Goal: Task Accomplishment & Management: Complete application form

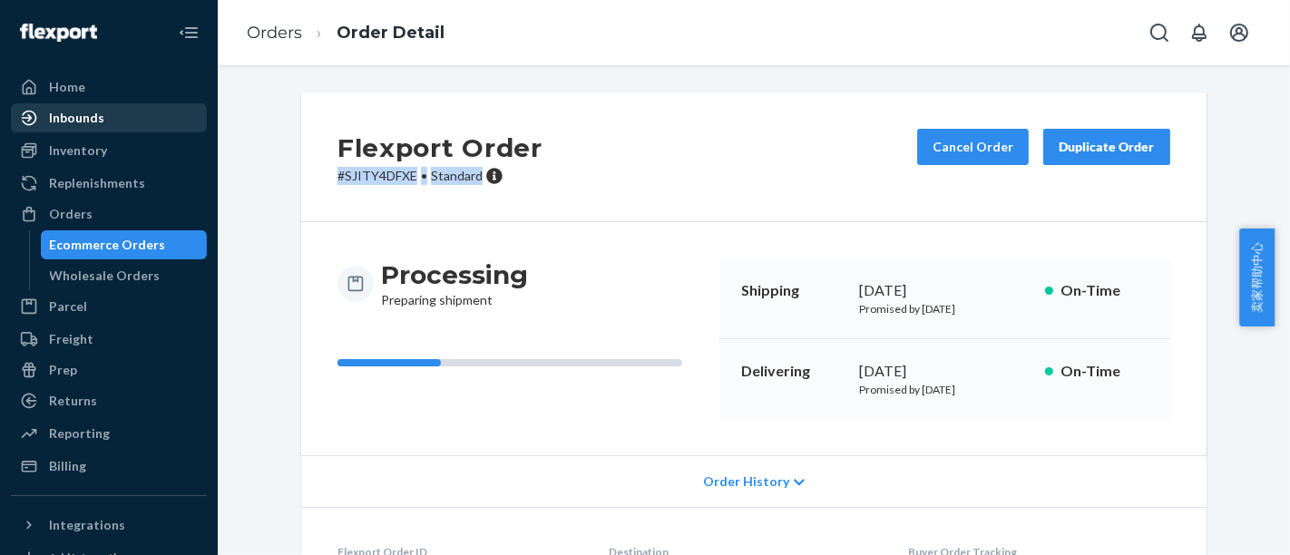
click at [113, 117] on div "Inbounds" at bounding box center [109, 117] width 192 height 25
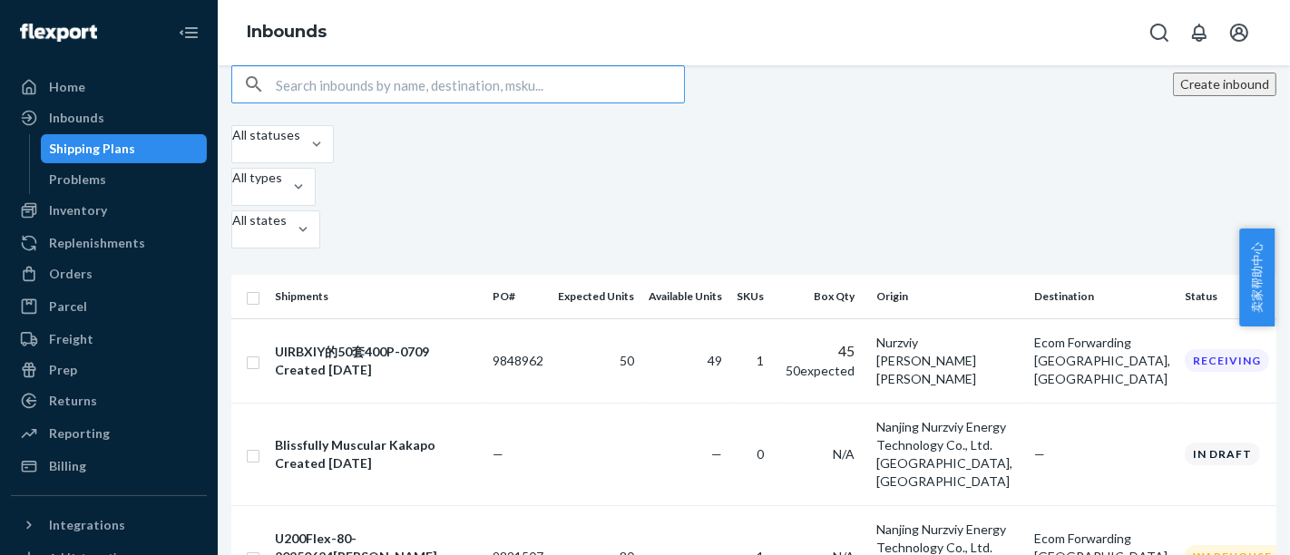
click at [1225, 96] on button "Create inbound" at bounding box center [1224, 85] width 103 height 24
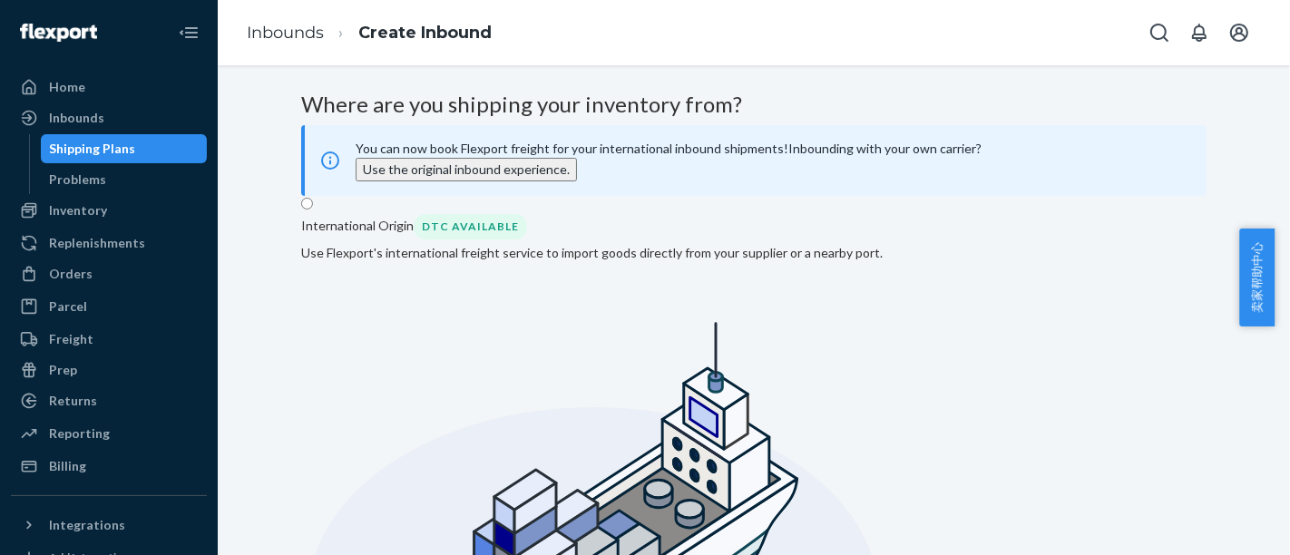
radio input "true"
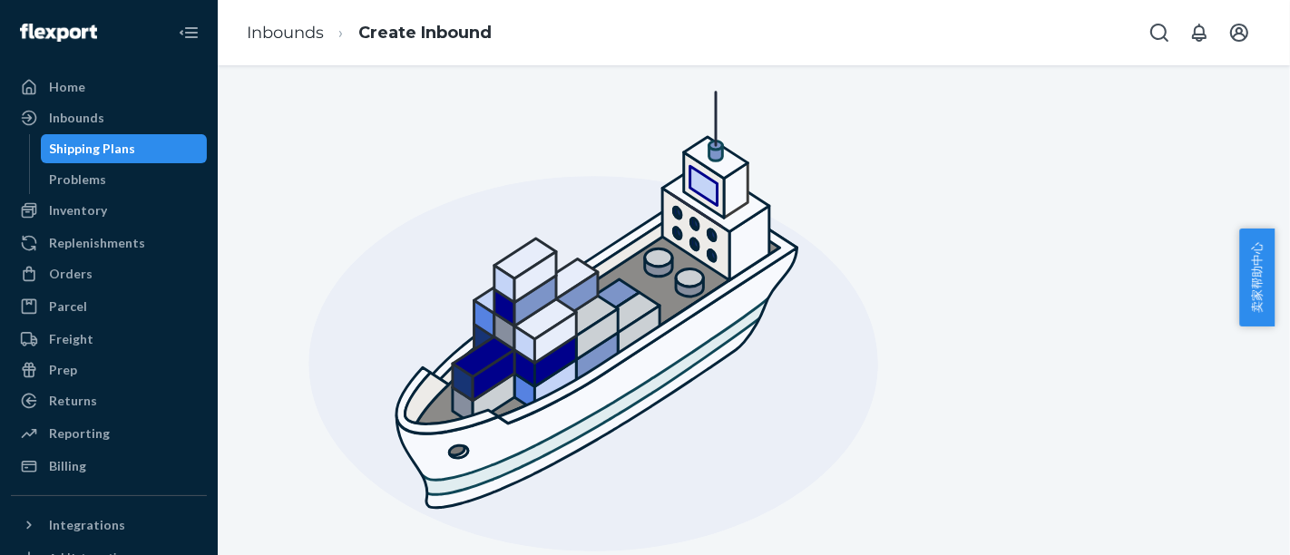
scroll to position [332, 0]
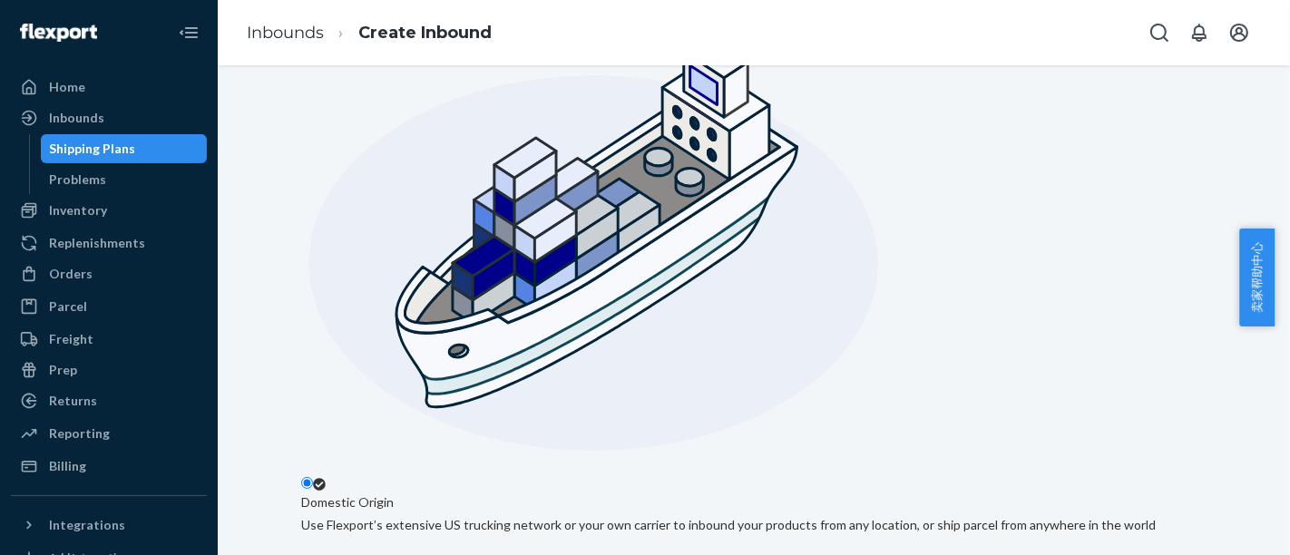
type input "Nurzviy"
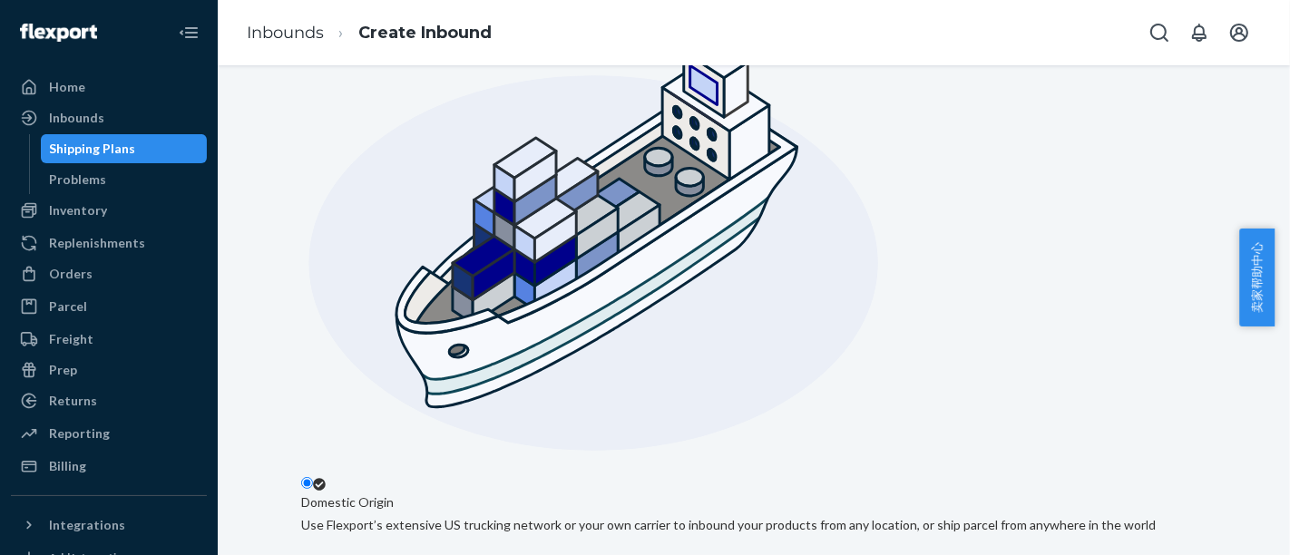
type input "Huaide New Village"
type input "First Floor, Room 101-102, No. 53, Lane 9"
type input "Shen Zhen Shi"
type input "GD"
type input "518103"
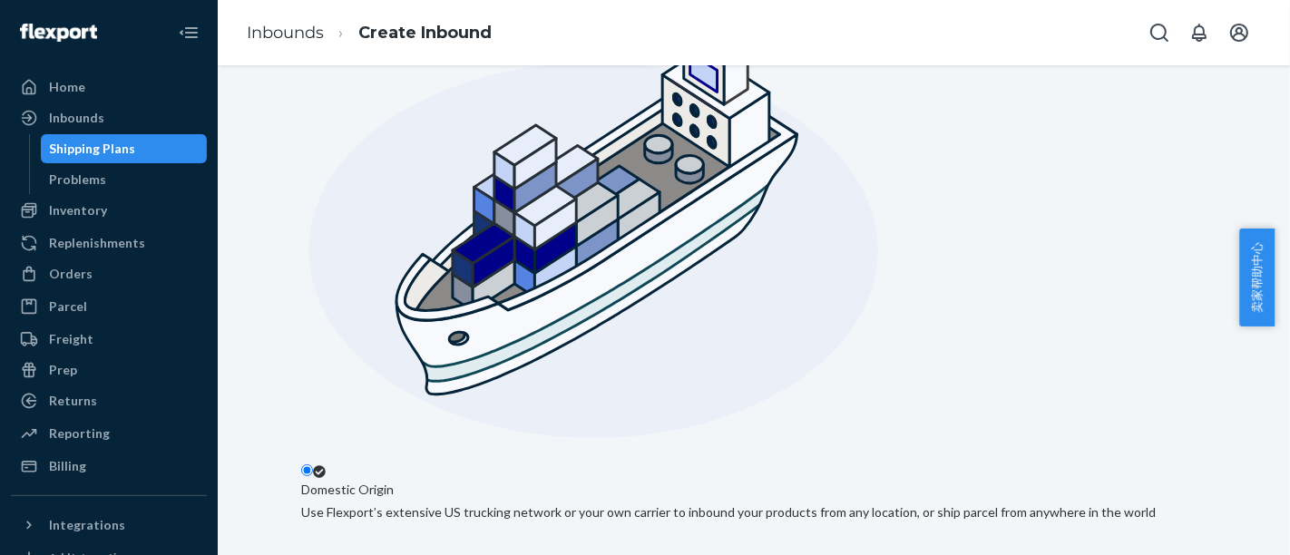
scroll to position [546, 0]
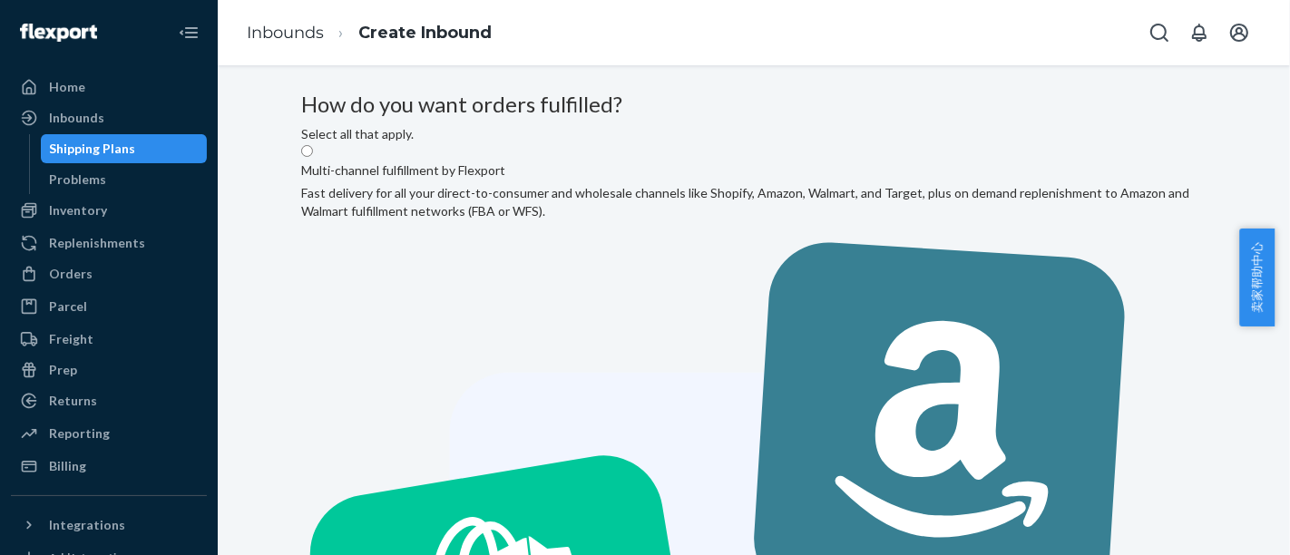
click at [313, 157] on input "Multi-channel fulfillment by Flexport Fast delivery for all your direct-to-cons…" at bounding box center [307, 151] width 12 height 12
radio input "true"
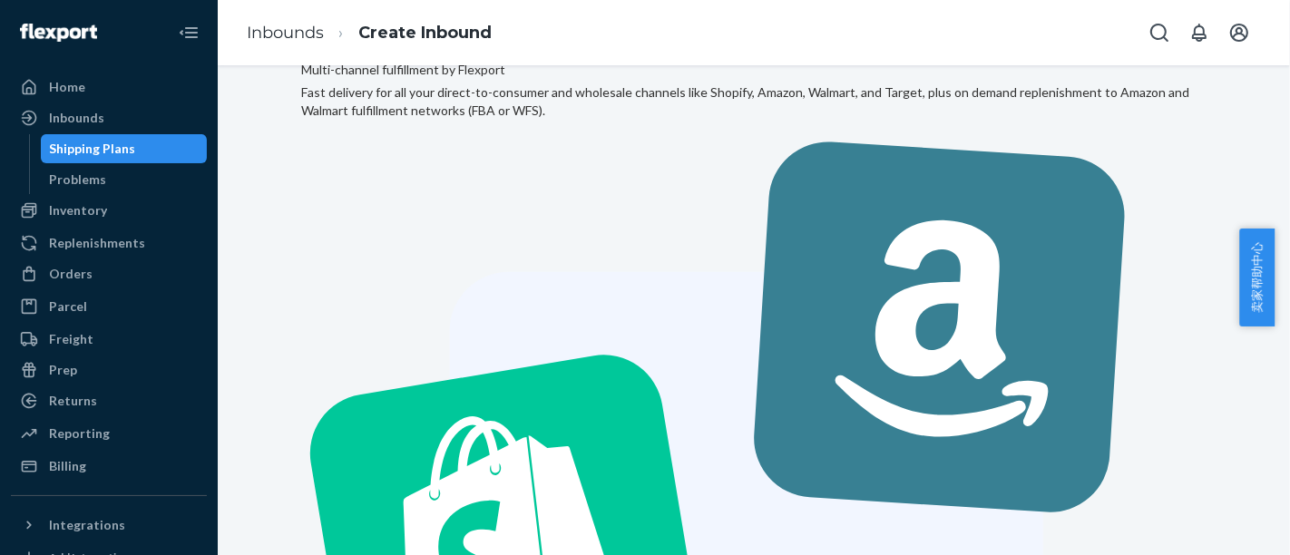
scroll to position [124, 0]
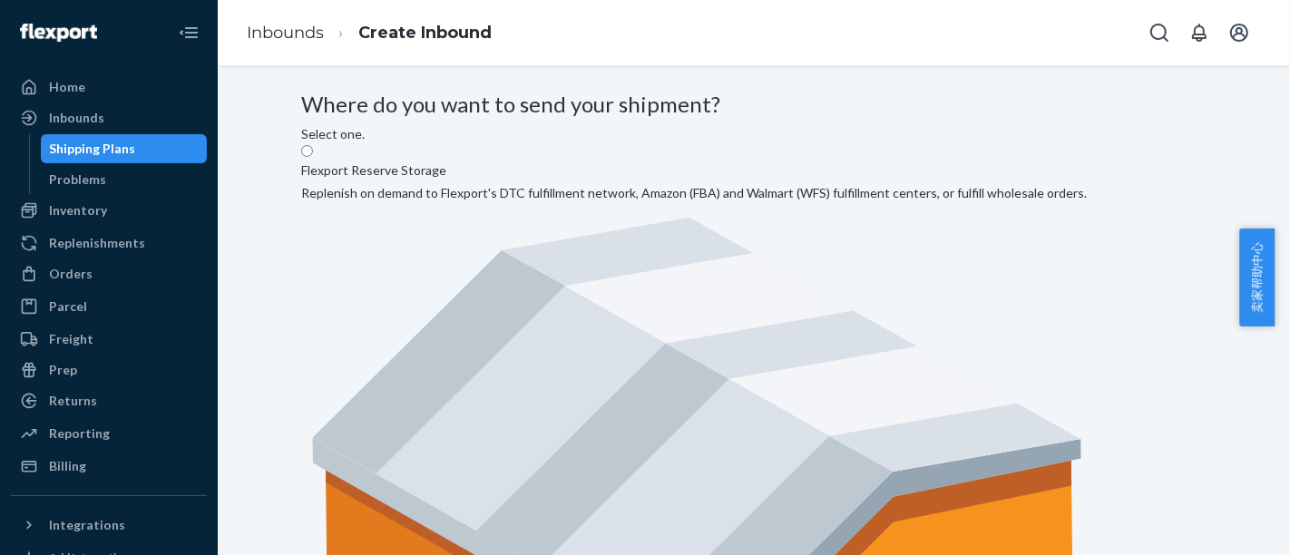
scroll to position [101, 0]
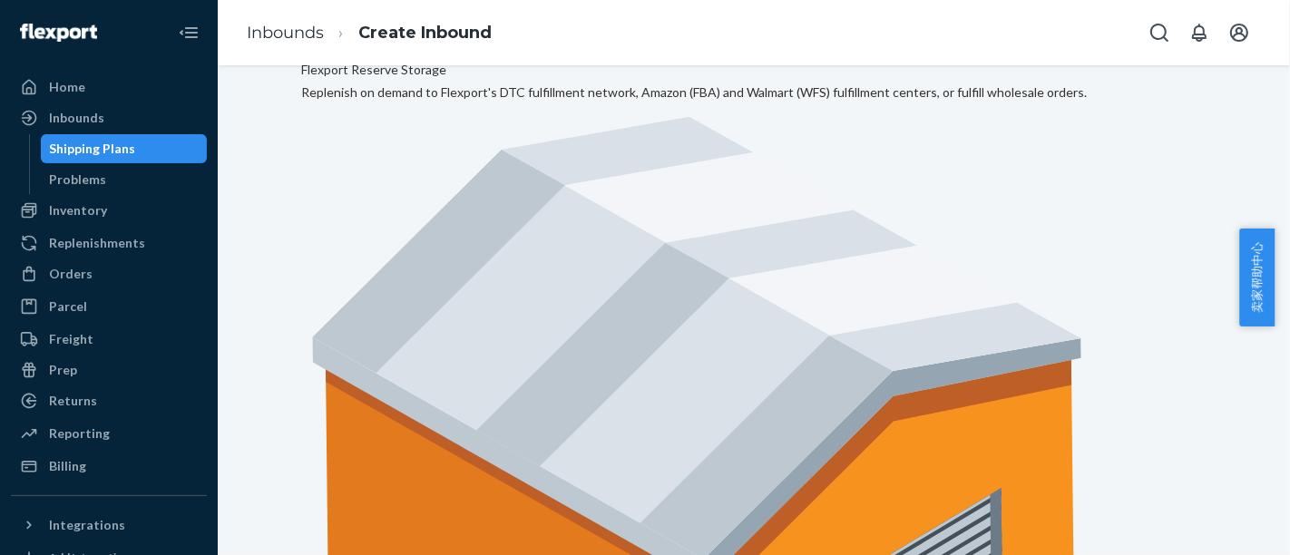
radio input "true"
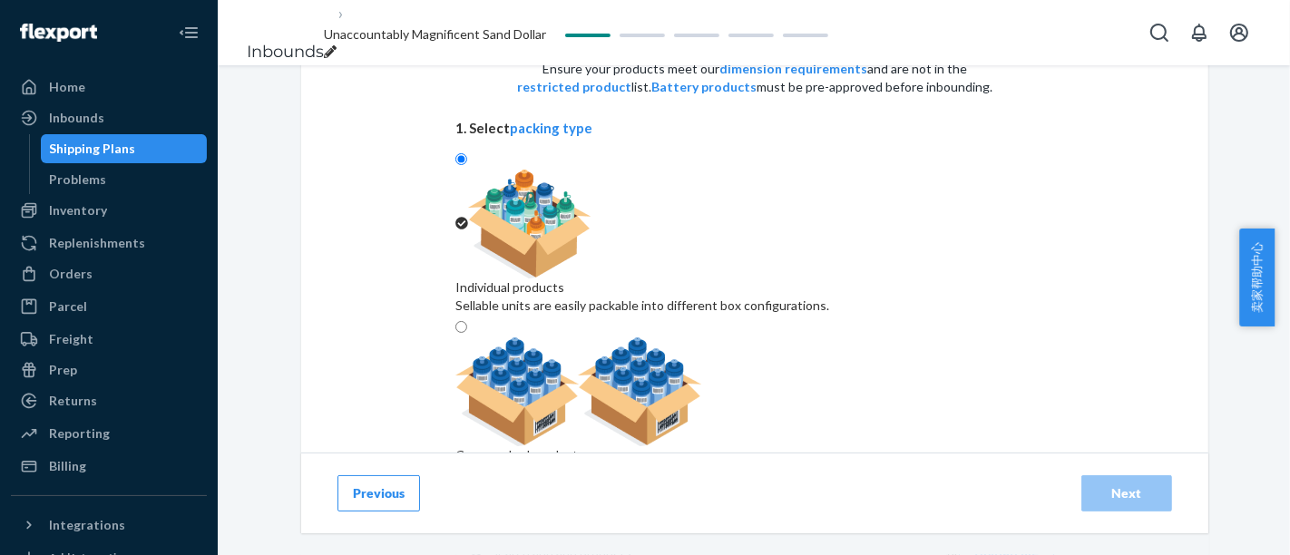
scroll to position [176, 0]
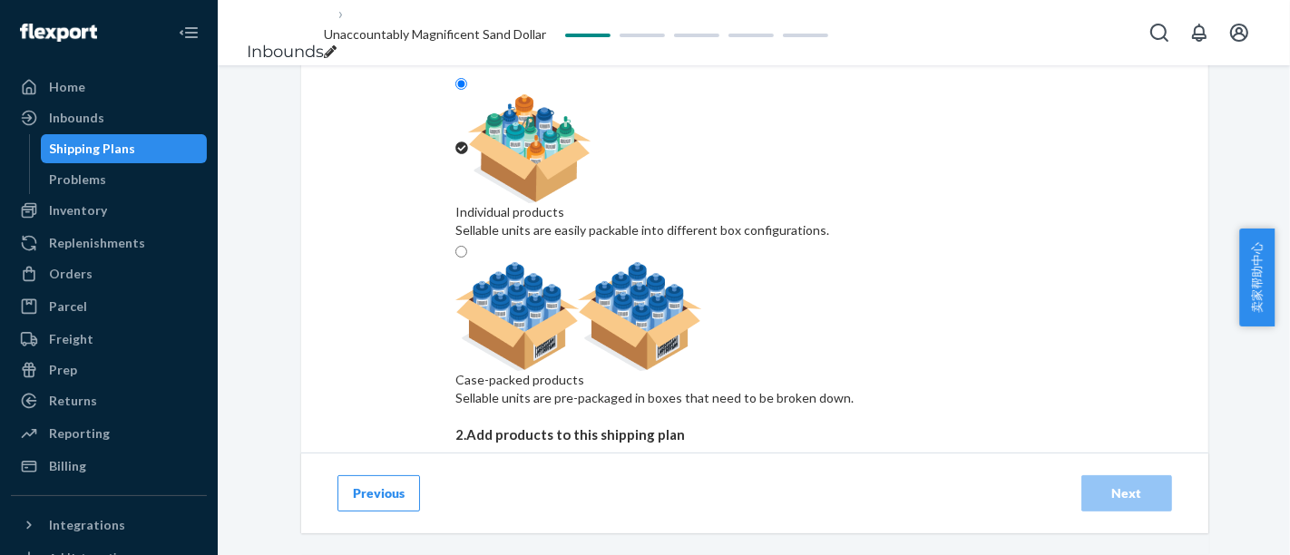
click at [740, 461] on div "Search and add products" at bounding box center [715, 477] width 463 height 33
click at [493, 468] on input "Search and add products" at bounding box center [492, 477] width 2 height 18
click at [702, 262] on img at bounding box center [579, 316] width 247 height 109
click at [467, 246] on input "Case-packed products Sellable units are pre-packaged in boxes that need to be b…" at bounding box center [462, 252] width 12 height 12
radio input "true"
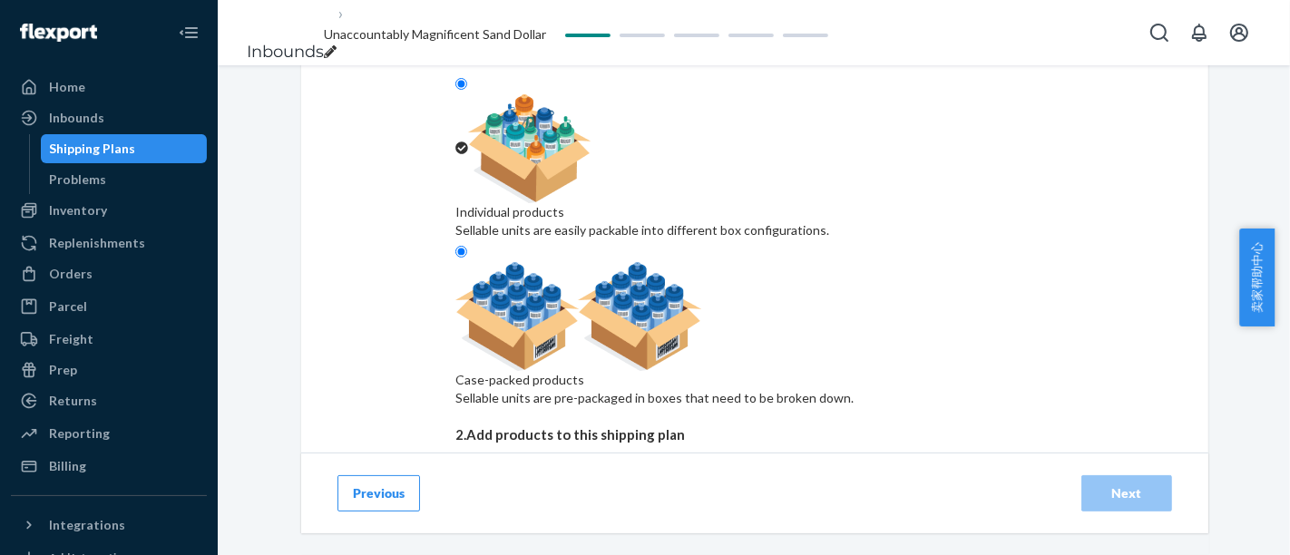
radio input "false"
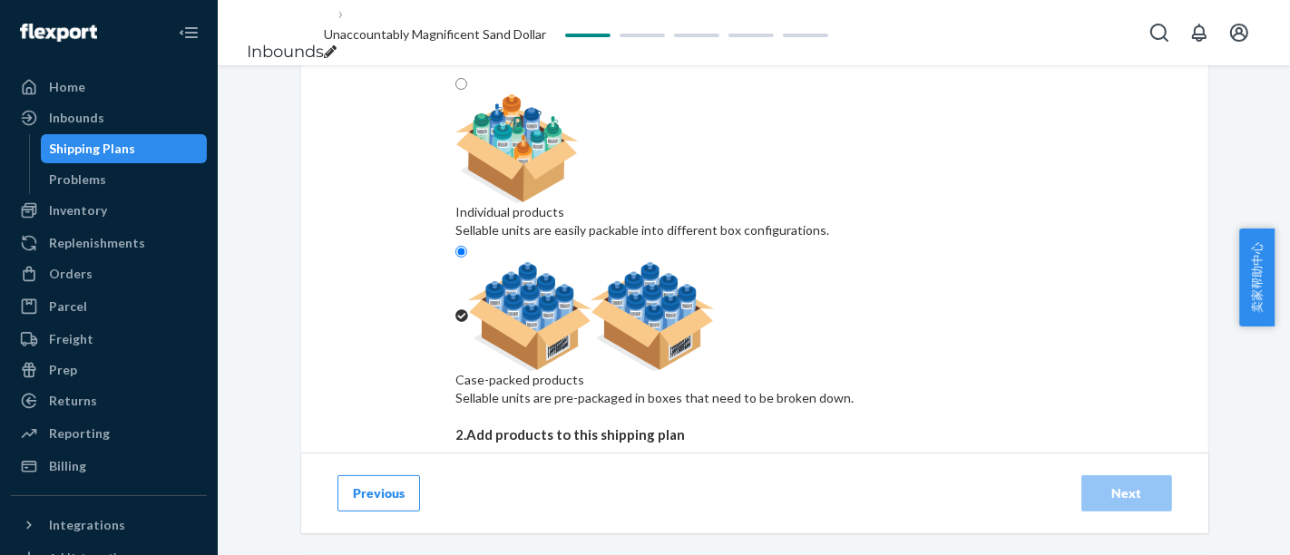
click at [737, 461] on div "Search and add products" at bounding box center [715, 477] width 463 height 33
click at [493, 468] on input "Search and add products" at bounding box center [492, 477] width 2 height 18
click at [640, 461] on div "Search and add products" at bounding box center [715, 477] width 463 height 33
click at [493, 468] on input "0 results available. Use Up and Down to choose options, press Enter to select t…" at bounding box center [492, 477] width 2 height 18
type input "U"
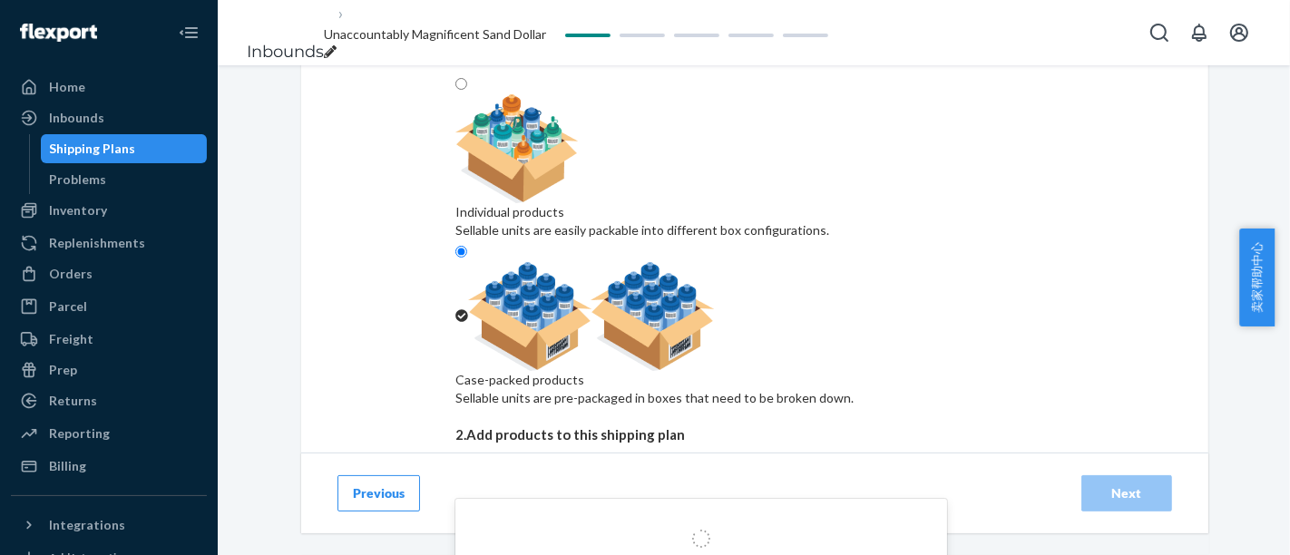
type input "200"
click at [514, 478] on input "200" at bounding box center [503, 477] width 24 height 18
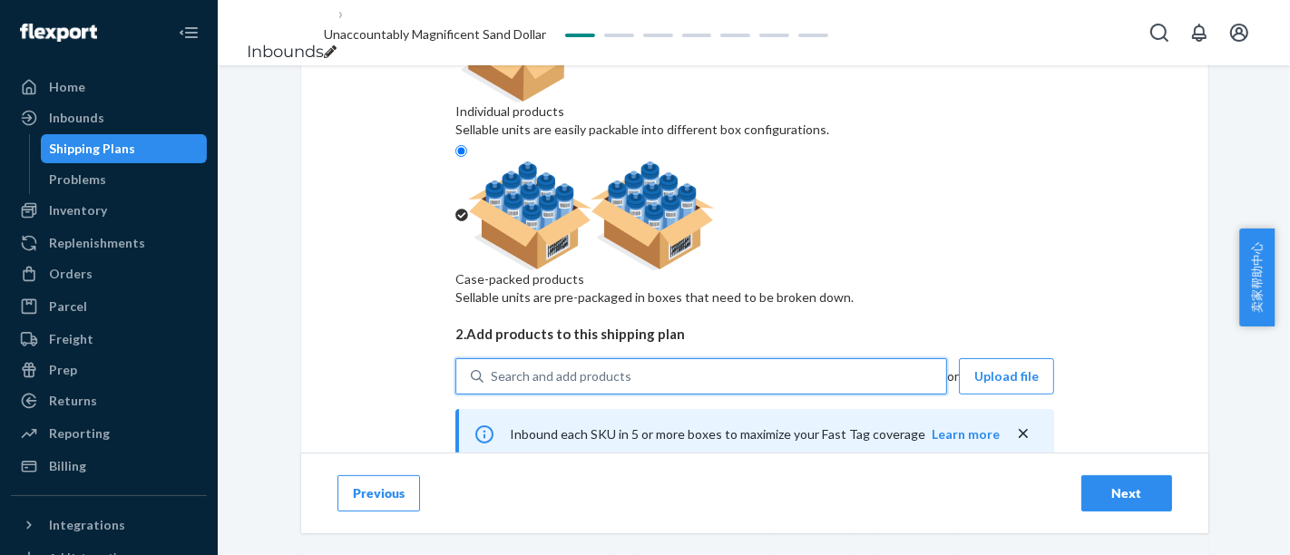
scroll to position [347, 0]
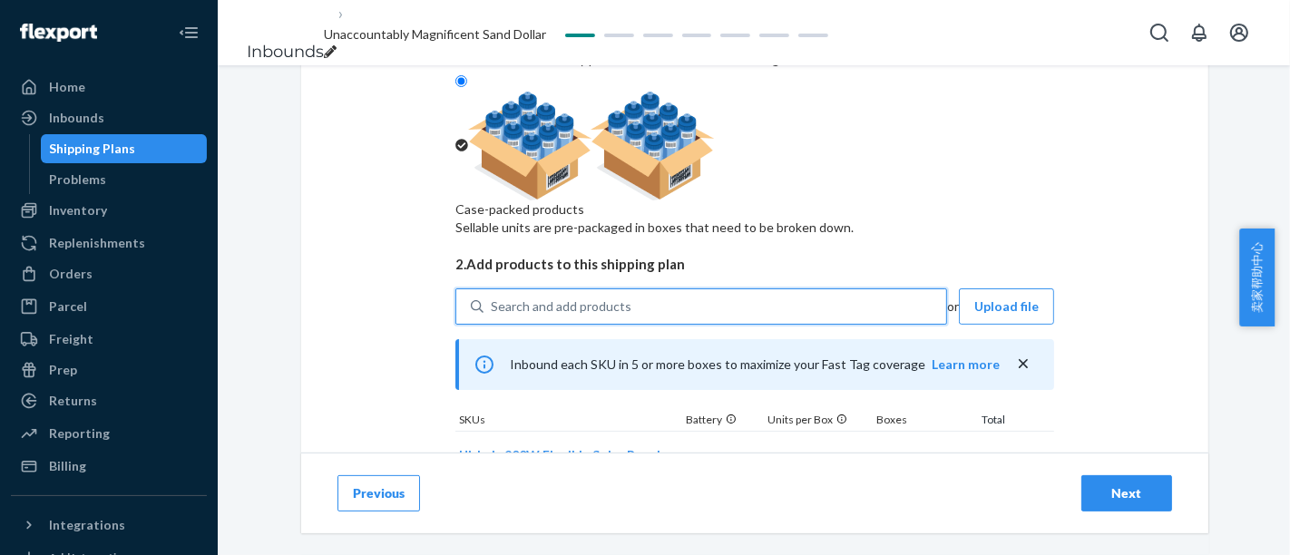
click at [900, 456] on input "1" at bounding box center [918, 474] width 80 height 36
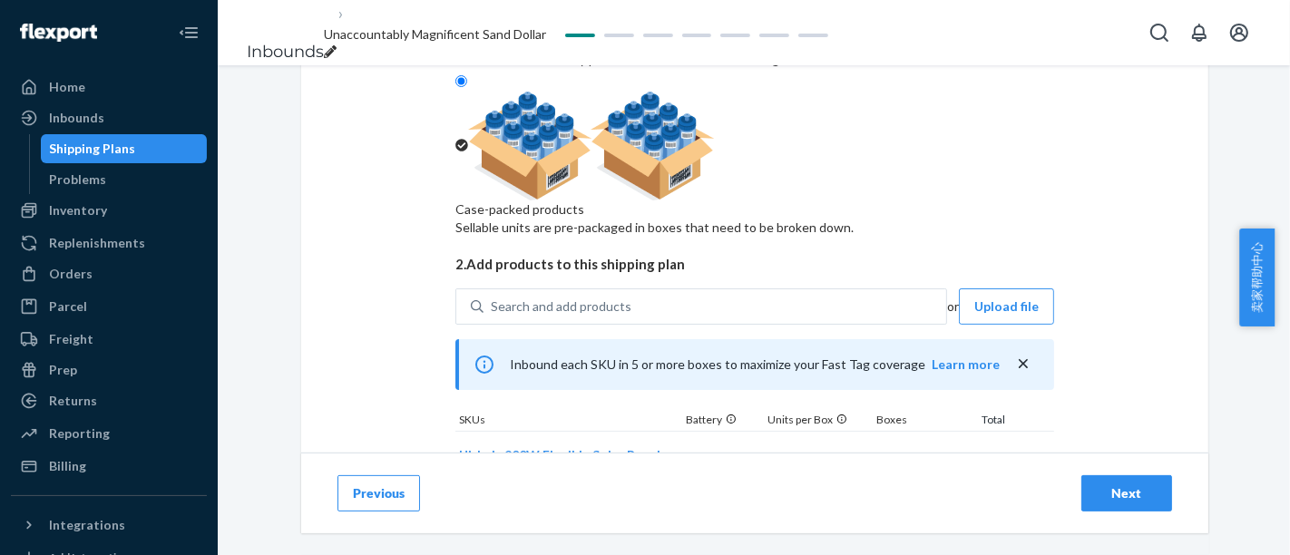
type input "4"
click at [1121, 323] on div "Select and Add Products Ensure your products meet our dimension requirements an…" at bounding box center [754, 150] width 907 height 808
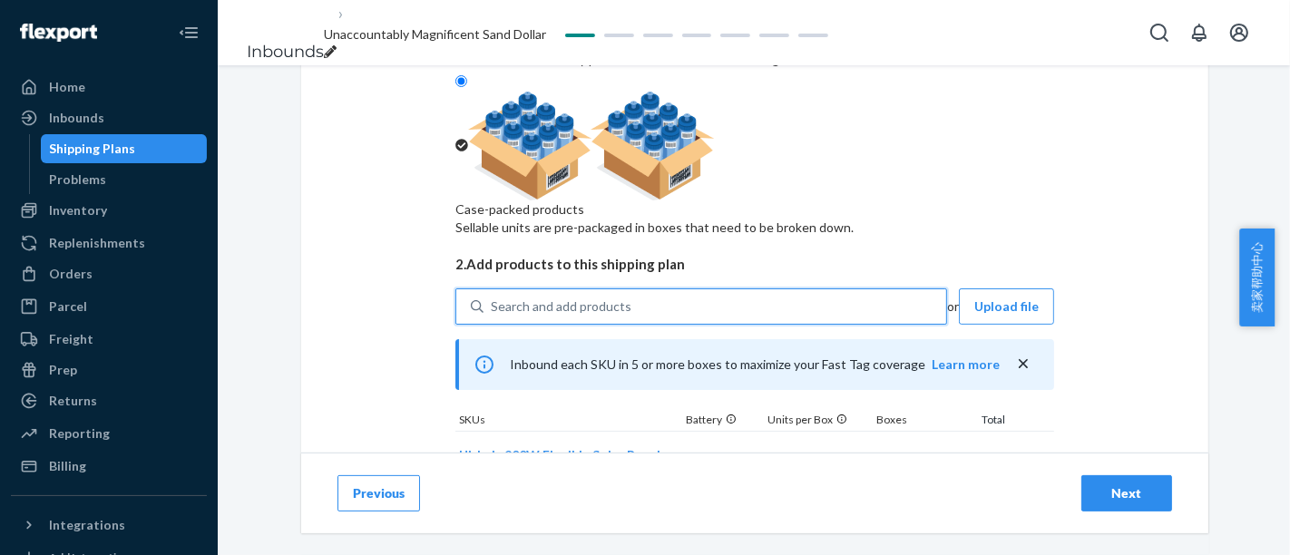
click at [738, 290] on div "Search and add products" at bounding box center [715, 306] width 463 height 33
click at [493, 298] on input "0 results available. Use Up and Down to choose options, press Enter to select t…" at bounding box center [492, 307] width 2 height 18
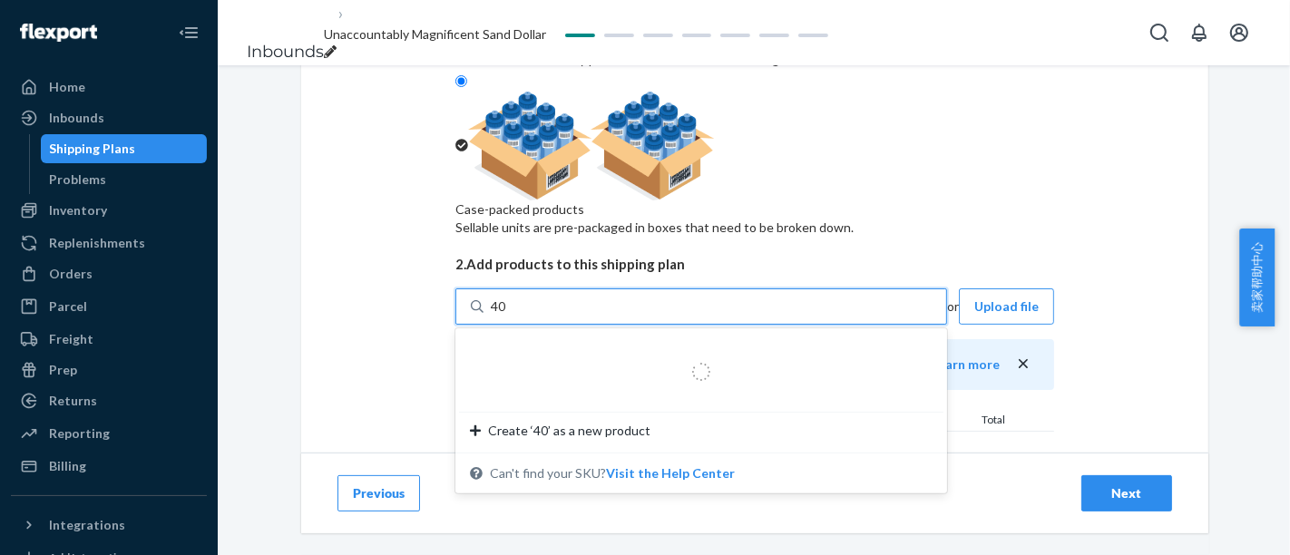
type input "400"
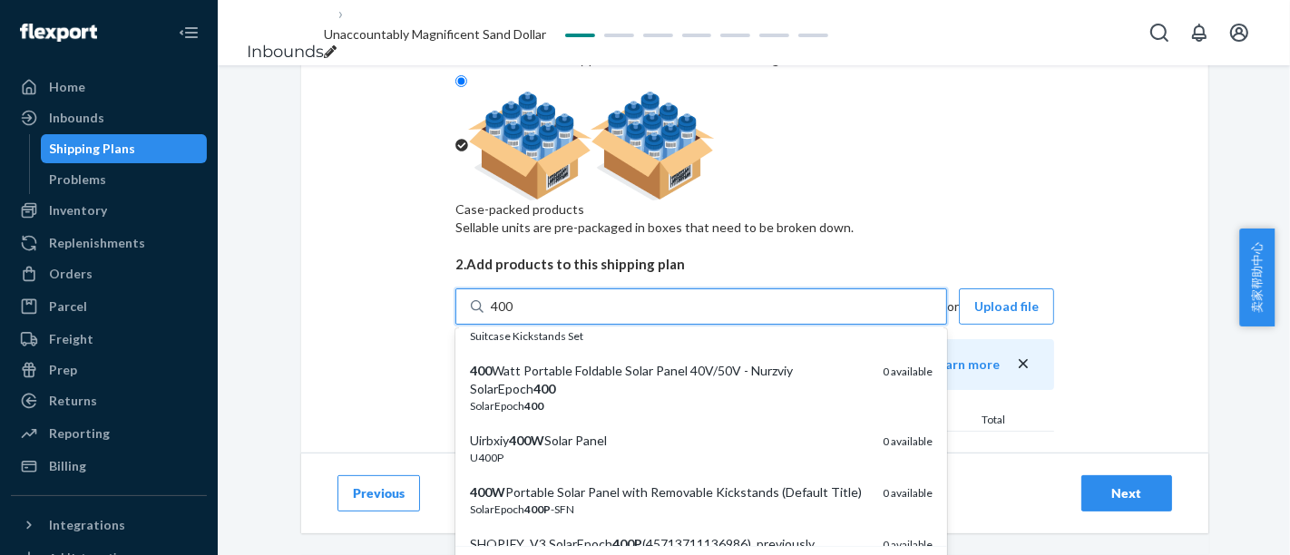
scroll to position [0, 0]
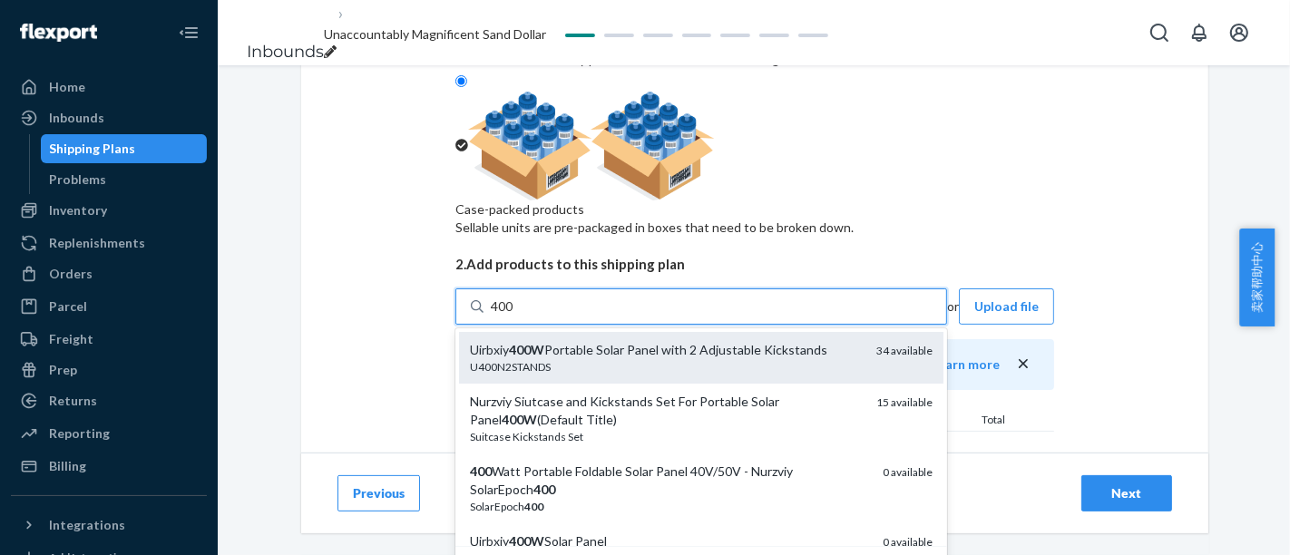
click at [669, 341] on div "Uirbxiy 400W Portable Solar Panel with 2 Adjustable Kickstands" at bounding box center [666, 350] width 392 height 18
click at [514, 298] on input "400" at bounding box center [503, 307] width 24 height 18
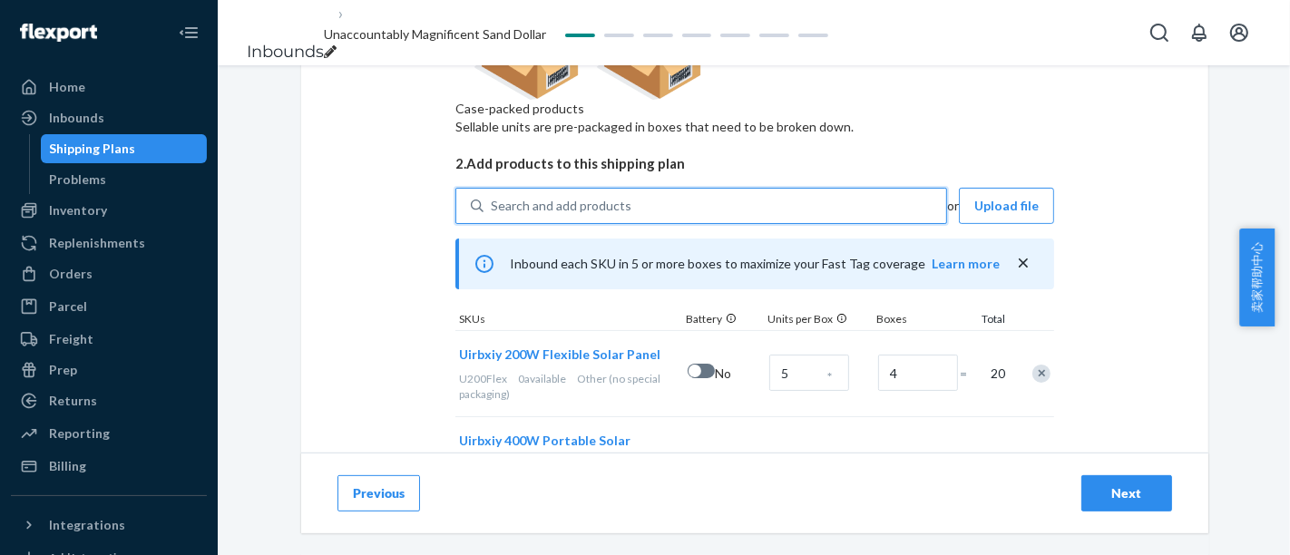
scroll to position [451, 0]
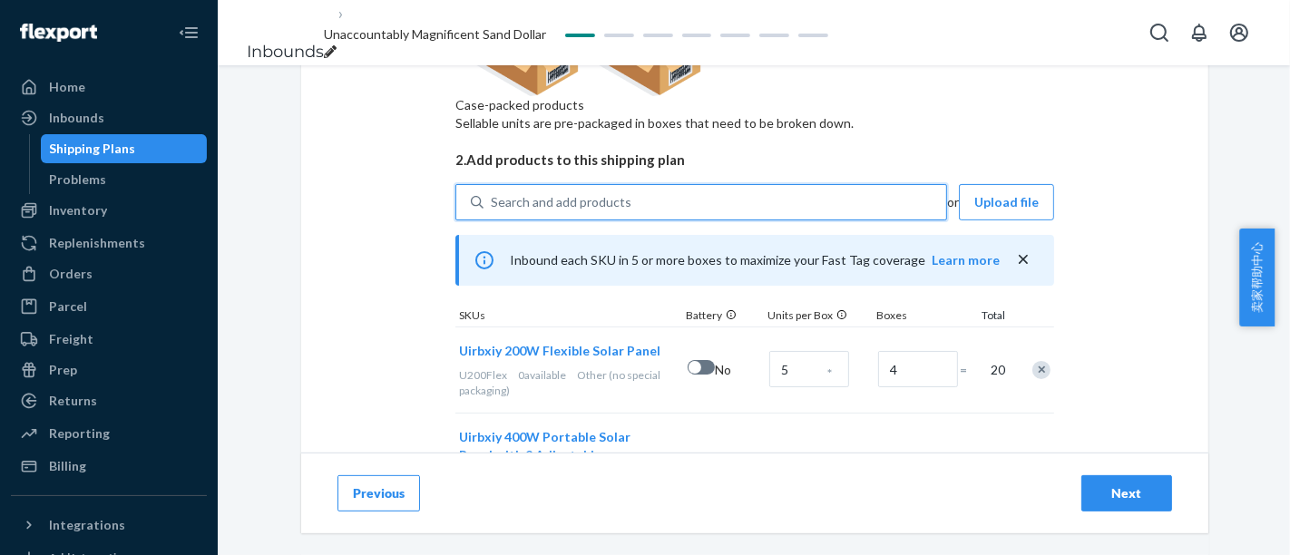
click at [903, 456] on input "1" at bounding box center [918, 474] width 80 height 36
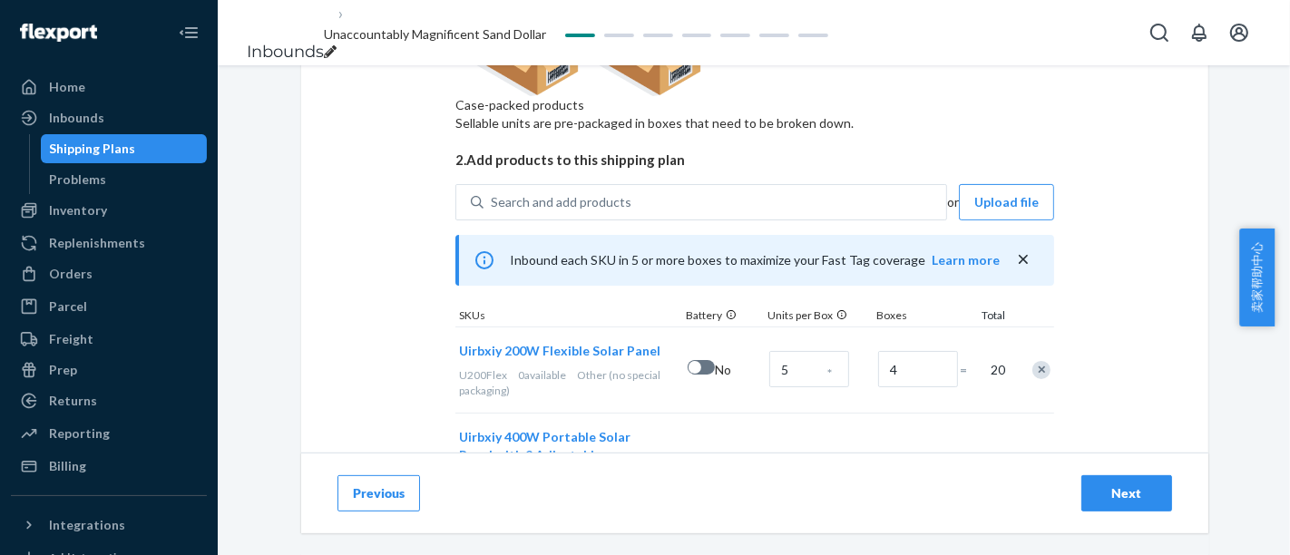
type input "50"
click at [1125, 320] on div "Select and Add Products Ensure your products meet our dimension requirements an…" at bounding box center [754, 107] width 907 height 930
click at [897, 351] on input "4" at bounding box center [918, 369] width 80 height 36
type input "10"
click at [1102, 174] on div "Select and Add Products Ensure your products meet our dimension requirements an…" at bounding box center [754, 107] width 907 height 930
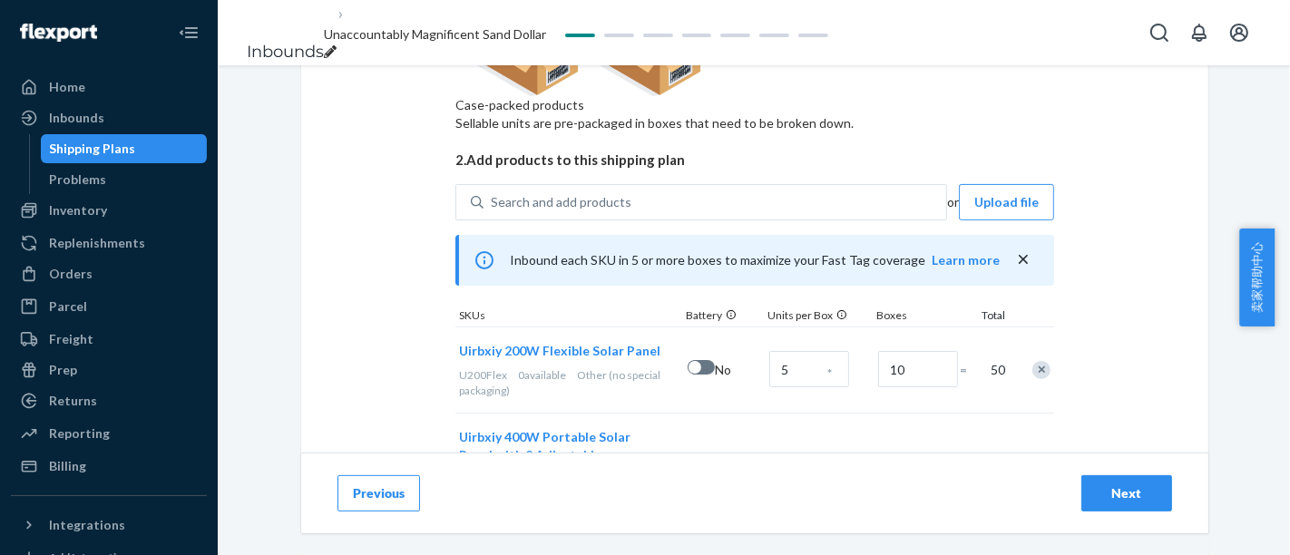
click at [1109, 488] on div "Next" at bounding box center [1127, 494] width 60 height 18
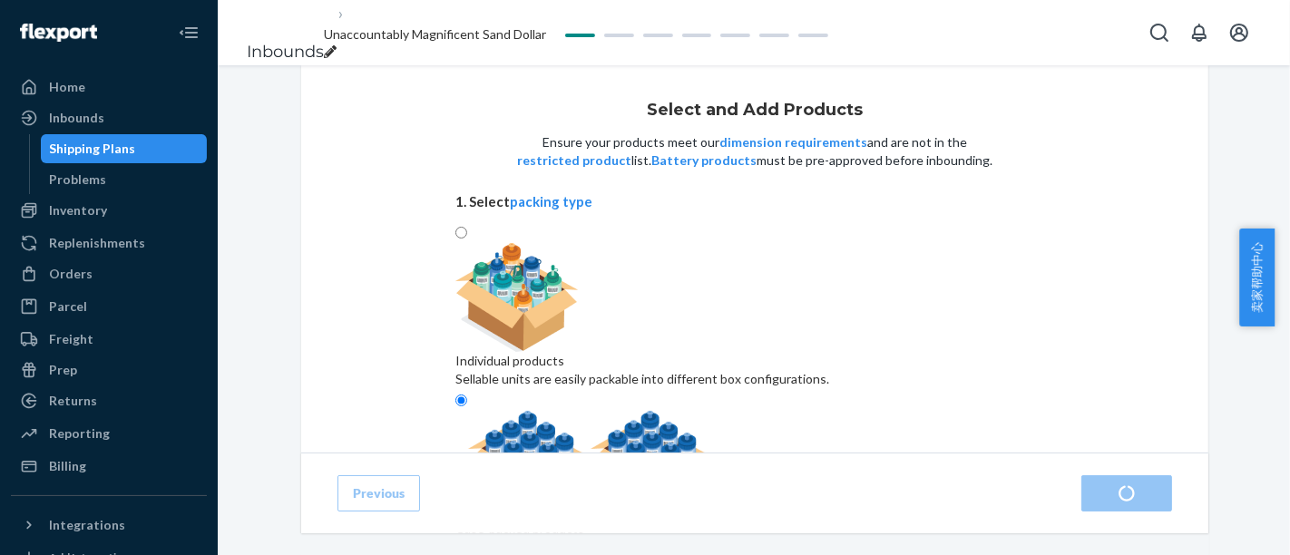
radio input "true"
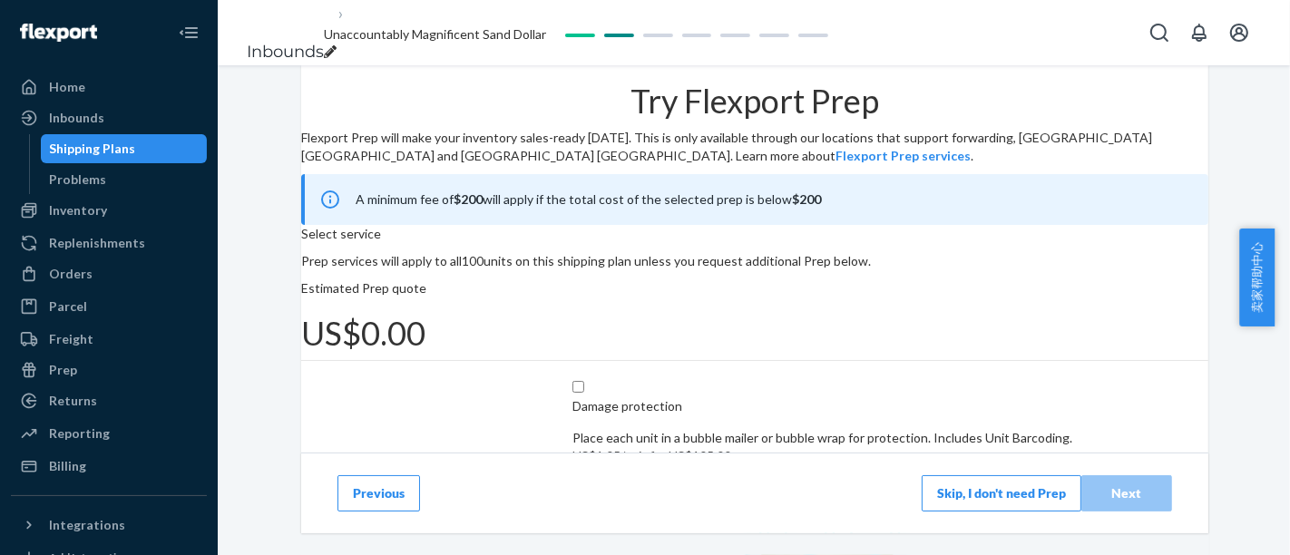
click at [975, 510] on button "Skip, I don't need Prep" at bounding box center [1002, 493] width 160 height 36
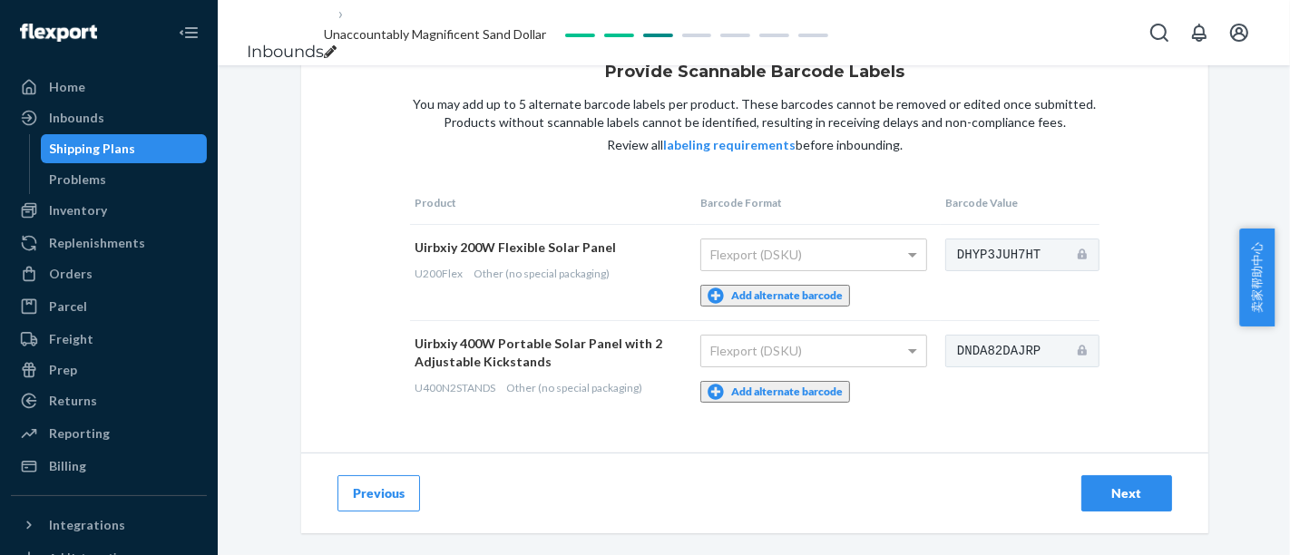
scroll to position [7, 0]
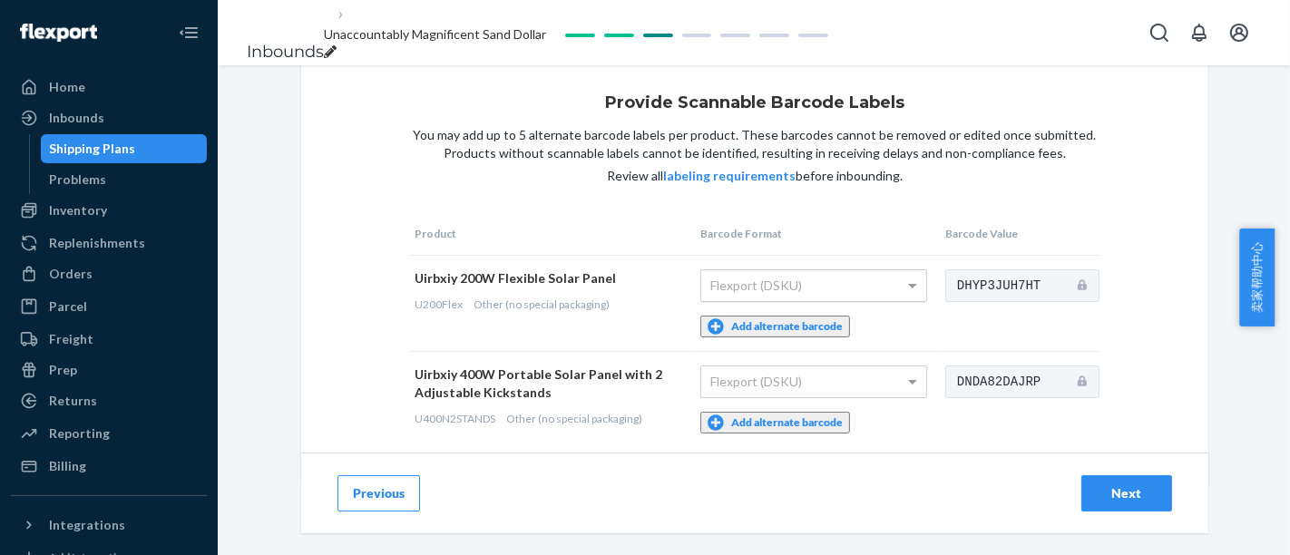
click at [904, 301] on span at bounding box center [915, 285] width 23 height 31
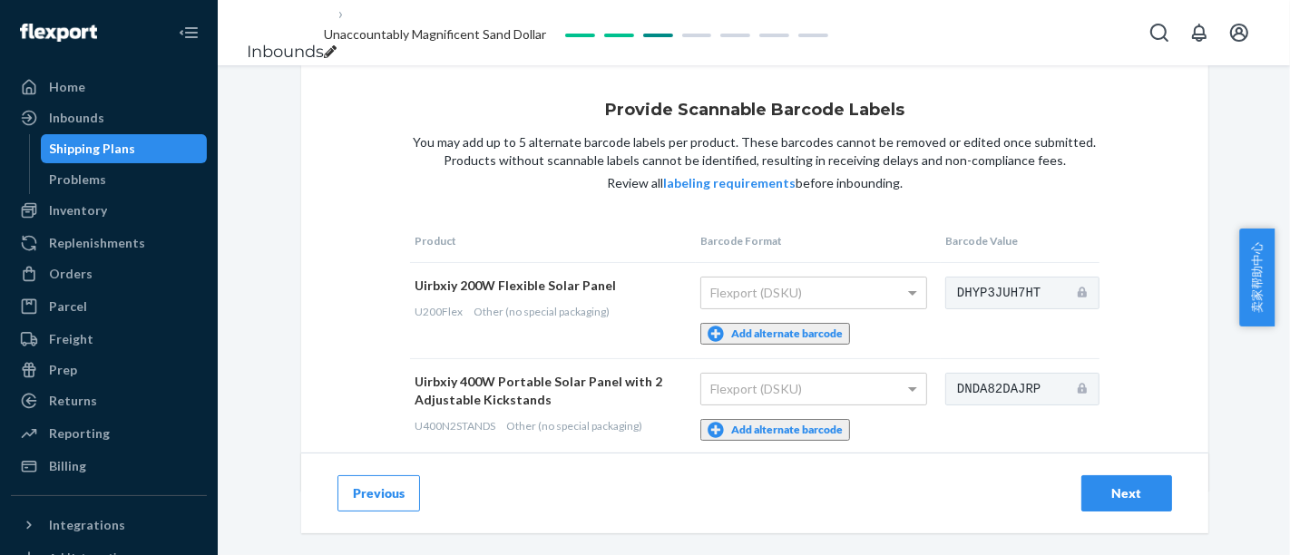
scroll to position [109, 0]
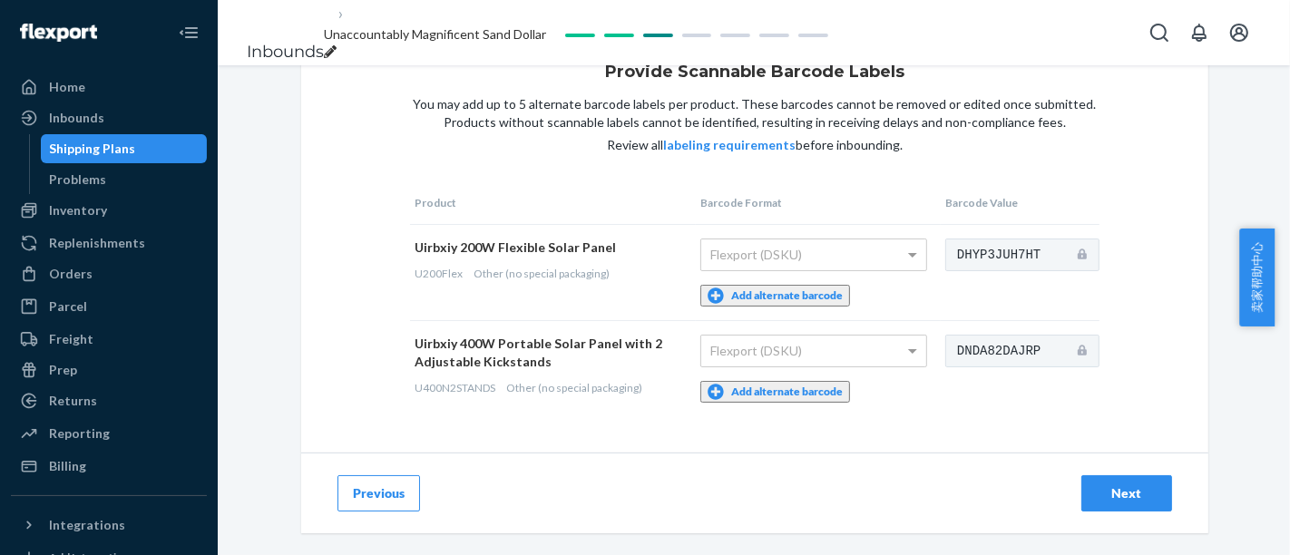
click at [1145, 475] on button "Next" at bounding box center [1127, 493] width 91 height 36
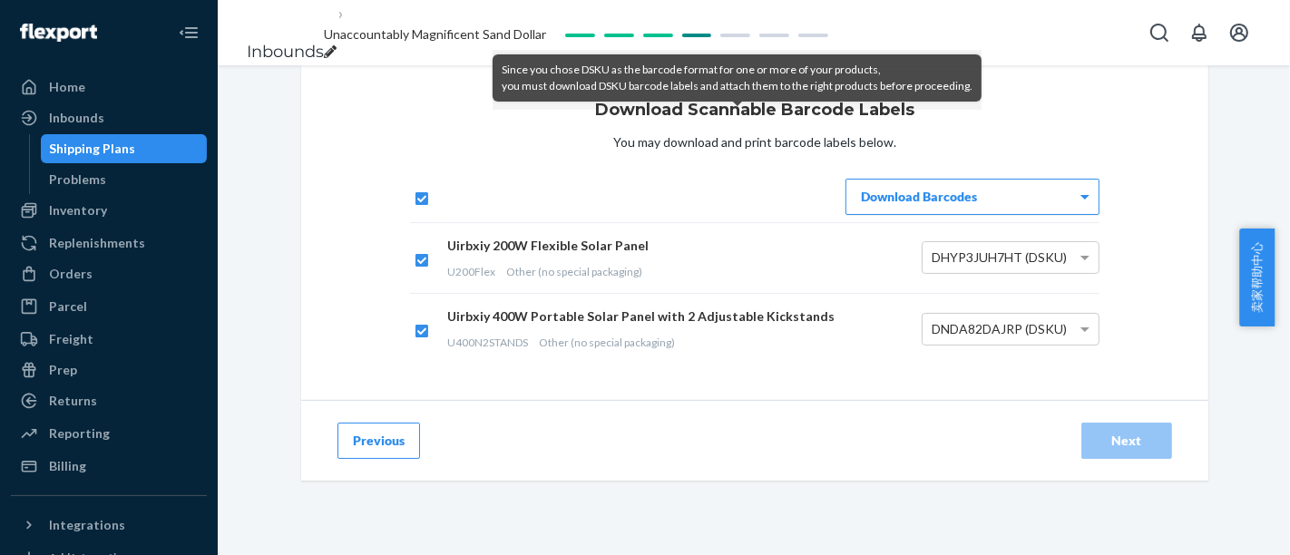
click at [1015, 214] on div "Download Barcodes" at bounding box center [973, 197] width 252 height 34
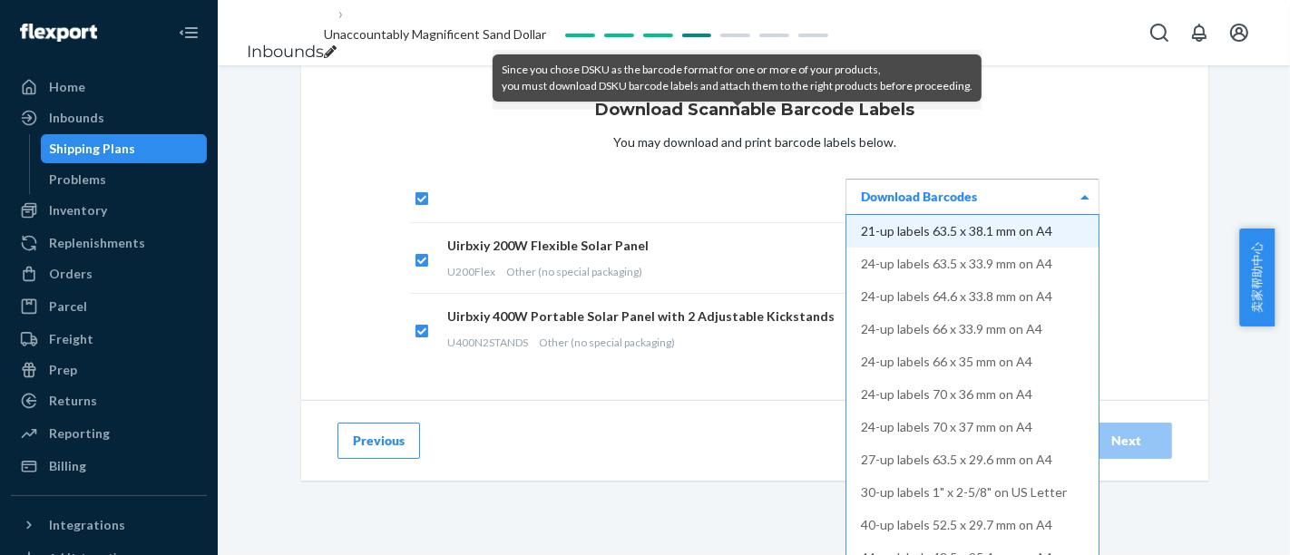
scroll to position [101, 0]
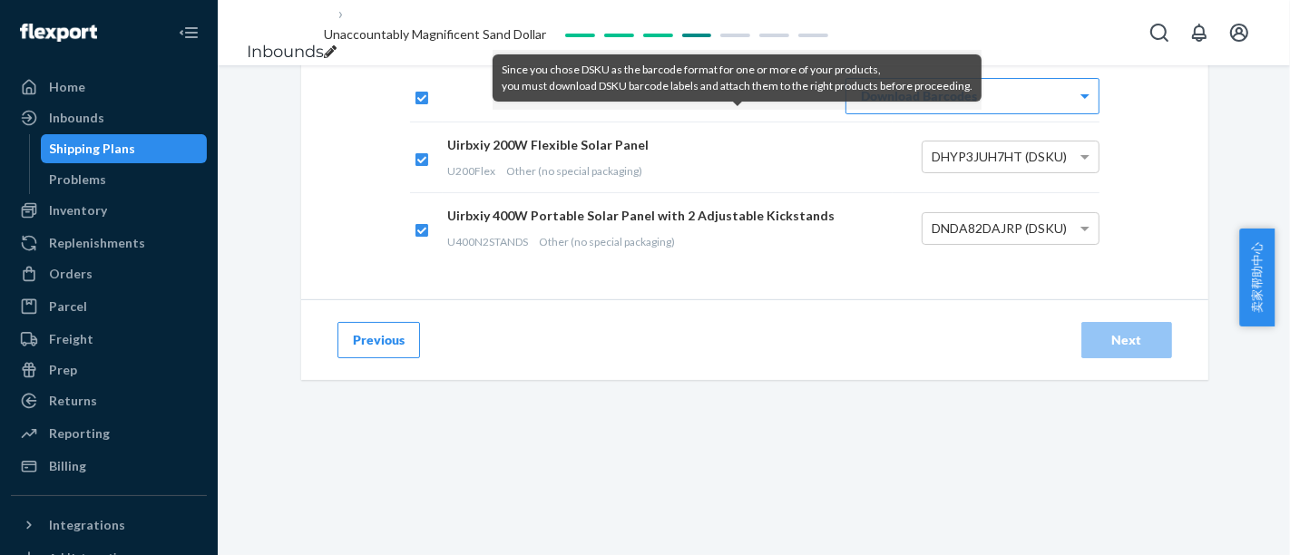
click at [1248, 162] on div "Download Scannable Barcode Labels You may download and print barcode labels bel…" at bounding box center [754, 328] width 1073 height 726
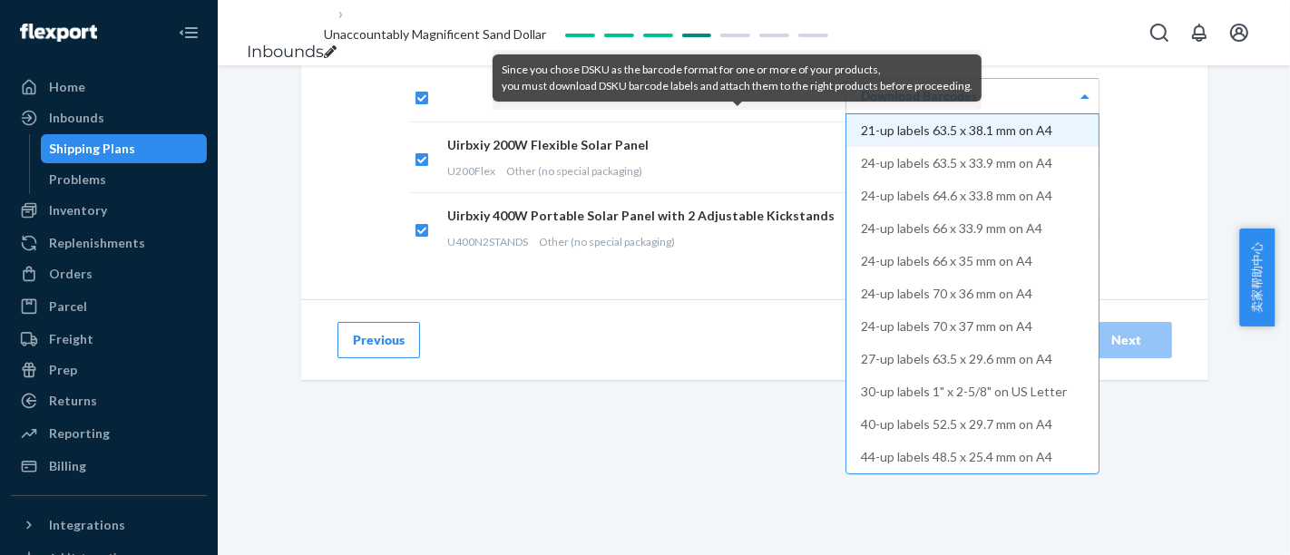
click at [930, 113] on div "Download Barcodes" at bounding box center [973, 96] width 252 height 34
click at [1147, 140] on div "Download Scannable Barcode Labels You may download and print barcode labels bel…" at bounding box center [754, 132] width 907 height 335
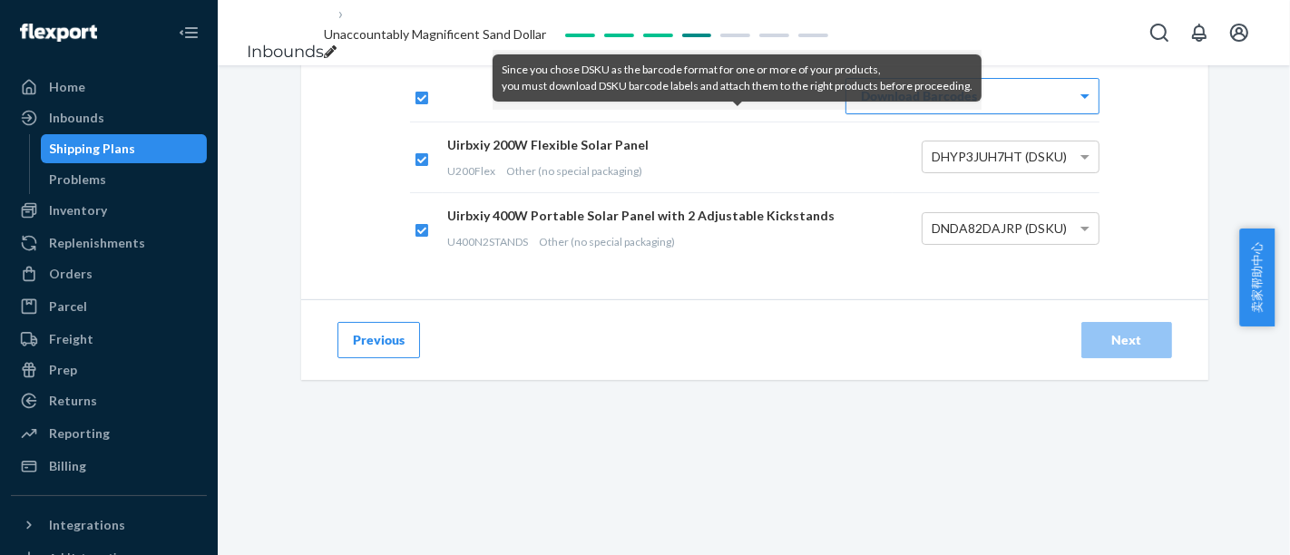
click at [1053, 113] on div "Download Barcodes" at bounding box center [973, 96] width 252 height 34
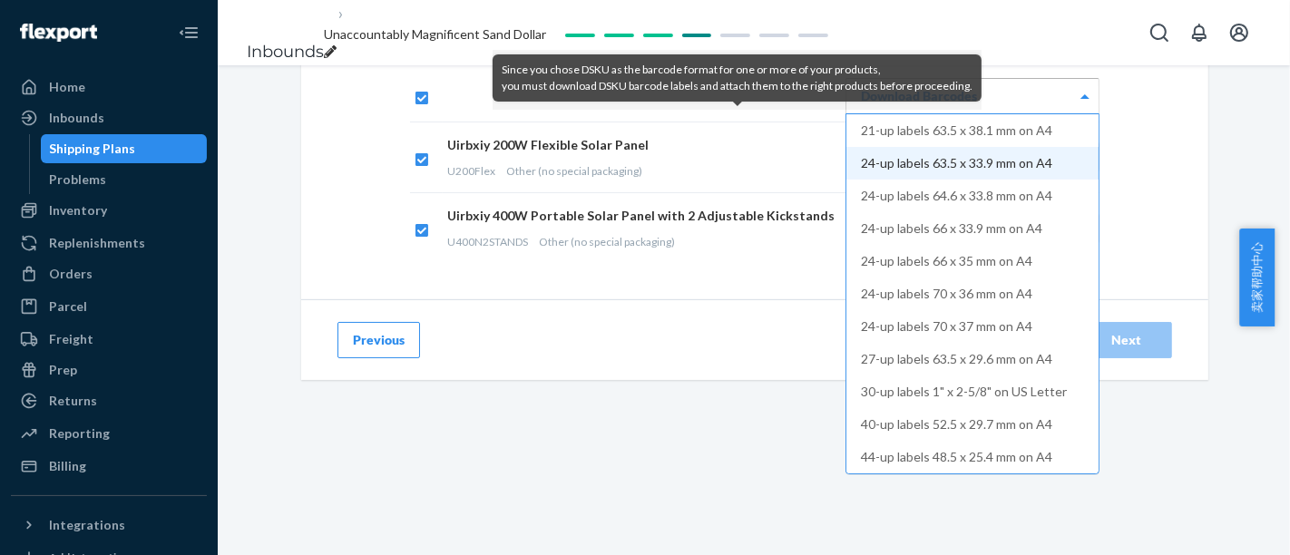
click at [1165, 125] on div "Download Scannable Barcode Labels You may download and print barcode labels bel…" at bounding box center [754, 132] width 907 height 335
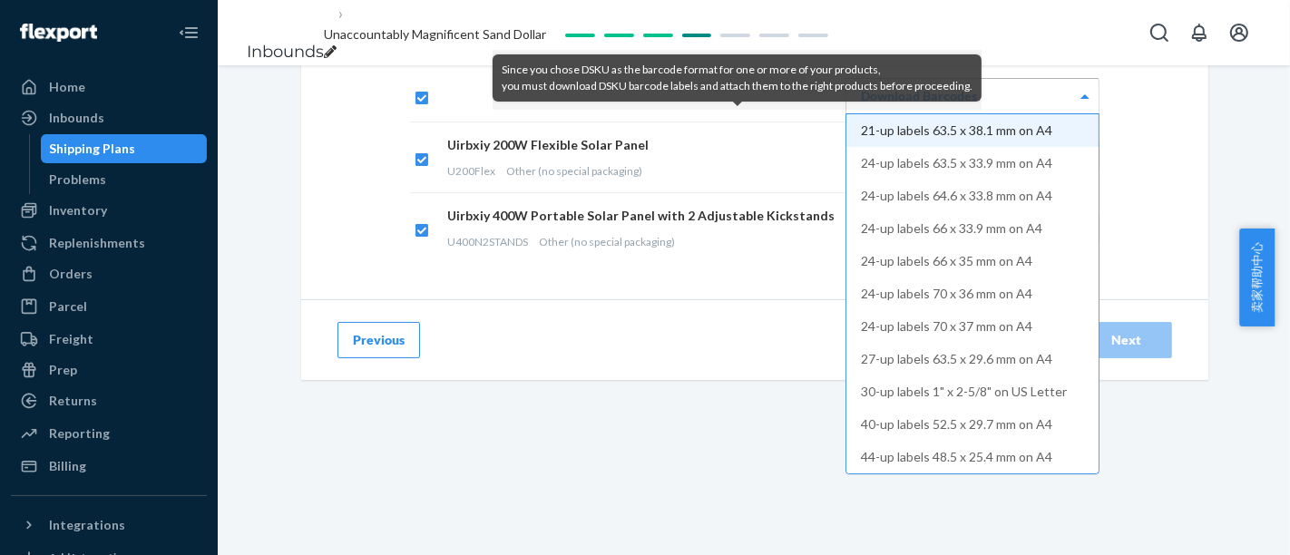
click at [1081, 99] on span at bounding box center [1085, 96] width 9 height 5
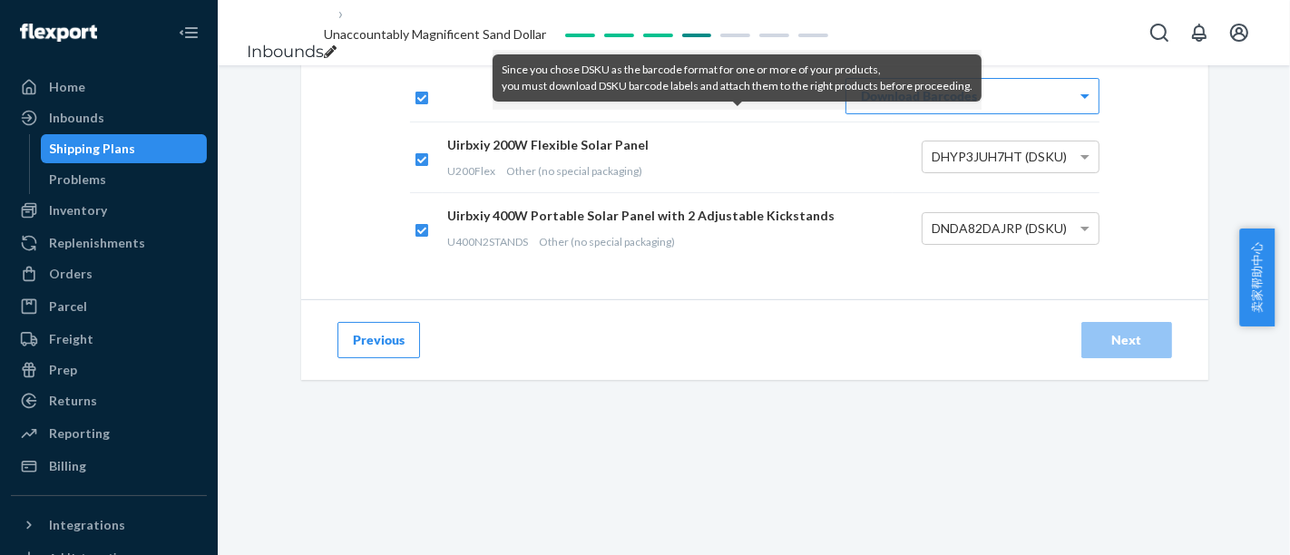
click at [875, 380] on div "Previous Next" at bounding box center [754, 339] width 907 height 81
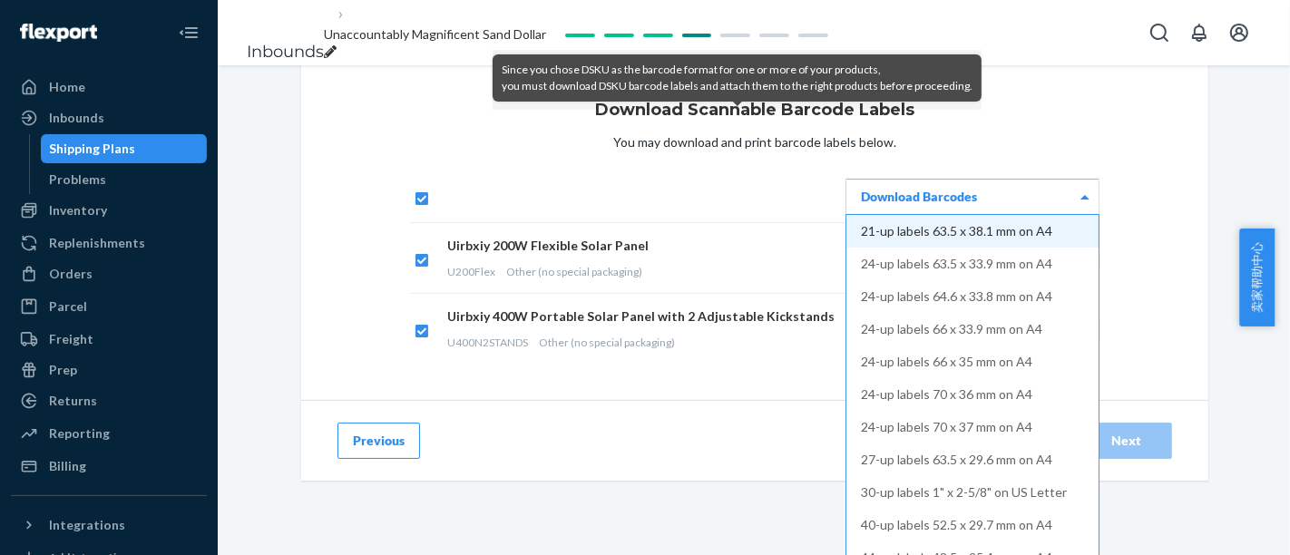
click at [1051, 214] on div "Download Barcodes" at bounding box center [973, 197] width 252 height 34
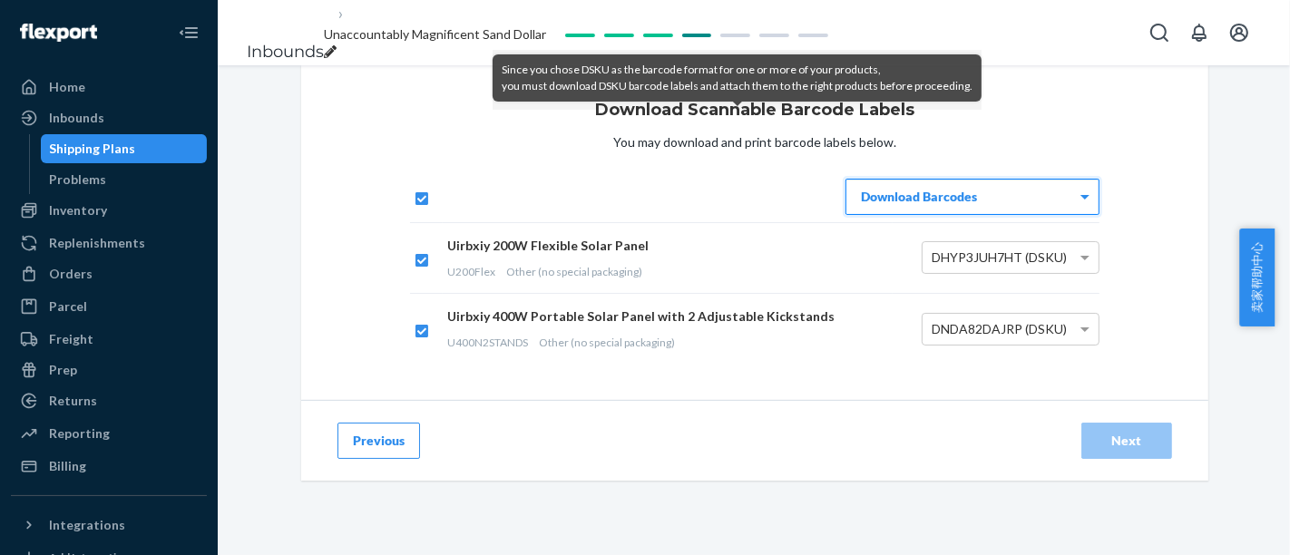
click at [1024, 73] on div "Download Scannable Barcode Labels You may download and print barcode labels bel…" at bounding box center [754, 310] width 1073 height 490
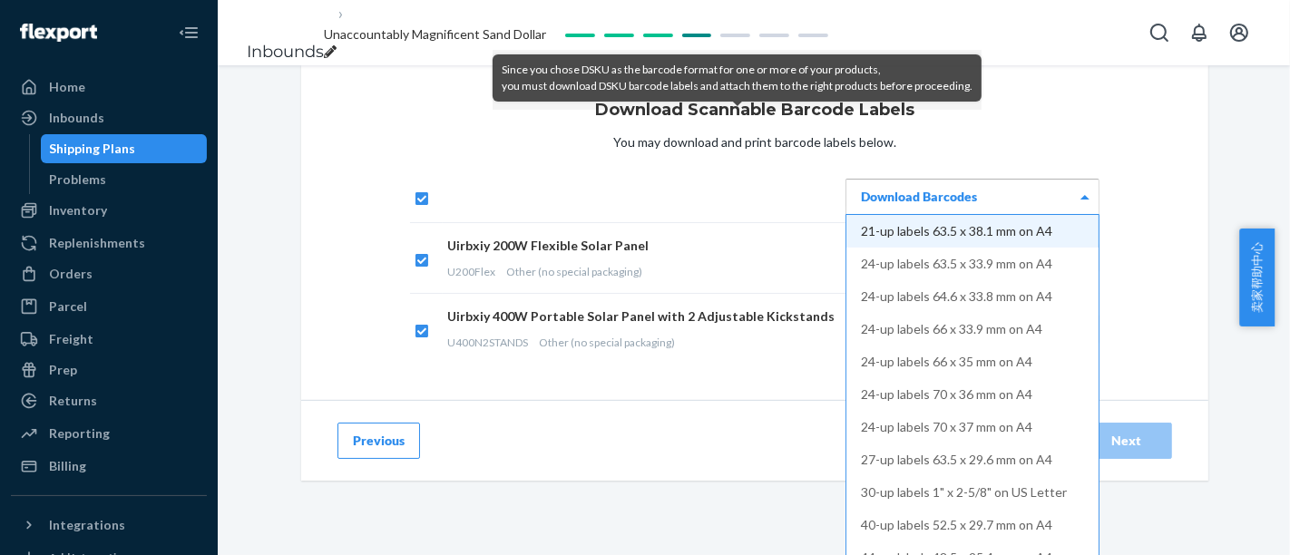
click at [1016, 214] on div "Download Barcodes" at bounding box center [973, 197] width 252 height 34
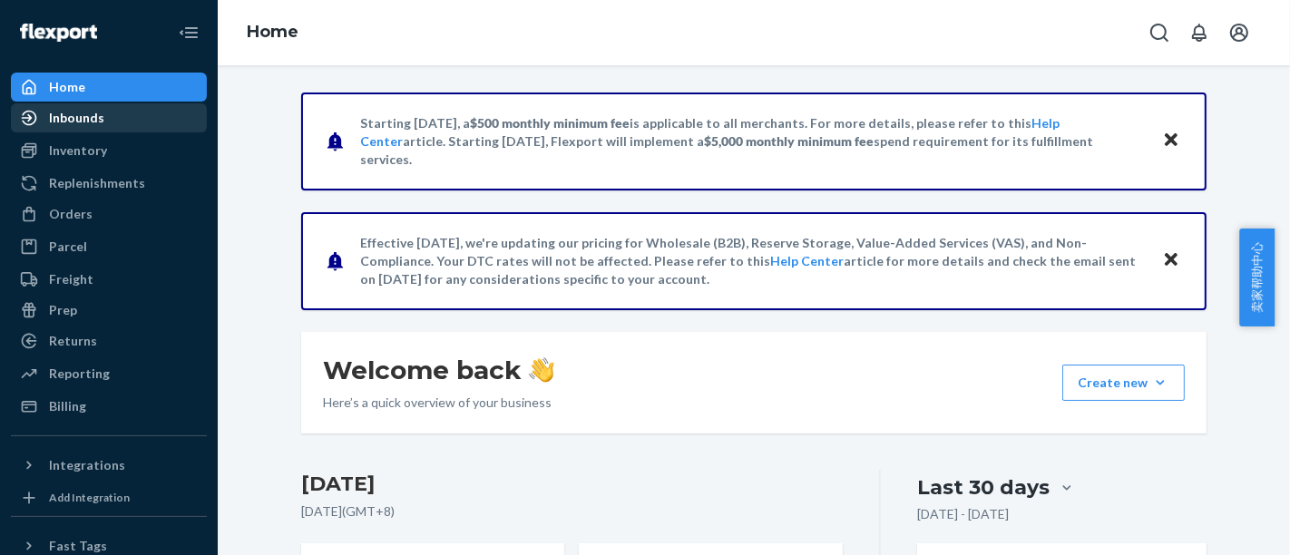
click at [132, 120] on div "Inbounds" at bounding box center [109, 117] width 192 height 25
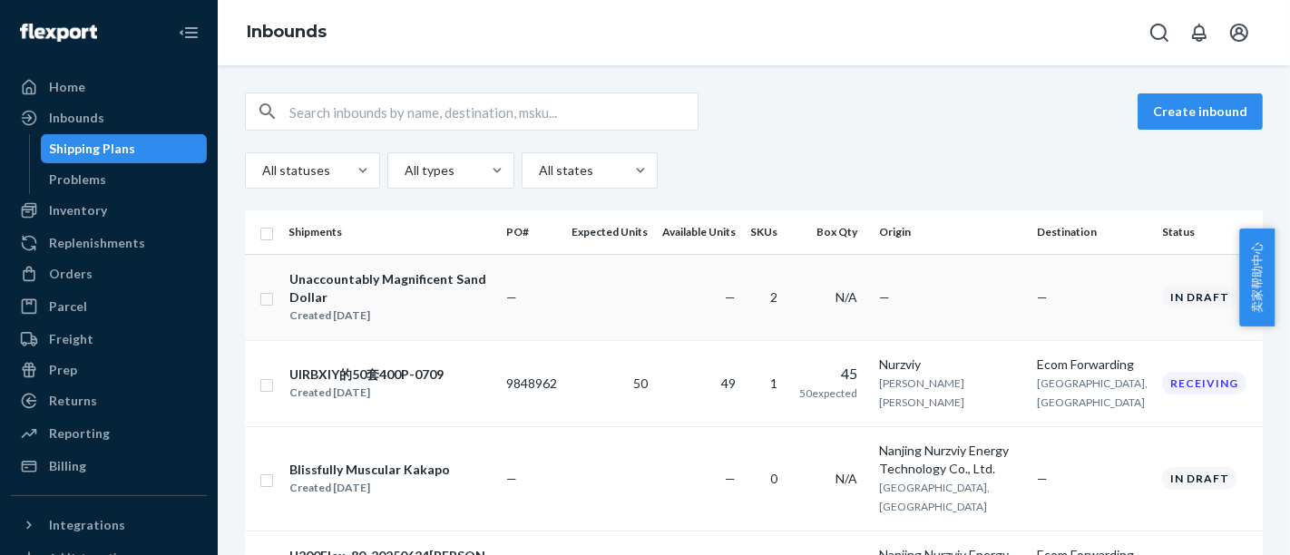
click at [503, 289] on td "—" at bounding box center [531, 297] width 65 height 86
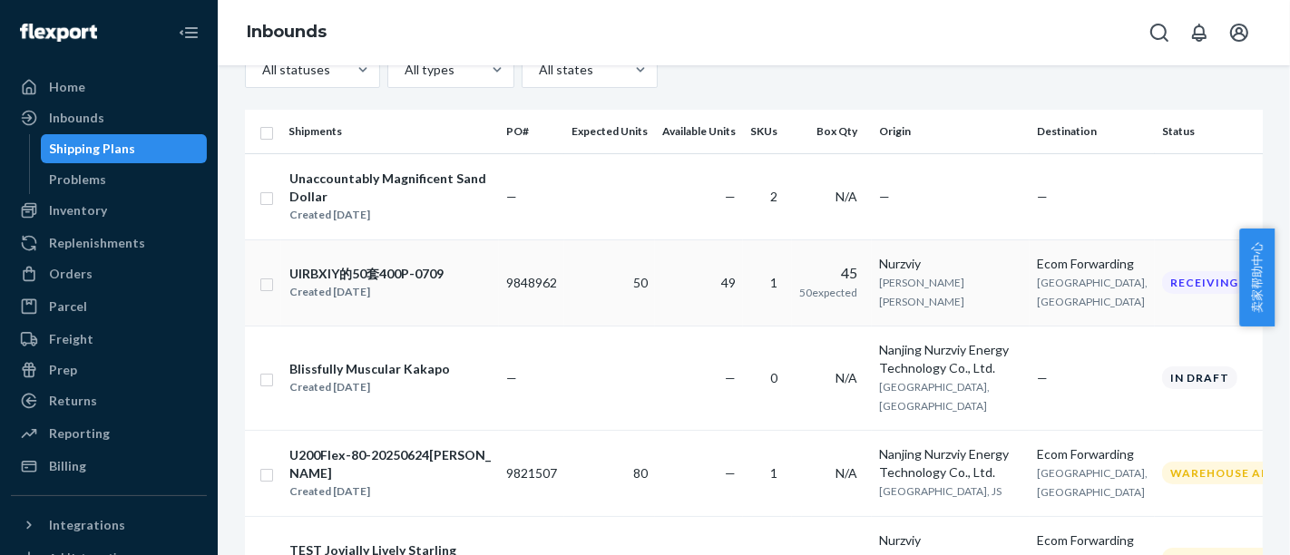
scroll to position [201, 0]
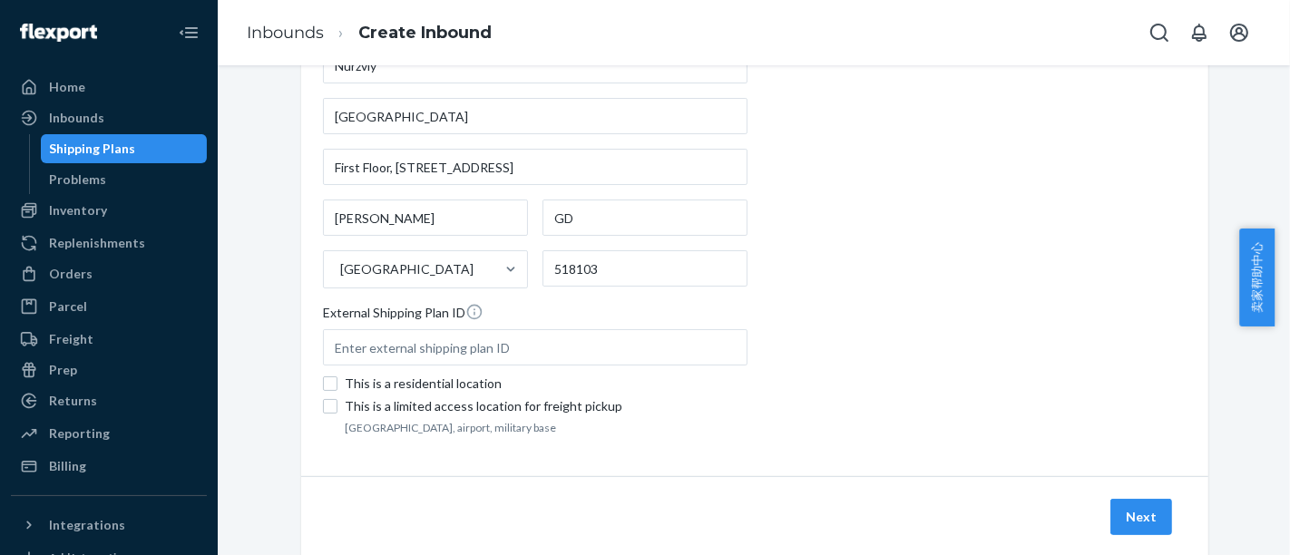
scroll to position [546, 0]
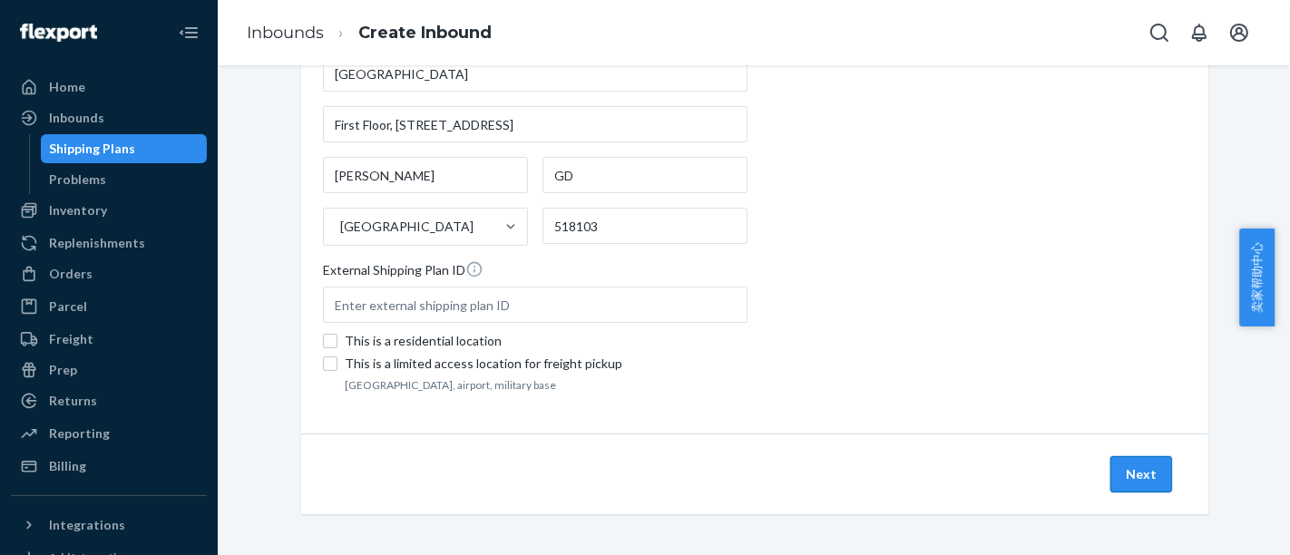
click at [1112, 465] on button "Next" at bounding box center [1142, 474] width 62 height 36
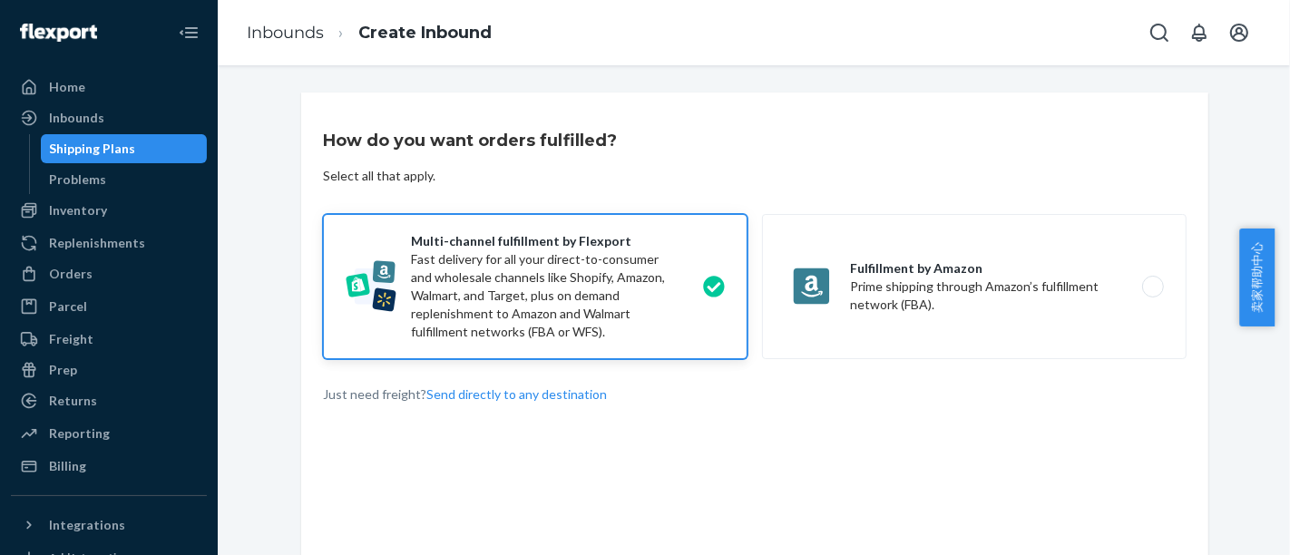
scroll to position [124, 0]
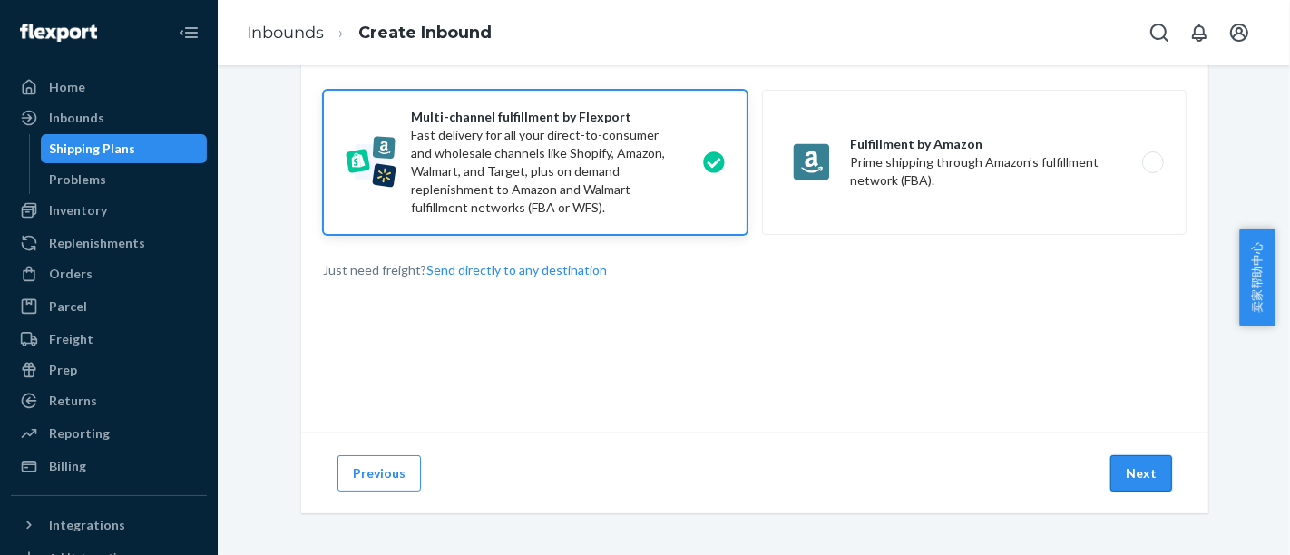
click at [1125, 475] on button "Next" at bounding box center [1142, 474] width 62 height 36
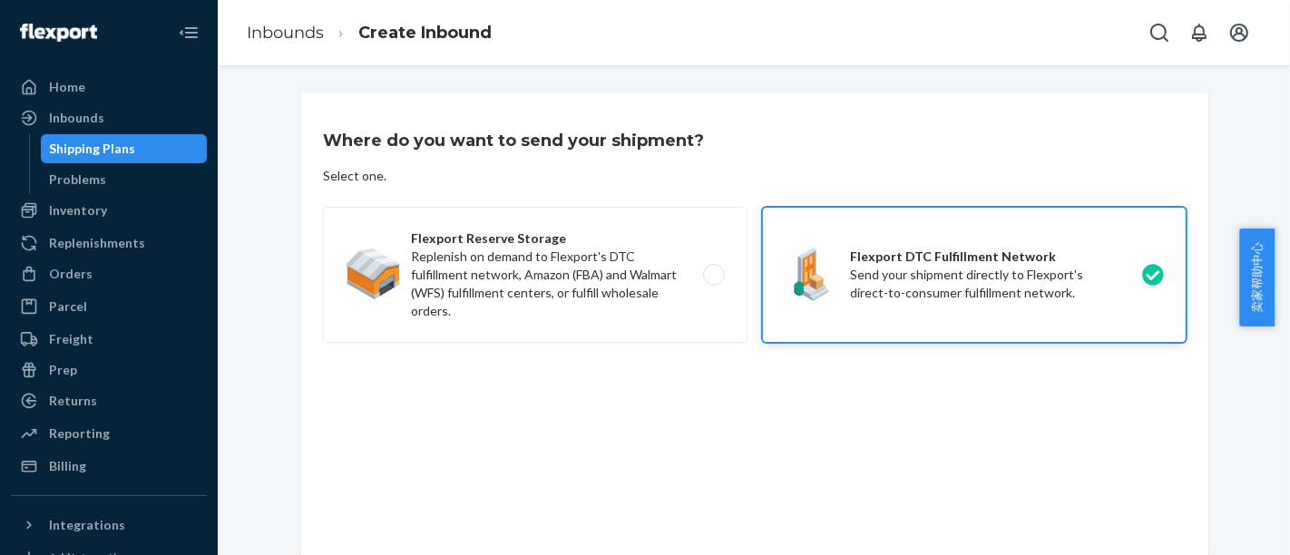
scroll to position [124, 0]
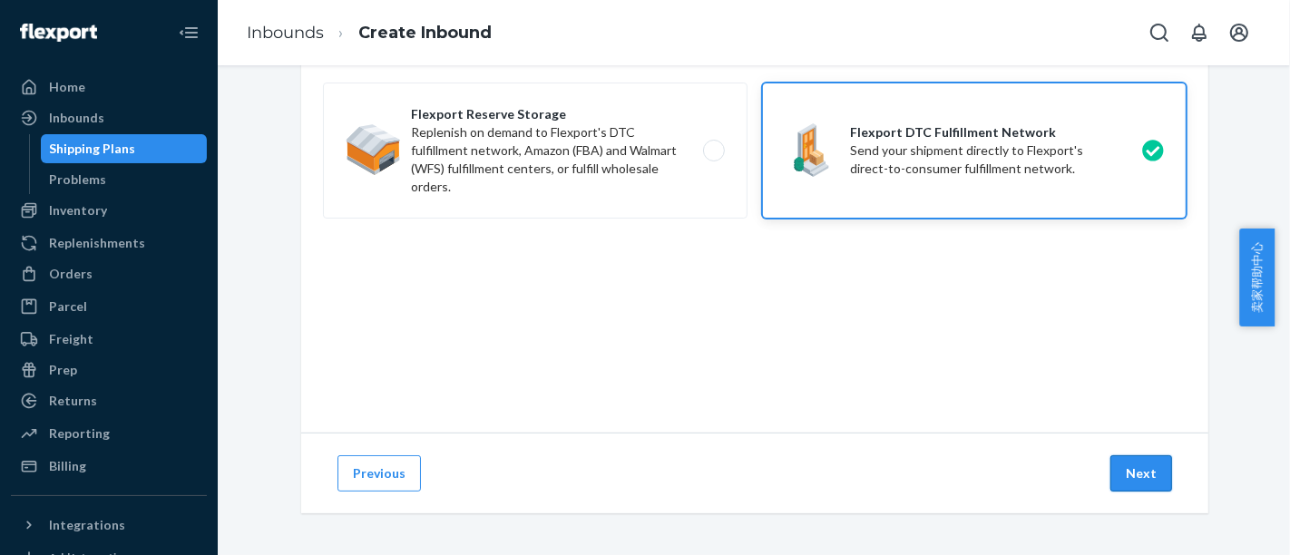
click at [1125, 469] on button "Next" at bounding box center [1142, 474] width 62 height 36
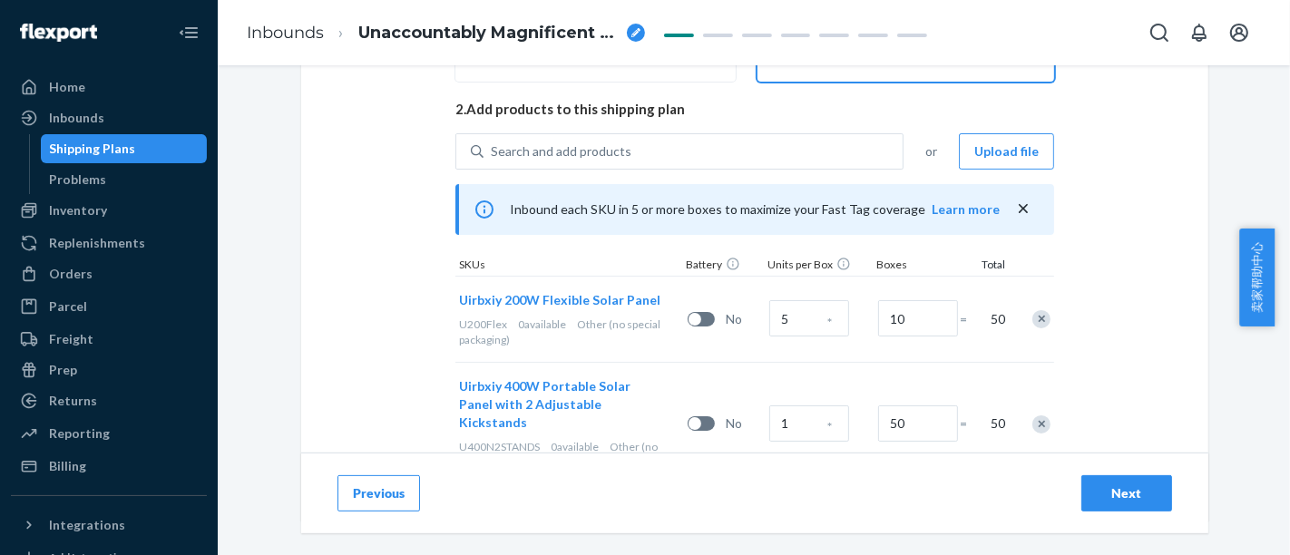
scroll to position [451, 0]
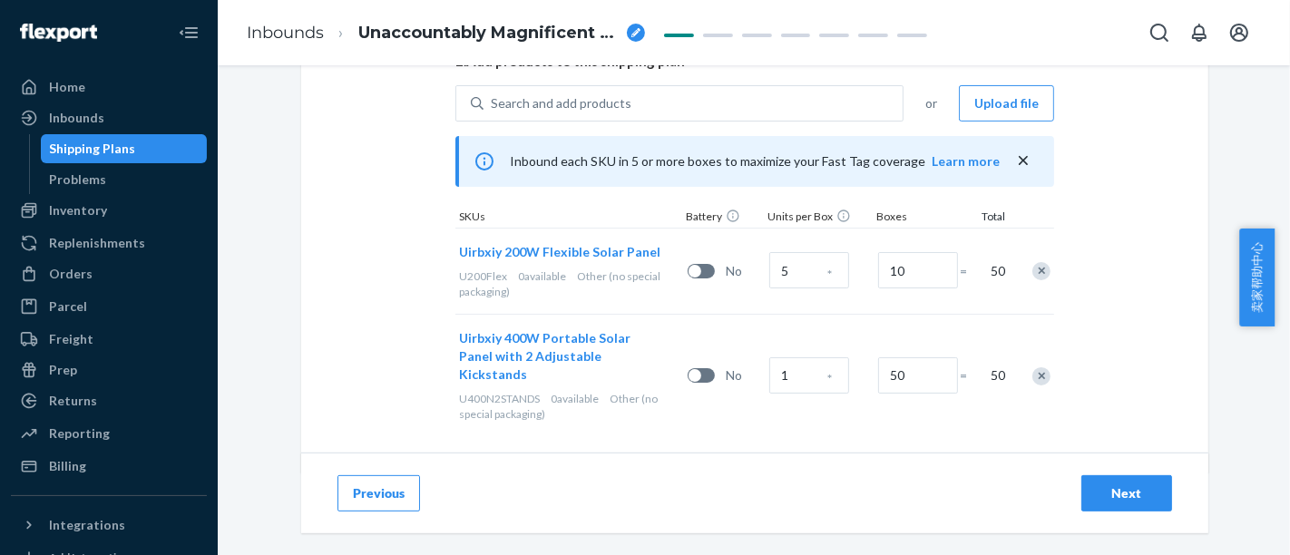
click at [1135, 494] on div "Next" at bounding box center [1127, 494] width 60 height 18
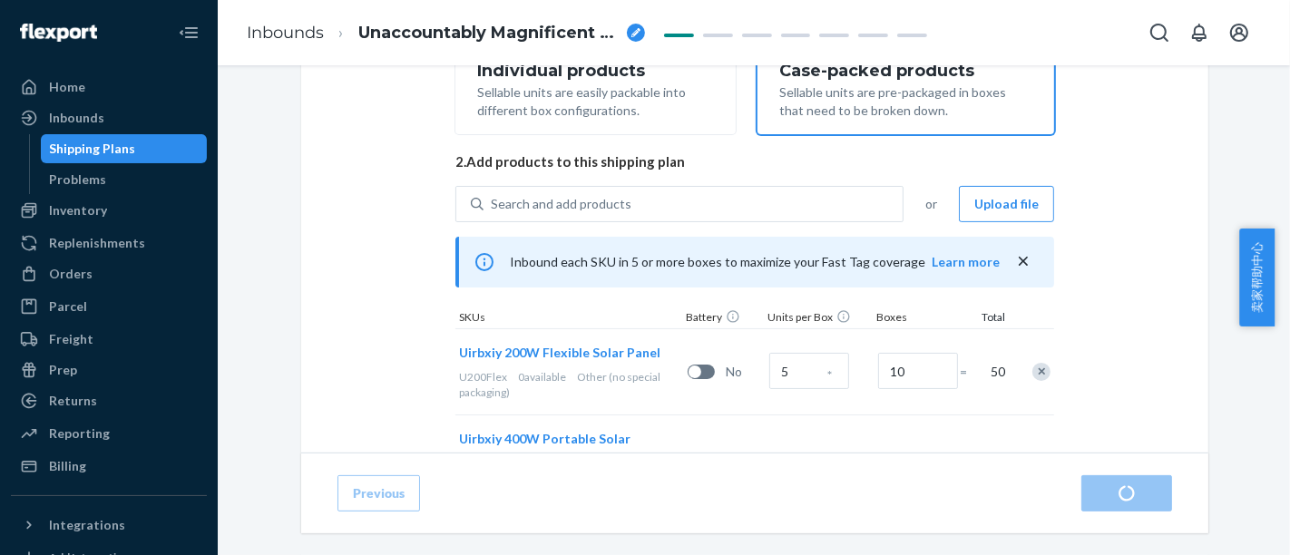
scroll to position [250, 0]
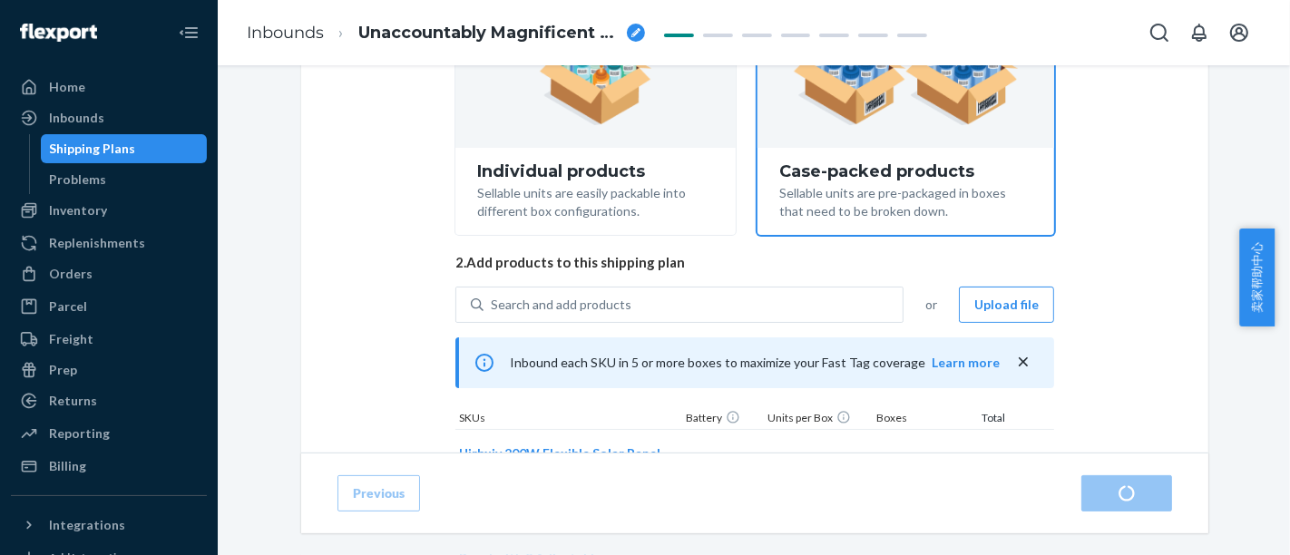
radio input "true"
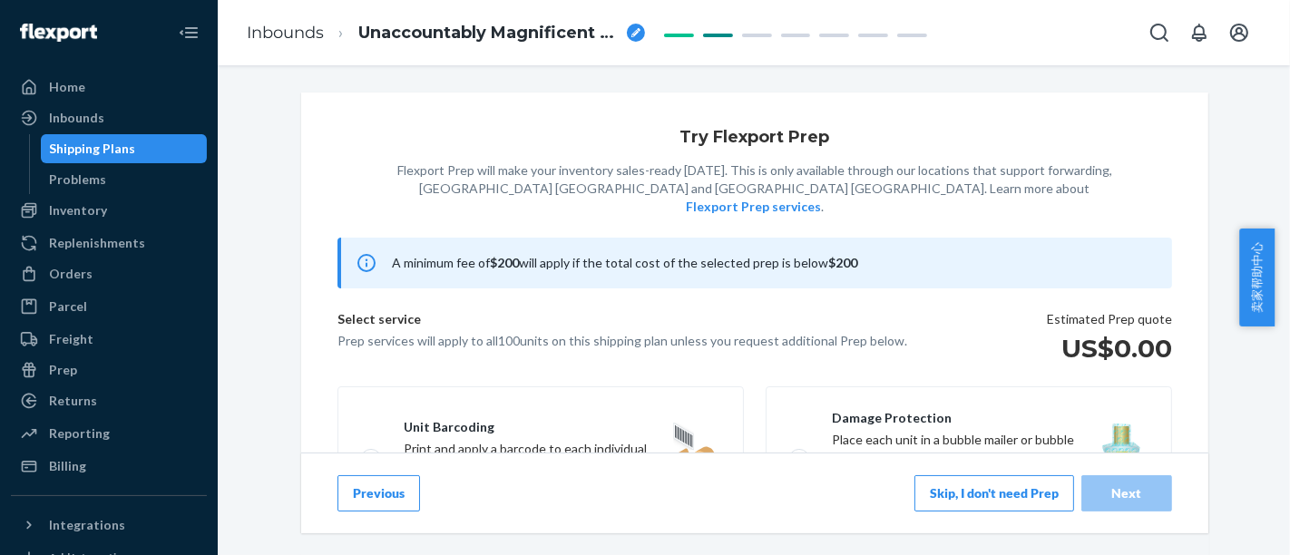
click at [988, 505] on button "Skip, I don't need Prep" at bounding box center [995, 493] width 160 height 36
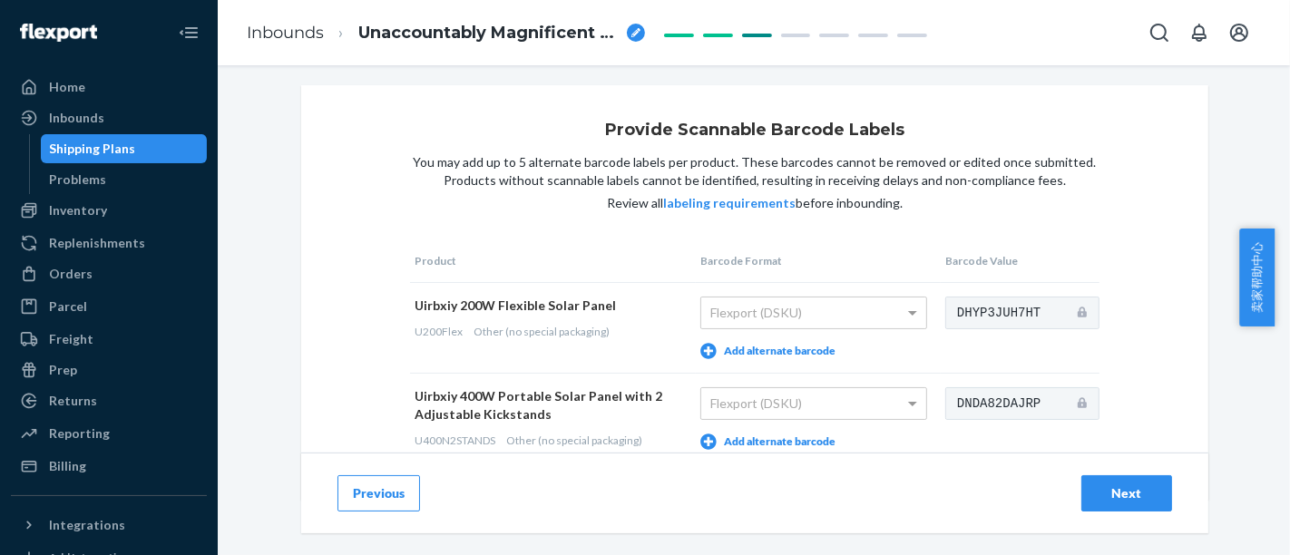
scroll to position [109, 0]
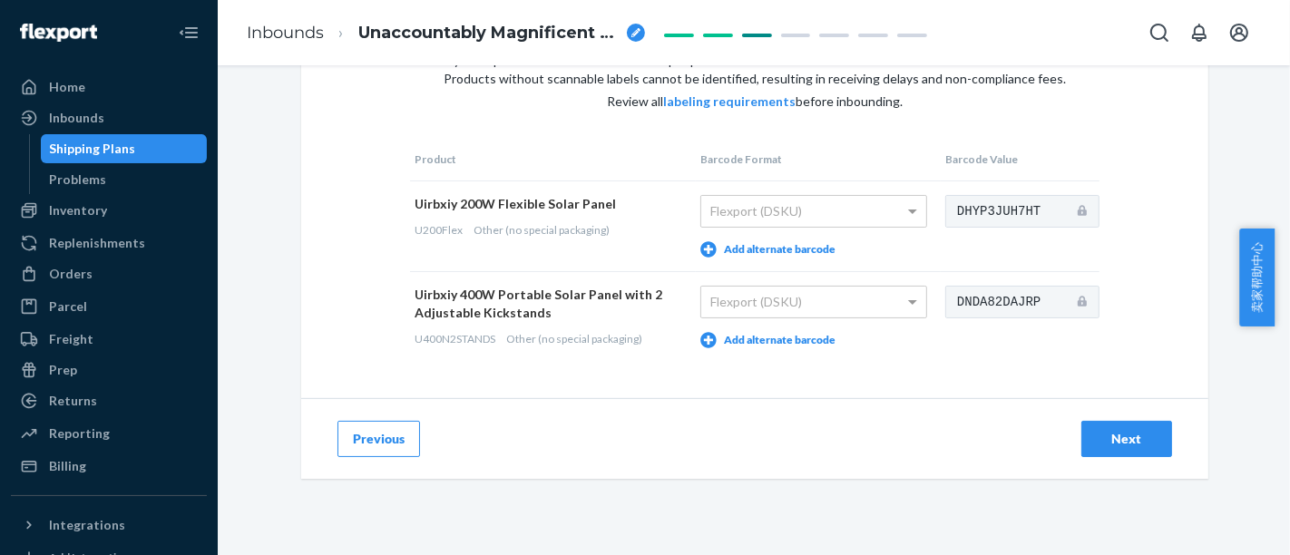
click at [1097, 436] on div "Next" at bounding box center [1127, 439] width 60 height 18
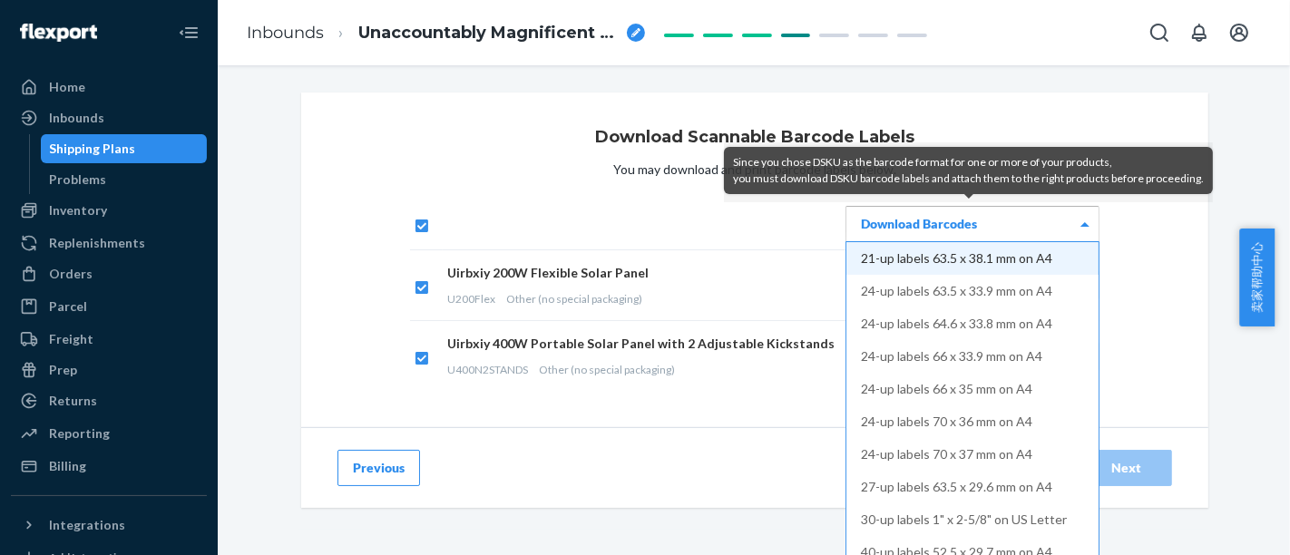
click at [1064, 219] on div "Download Barcodes" at bounding box center [973, 224] width 252 height 34
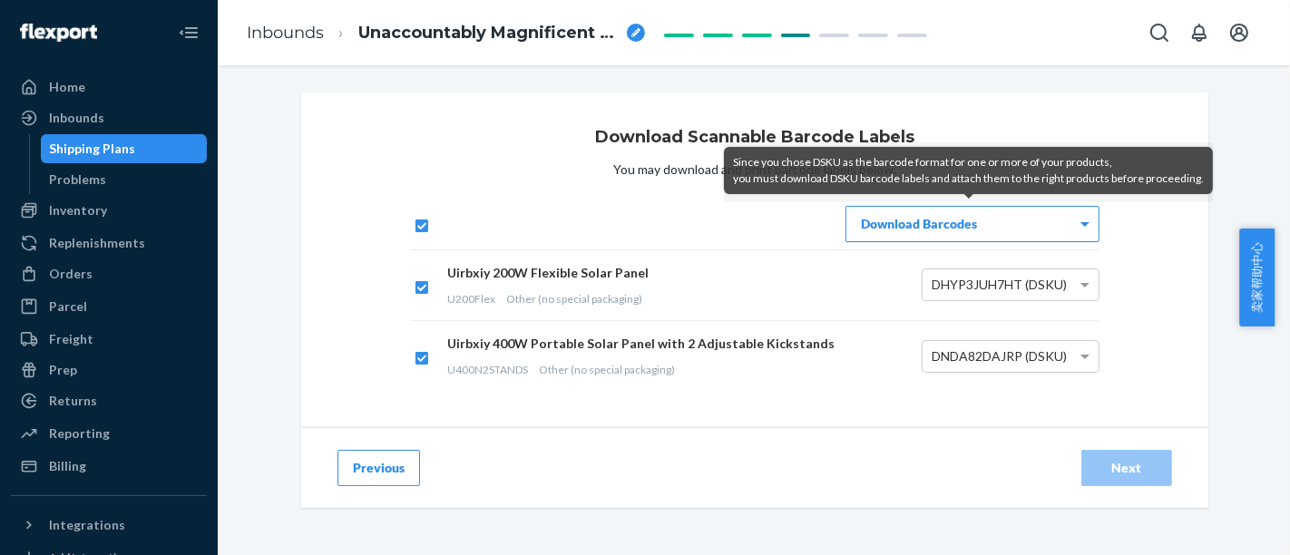
click at [1063, 218] on div "Download Barcodes" at bounding box center [973, 224] width 252 height 34
click at [1081, 224] on span at bounding box center [1085, 225] width 9 height 6
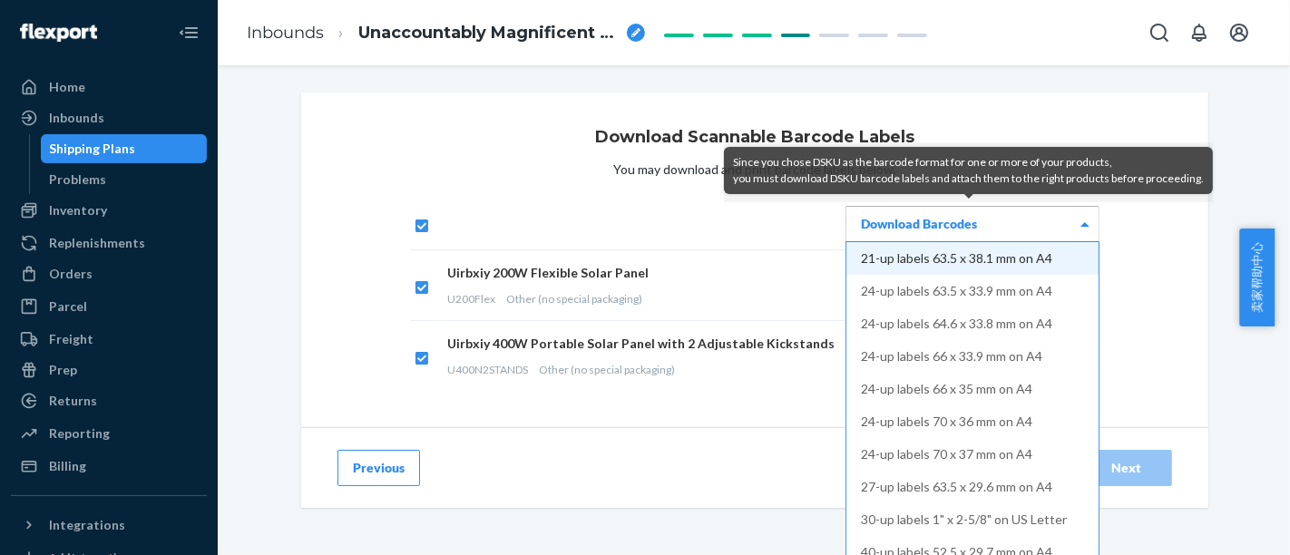
scroll to position [101, 0]
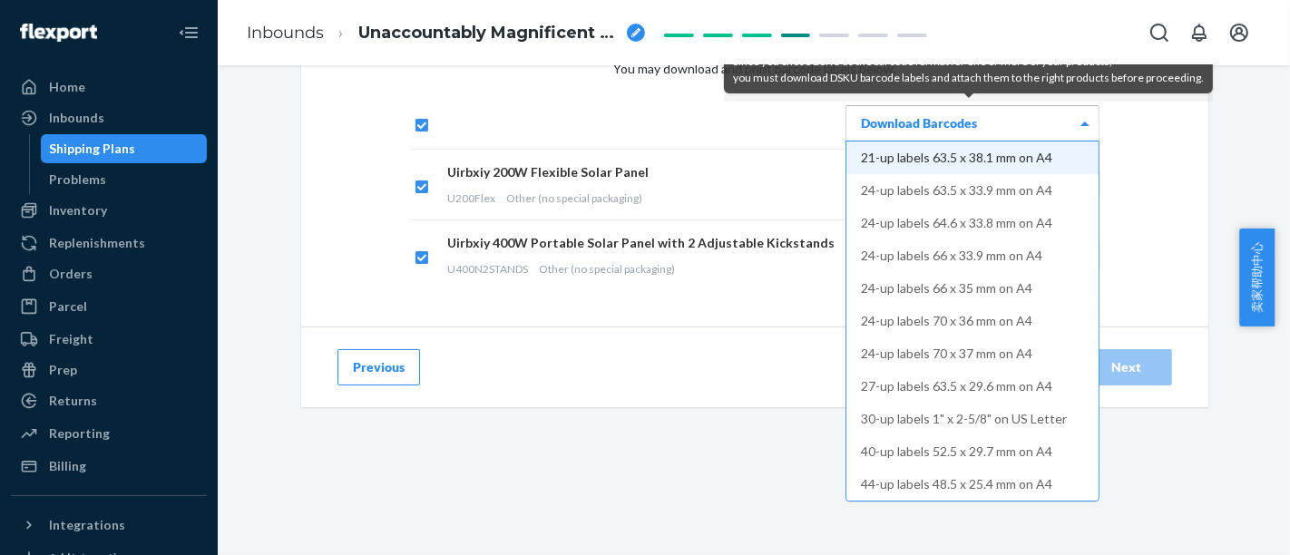
click at [978, 122] on div "Download Barcodes" at bounding box center [973, 123] width 252 height 34
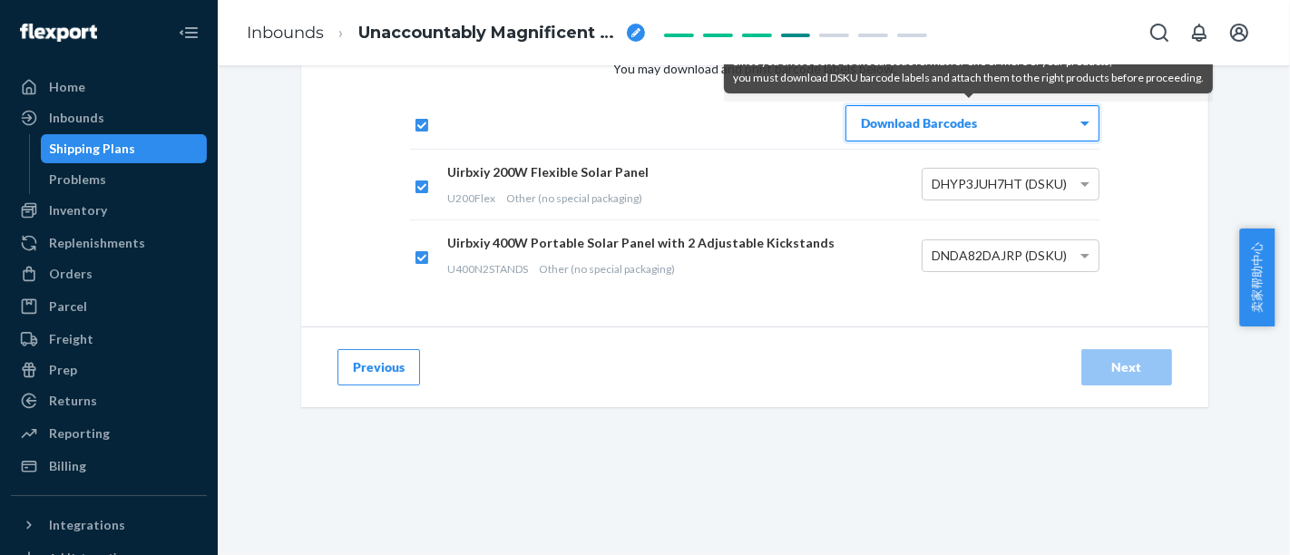
click at [981, 123] on div "Download Barcodes" at bounding box center [973, 123] width 252 height 34
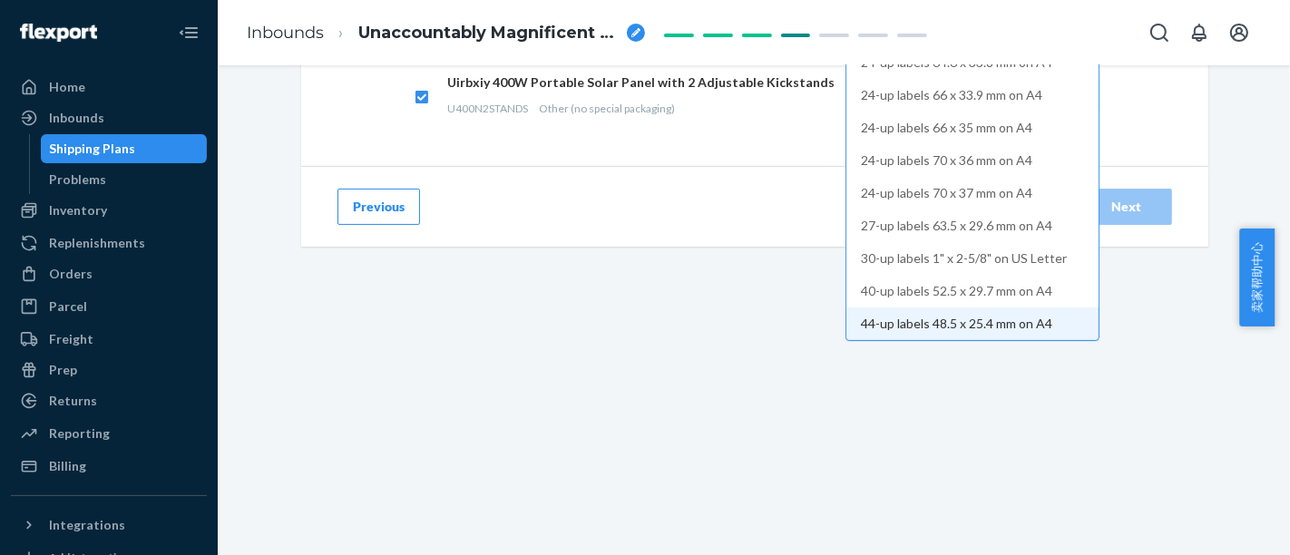
scroll to position [61, 0]
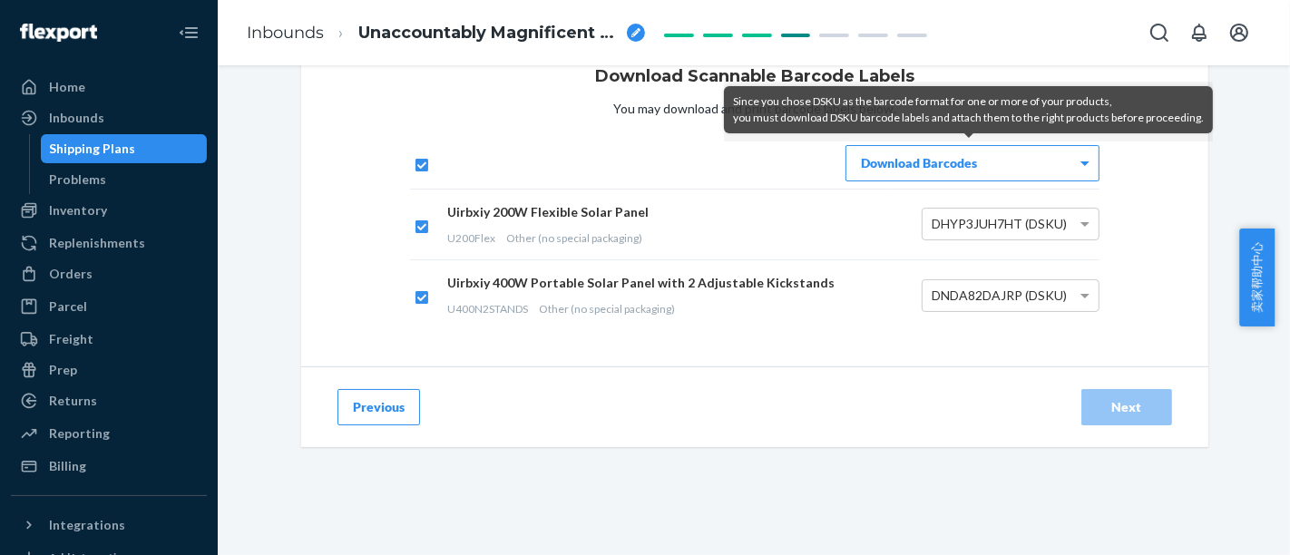
click at [1174, 250] on div "Download Scannable Barcode Labels You may download and print barcode labels bel…" at bounding box center [754, 199] width 907 height 335
click at [1019, 159] on div "Download Barcodes" at bounding box center [973, 163] width 252 height 34
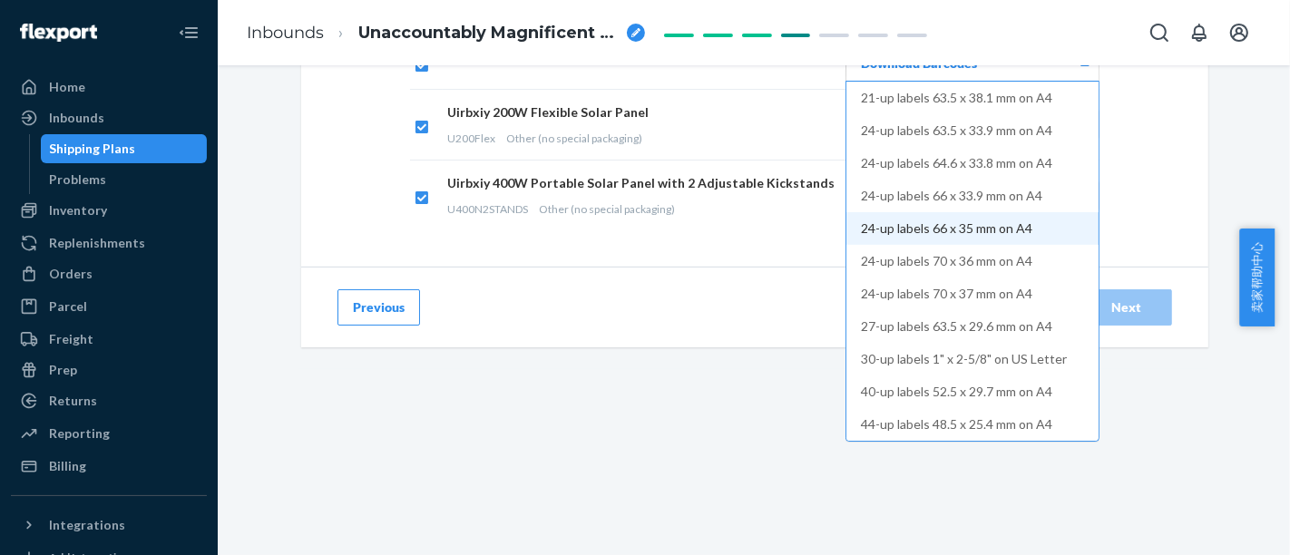
scroll to position [60, 0]
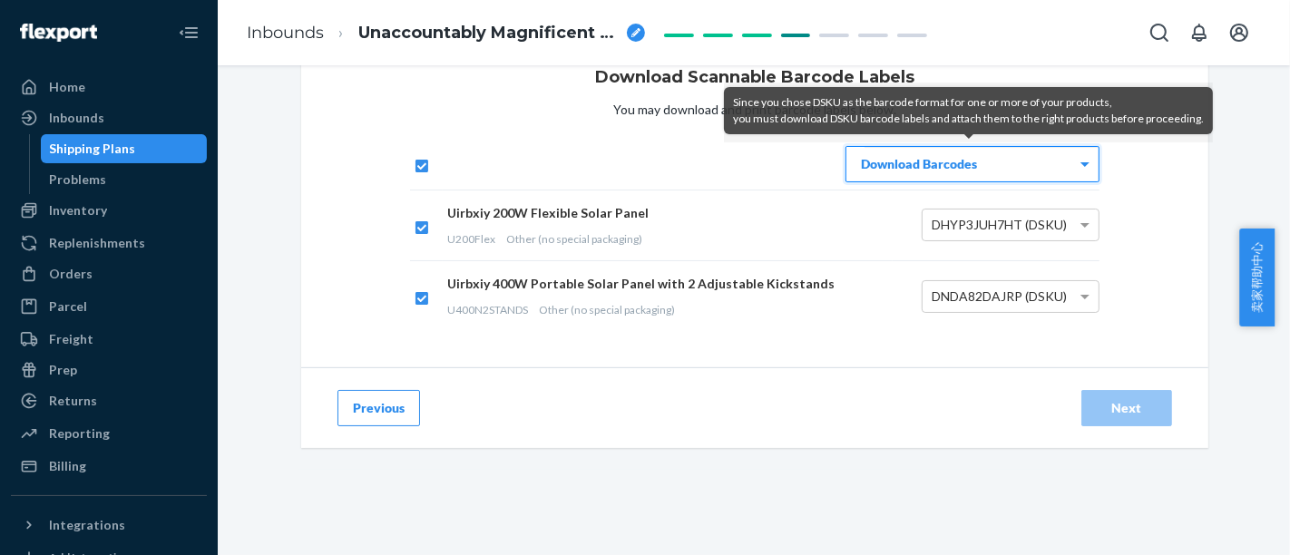
click at [1063, 158] on div "Download Barcodes" at bounding box center [973, 164] width 252 height 34
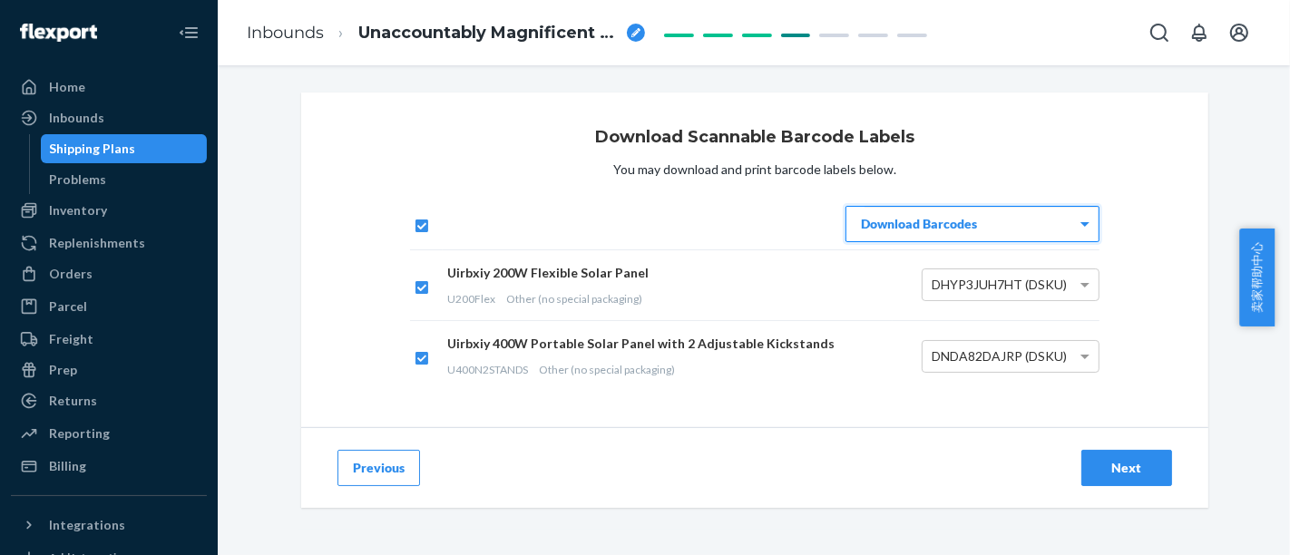
scroll to position [201, 0]
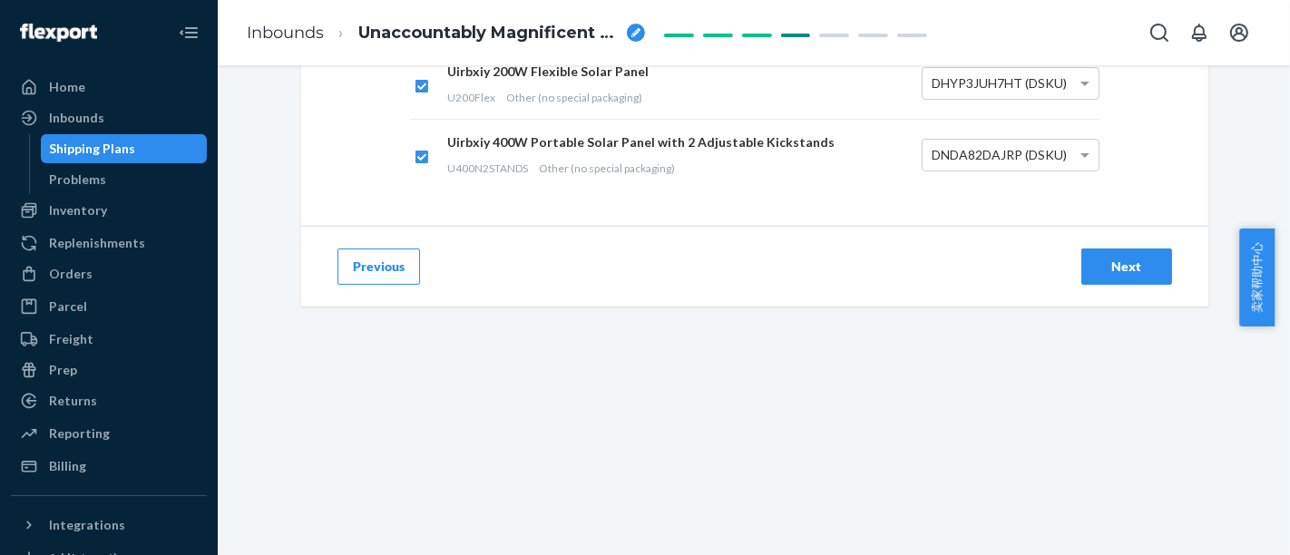
click at [1141, 268] on div "Next" at bounding box center [1127, 267] width 60 height 18
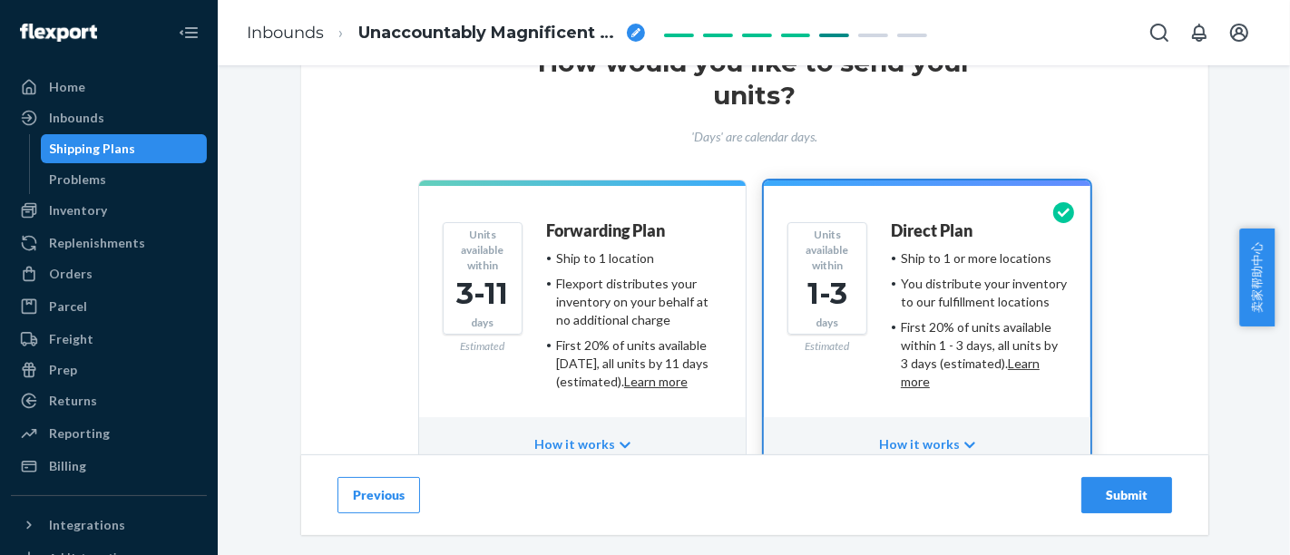
scroll to position [218, 0]
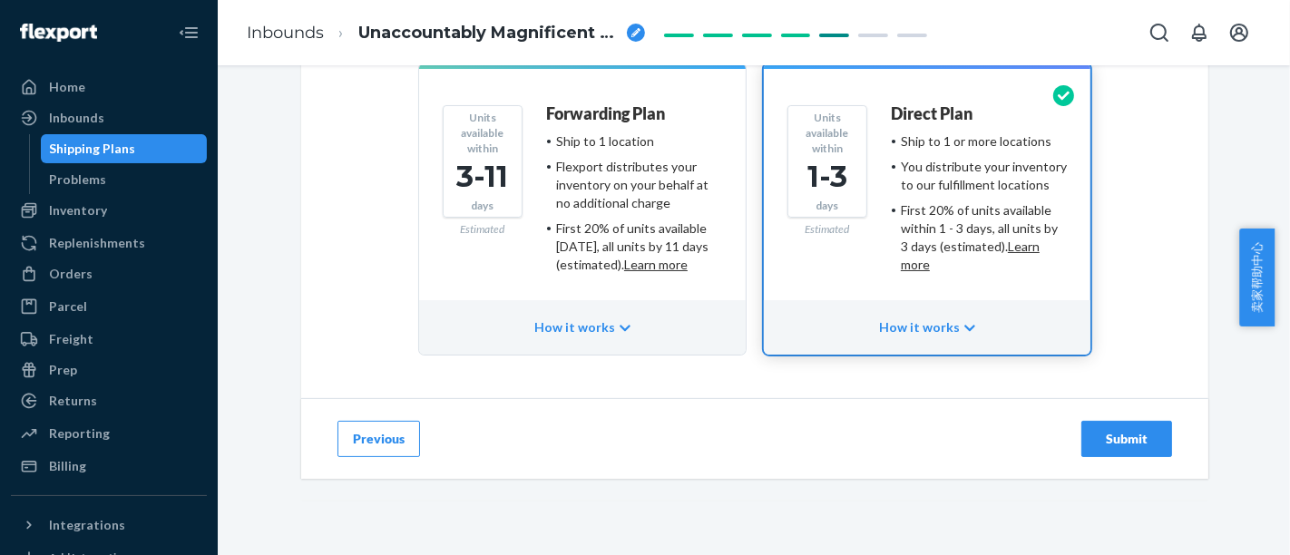
click at [965, 328] on div "How it works" at bounding box center [927, 327] width 327 height 54
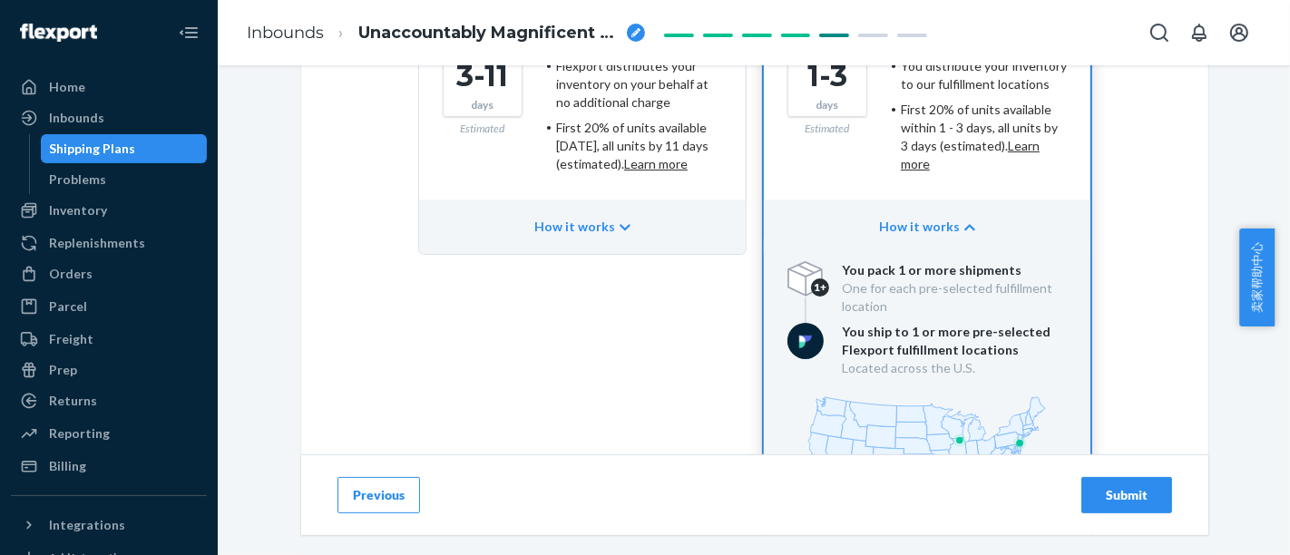
click at [965, 221] on icon "button" at bounding box center [970, 227] width 11 height 13
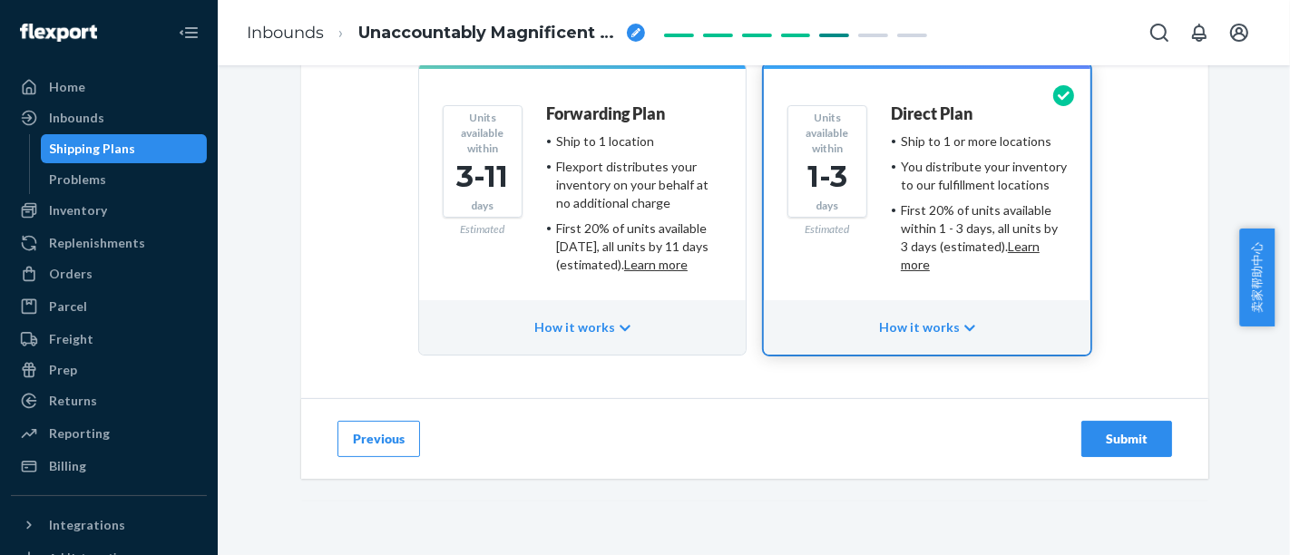
click at [1132, 436] on div "Submit" at bounding box center [1127, 439] width 60 height 18
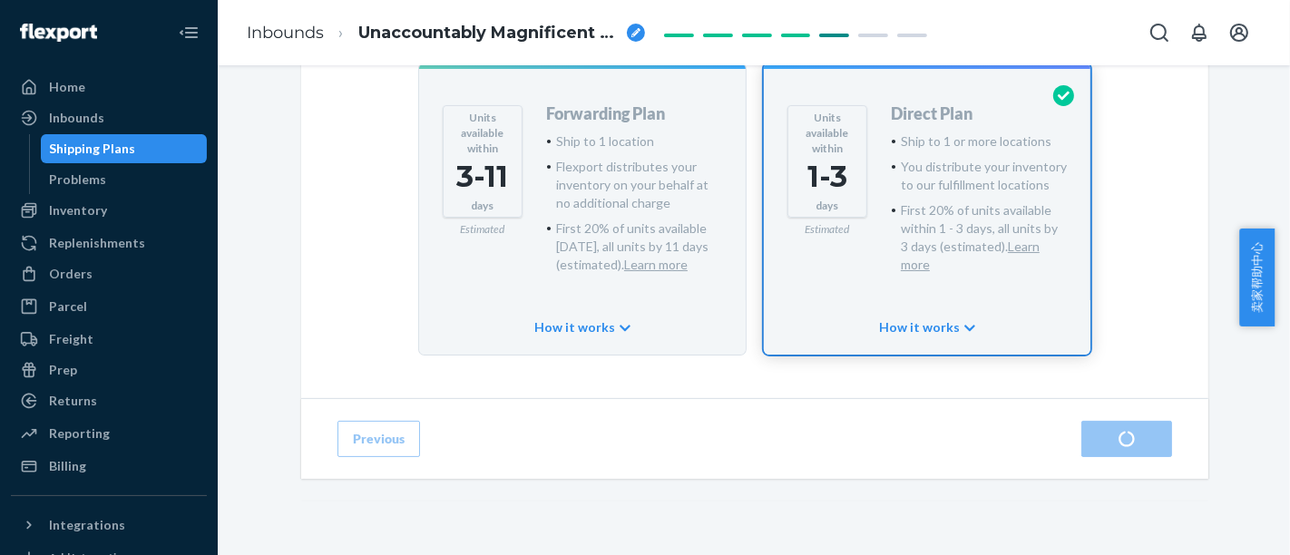
scroll to position [48, 0]
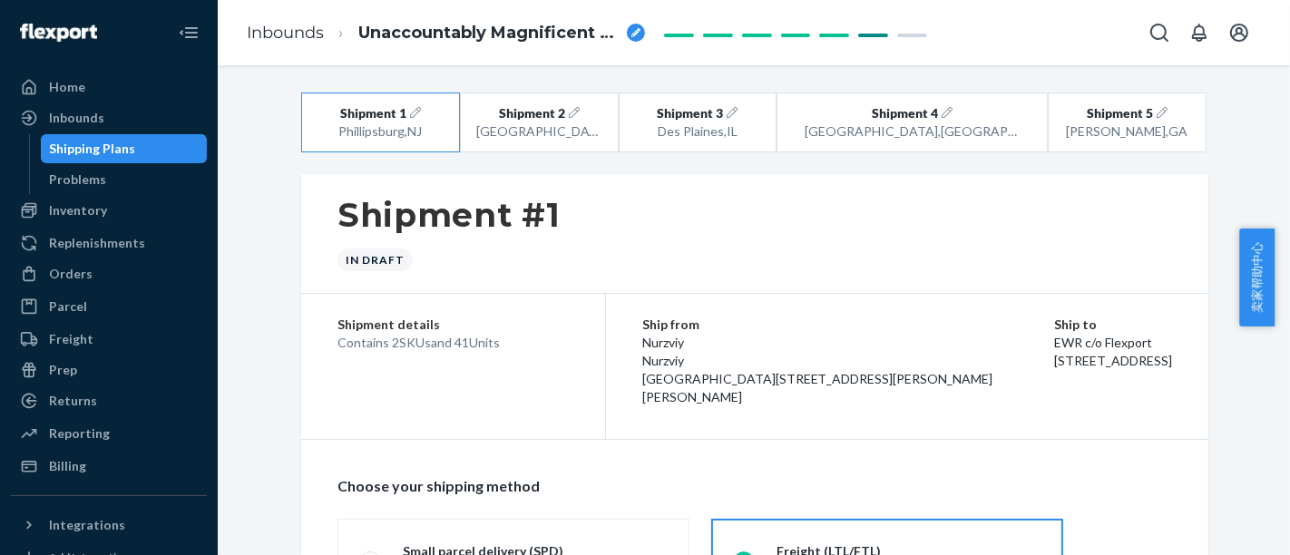
radio input "true"
radio input "false"
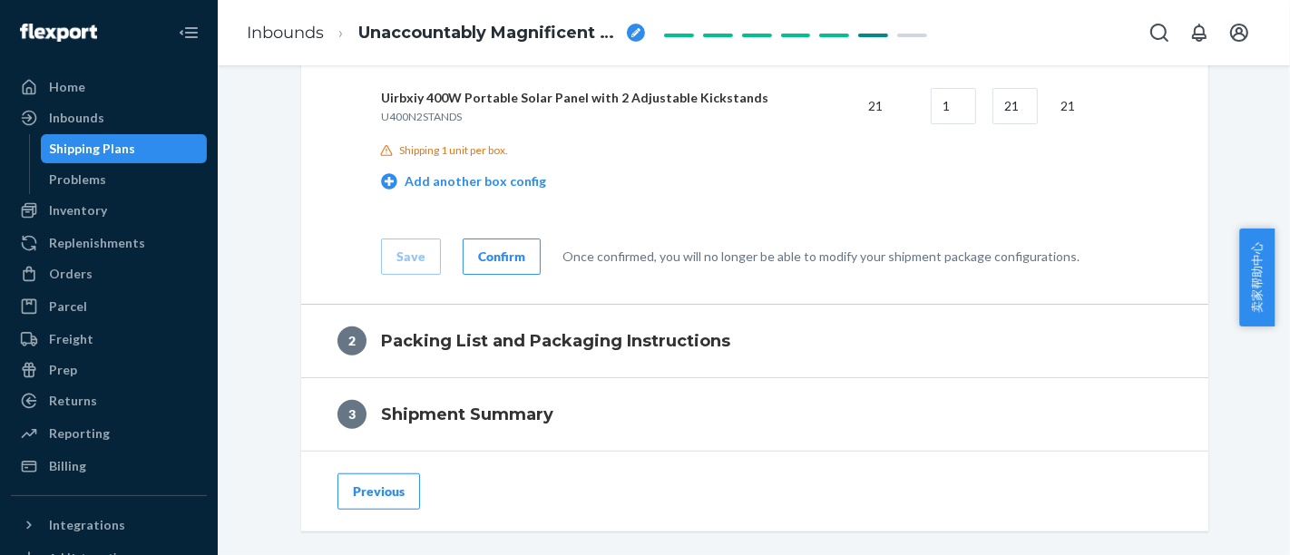
scroll to position [1158, 0]
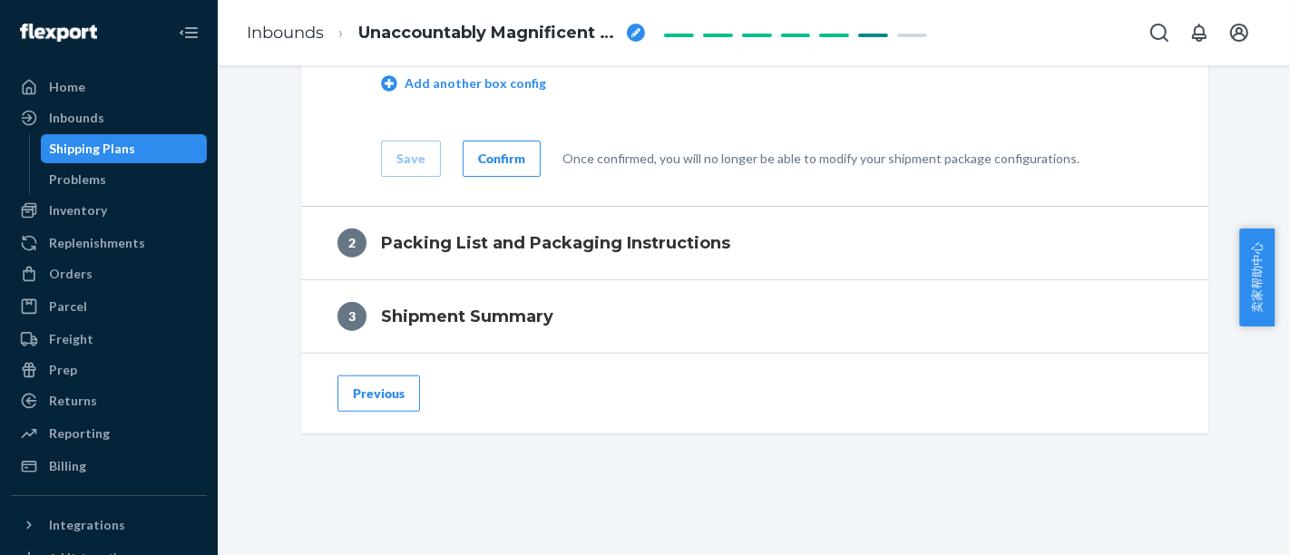
click at [394, 407] on button "Previous" at bounding box center [379, 394] width 83 height 36
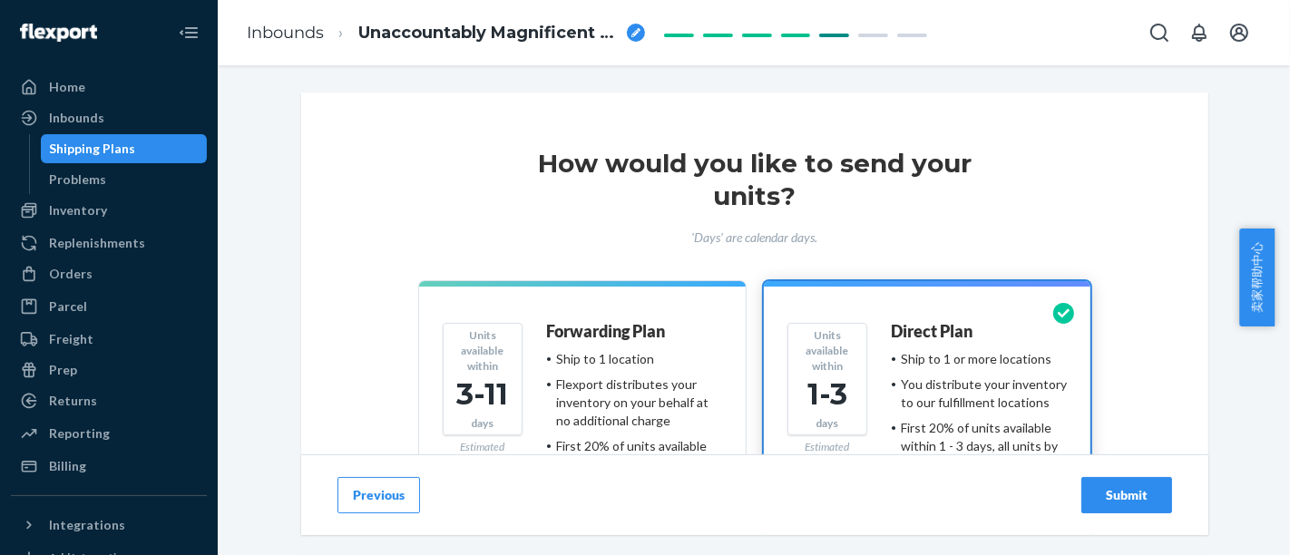
click at [601, 342] on div "Forwarding Plan" at bounding box center [634, 336] width 176 height 27
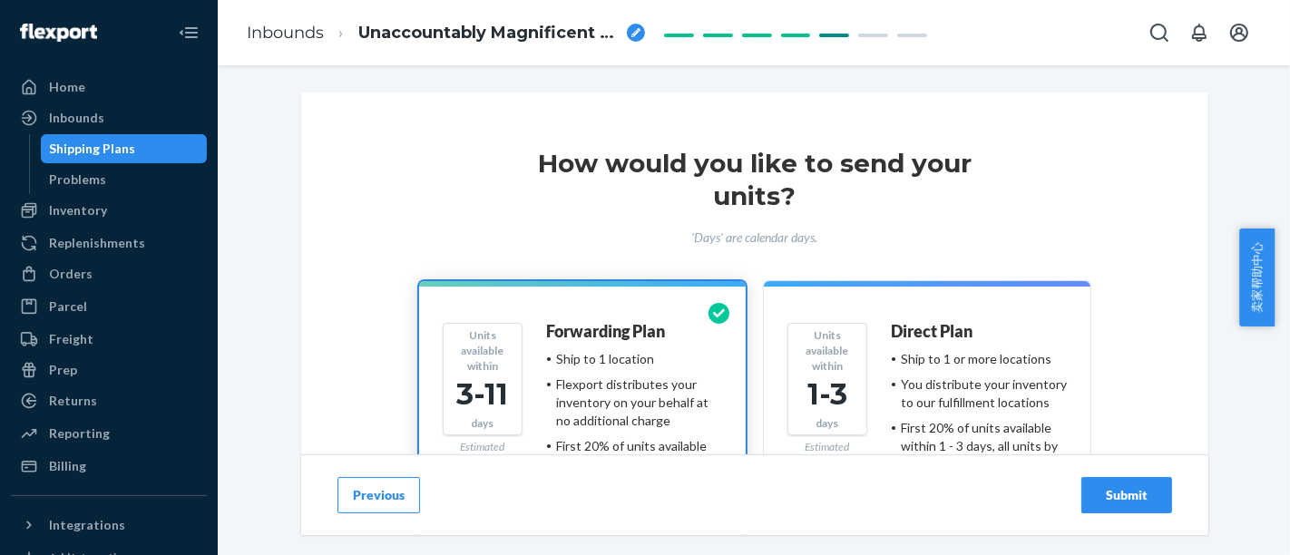
scroll to position [269, 0]
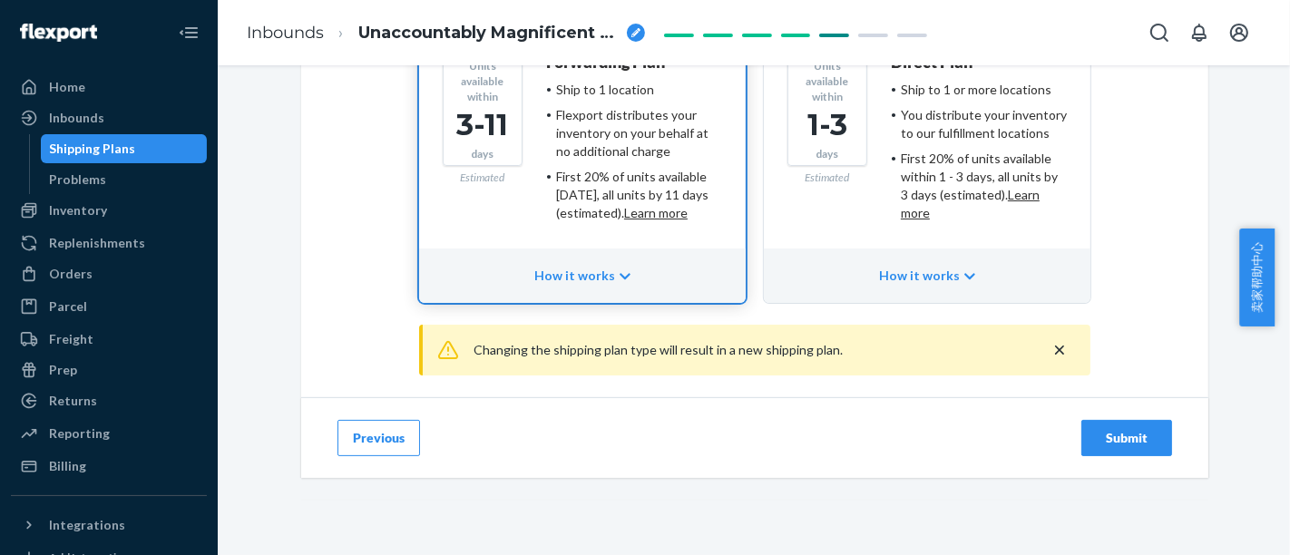
click at [1121, 430] on div "Submit" at bounding box center [1127, 438] width 60 height 18
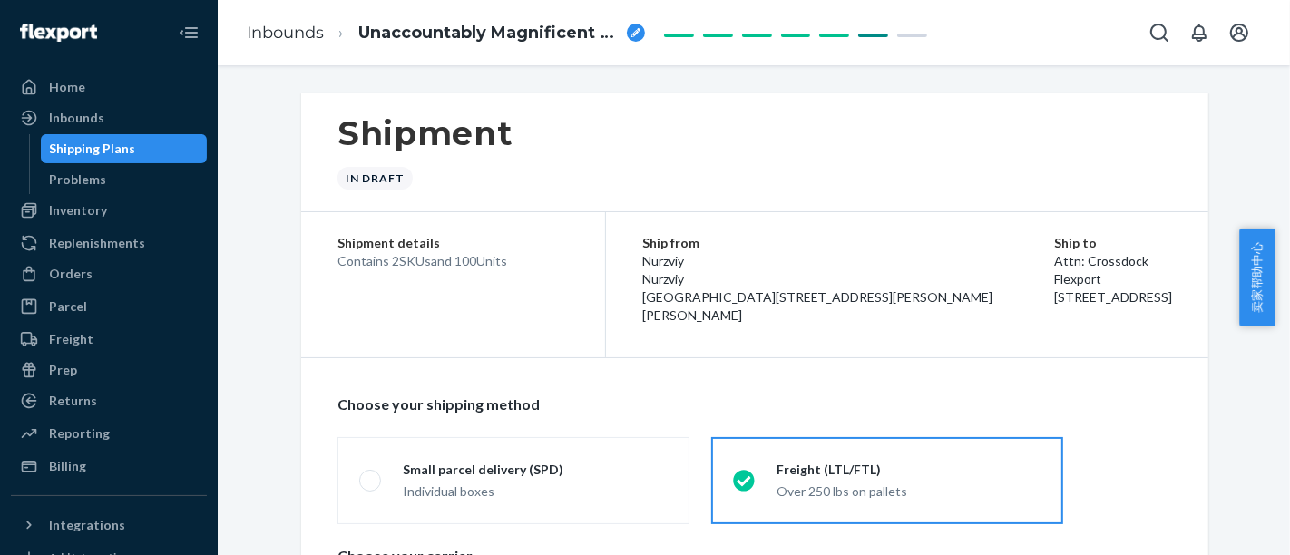
radio input "true"
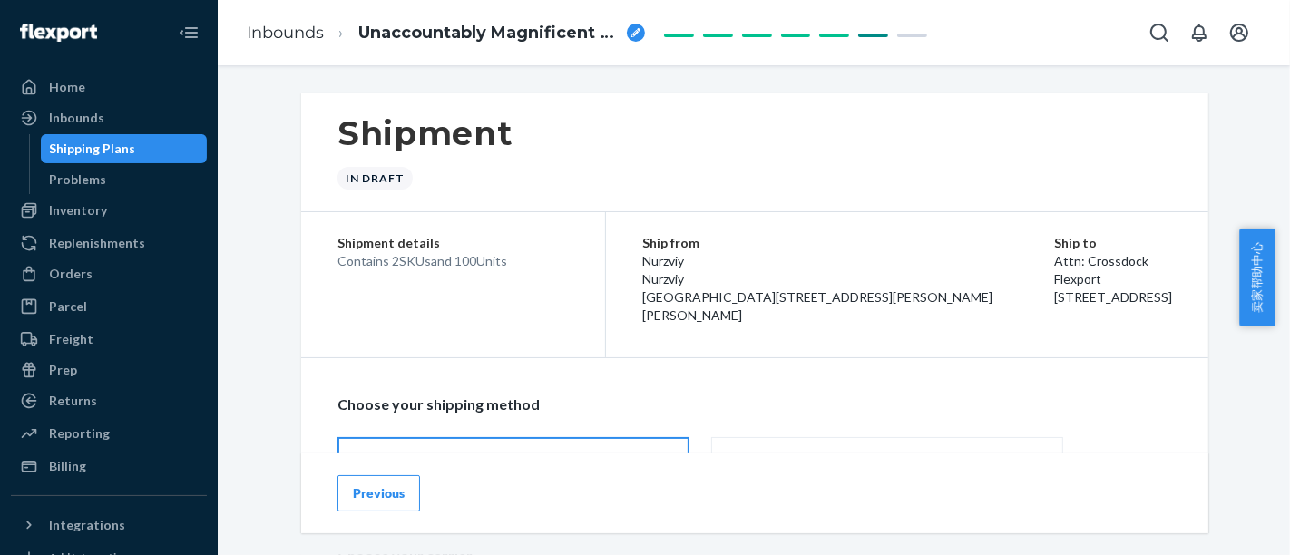
scroll to position [302, 0]
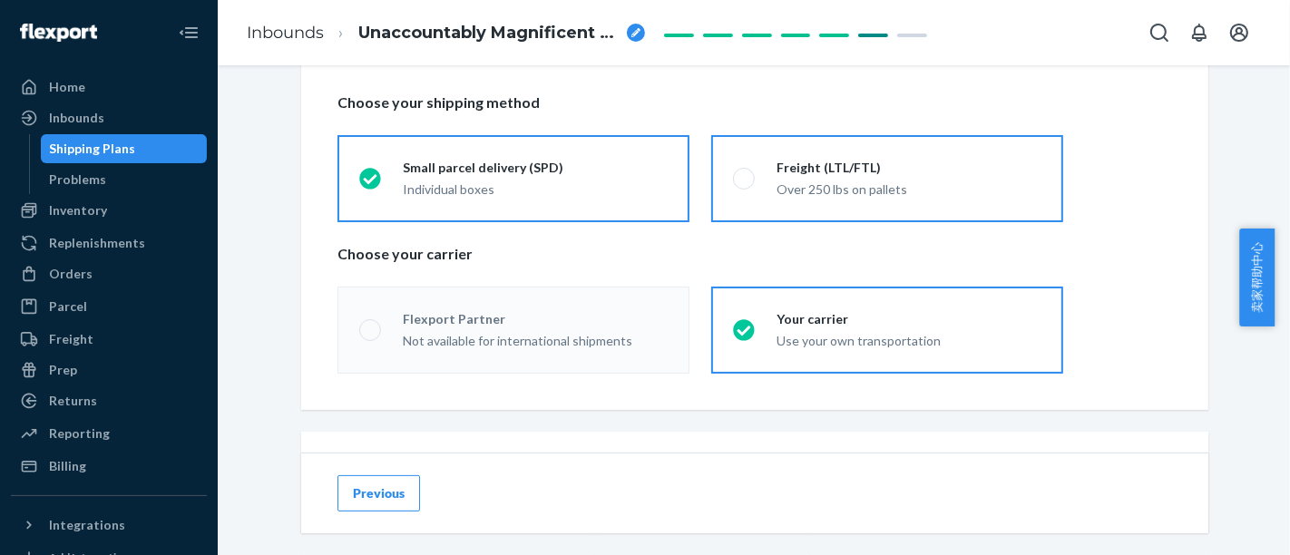
click at [783, 199] on div "Over 250 lbs on pallets" at bounding box center [909, 190] width 265 height 18
click at [745, 184] on input "Freight (LTL/FTL) Over 250 lbs on pallets" at bounding box center [739, 178] width 12 height 12
radio input "true"
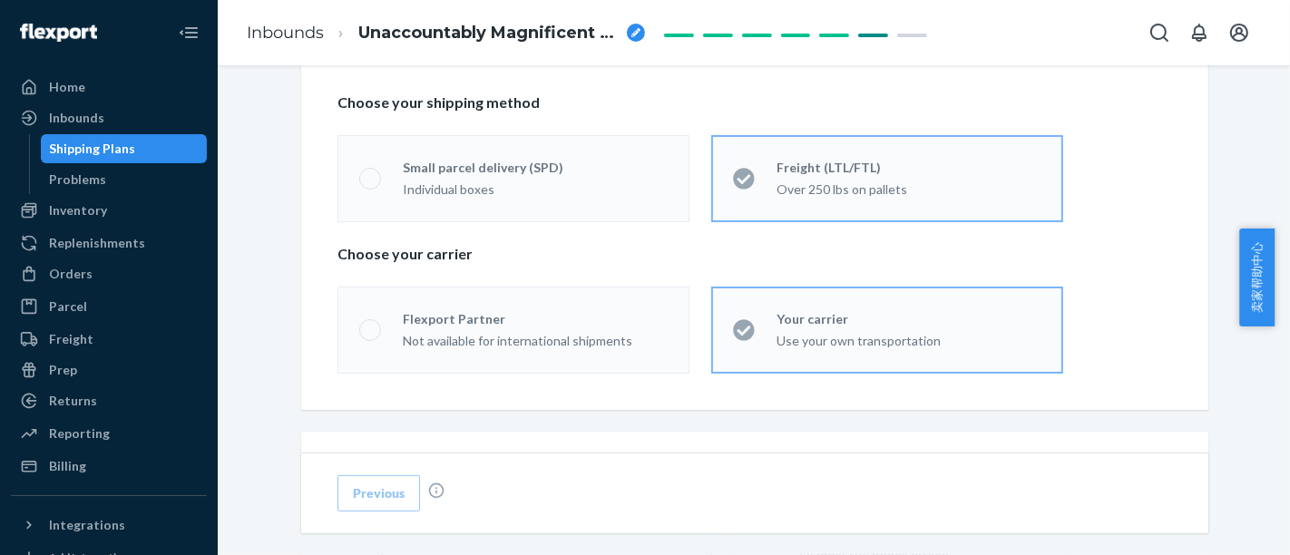
radio input "false"
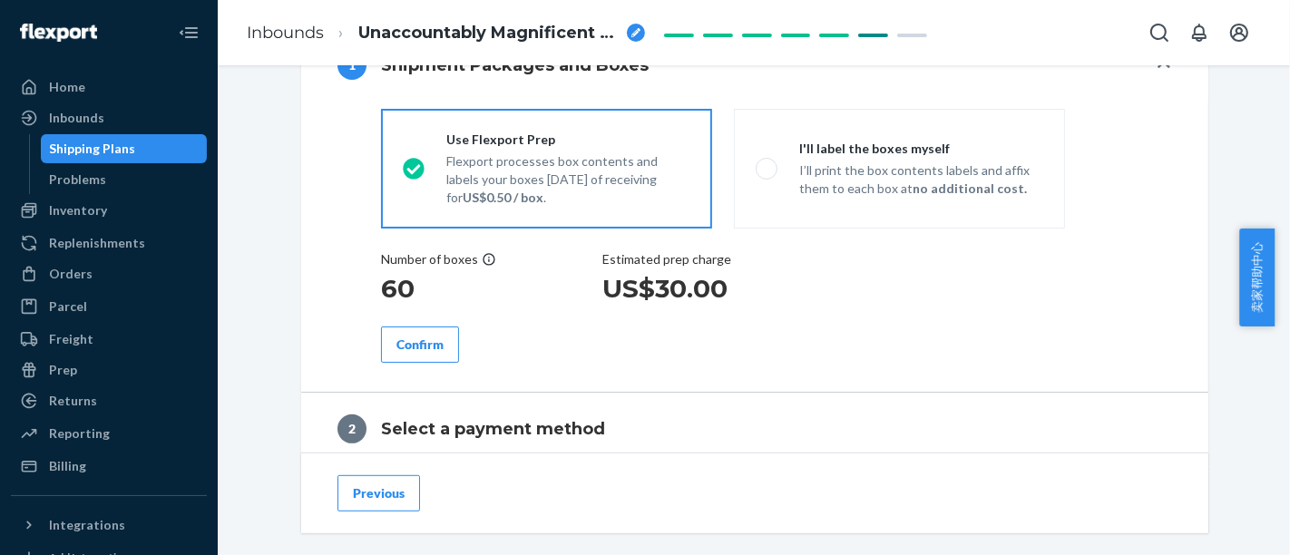
scroll to position [604, 0]
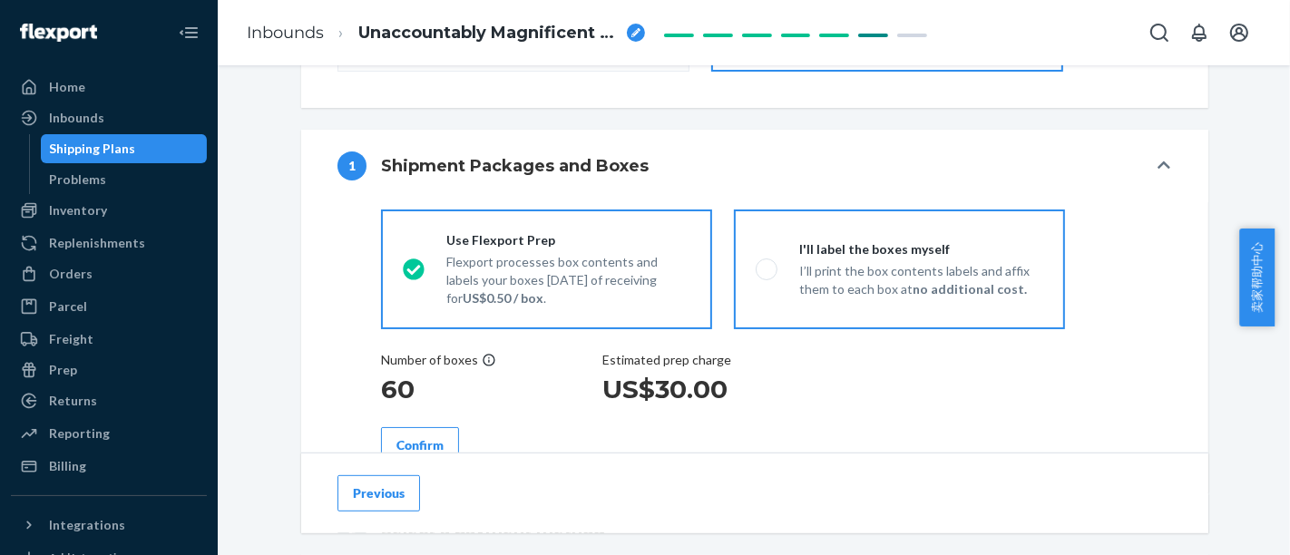
click at [756, 275] on span at bounding box center [767, 270] width 22 height 22
click at [756, 275] on input "I'll label the boxes myself I’ll print the box contents labels and affix them t…" at bounding box center [762, 269] width 12 height 12
radio input "true"
radio input "false"
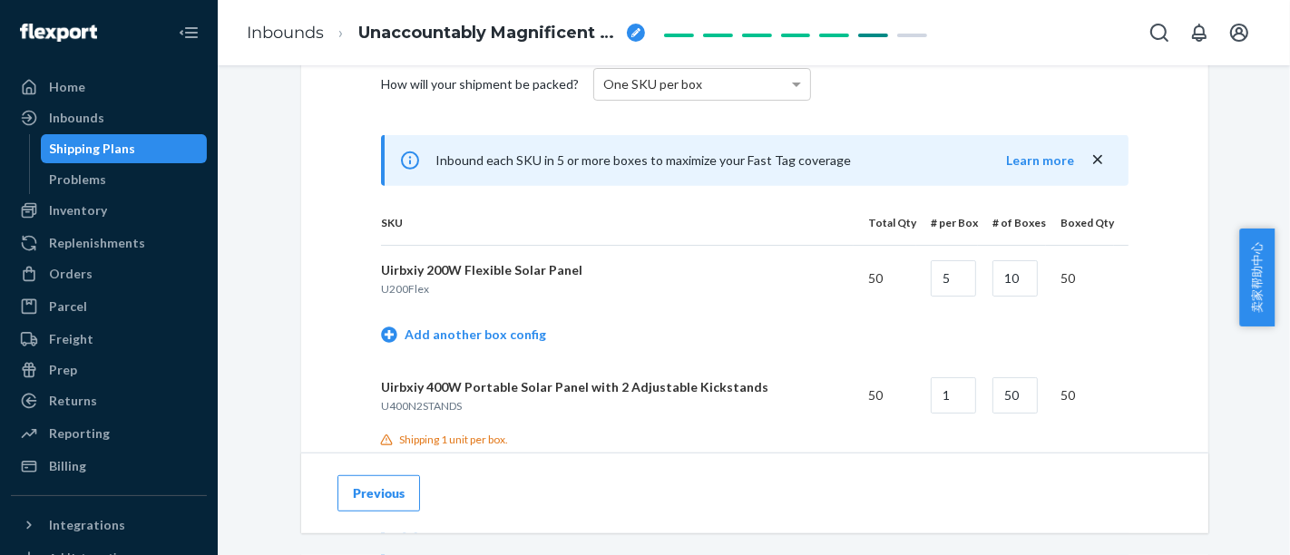
scroll to position [806, 0]
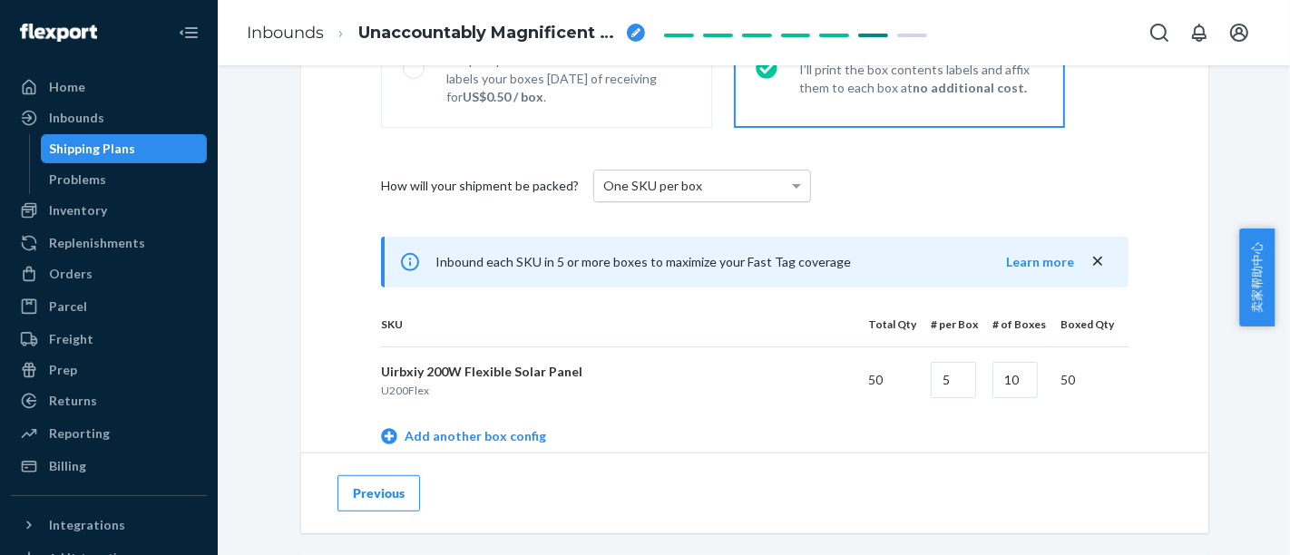
click at [759, 195] on div "One SKU per box" at bounding box center [702, 186] width 216 height 31
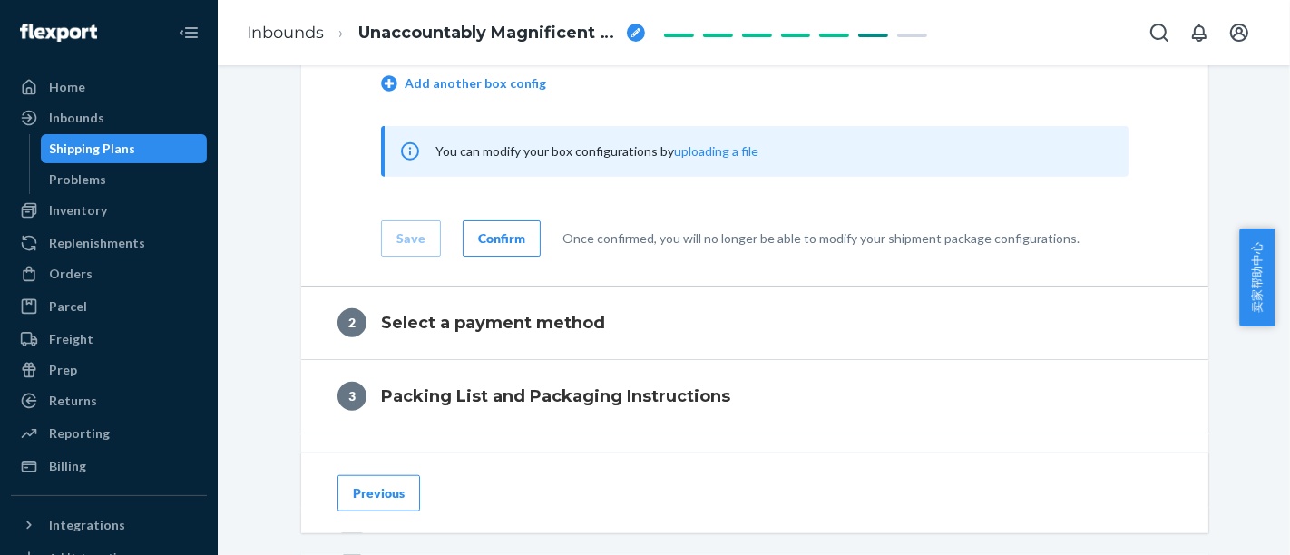
scroll to position [1194, 0]
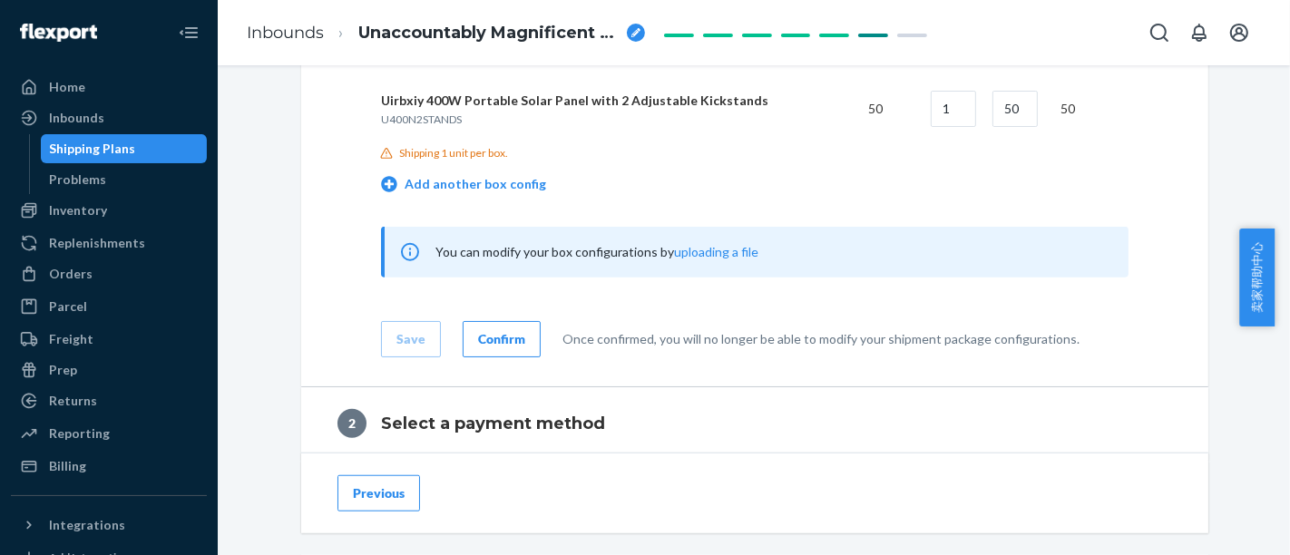
click at [514, 348] on div "Confirm" at bounding box center [501, 339] width 47 height 18
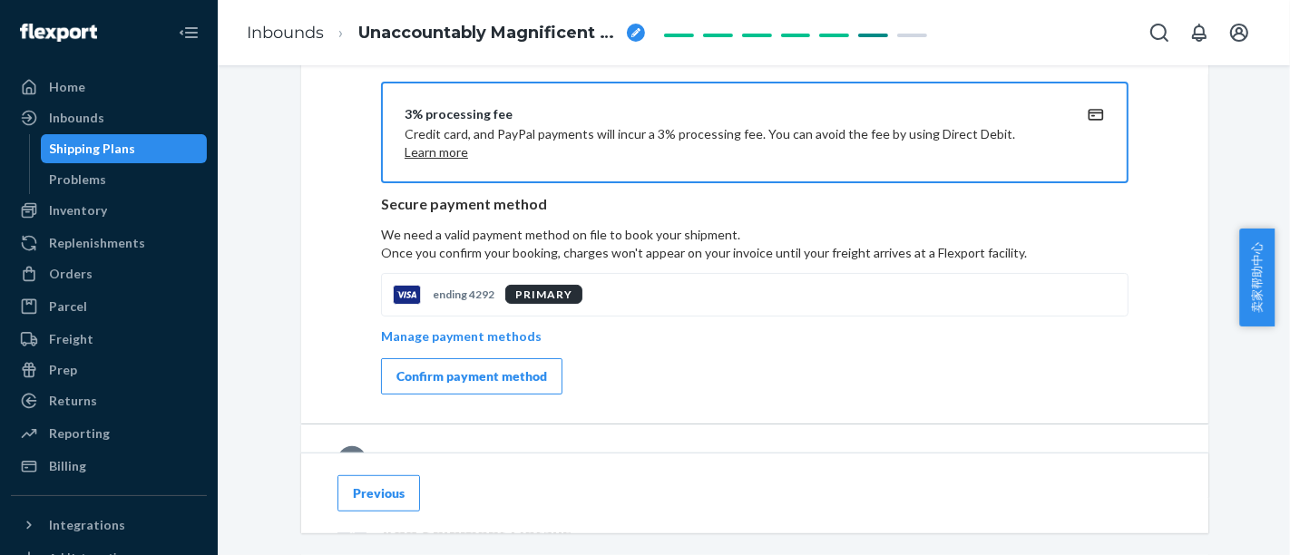
scroll to position [907, 0]
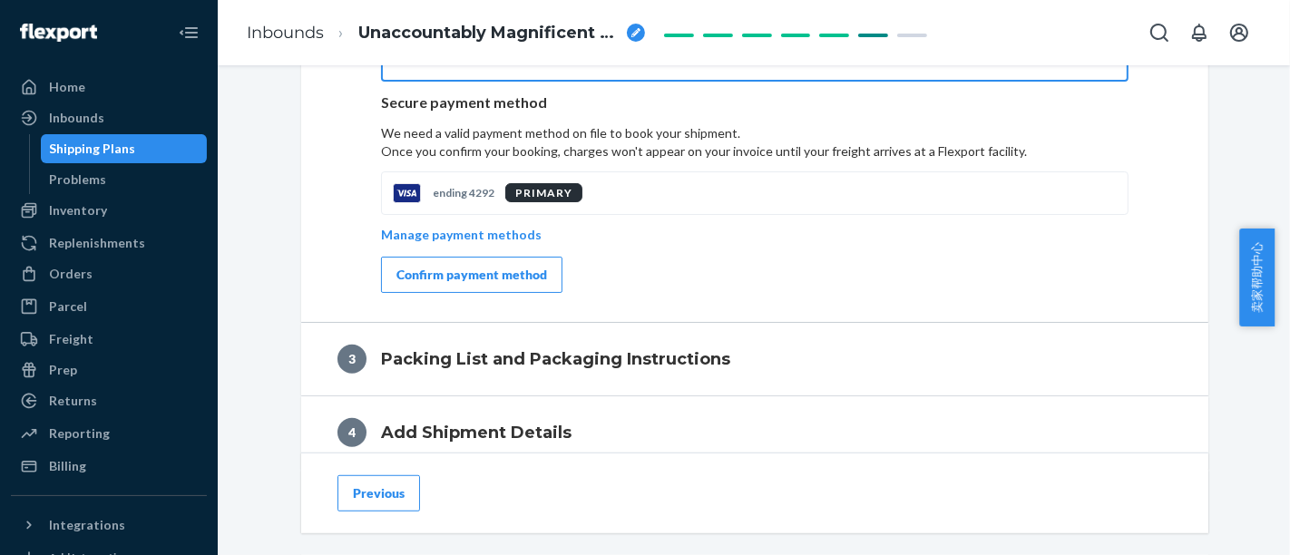
click at [514, 268] on div "Confirm payment method" at bounding box center [472, 275] width 151 height 18
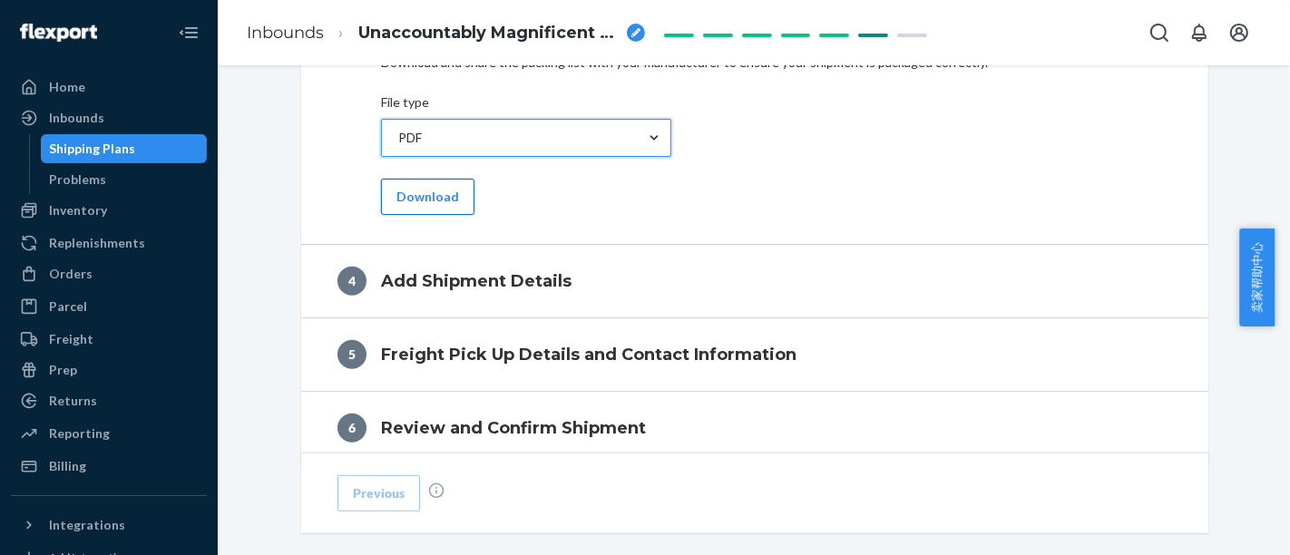
click at [433, 209] on button "Download" at bounding box center [427, 197] width 93 height 36
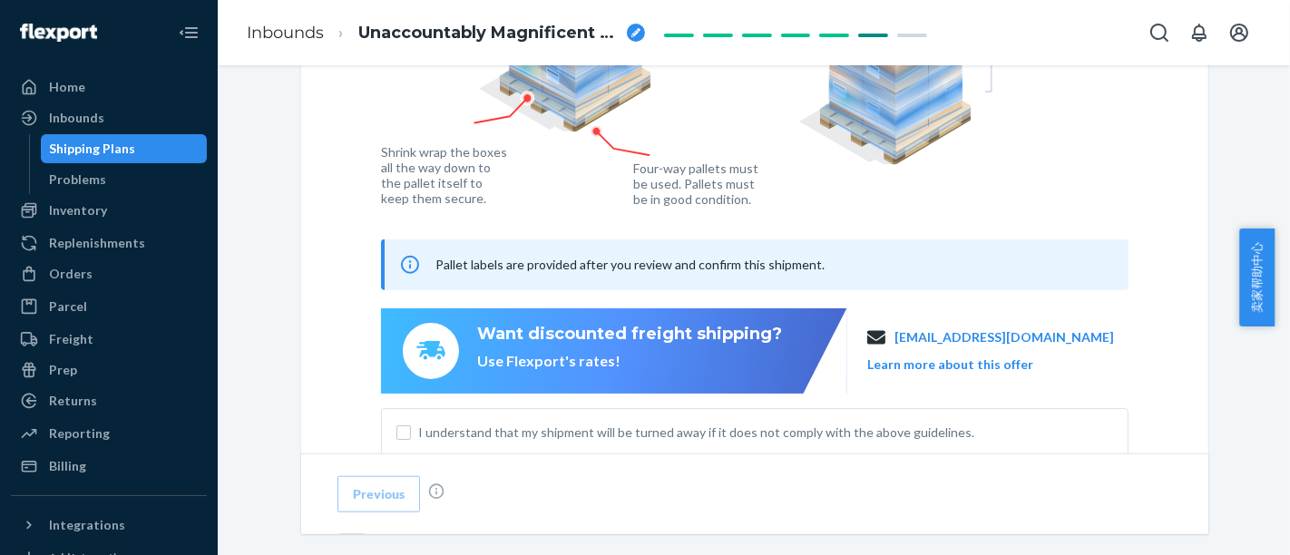
scroll to position [1435, 0]
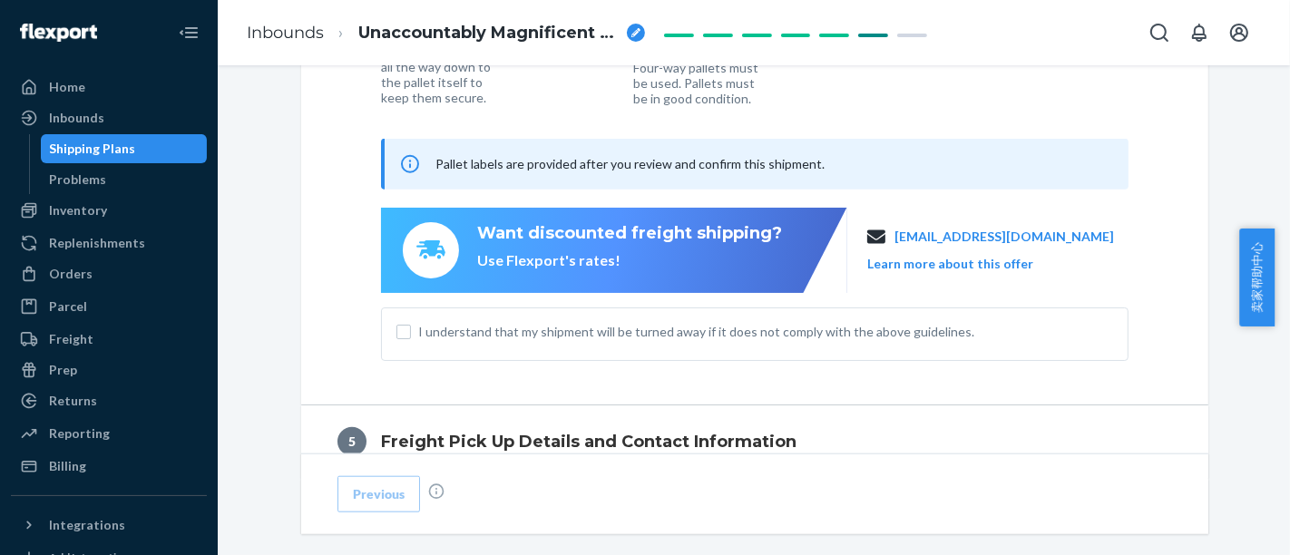
click at [397, 346] on div "I understand that my shipment will be turned away if it does not comply with th…" at bounding box center [755, 335] width 748 height 54
click at [398, 336] on input "I understand that my shipment will be turned away if it does not comply with th…" at bounding box center [404, 332] width 15 height 15
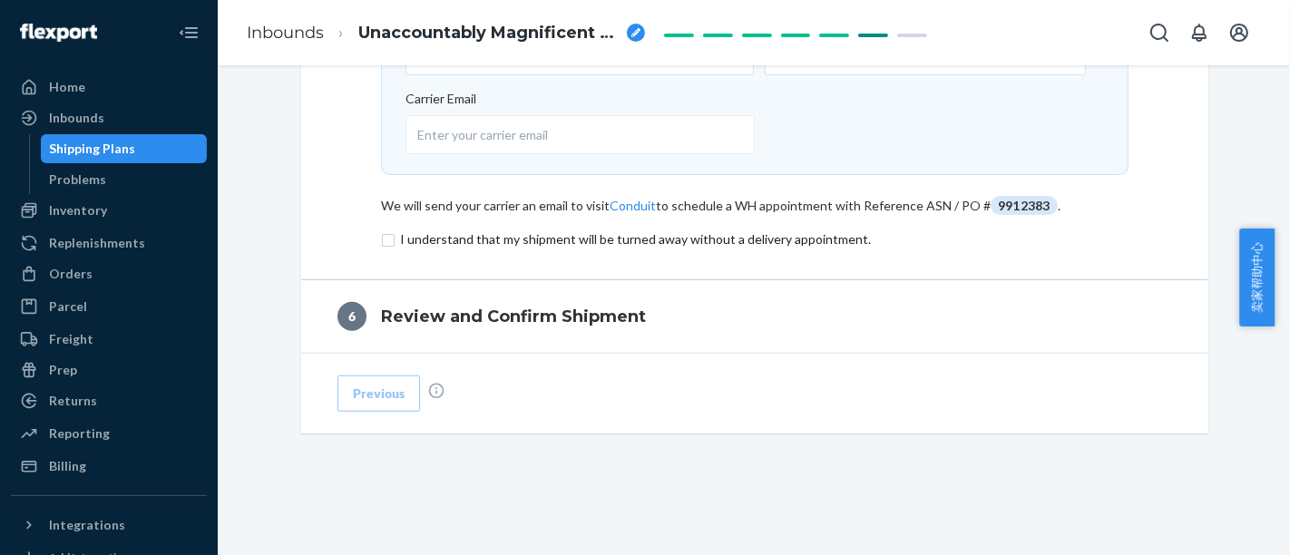
scroll to position [953, 0]
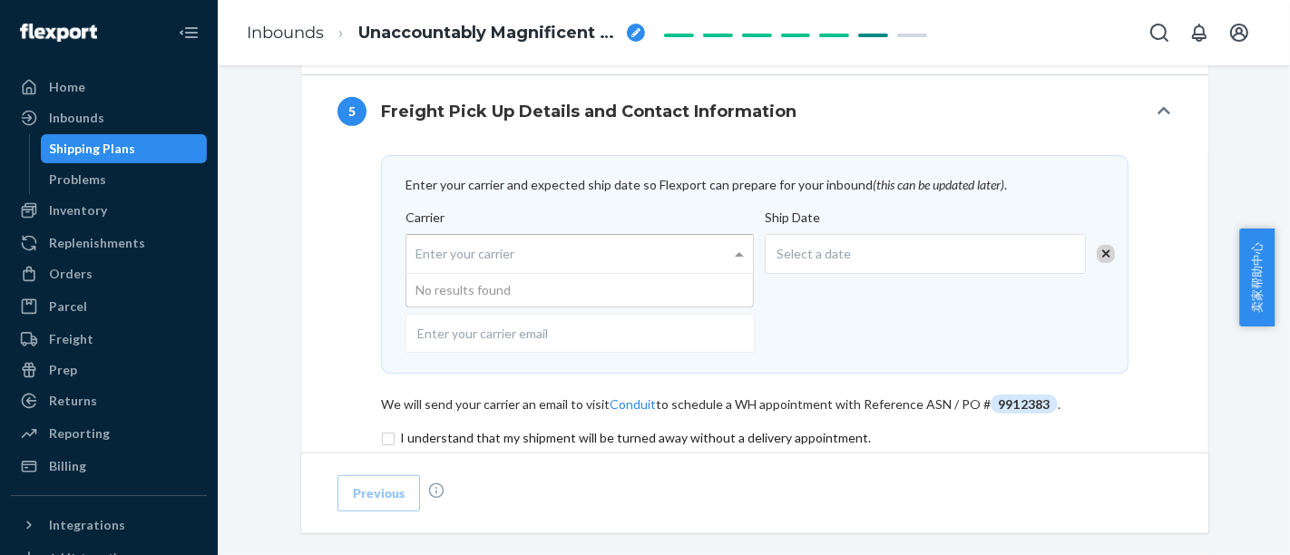
click at [660, 259] on div "Enter your carrier" at bounding box center [580, 254] width 347 height 38
click at [420, 259] on input "Carrier Enter your carrier No results found" at bounding box center [418, 254] width 5 height 34
click at [735, 265] on span at bounding box center [741, 254] width 23 height 38
click at [420, 265] on input "Carrier Enter your carrier No results found" at bounding box center [418, 254] width 5 height 34
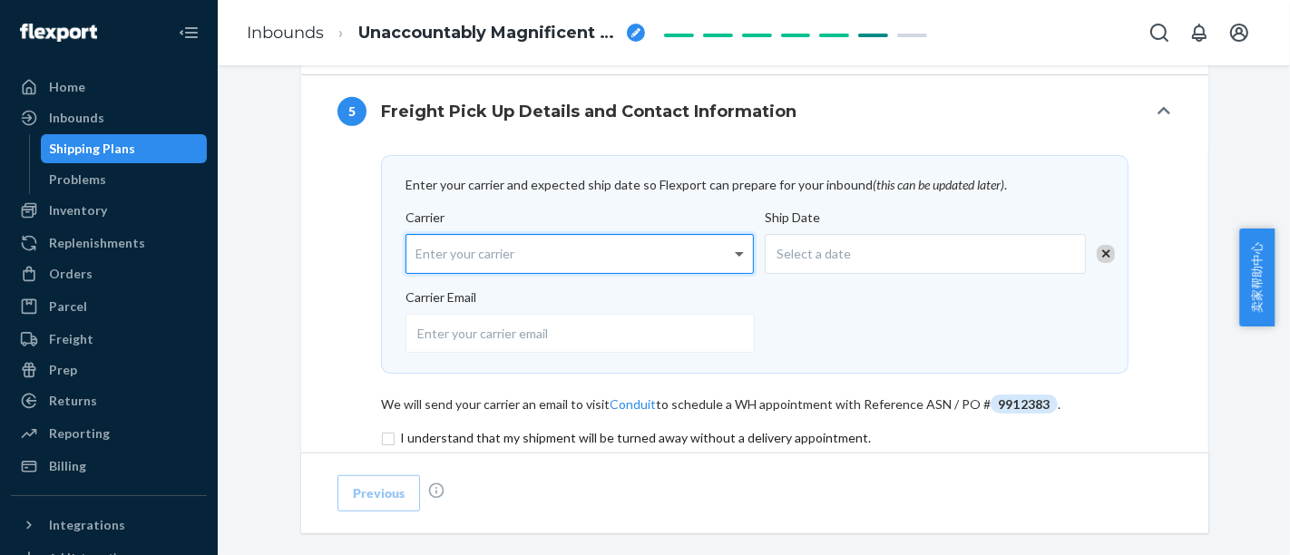
click at [735, 265] on span at bounding box center [741, 254] width 23 height 38
click at [420, 265] on input "Carrier Enter your carrier" at bounding box center [418, 254] width 5 height 34
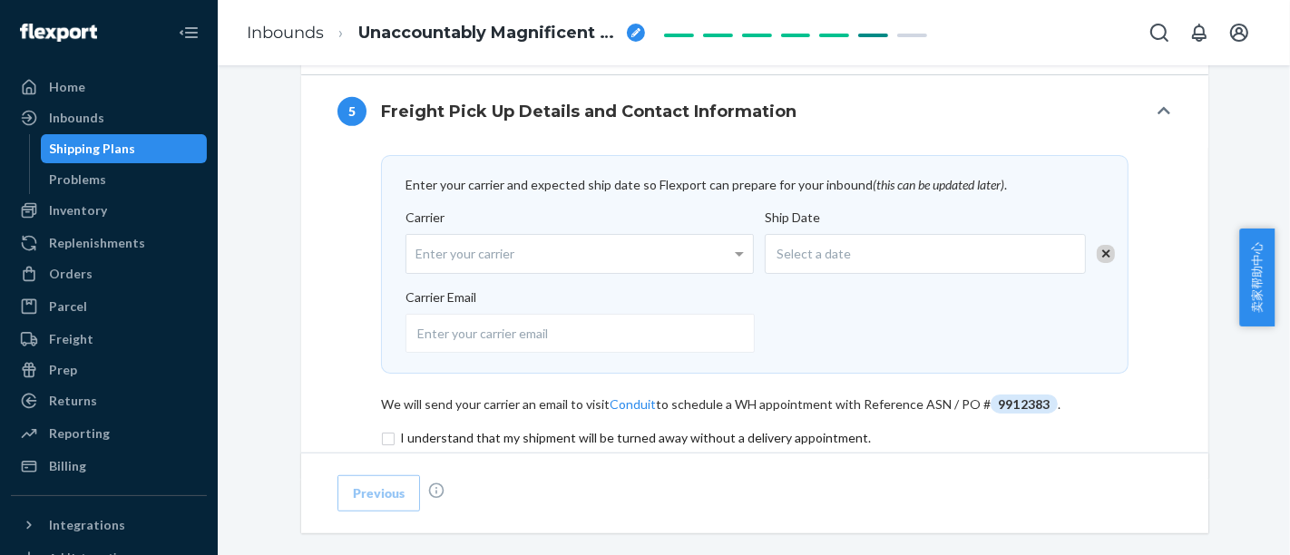
drag, startPoint x: 805, startPoint y: 317, endPoint x: 759, endPoint y: 342, distance: 52.0
click at [806, 318] on div at bounding box center [750, 330] width 688 height 46
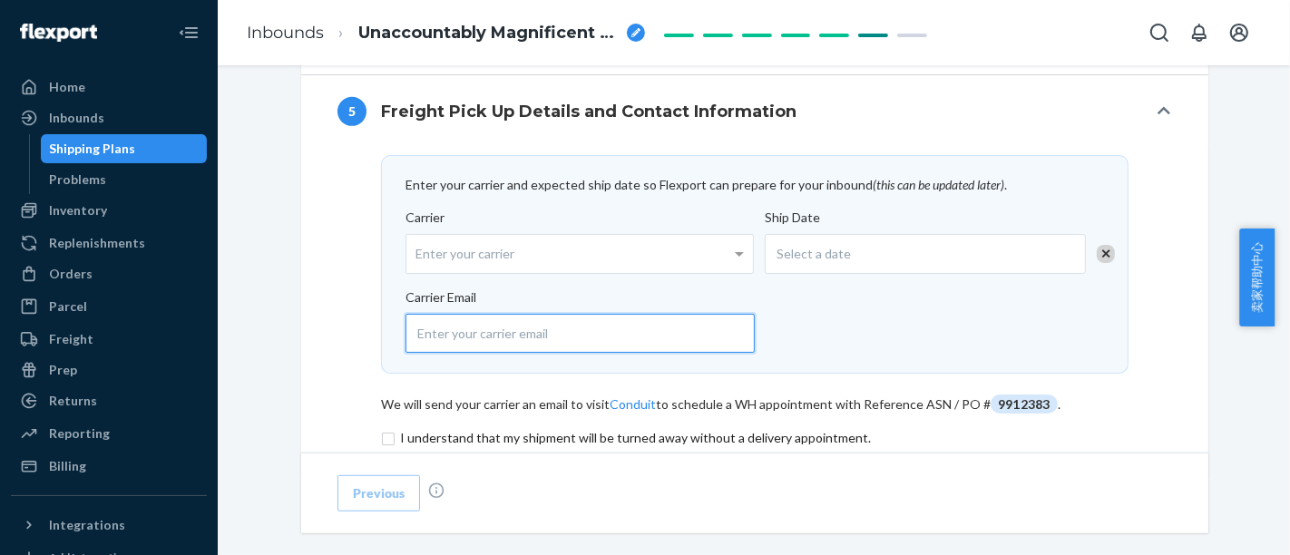
click at [755, 318] on input "email" at bounding box center [580, 333] width 349 height 39
click at [705, 348] on input "email" at bounding box center [580, 333] width 349 height 39
type input "[EMAIL_ADDRESS][DOMAIN_NAME]"
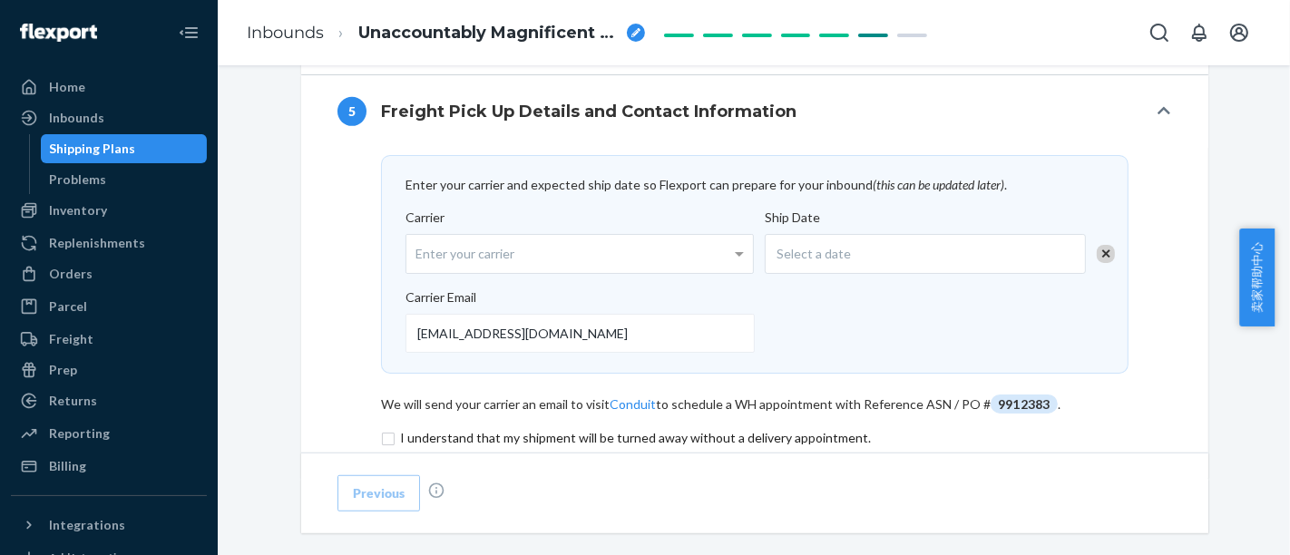
click at [871, 325] on div "[EMAIL_ADDRESS][DOMAIN_NAME]" at bounding box center [750, 330] width 688 height 46
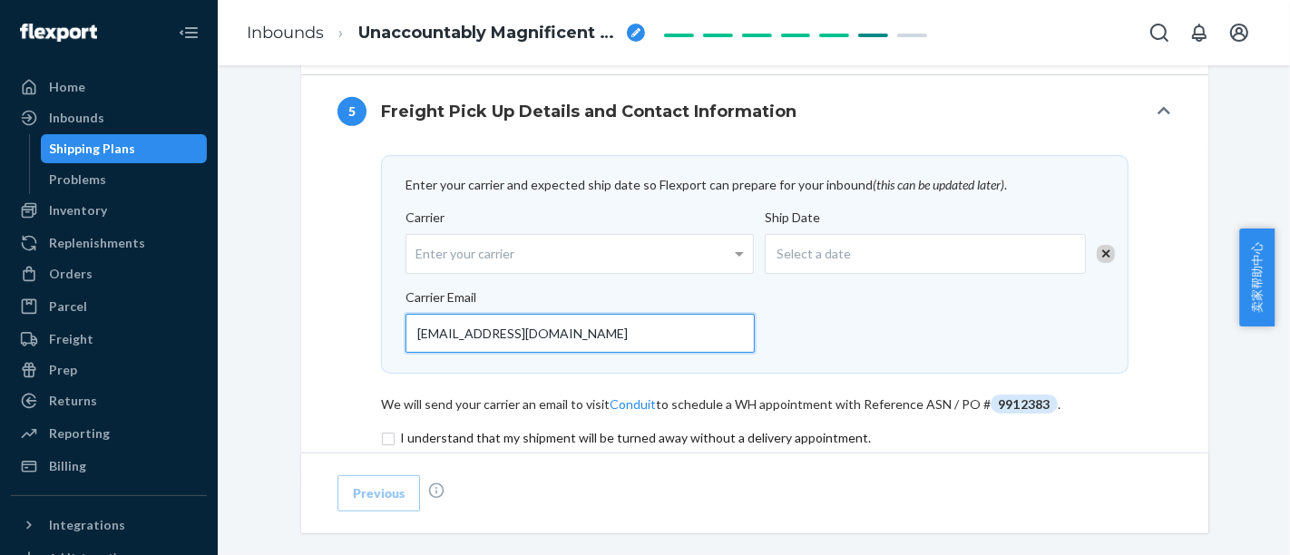
click at [755, 325] on input "[EMAIL_ADDRESS][DOMAIN_NAME]" at bounding box center [580, 333] width 349 height 39
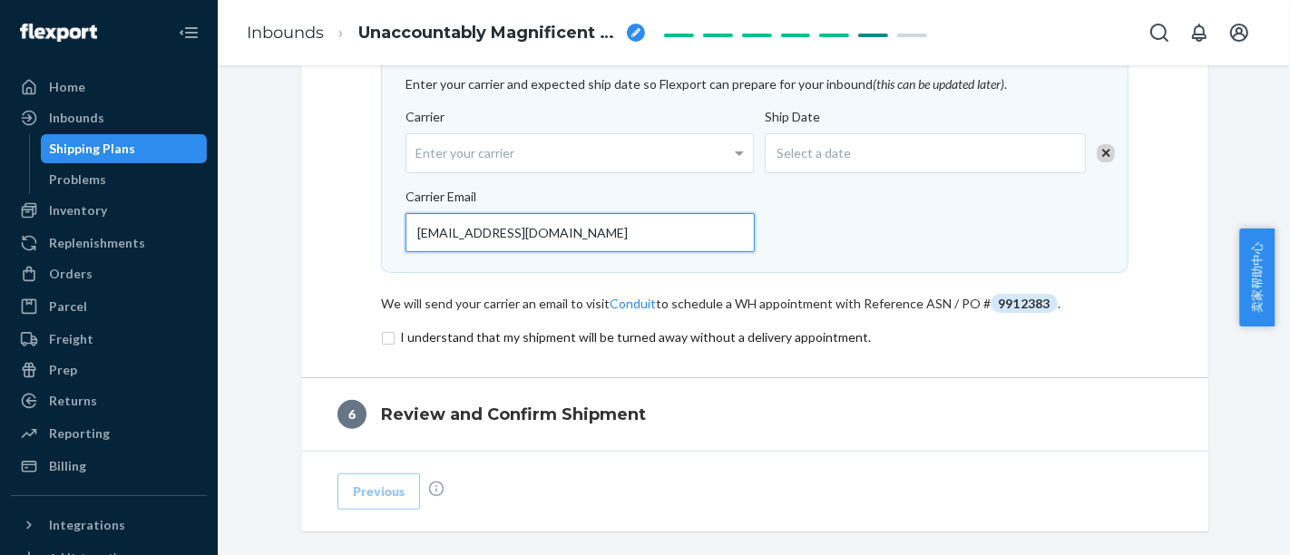
scroll to position [1154, 0]
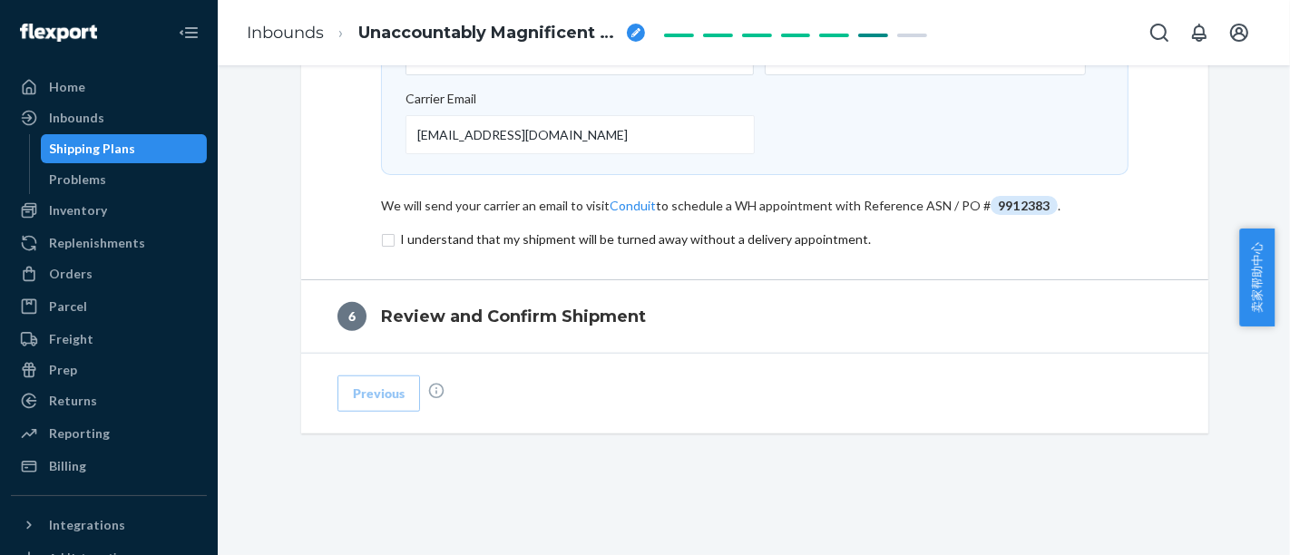
click at [412, 245] on input "checkbox" at bounding box center [755, 240] width 748 height 22
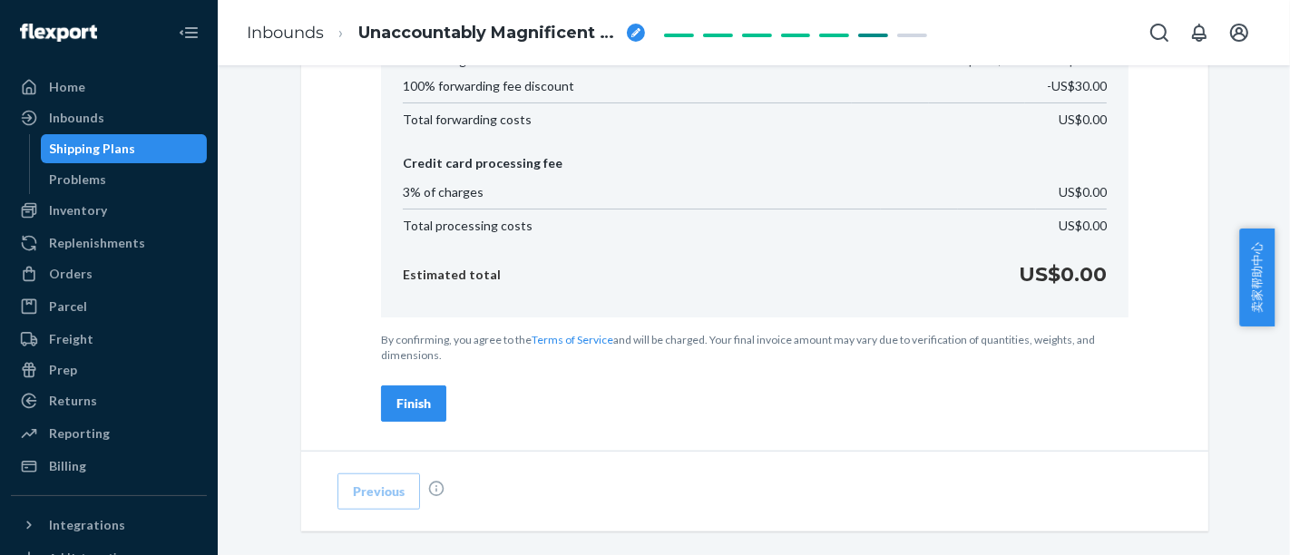
scroll to position [1383, 0]
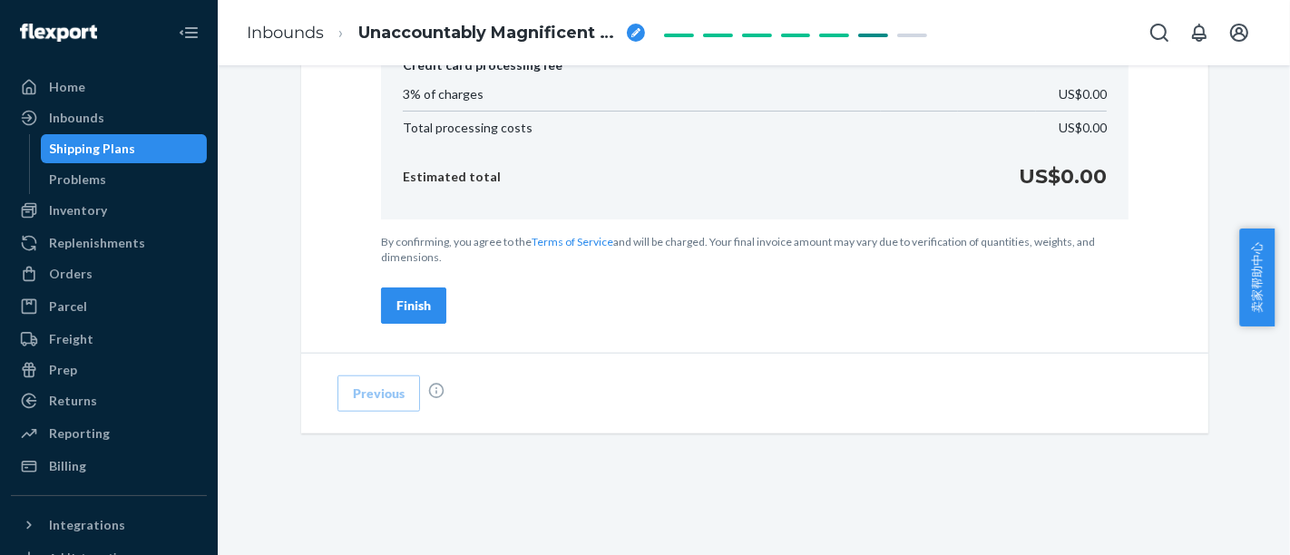
click at [404, 318] on button "Finish" at bounding box center [413, 306] width 65 height 36
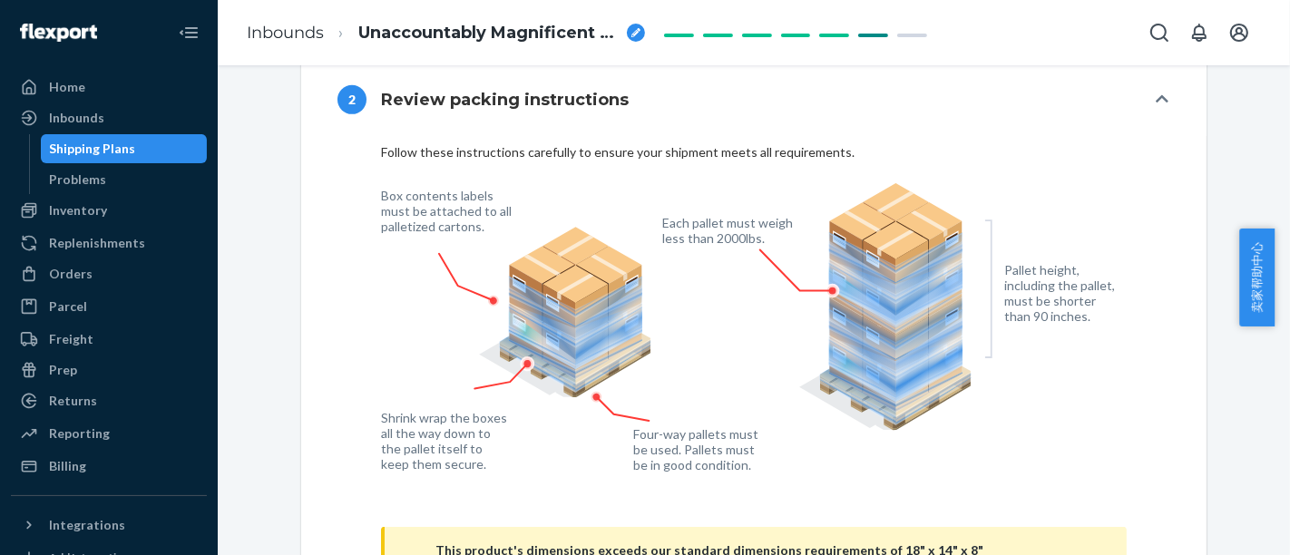
scroll to position [632, 0]
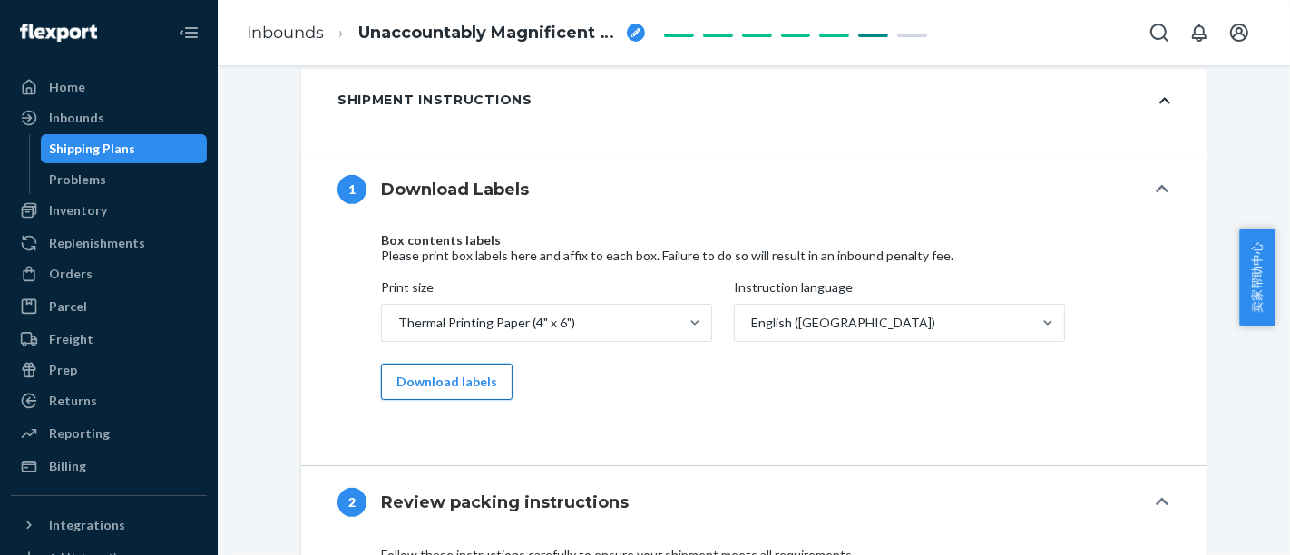
click at [444, 399] on button "Download labels" at bounding box center [447, 382] width 132 height 36
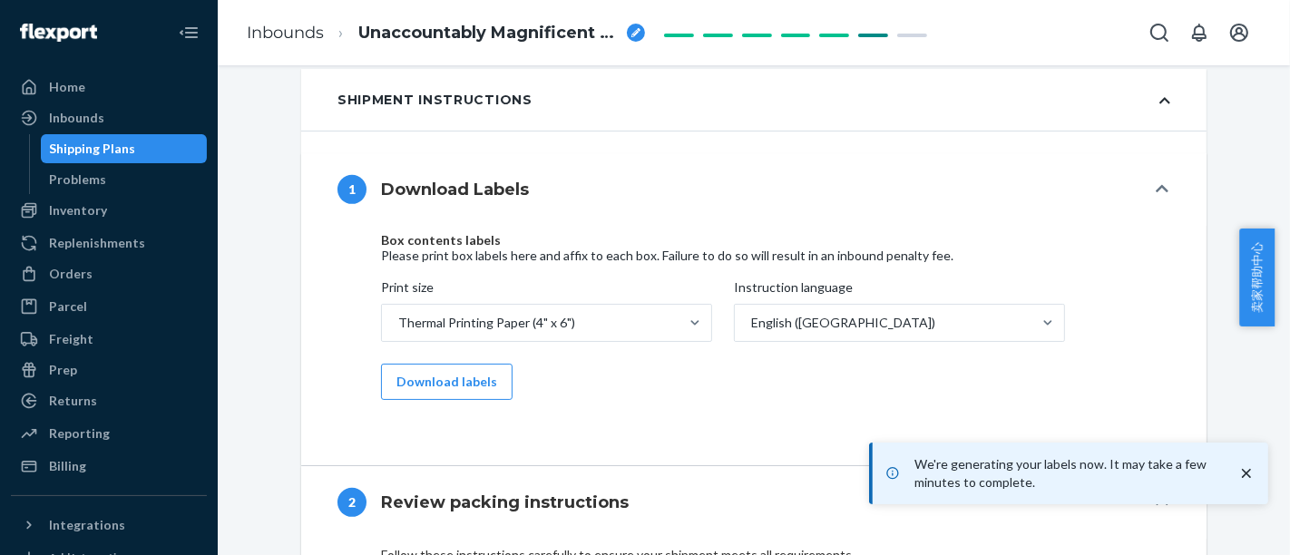
click at [899, 472] on icon at bounding box center [893, 474] width 15 height 18
click at [889, 472] on icon at bounding box center [893, 474] width 15 height 18
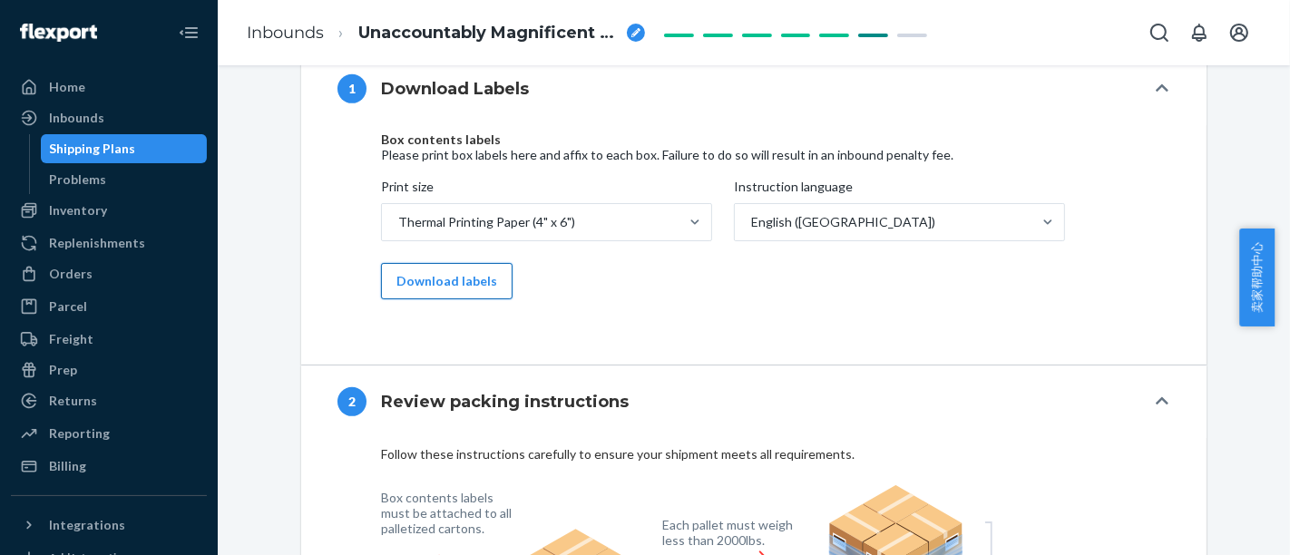
click at [465, 299] on button "Download labels" at bounding box center [447, 281] width 132 height 36
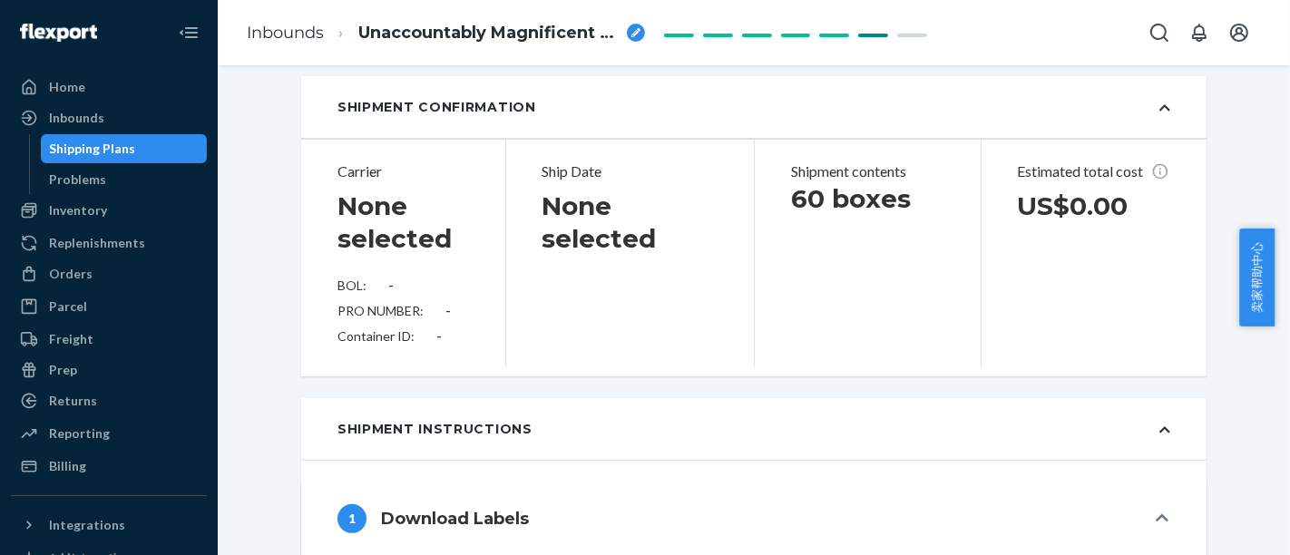
scroll to position [0, 0]
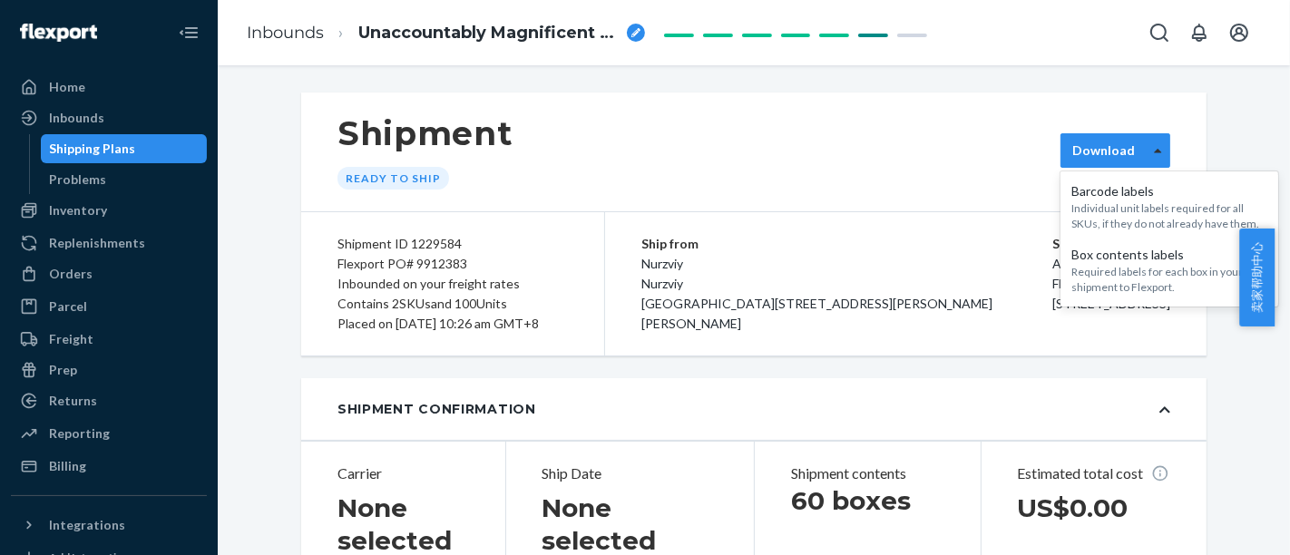
click at [1154, 147] on icon at bounding box center [1158, 150] width 8 height 13
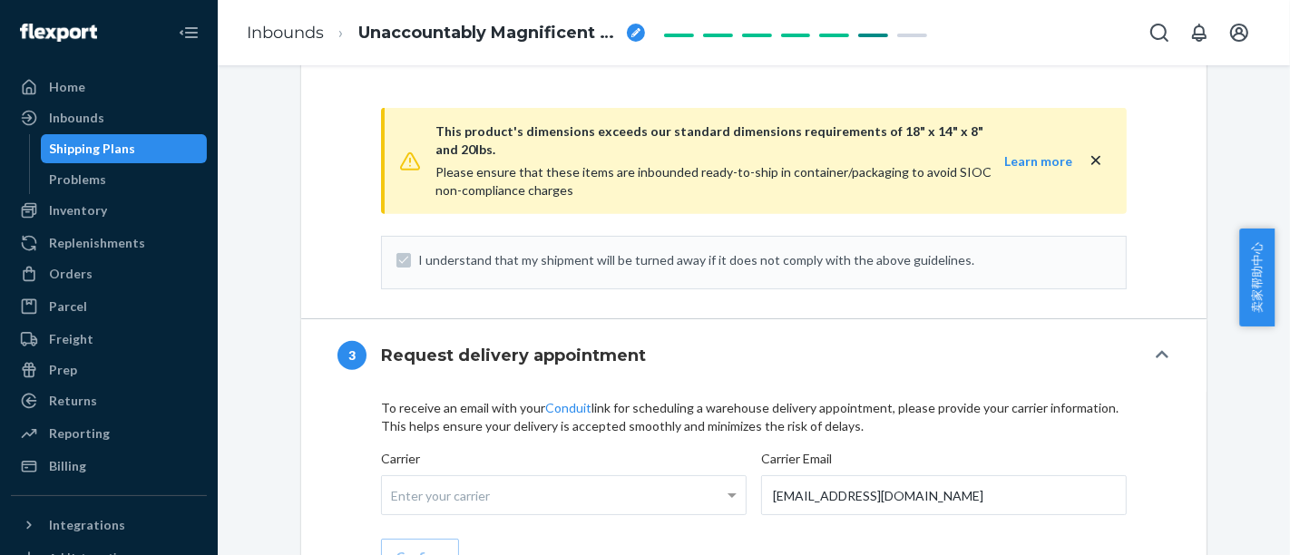
scroll to position [1252, 0]
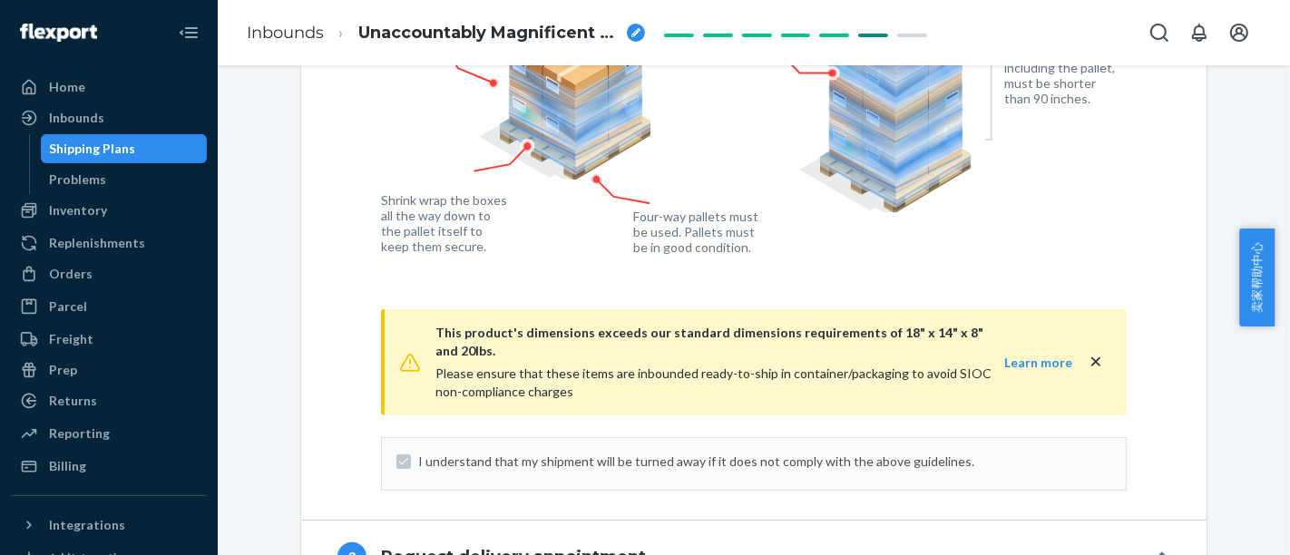
click at [107, 143] on div "Shipping Plans" at bounding box center [93, 149] width 86 height 18
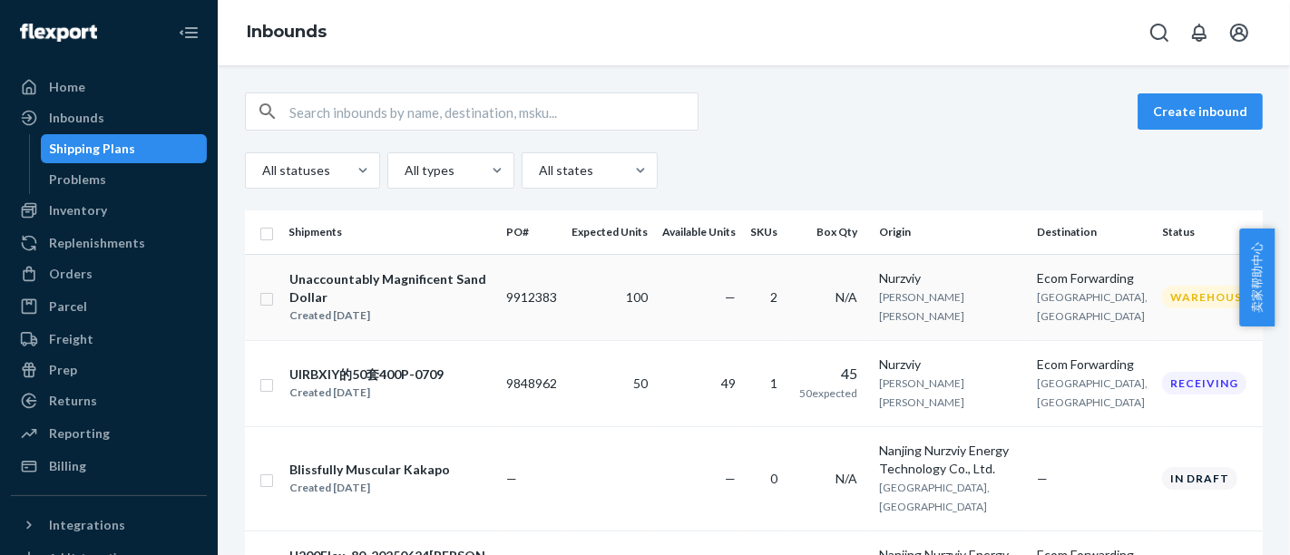
click at [469, 302] on div "Unaccountably Magnificent Sand Dollar" at bounding box center [389, 288] width 201 height 36
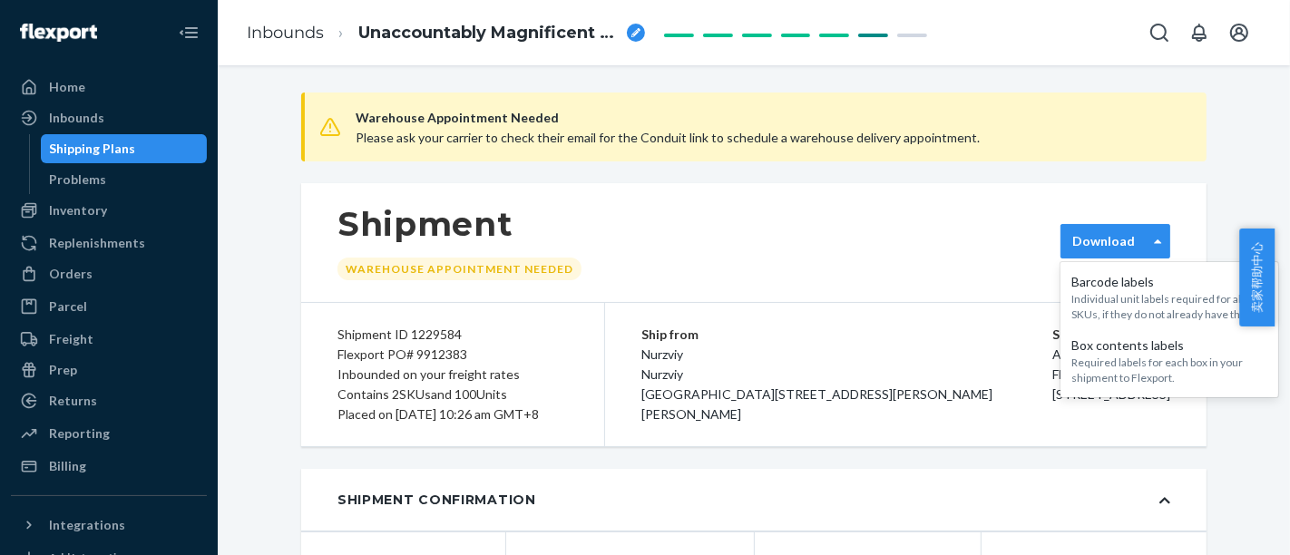
click at [1147, 255] on div at bounding box center [1158, 241] width 23 height 33
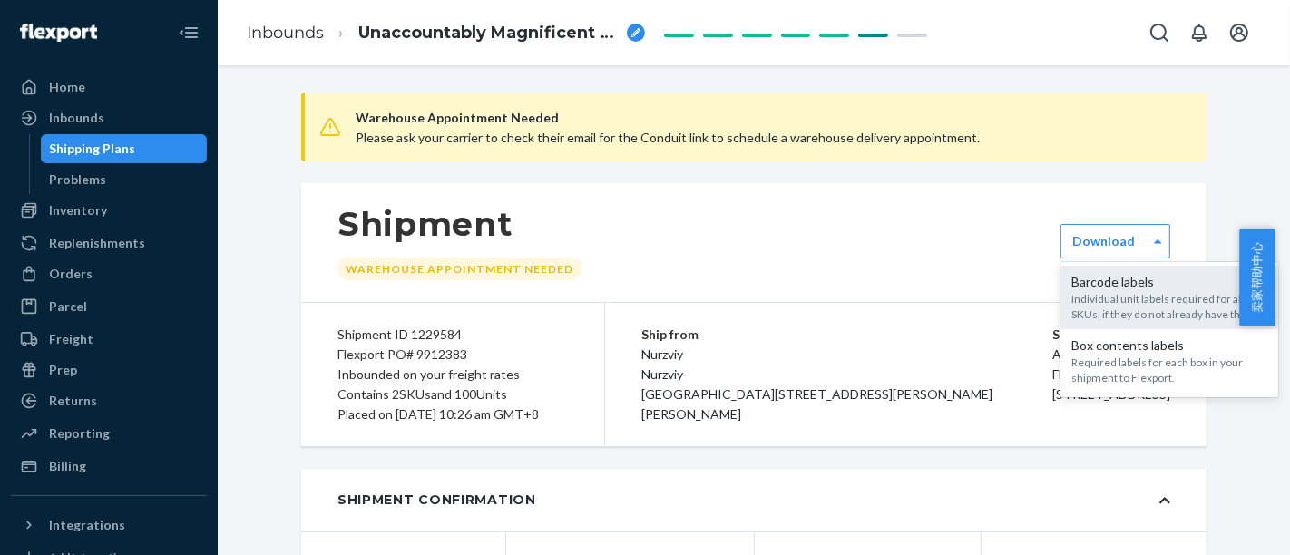
click at [1155, 294] on div "Individual unit labels required for all SKUs, if they do not already have them." at bounding box center [1170, 306] width 196 height 31
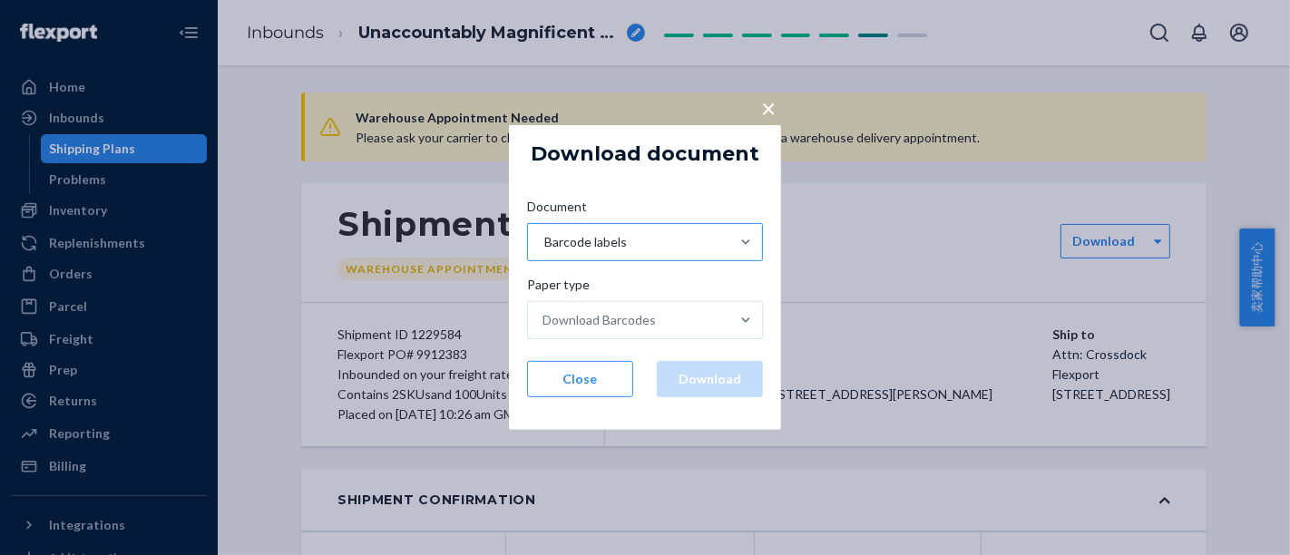
click at [704, 241] on div "Barcode labels" at bounding box center [628, 242] width 201 height 36
click at [544, 241] on input "Document Barcode labels" at bounding box center [544, 242] width 2 height 18
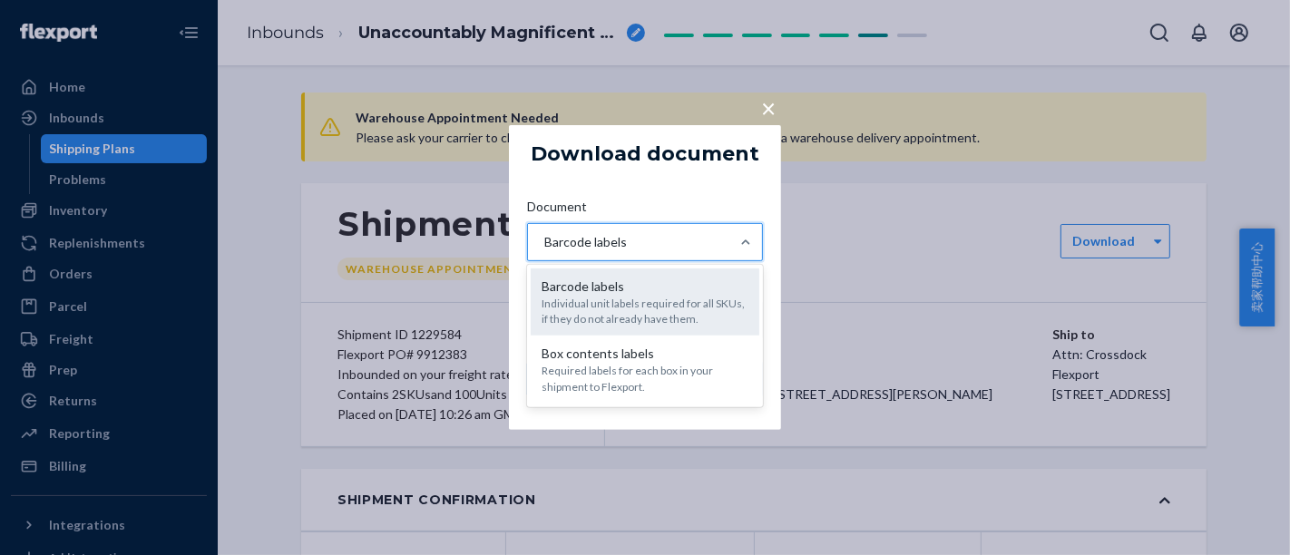
click at [702, 294] on div "Barcode labels" at bounding box center [645, 287] width 207 height 18
click at [544, 251] on input "Document option [object Object] focused, 1 of 2. 2 results available. Use Up an…" at bounding box center [544, 242] width 2 height 18
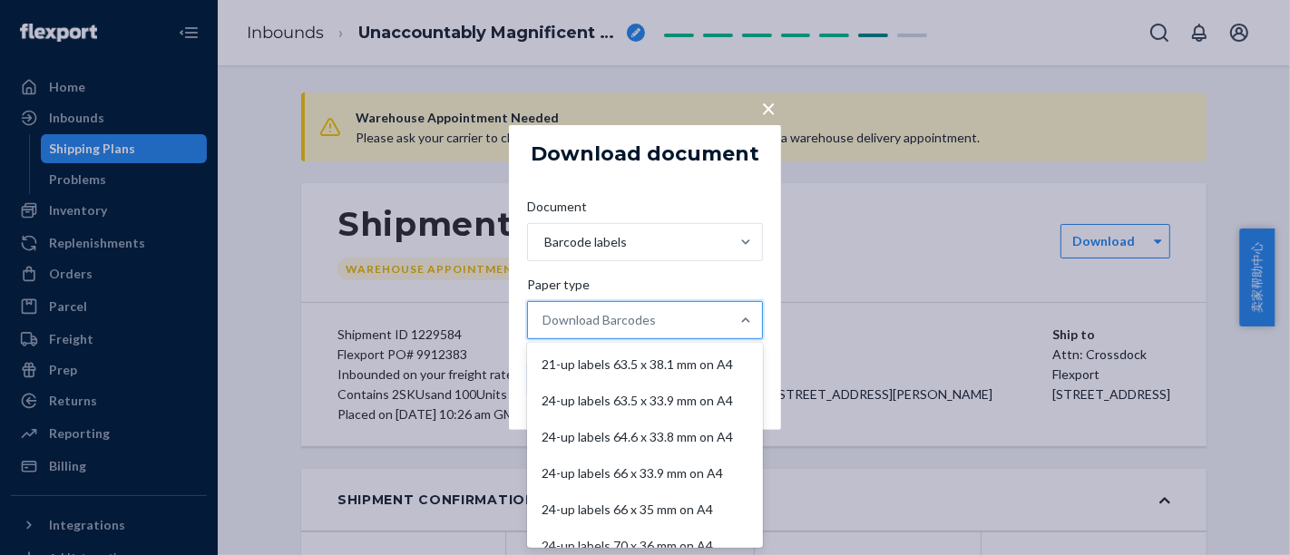
click at [708, 331] on div "Download Barcodes" at bounding box center [628, 320] width 201 height 36
click at [544, 329] on input "Paper type option 21-up labels 63.5 x 38.1 mm on A4 focused, 1 of 11. 11 result…" at bounding box center [544, 320] width 2 height 18
click at [655, 371] on div "21-up labels 63.5 x 38.1 mm on A4" at bounding box center [645, 365] width 229 height 36
click at [544, 329] on input "Paper type option 21-up labels 63.5 x 38.1 mm on A4 focused, 1 of 11. 11 result…" at bounding box center [544, 320] width 2 height 18
click at [583, 314] on div "21-up labels 63.5 x 38.1 mm on A4" at bounding box center [639, 320] width 191 height 18
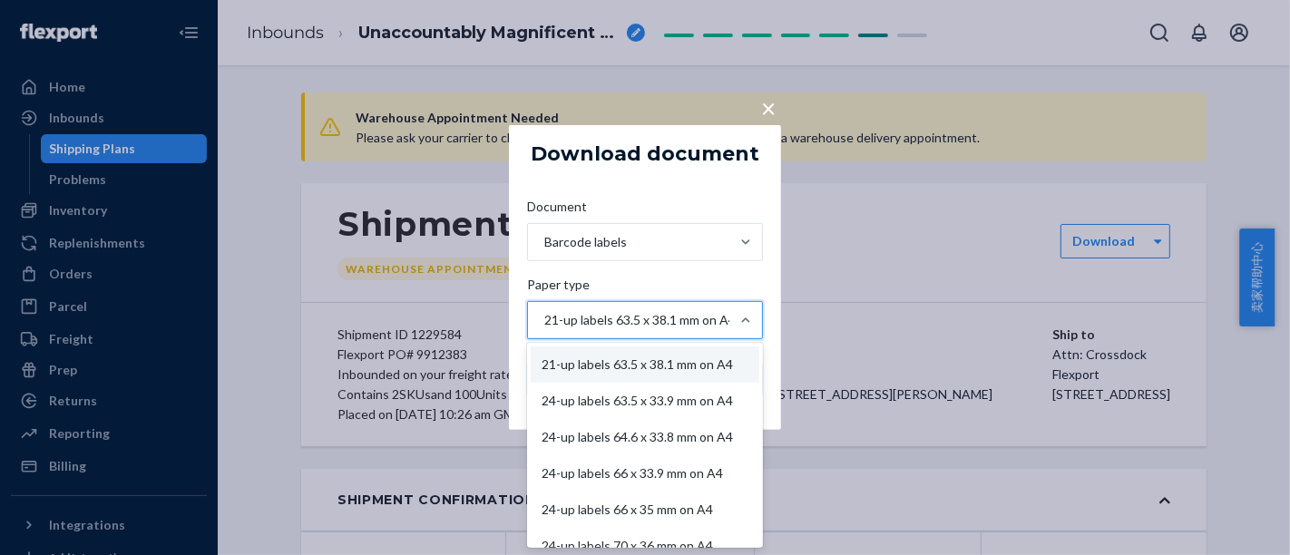
click at [544, 314] on input "Paper type option 21-up labels 63.5 x 38.1 mm on A4, selected. option 21-up lab…" at bounding box center [544, 320] width 2 height 18
click at [583, 314] on div "21-up labels 63.5 x 38.1 mm on A4" at bounding box center [639, 320] width 191 height 18
click at [544, 314] on input "Paper type option 21-up labels 63.5 x 38.1 mm on A4, selected. option 21-up lab…" at bounding box center [544, 320] width 2 height 18
click at [583, 314] on div "21-up labels 63.5 x 38.1 mm on A4" at bounding box center [639, 320] width 191 height 18
click at [544, 314] on input "Paper type option 21-up labels 63.5 x 38.1 mm on A4, selected. option 21-up lab…" at bounding box center [544, 320] width 2 height 18
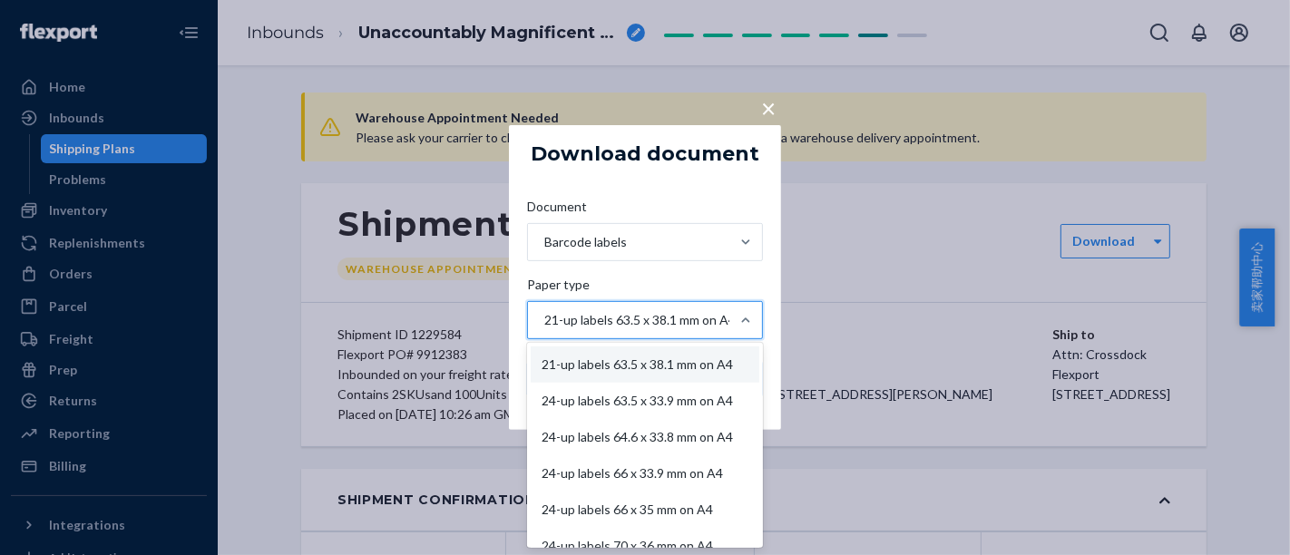
click at [583, 314] on div "21-up labels 63.5 x 38.1 mm on A4" at bounding box center [639, 320] width 191 height 18
click at [544, 314] on input "Paper type option 21-up labels 63.5 x 38.1 mm on A4, selected. option 21-up lab…" at bounding box center [544, 320] width 2 height 18
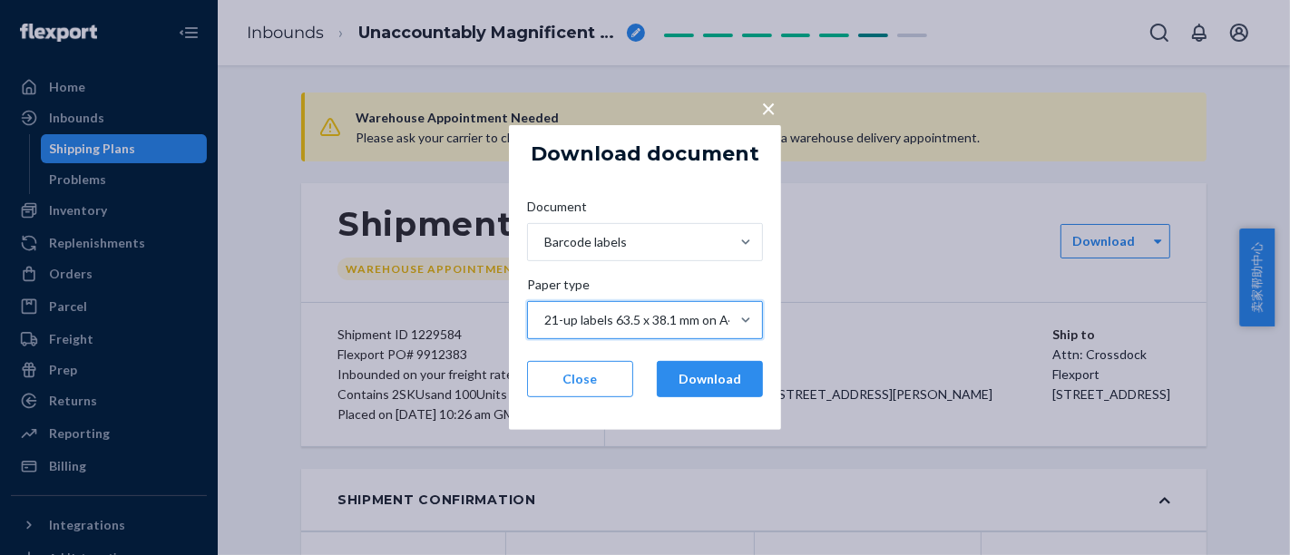
click at [583, 314] on div "21-up labels 63.5 x 38.1 mm on A4" at bounding box center [639, 320] width 191 height 18
click at [544, 314] on input "Paper type option 21-up labels 63.5 x 38.1 mm on A4, selected. 0 results availa…" at bounding box center [544, 320] width 2 height 18
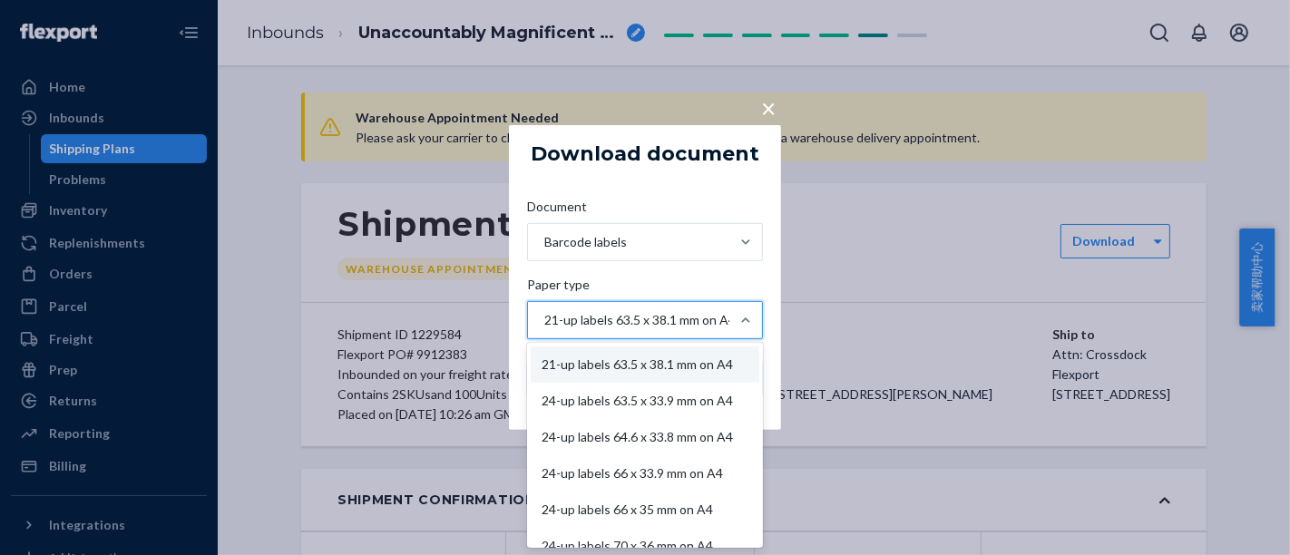
click at [583, 314] on div "21-up labels 63.5 x 38.1 mm on A4" at bounding box center [639, 320] width 191 height 18
click at [544, 314] on input "Paper type option 21-up labels 63.5 x 38.1 mm on A4, selected. option 21-up lab…" at bounding box center [544, 320] width 2 height 18
click at [583, 314] on div "21-up labels 63.5 x 38.1 mm on A4" at bounding box center [639, 320] width 191 height 18
click at [544, 314] on input "Paper type option 21-up labels 63.5 x 38.1 mm on A4, selected. option 21-up lab…" at bounding box center [544, 320] width 2 height 18
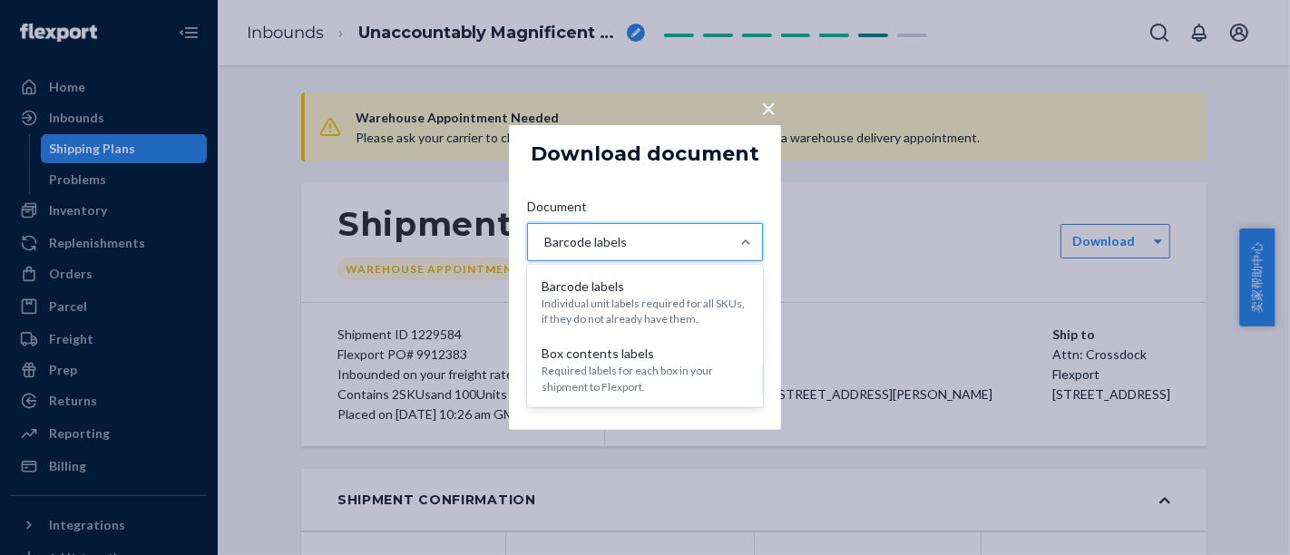
click at [602, 240] on div "Barcode labels" at bounding box center [585, 242] width 83 height 18
click at [544, 240] on input "Document option [object Object], selected. option [object Object] focused, 1 of…" at bounding box center [544, 242] width 2 height 18
click at [674, 183] on div "Document option [object Object], selected. option [object Object] focused, 1 of…" at bounding box center [645, 297] width 265 height 229
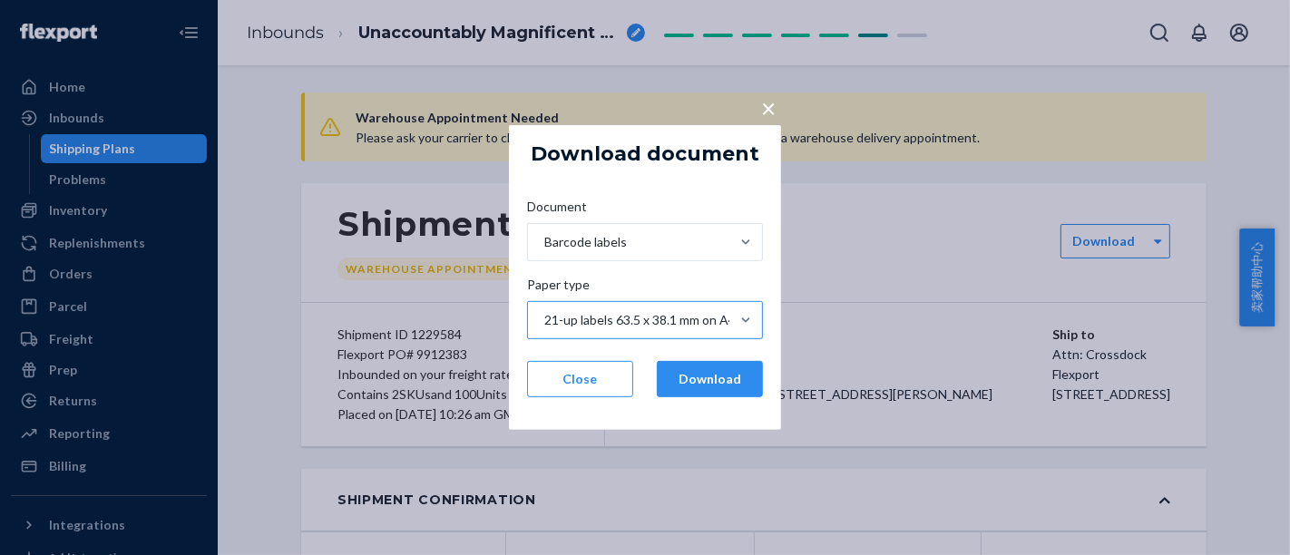
click at [661, 309] on div "21-up labels 63.5 x 38.1 mm on A4" at bounding box center [628, 320] width 201 height 36
click at [544, 311] on input "Paper type 21-up labels 63.5 x 38.1 mm on A4" at bounding box center [544, 320] width 2 height 18
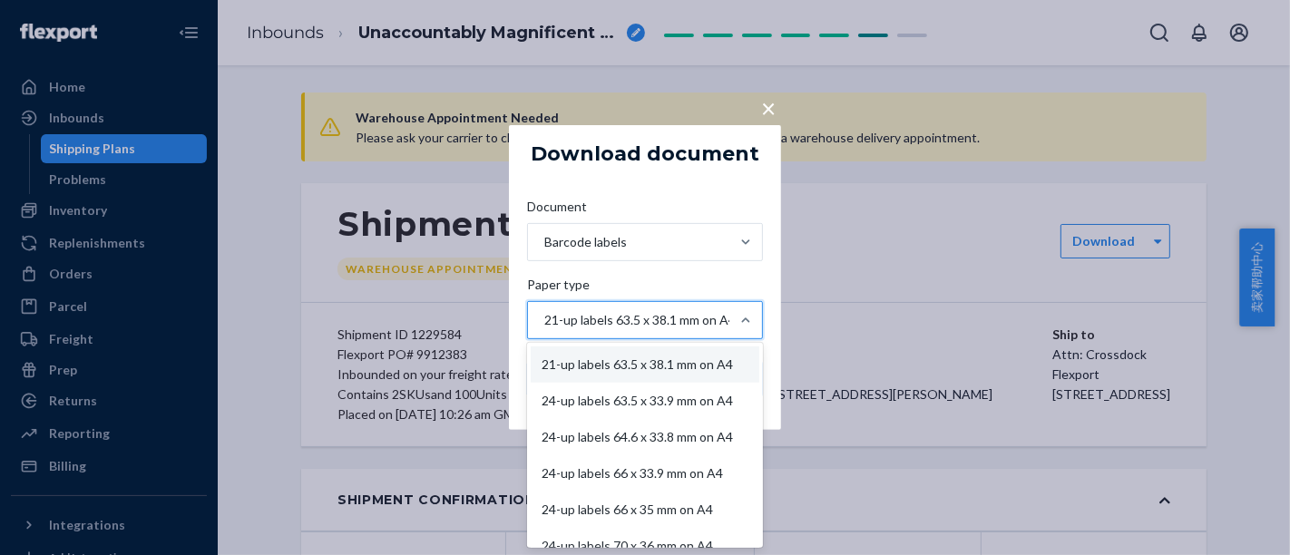
click at [661, 309] on div "21-up labels 63.5 x 38.1 mm on A4" at bounding box center [628, 320] width 201 height 36
click at [544, 311] on input "Paper type option 21-up labels 63.5 x 38.1 mm on A4, selected. option 21-up lab…" at bounding box center [544, 320] width 2 height 18
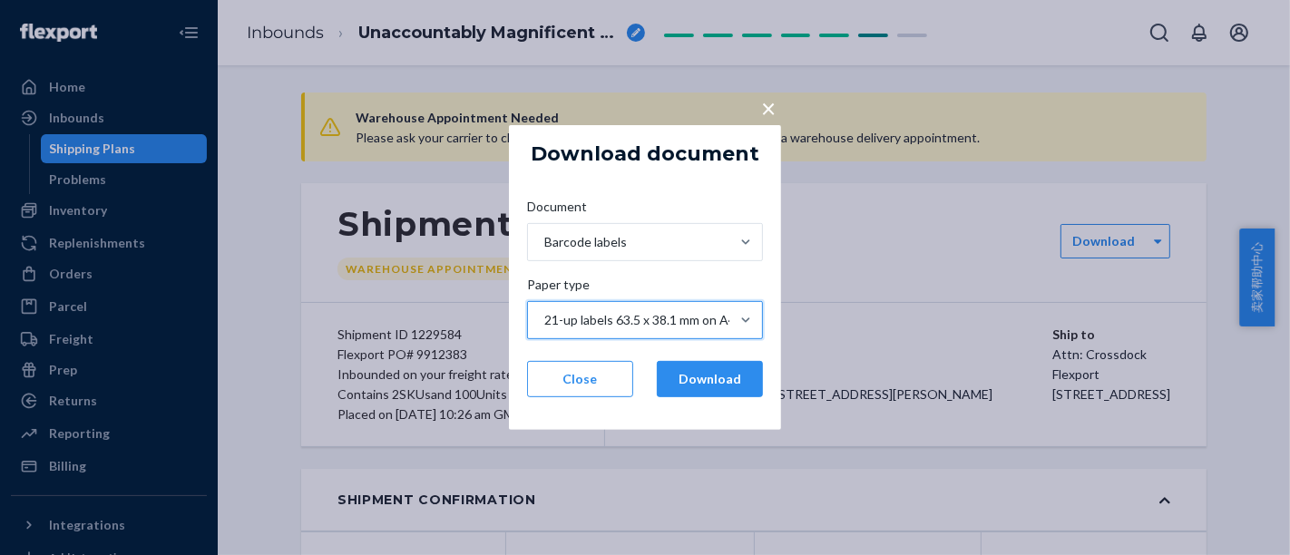
click at [661, 309] on div "21-up labels 63.5 x 38.1 mm on A4" at bounding box center [628, 320] width 201 height 36
click at [544, 311] on input "Paper type option 21-up labels 63.5 x 38.1 mm on A4, selected. 0 results availa…" at bounding box center [544, 320] width 2 height 18
click at [661, 309] on div "21-up labels 63.5 x 38.1 mm on A4" at bounding box center [628, 320] width 201 height 36
click at [544, 311] on input "Paper type option 21-up labels 63.5 x 38.1 mm on A4, selected. 0 results availa…" at bounding box center [544, 320] width 2 height 18
click at [764, 110] on span "×" at bounding box center [768, 108] width 15 height 31
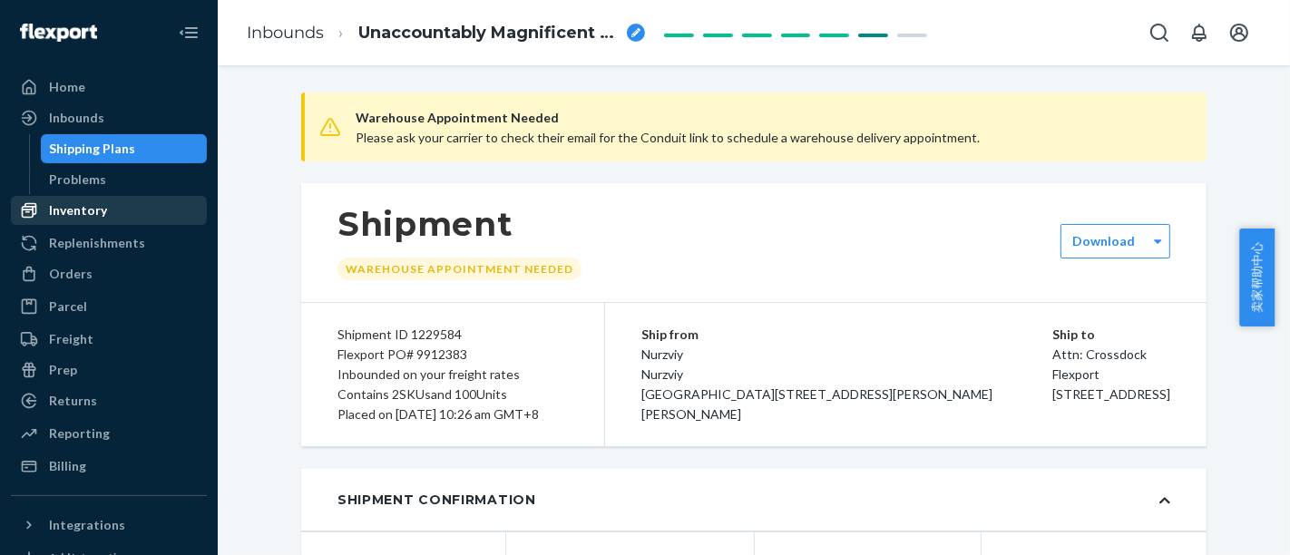
click at [127, 201] on div "Inventory" at bounding box center [109, 210] width 192 height 25
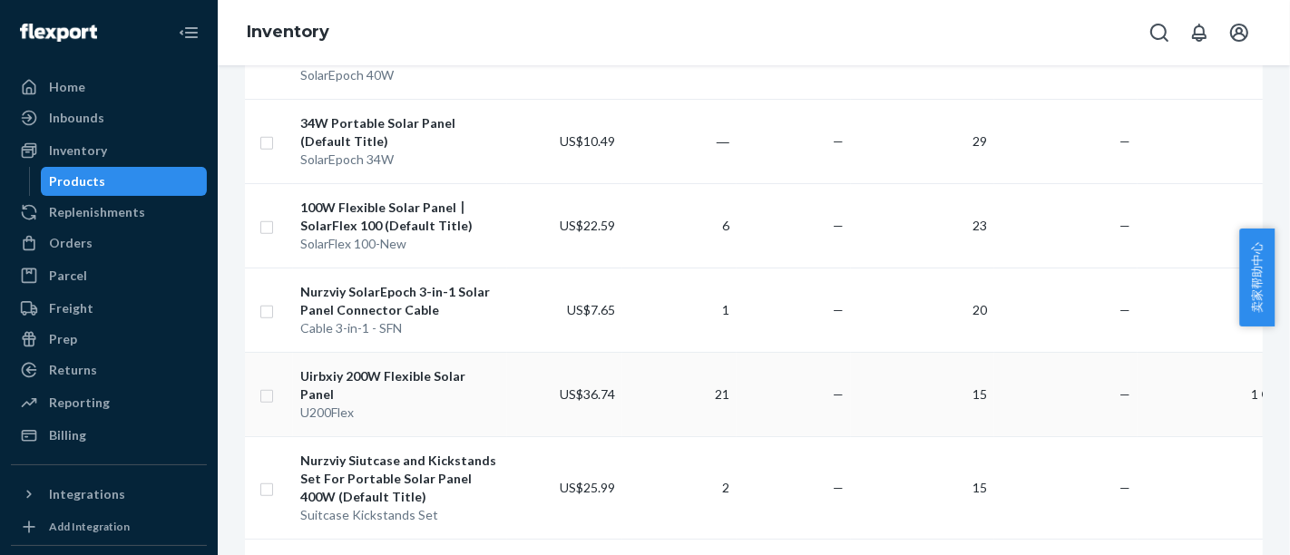
scroll to position [1109, 0]
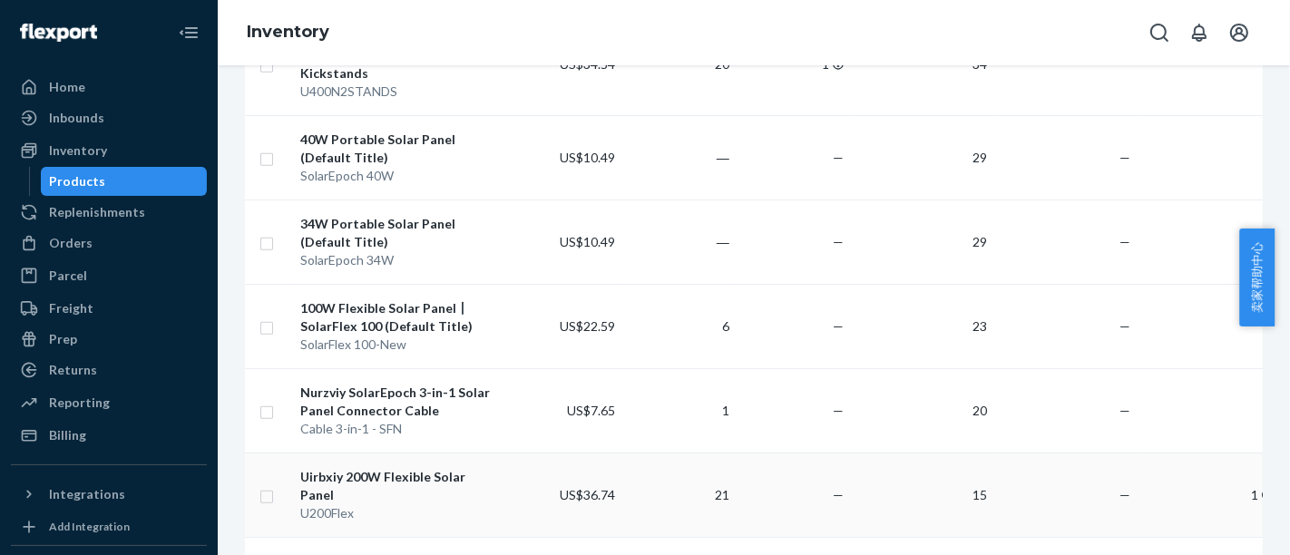
click at [456, 468] on div "Uirbxiy 200W Flexible Solar Panel" at bounding box center [400, 486] width 201 height 36
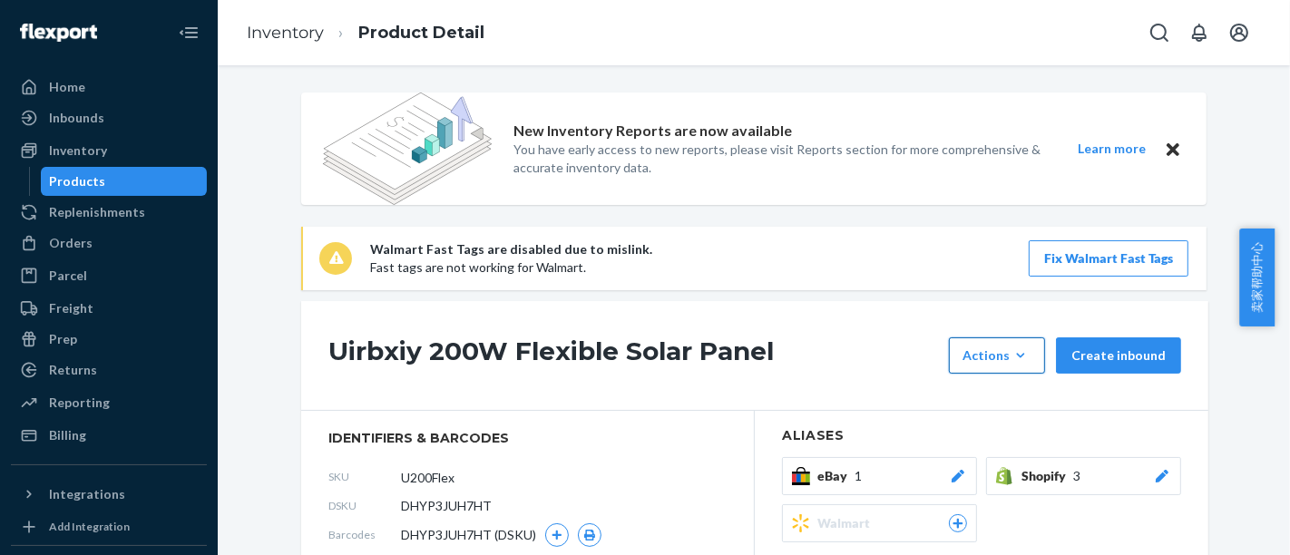
click at [1026, 365] on button "Actions Hide Request removal" at bounding box center [997, 356] width 96 height 36
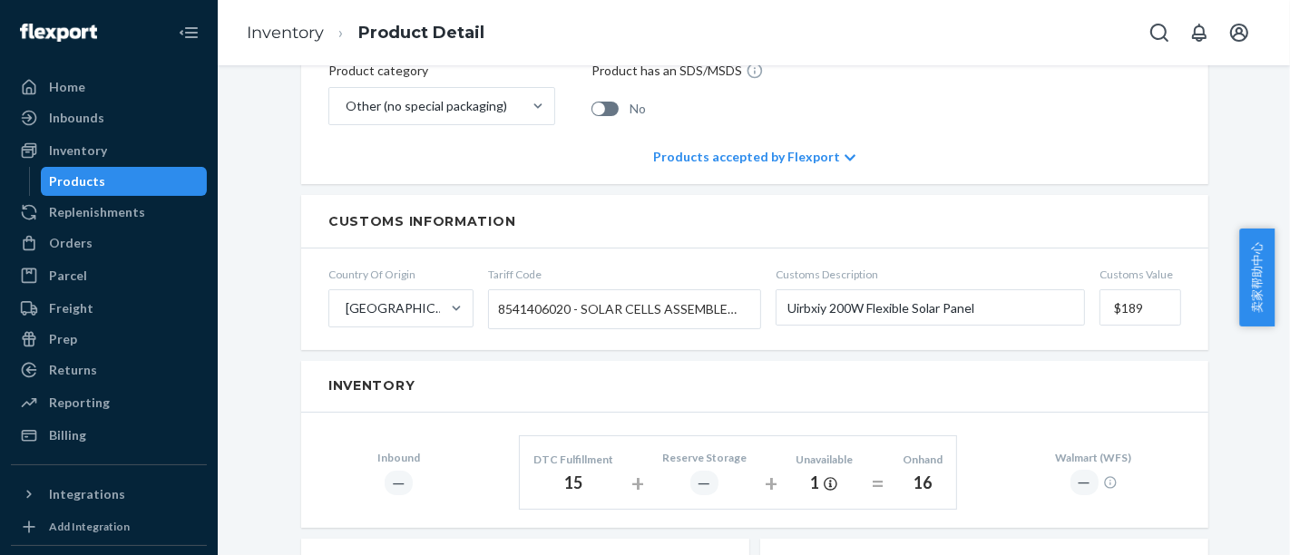
scroll to position [806, 0]
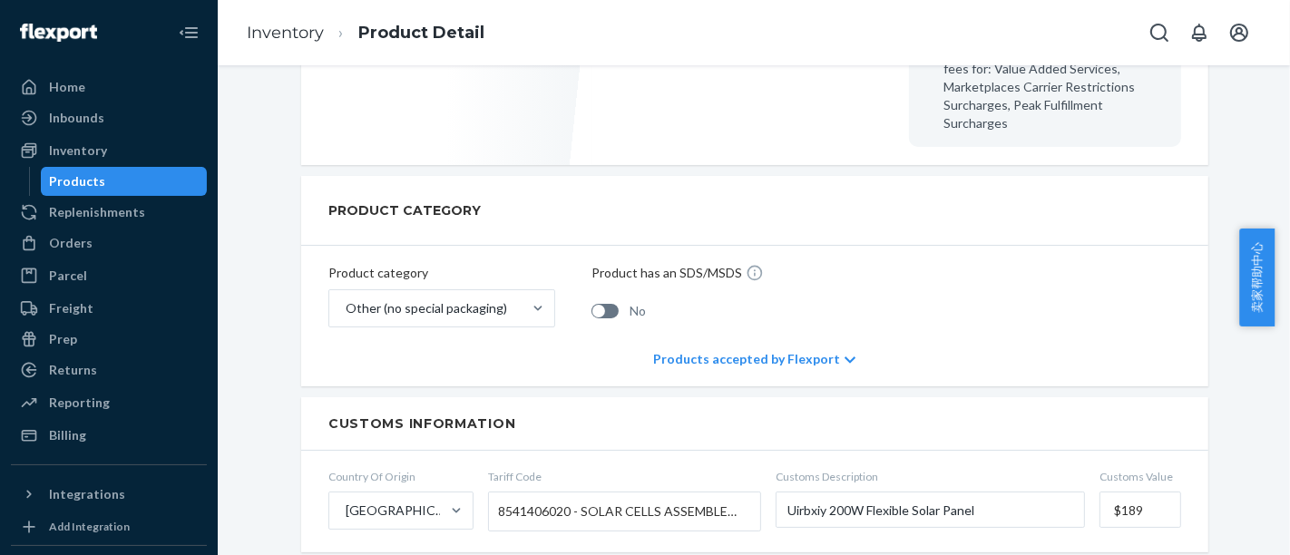
click at [845, 354] on icon at bounding box center [850, 360] width 11 height 13
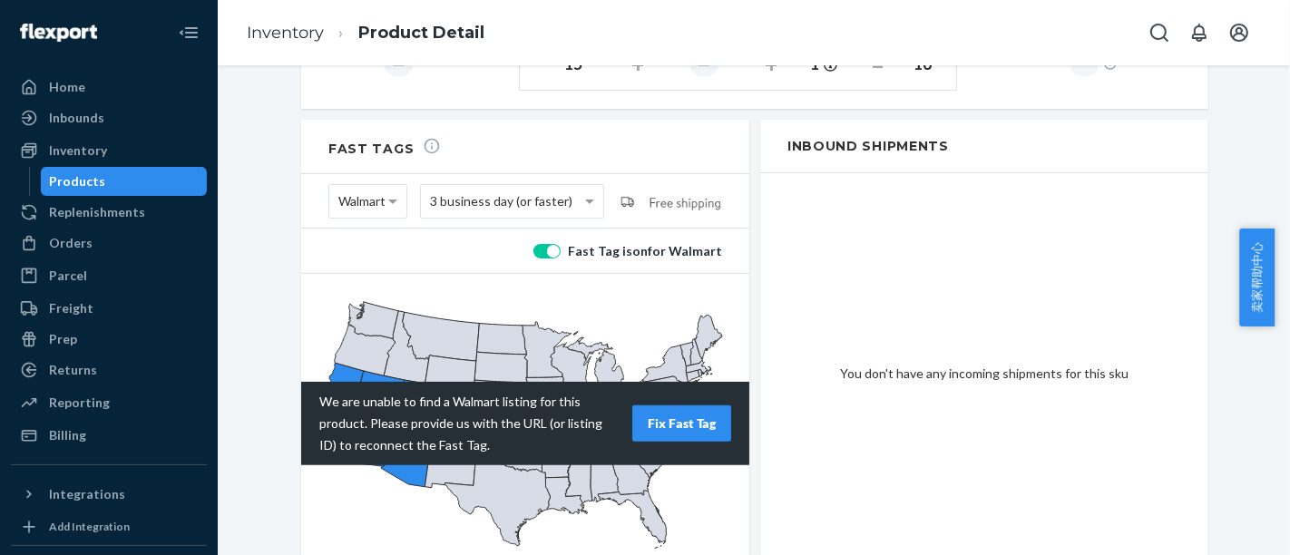
scroll to position [1761, 0]
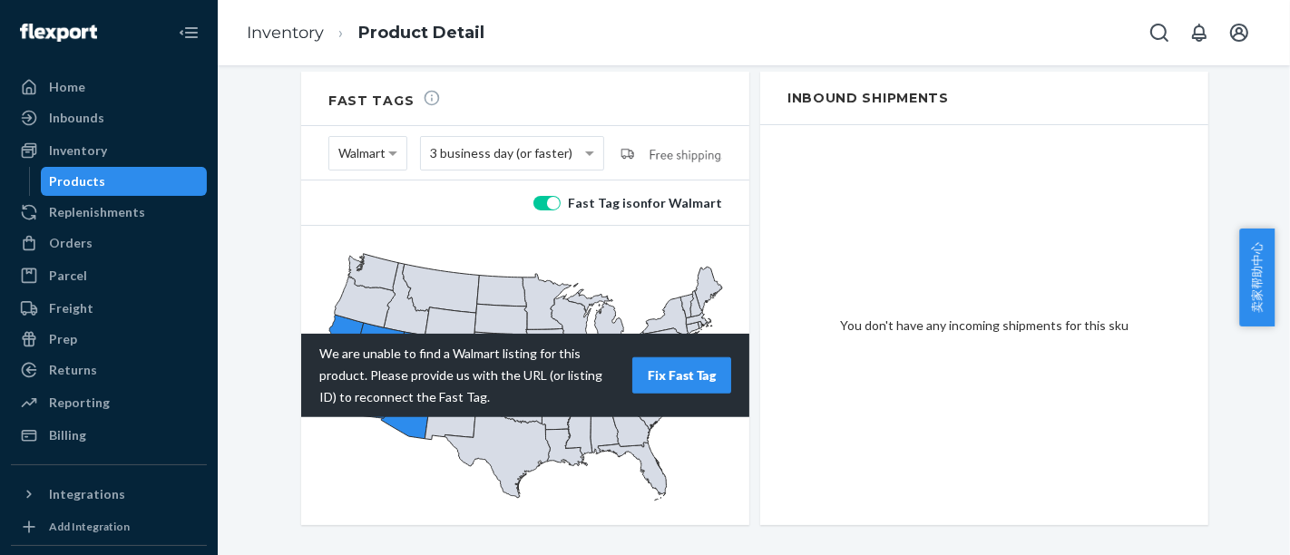
click at [141, 185] on div "Products" at bounding box center [124, 181] width 163 height 25
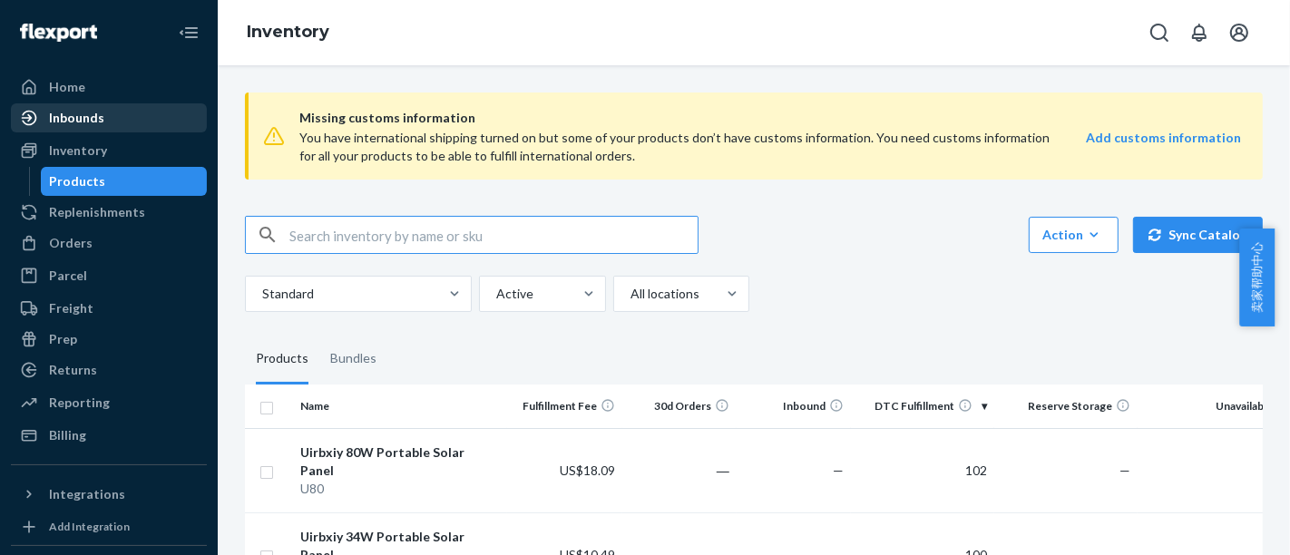
click at [145, 125] on div "Inbounds" at bounding box center [109, 117] width 192 height 25
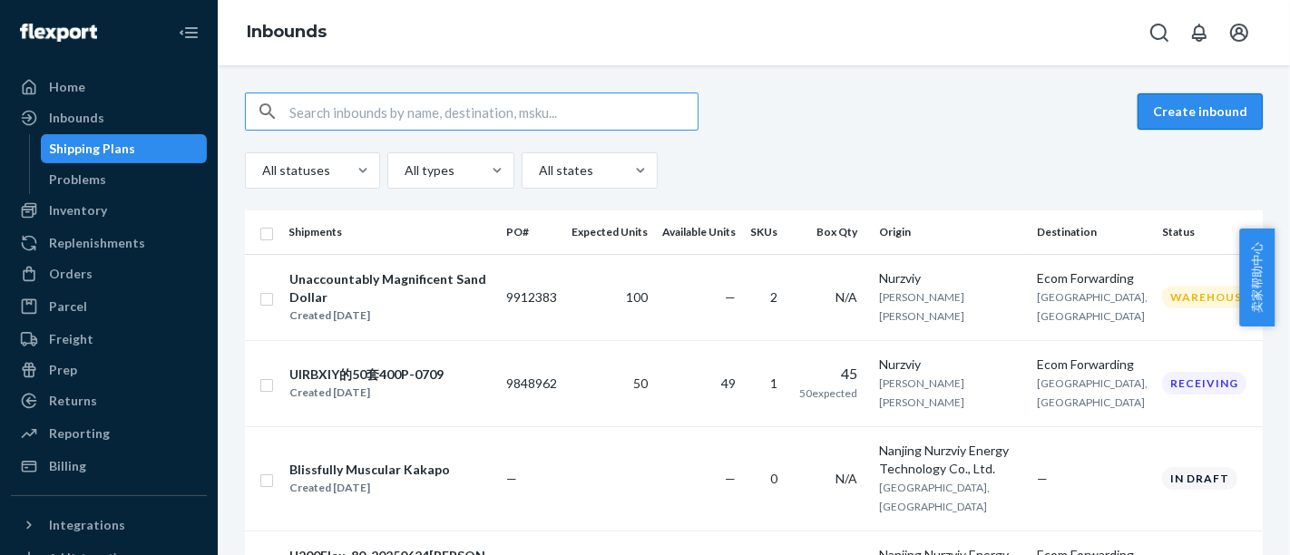
click at [1182, 104] on button "Create inbound" at bounding box center [1200, 111] width 125 height 36
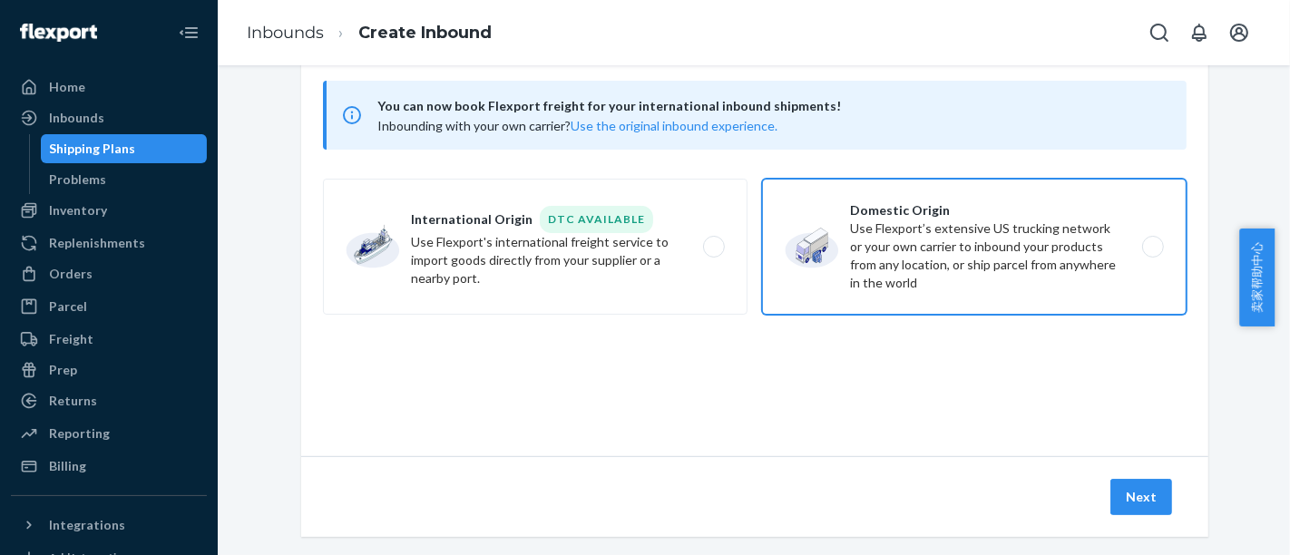
scroll to position [124, 0]
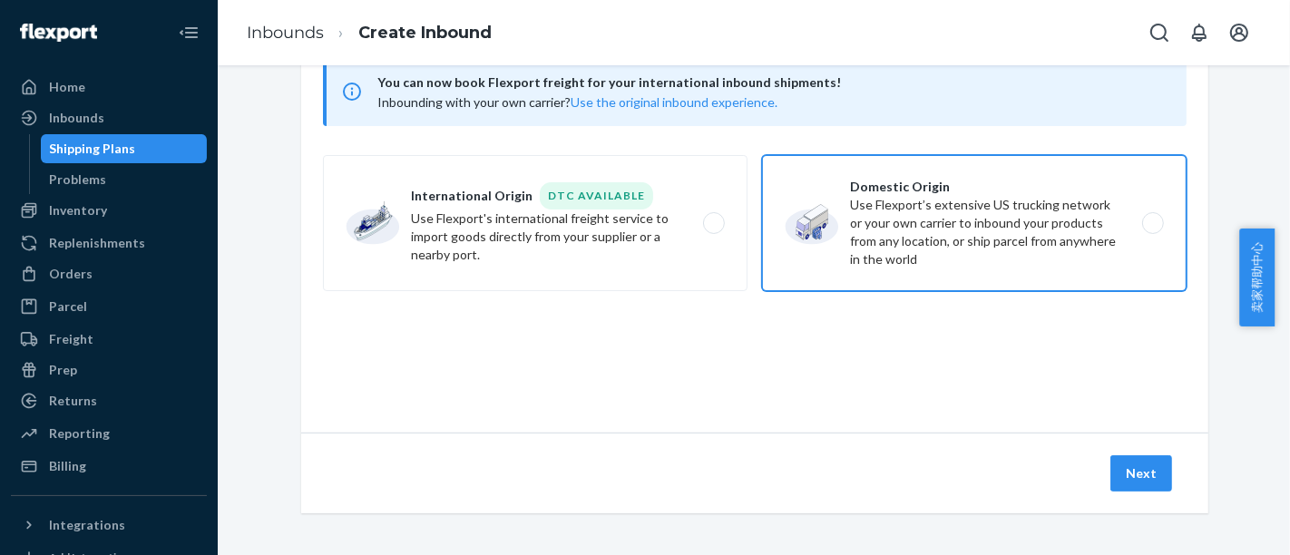
click at [848, 234] on label "Domestic Origin Use Flexport’s extensive US trucking network or your own carrie…" at bounding box center [974, 223] width 425 height 136
click at [1152, 230] on input "Domestic Origin Use Flexport’s extensive US trucking network or your own carrie…" at bounding box center [1158, 224] width 12 height 12
radio input "true"
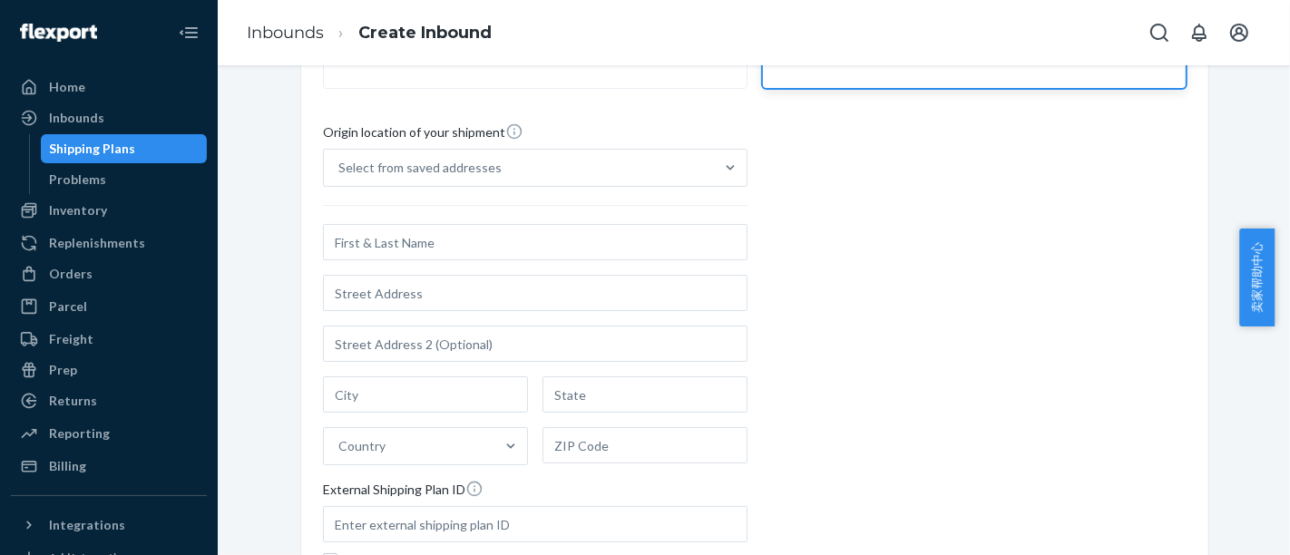
scroll to position [427, 0]
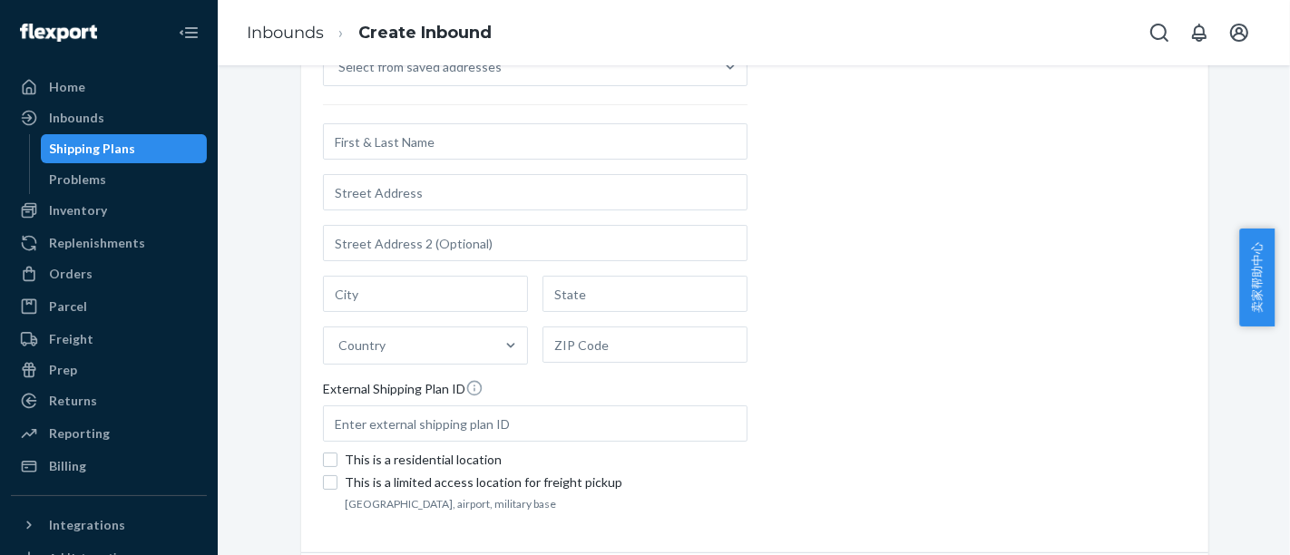
click at [495, 144] on input "text" at bounding box center [535, 141] width 425 height 36
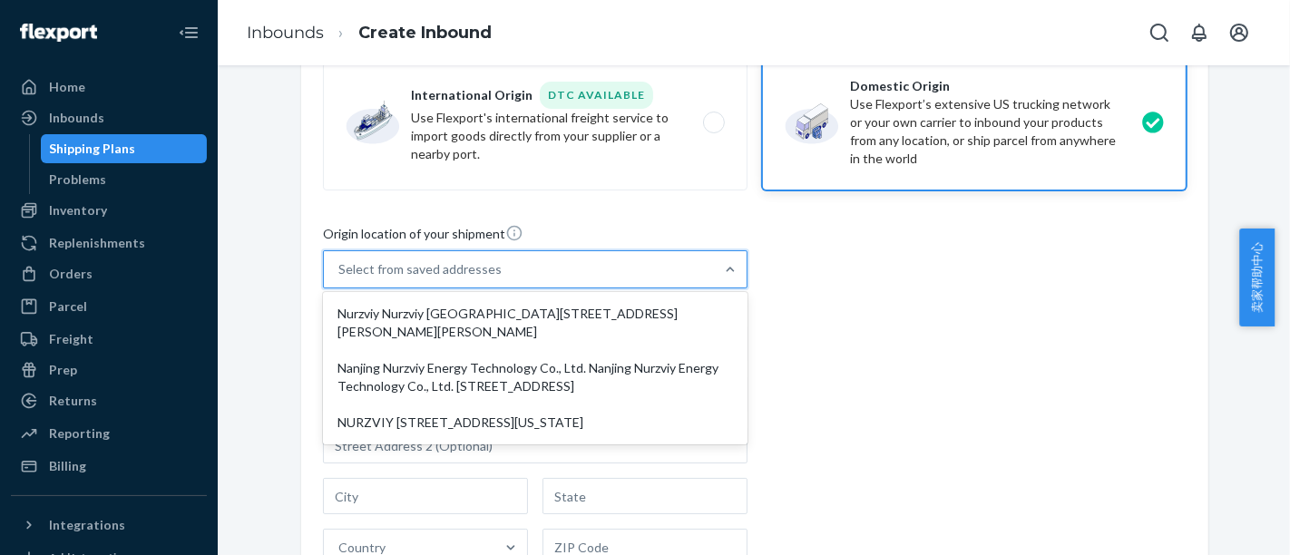
click at [486, 268] on div "Select from saved addresses" at bounding box center [519, 269] width 390 height 36
click at [340, 268] on input "option Nurzviy Nurzviy Huaide New Village First Floor, Room 101-102, No. 53, La…" at bounding box center [339, 269] width 2 height 18
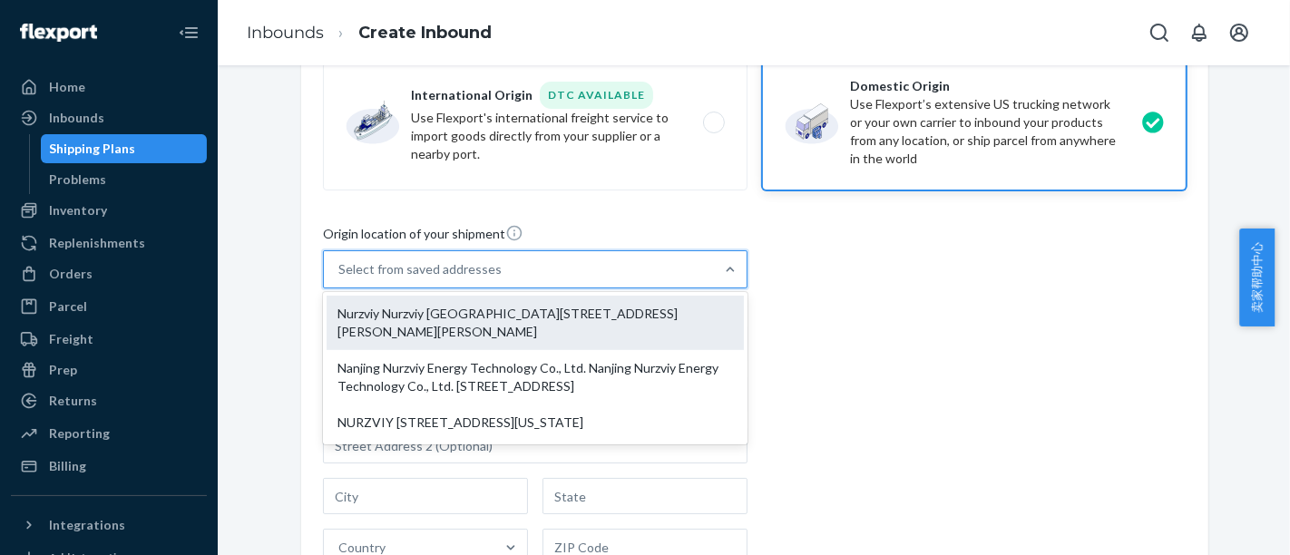
click at [502, 313] on div "Nurzviy Nurzviy [GEOGRAPHIC_DATA][STREET_ADDRESS][PERSON_NAME][PERSON_NAME]" at bounding box center [535, 323] width 417 height 54
click at [340, 279] on input "option Nurzviy Nurzviy Huaide New Village First Floor, Room 101-102, No. 53, La…" at bounding box center [339, 269] width 2 height 18
type input "Nurzviy"
type input "Huaide New Village"
type input "First Floor, Room 101-102, No. 53, Lane 9"
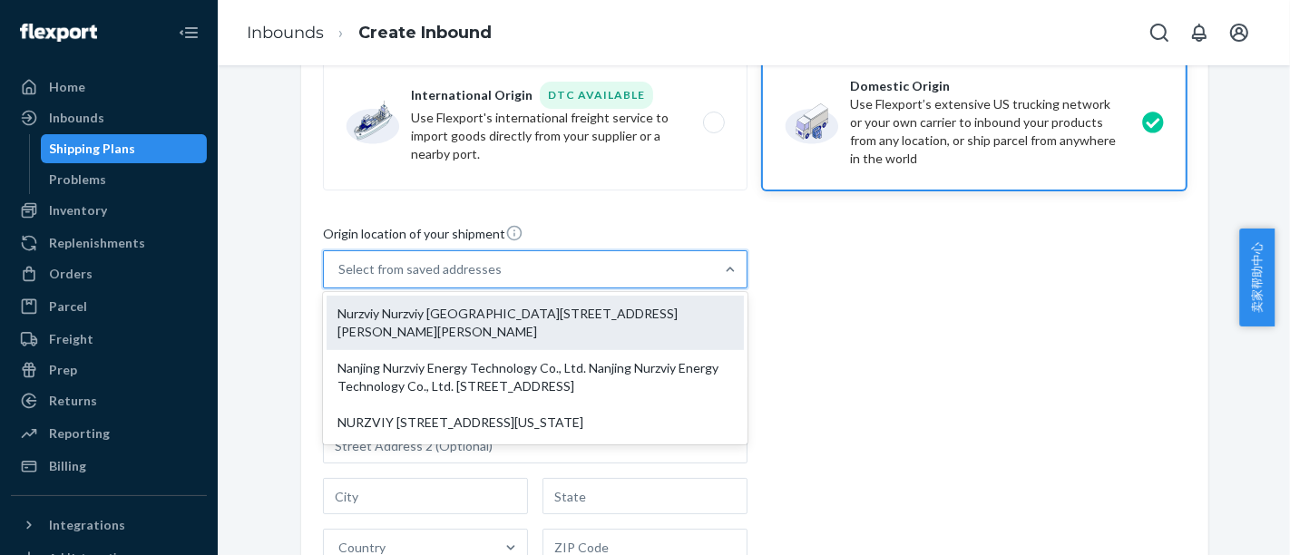
type input "Shen Zhen Shi"
type input "GD"
type input "518103"
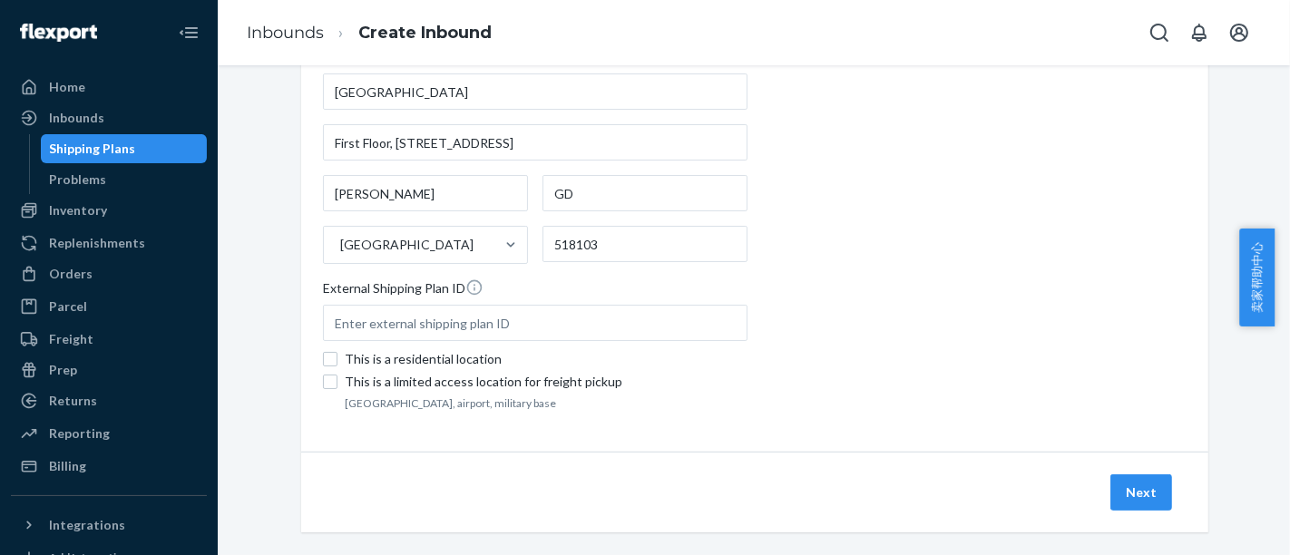
scroll to position [546, 0]
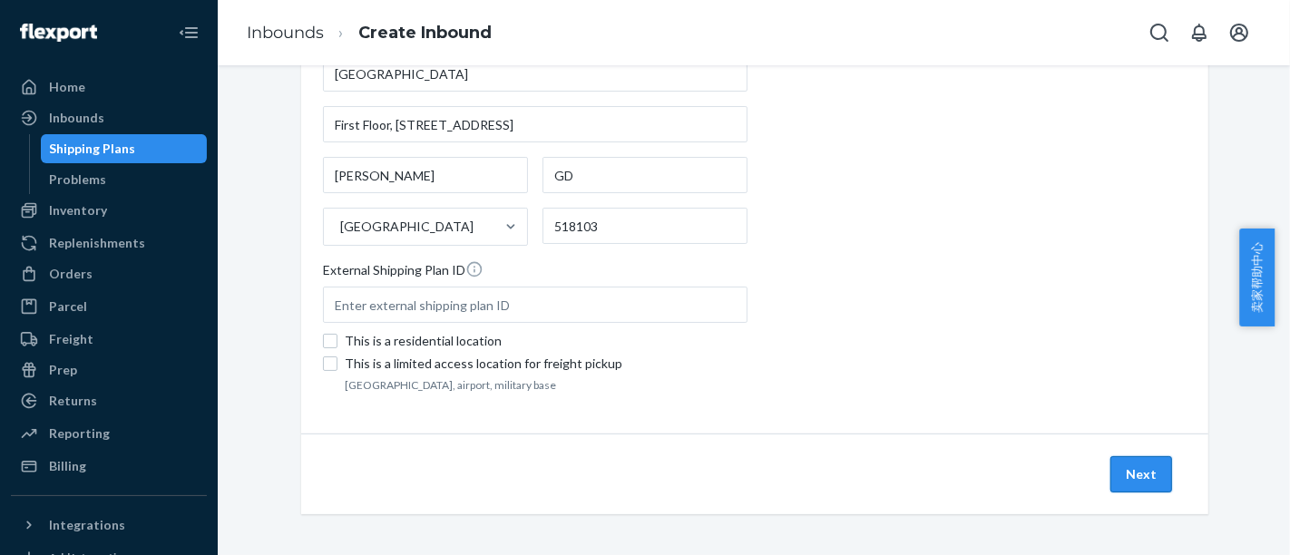
click at [1127, 472] on button "Next" at bounding box center [1142, 474] width 62 height 36
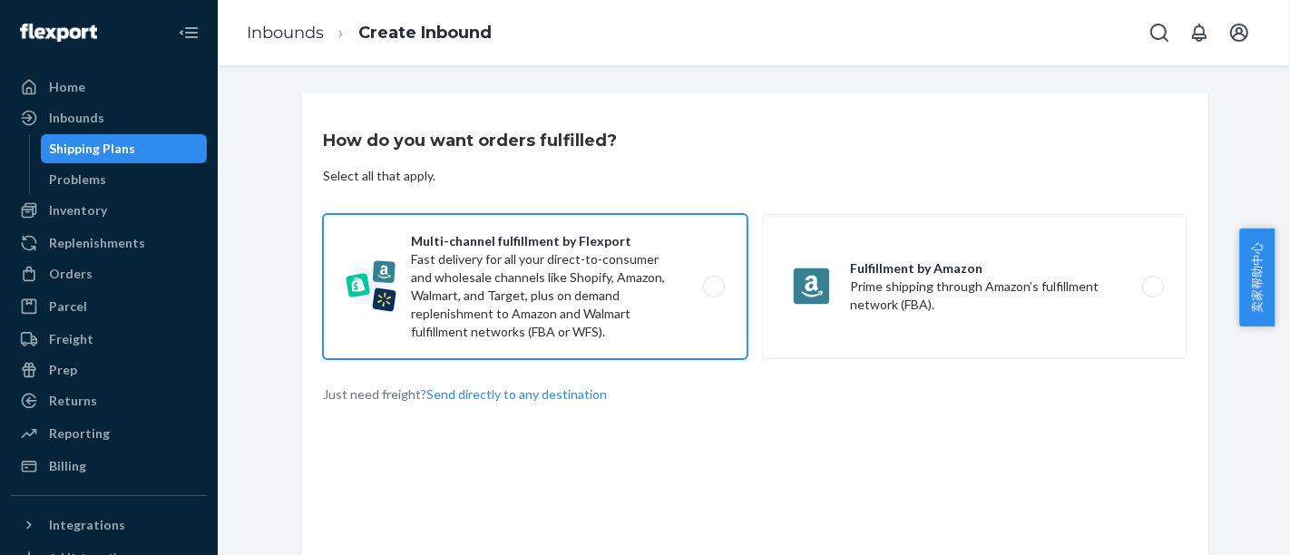
click at [567, 298] on label "Multi-channel fulfillment by Flexport Fast delivery for all your direct-to-cons…" at bounding box center [535, 286] width 425 height 145
click at [713, 293] on input "Multi-channel fulfillment by Flexport Fast delivery for all your direct-to-cons…" at bounding box center [719, 287] width 12 height 12
radio input "true"
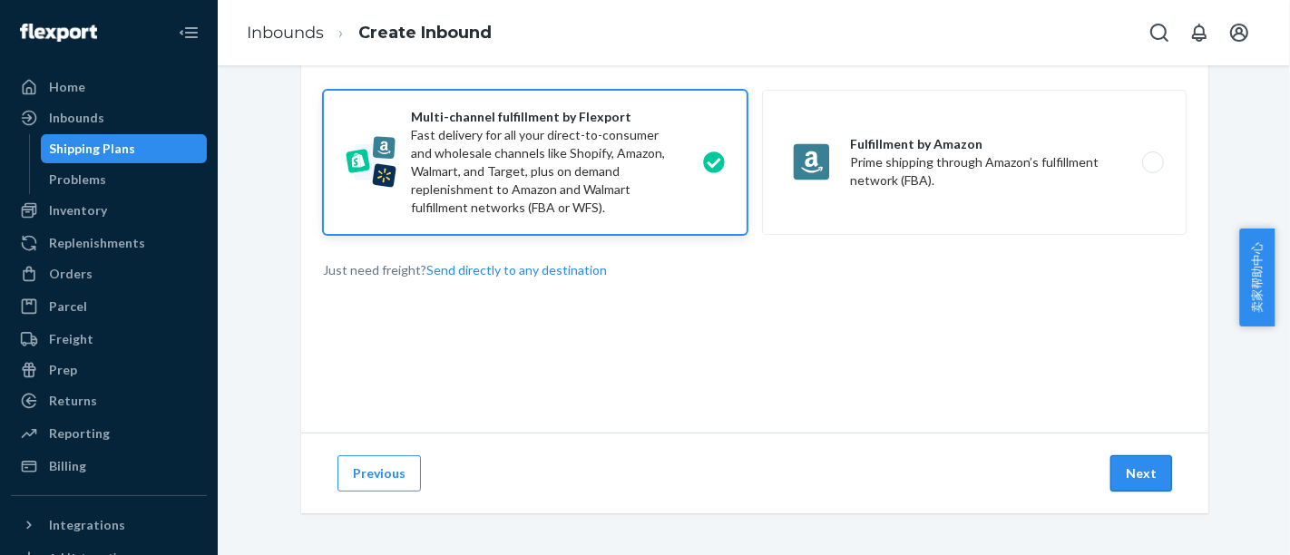
click at [1145, 463] on button "Next" at bounding box center [1142, 474] width 62 height 36
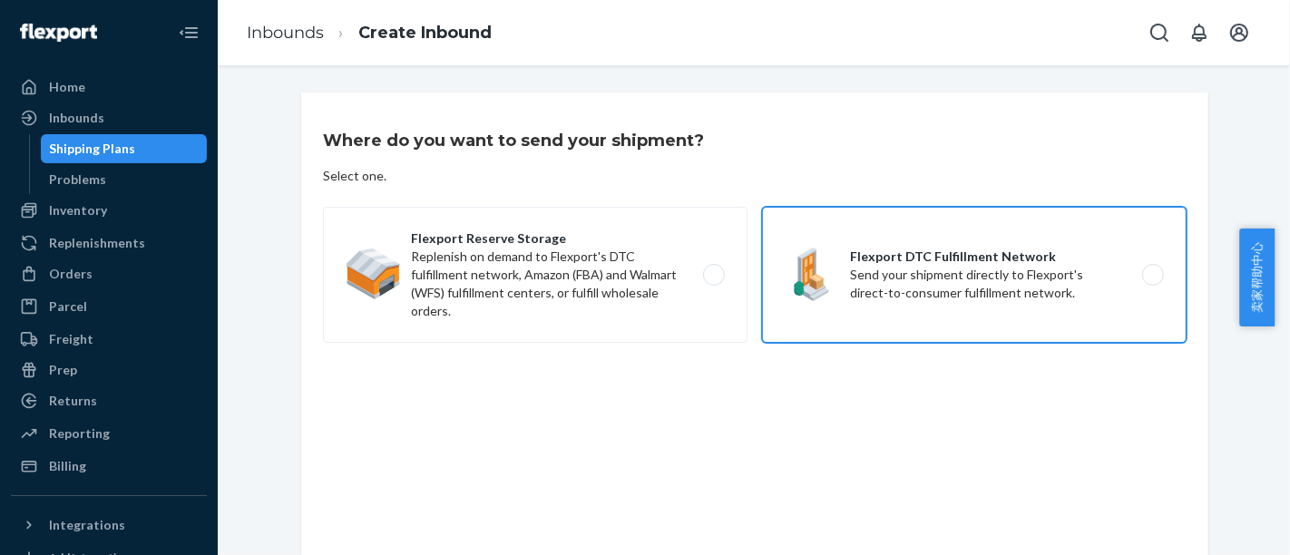
click at [910, 301] on label "Flexport DTC Fulfillment Network Send your shipment directly to Flexport's dire…" at bounding box center [974, 275] width 425 height 136
click at [1152, 281] on input "Flexport DTC Fulfillment Network Send your shipment directly to Flexport's dire…" at bounding box center [1158, 275] width 12 height 12
radio input "true"
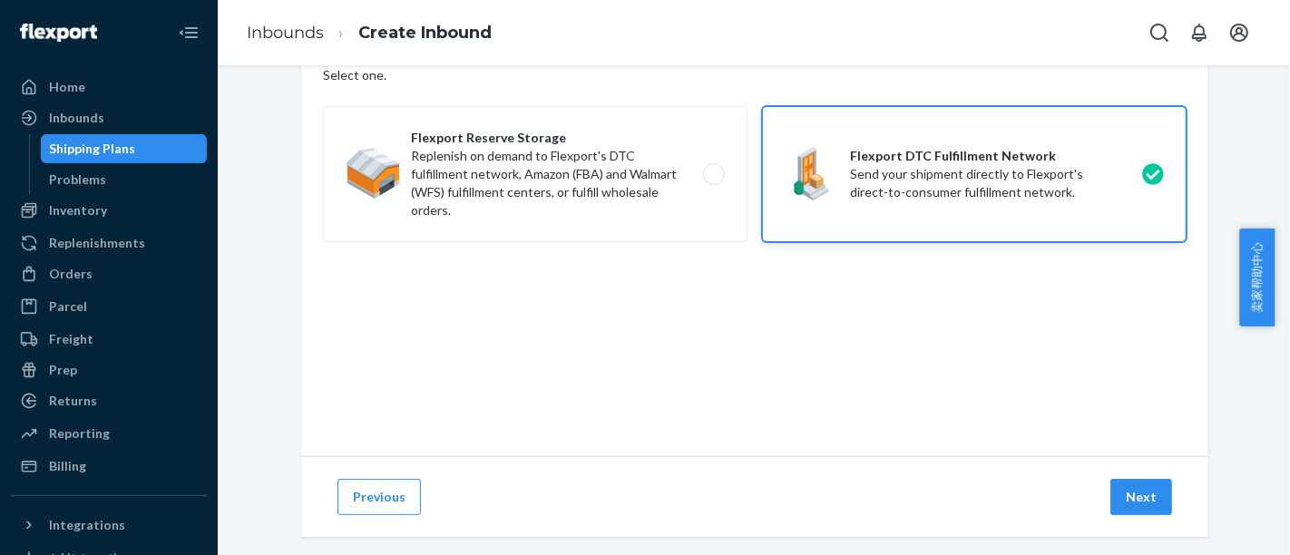
scroll to position [124, 0]
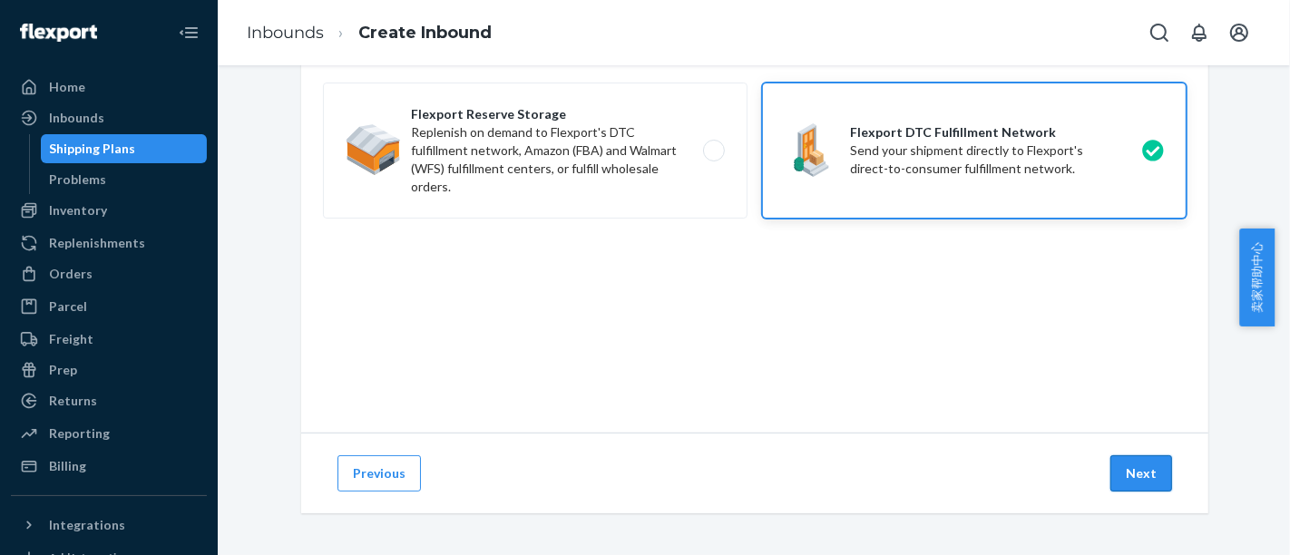
click at [1138, 480] on button "Next" at bounding box center [1142, 474] width 62 height 36
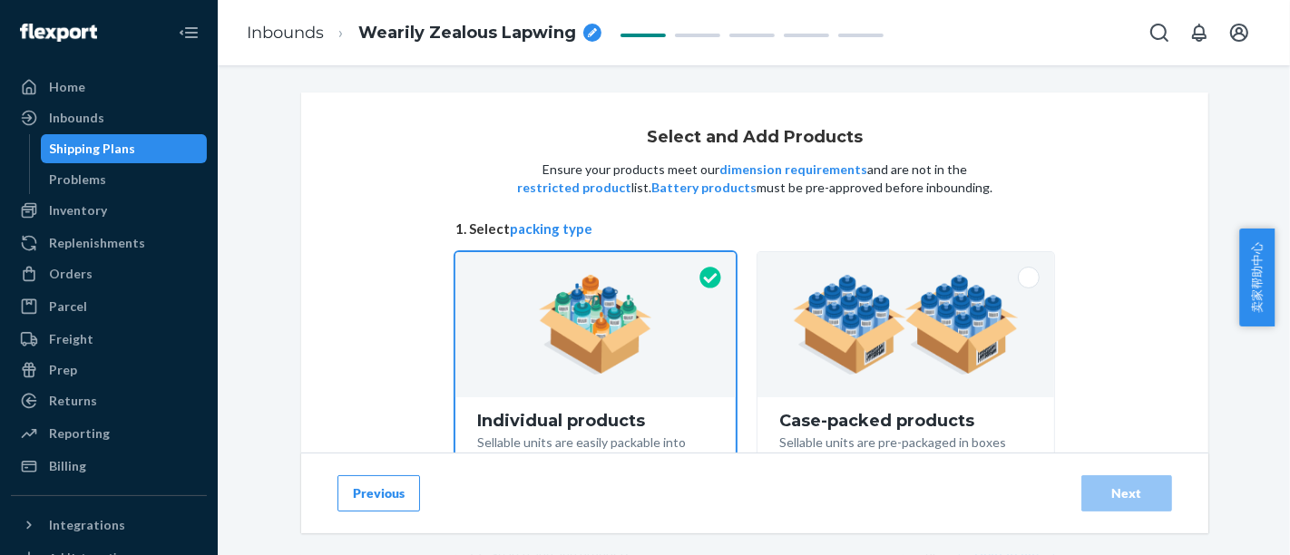
scroll to position [176, 0]
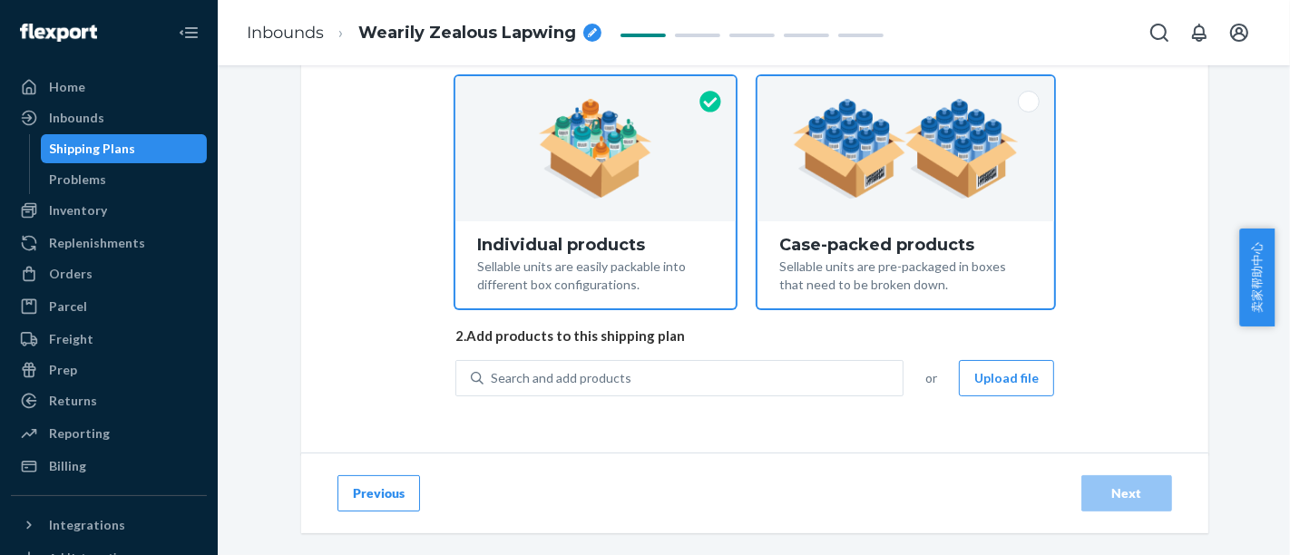
click at [814, 250] on div "Case-packed products" at bounding box center [905, 245] width 253 height 18
click at [900, 88] on input "Case-packed products Sellable units are pre-packaged in boxes that need to be b…" at bounding box center [906, 82] width 12 height 12
radio input "true"
radio input "false"
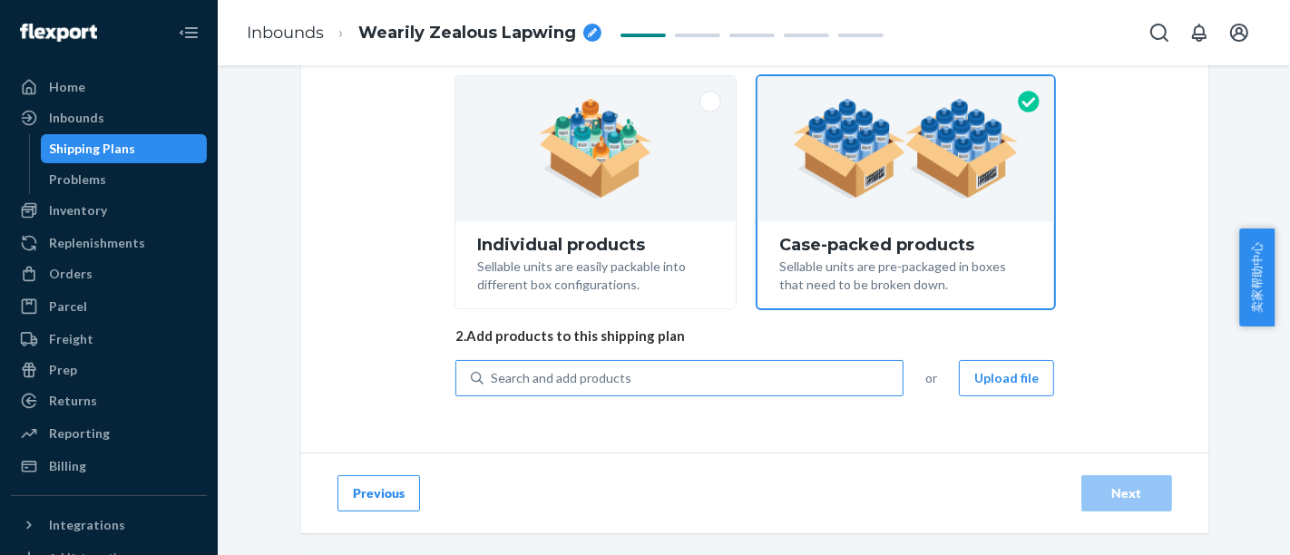
click at [759, 374] on div "Search and add products" at bounding box center [693, 378] width 419 height 33
click at [493, 374] on input "Search and add products" at bounding box center [492, 378] width 2 height 18
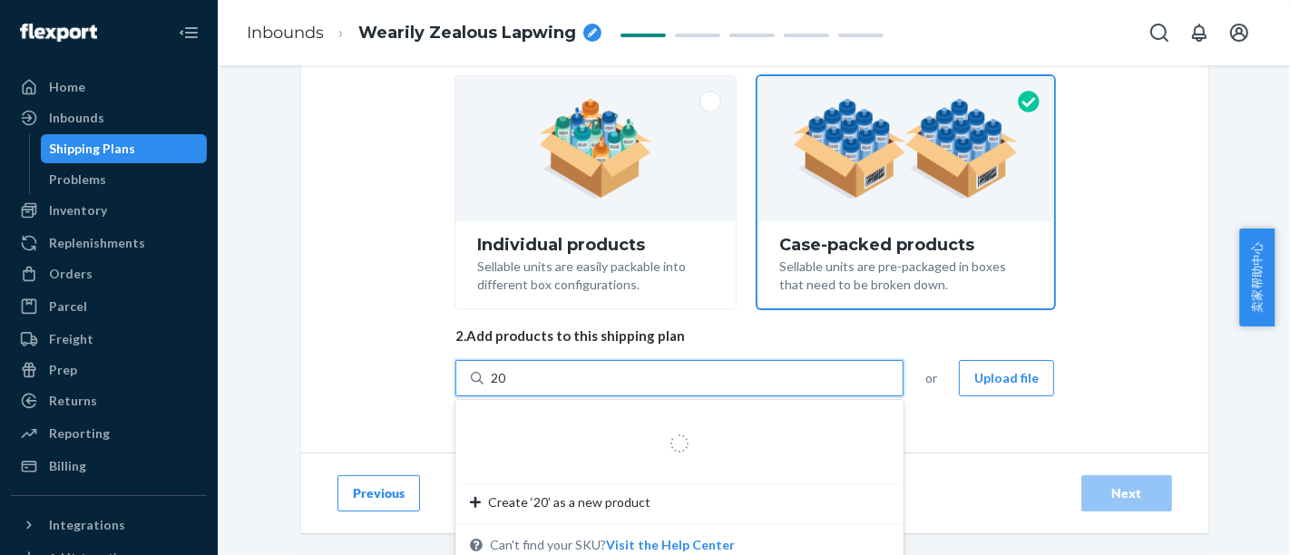
type input "200"
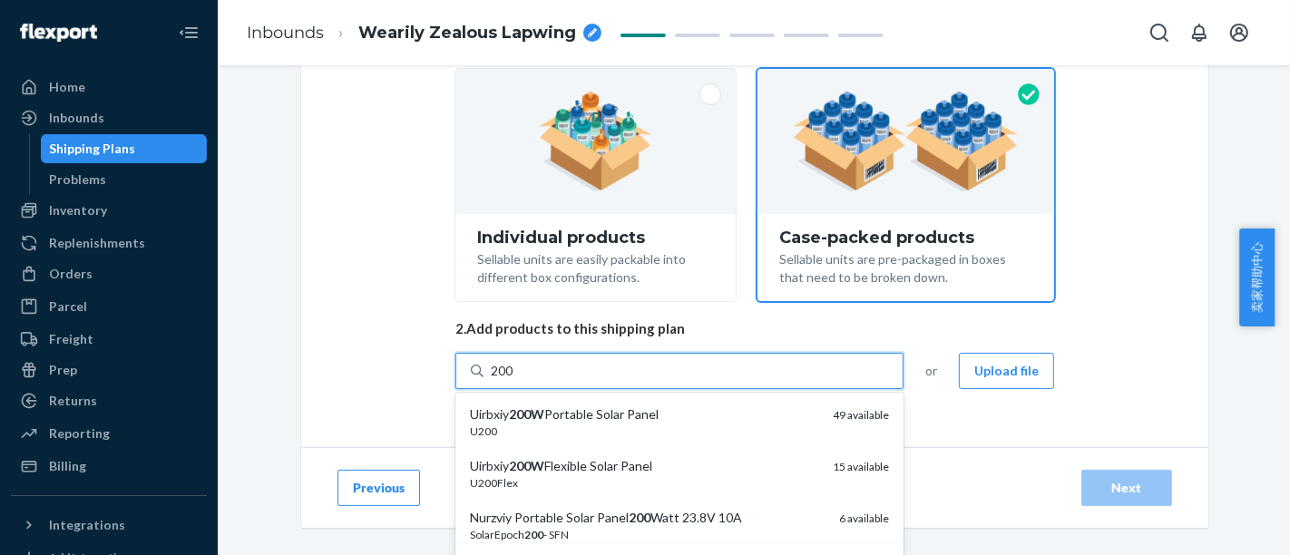
scroll to position [210, 0]
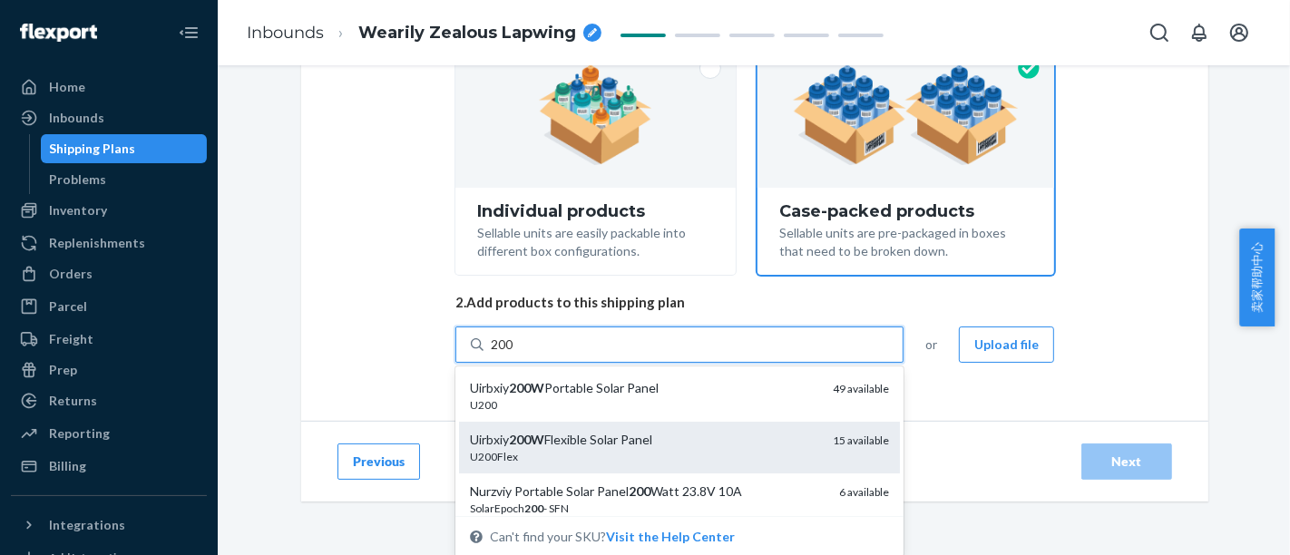
click at [696, 441] on div "Uirbxiy 200W Flexible Solar Panel" at bounding box center [644, 440] width 348 height 18
click at [514, 354] on input "200" at bounding box center [503, 345] width 24 height 18
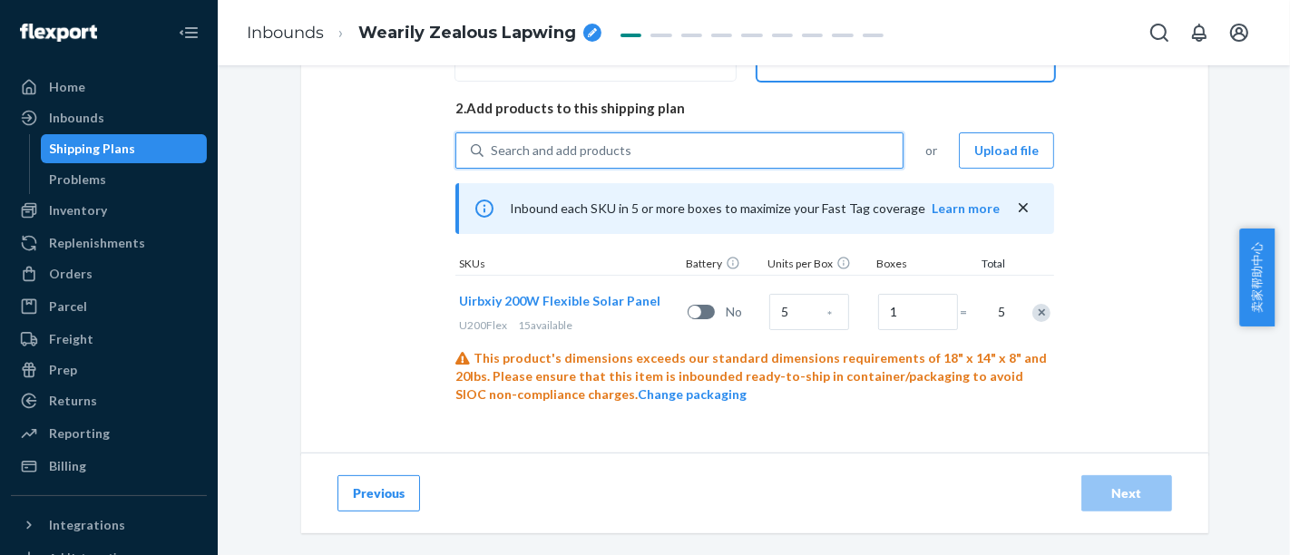
scroll to position [347, 0]
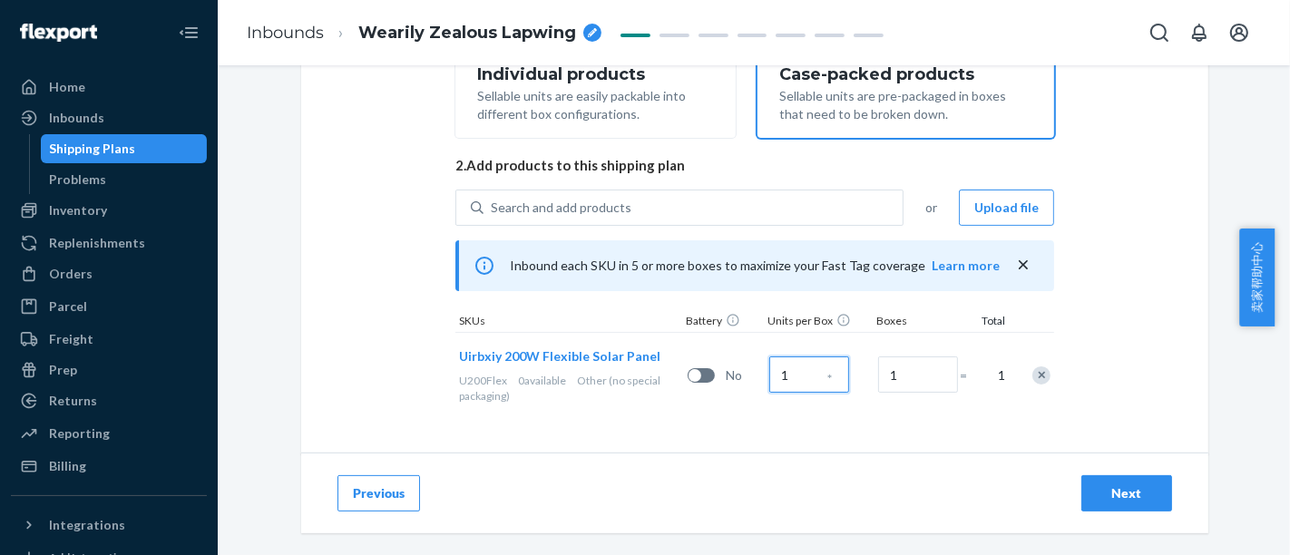
type input "1"
click at [1132, 309] on div "Select and Add Products Ensure your products meet our dimension requirements an…" at bounding box center [754, 100] width 907 height 709
click at [1128, 506] on button "Next" at bounding box center [1127, 493] width 91 height 36
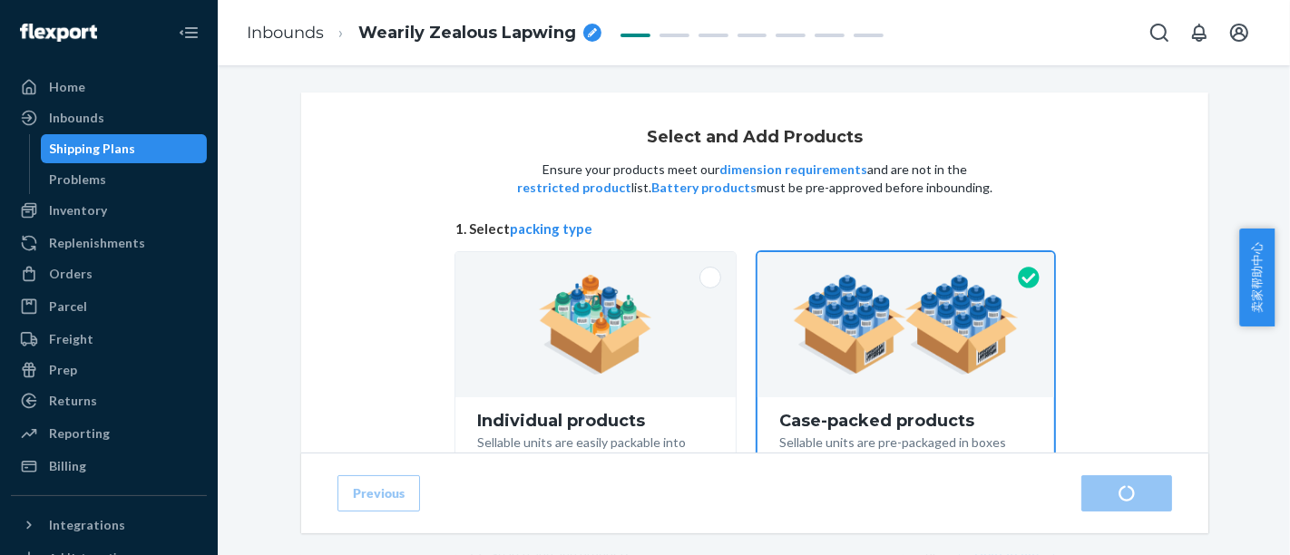
scroll to position [347, 0]
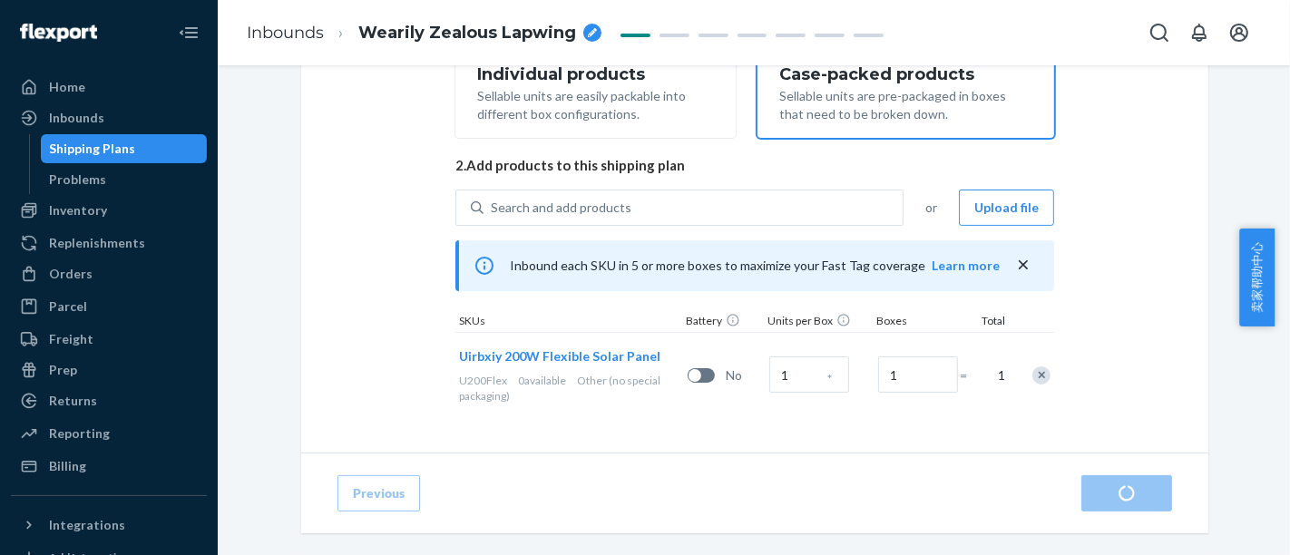
radio input "true"
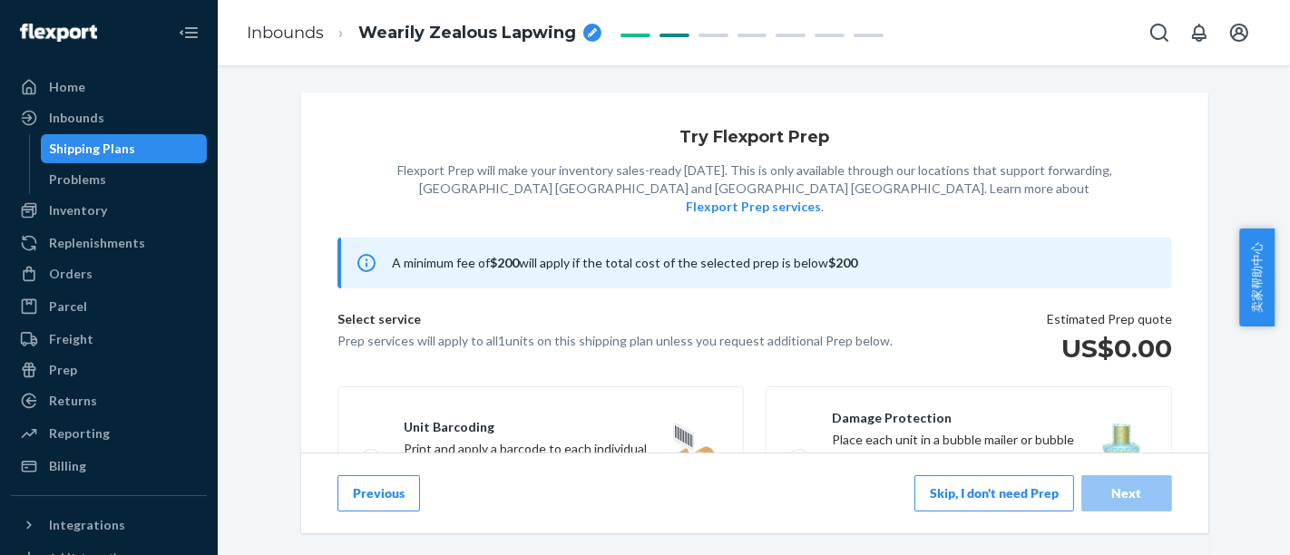
scroll to position [426, 0]
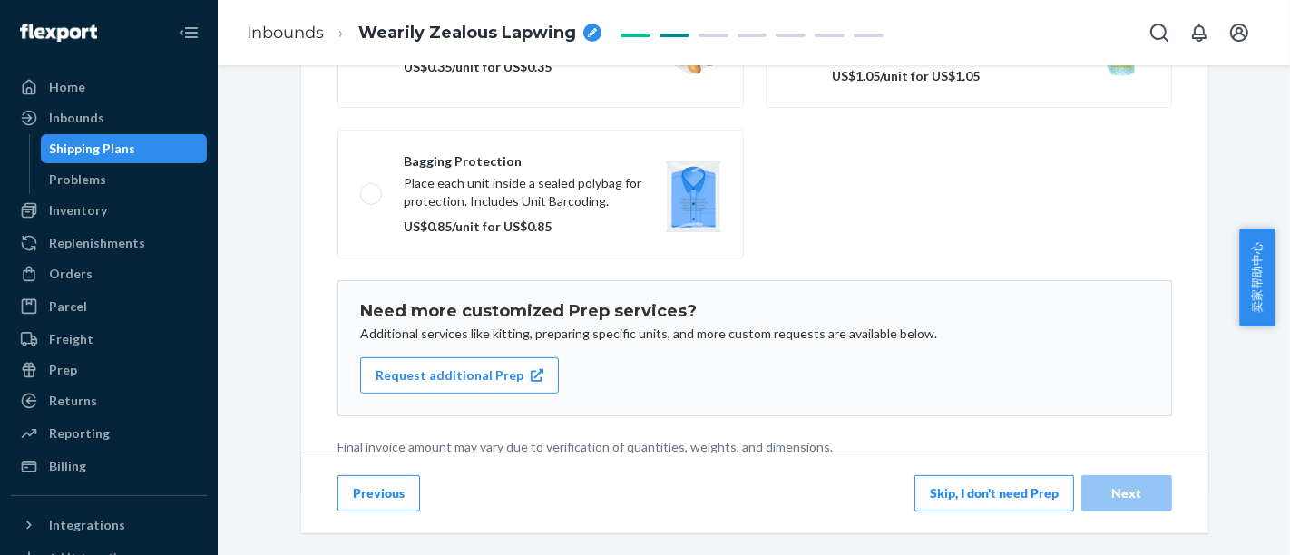
click at [966, 492] on button "Skip, I don't need Prep" at bounding box center [995, 493] width 160 height 36
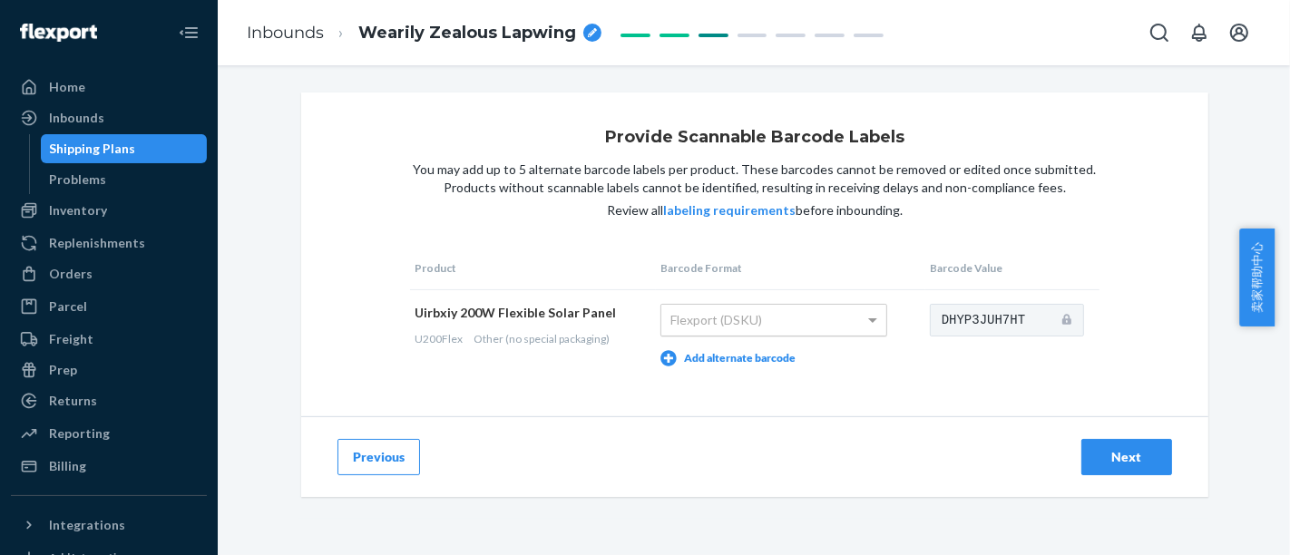
scroll to position [18, 0]
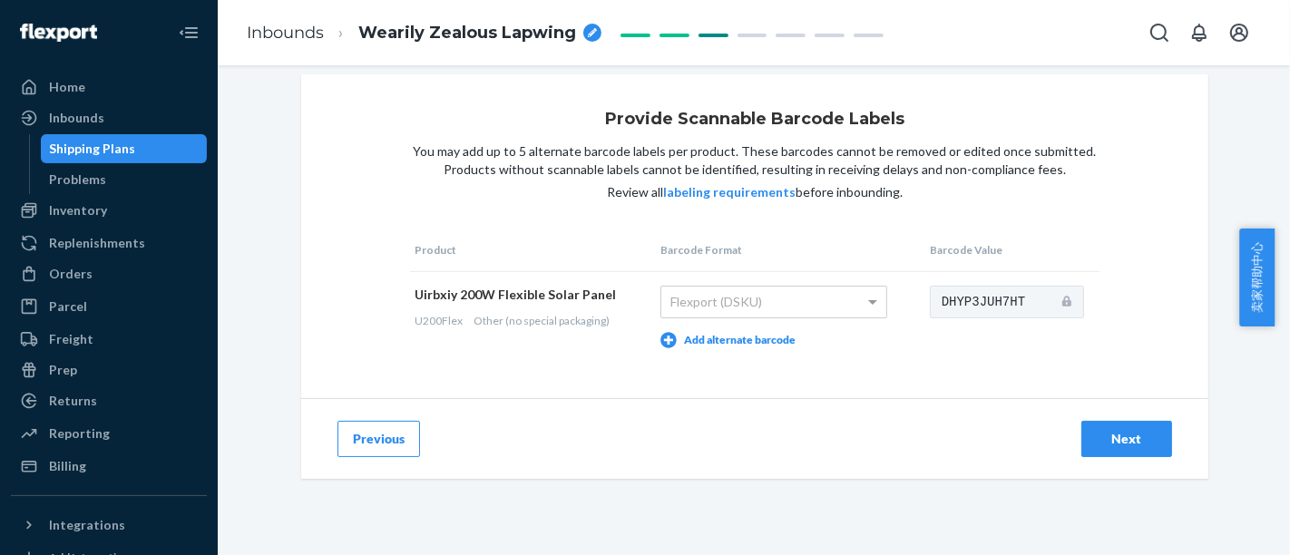
click at [1097, 441] on div "Next" at bounding box center [1127, 439] width 60 height 18
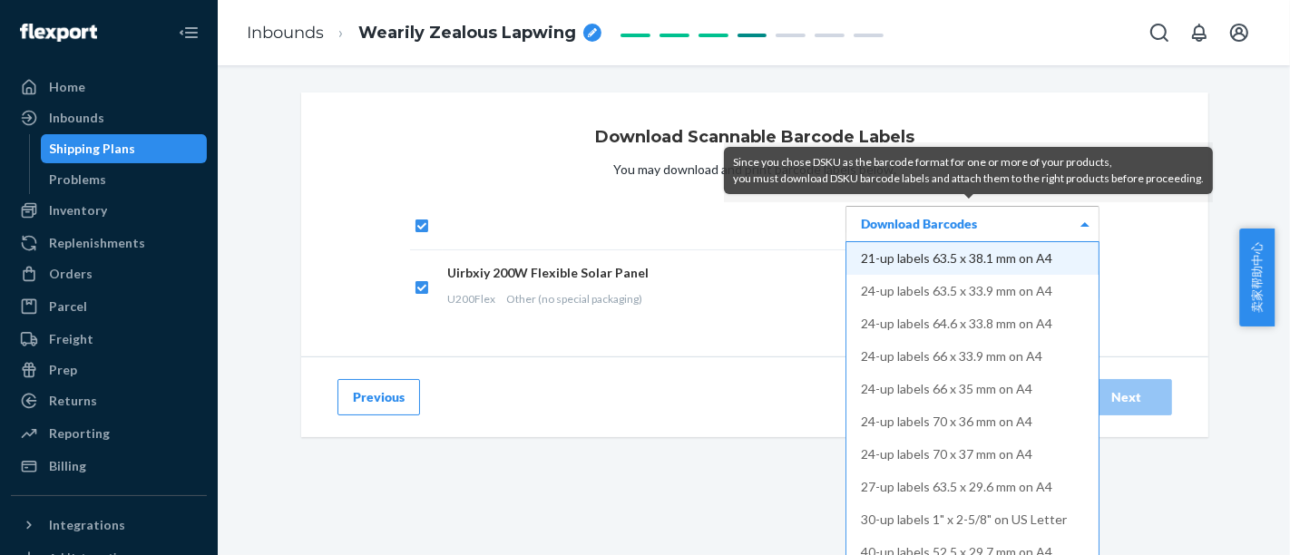
click at [1067, 222] on div "Download Barcodes" at bounding box center [973, 224] width 252 height 34
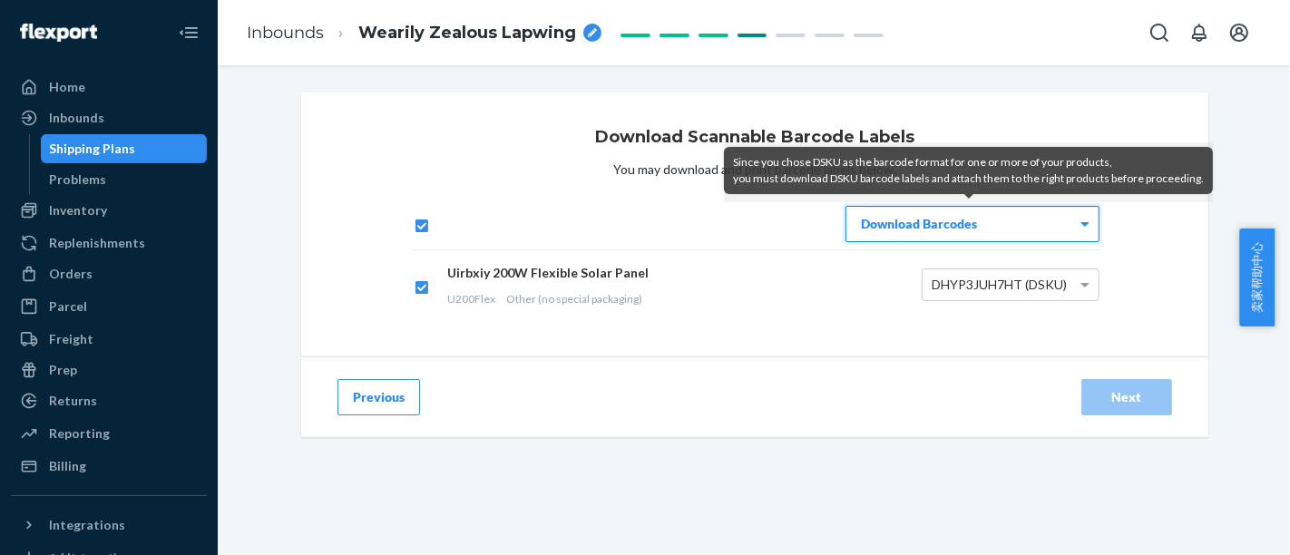
click at [1067, 222] on div "Download Barcodes" at bounding box center [973, 224] width 252 height 34
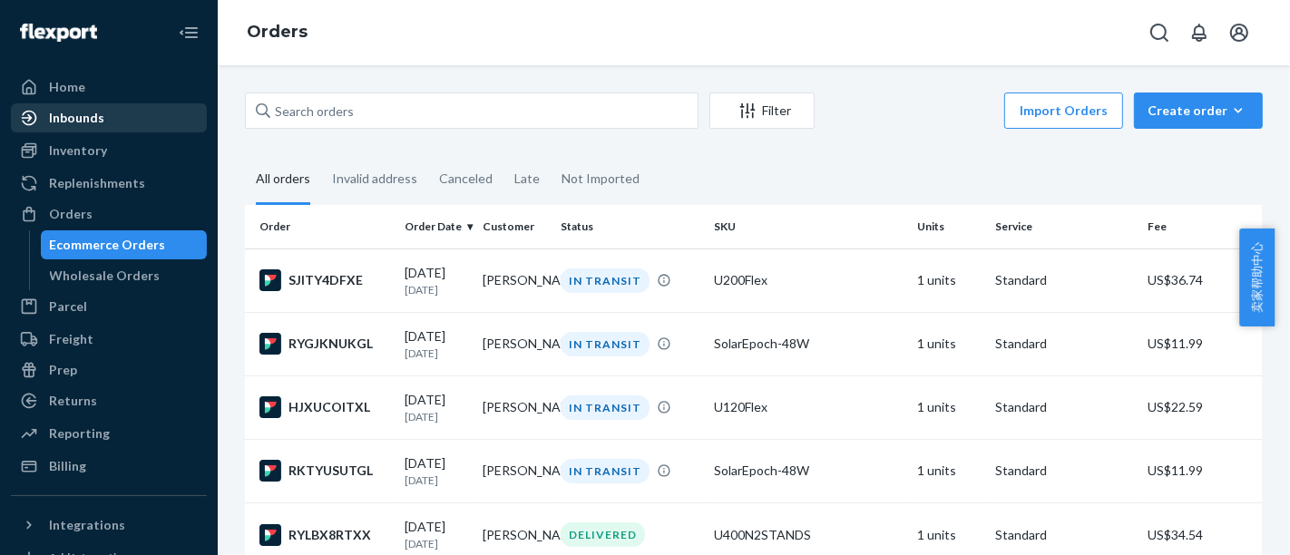
click at [125, 120] on div "Inbounds" at bounding box center [109, 117] width 192 height 25
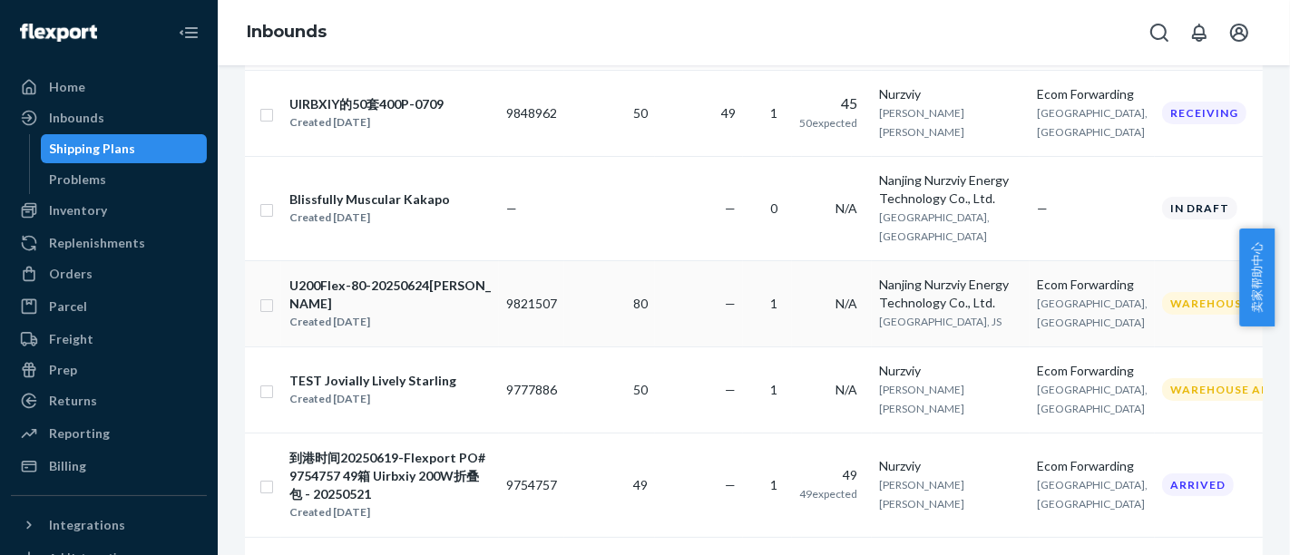
scroll to position [302, 0]
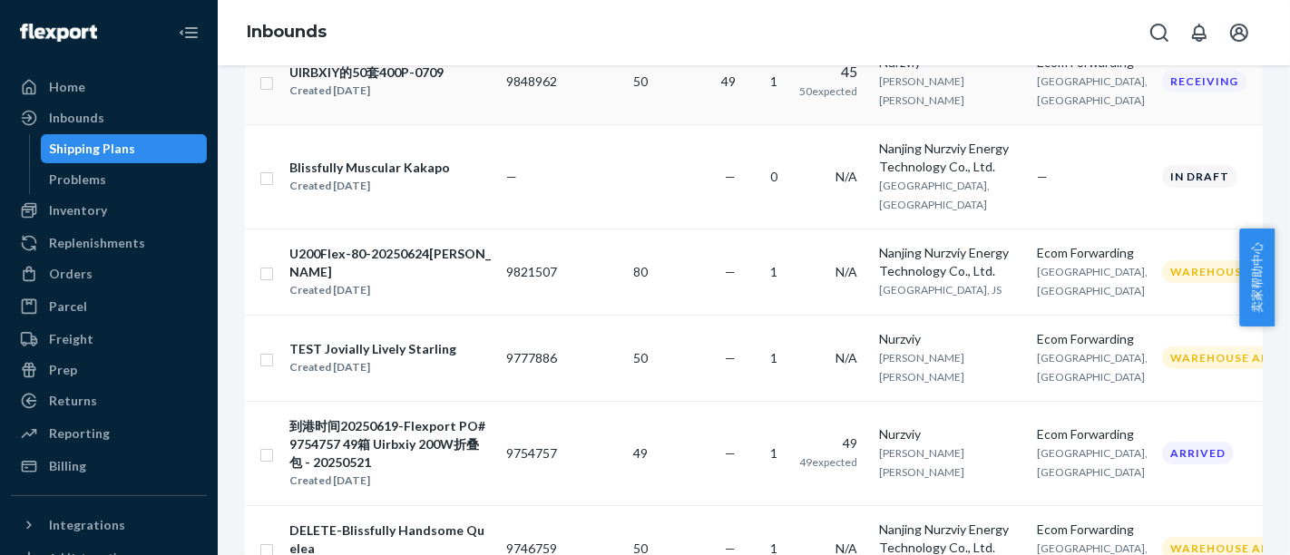
click at [594, 106] on td "50" at bounding box center [609, 81] width 91 height 86
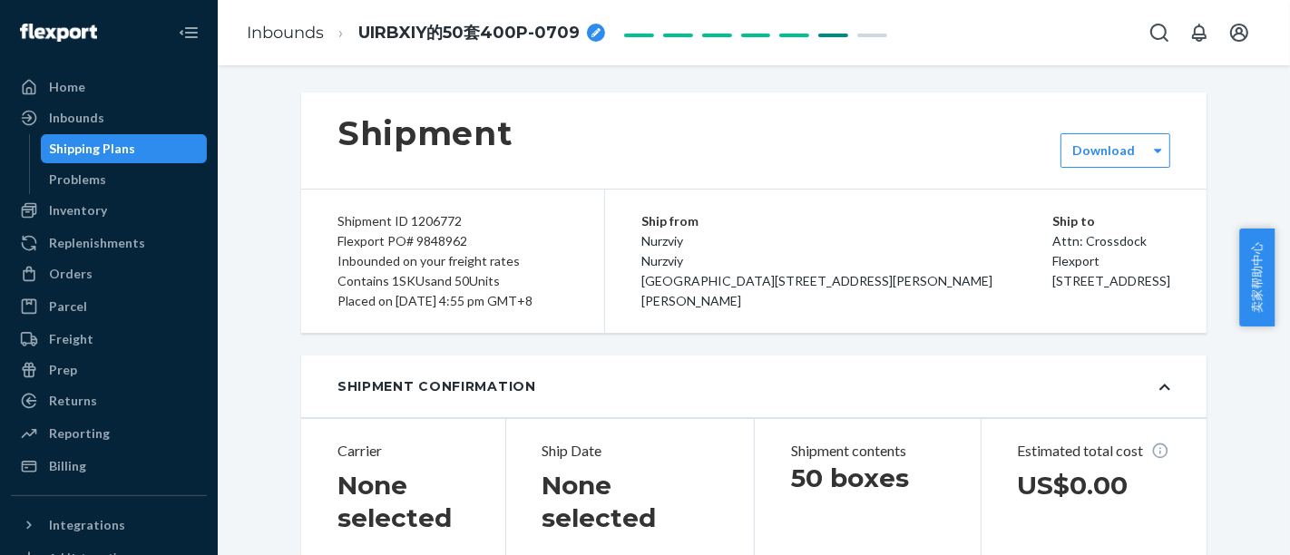
type input "TS202508060058"
type input "MR02751773"
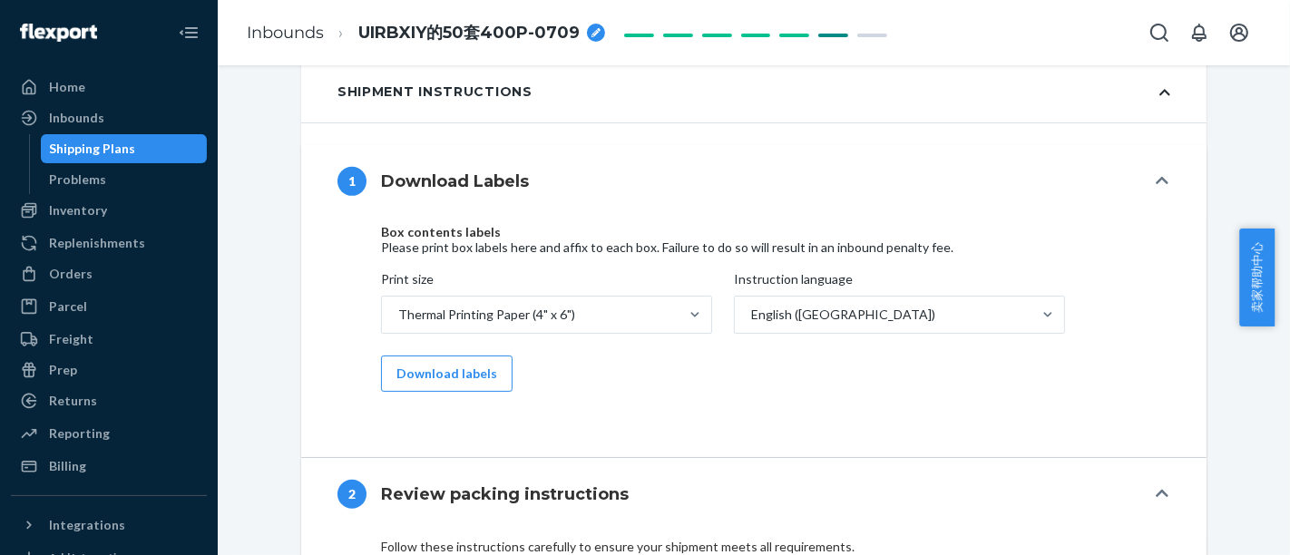
scroll to position [1008, 0]
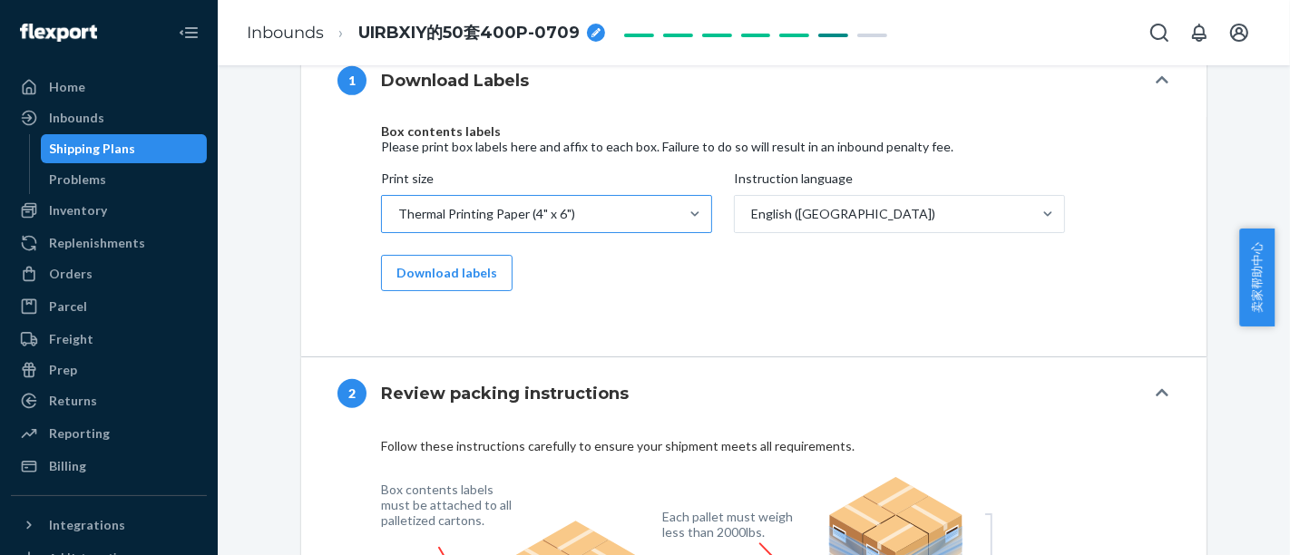
click at [664, 229] on div "Thermal Printing Paper (4" x 6")" at bounding box center [530, 214] width 297 height 36
click at [398, 223] on input "Print size Thermal Printing Paper (4" x 6")" at bounding box center [398, 214] width 2 height 18
click at [679, 223] on div at bounding box center [695, 214] width 33 height 18
click at [398, 223] on input "Print size 0 results available. Select is focused ,type to refine list, press D…" at bounding box center [398, 214] width 2 height 18
click at [695, 232] on div at bounding box center [695, 214] width 33 height 36
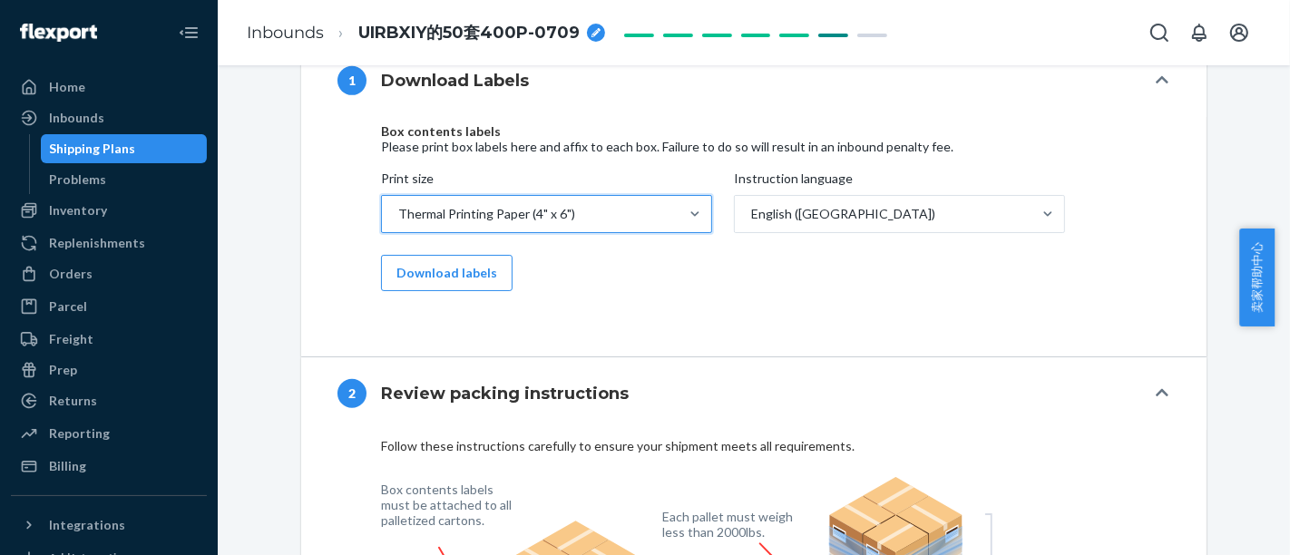
click at [398, 223] on input "Print size 0 results available. Select is focused ,type to refine list, press D…" at bounding box center [398, 214] width 2 height 18
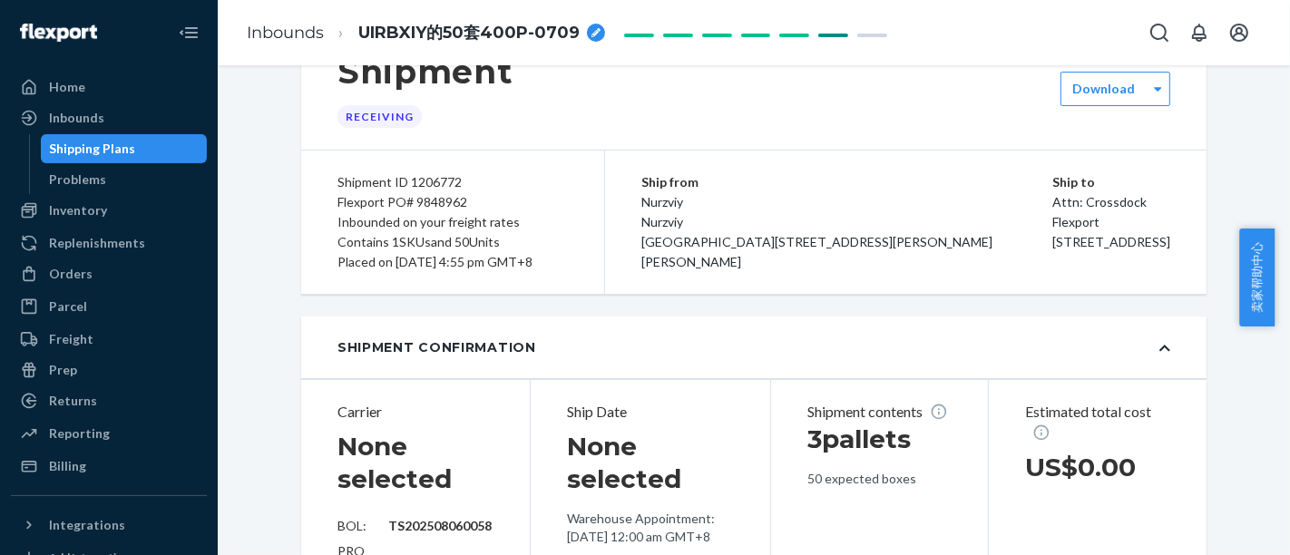
scroll to position [0, 0]
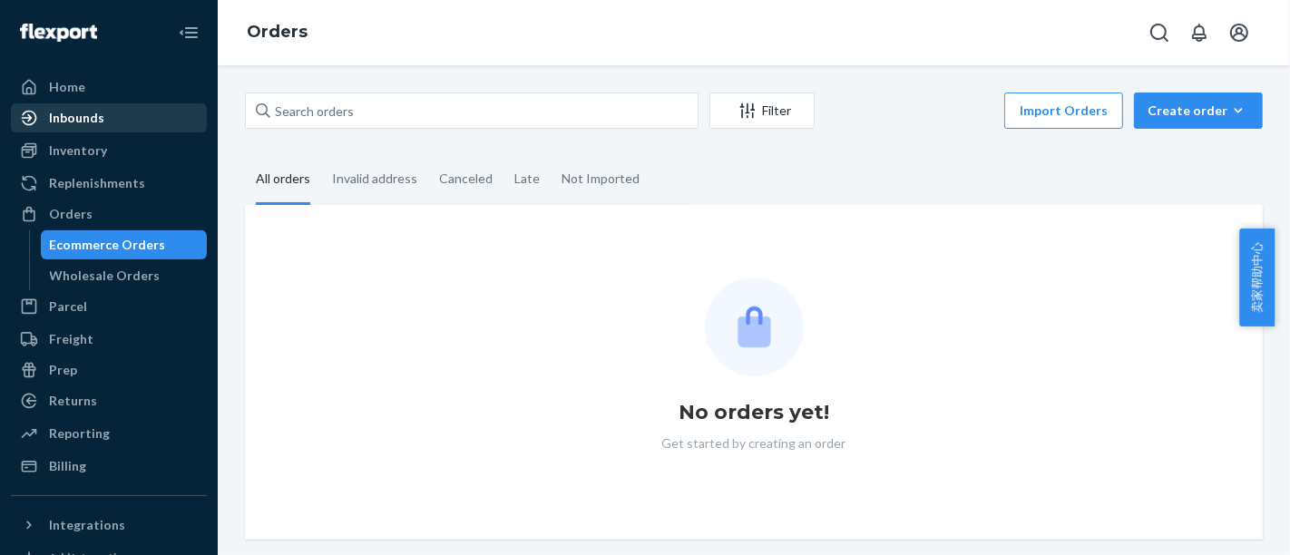
click at [147, 121] on div "Inbounds" at bounding box center [109, 117] width 192 height 25
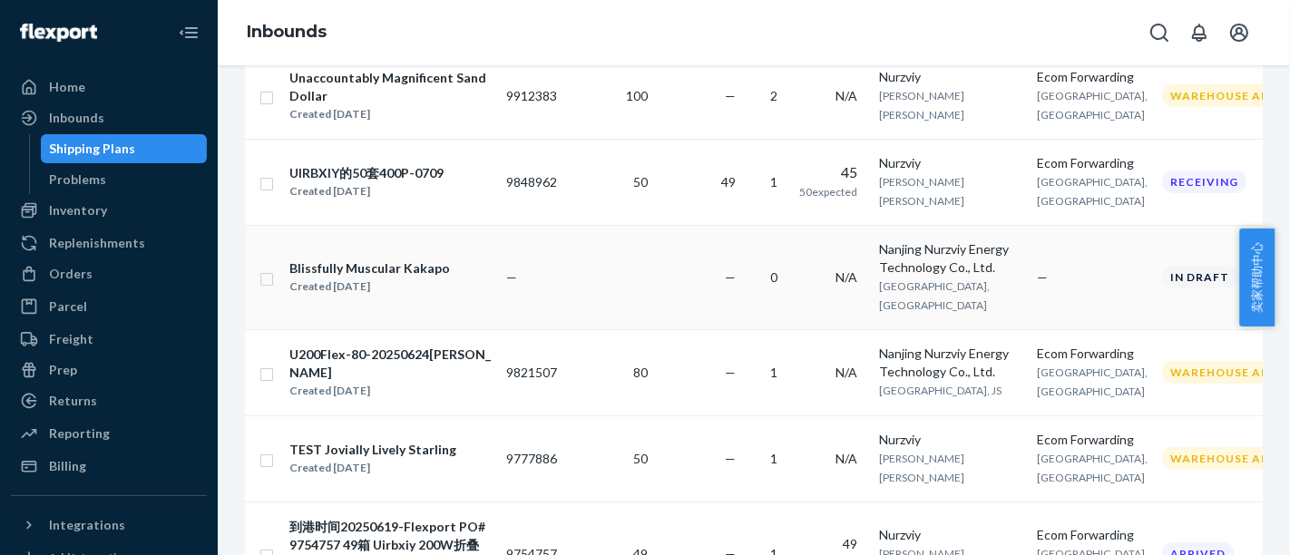
scroll to position [302, 0]
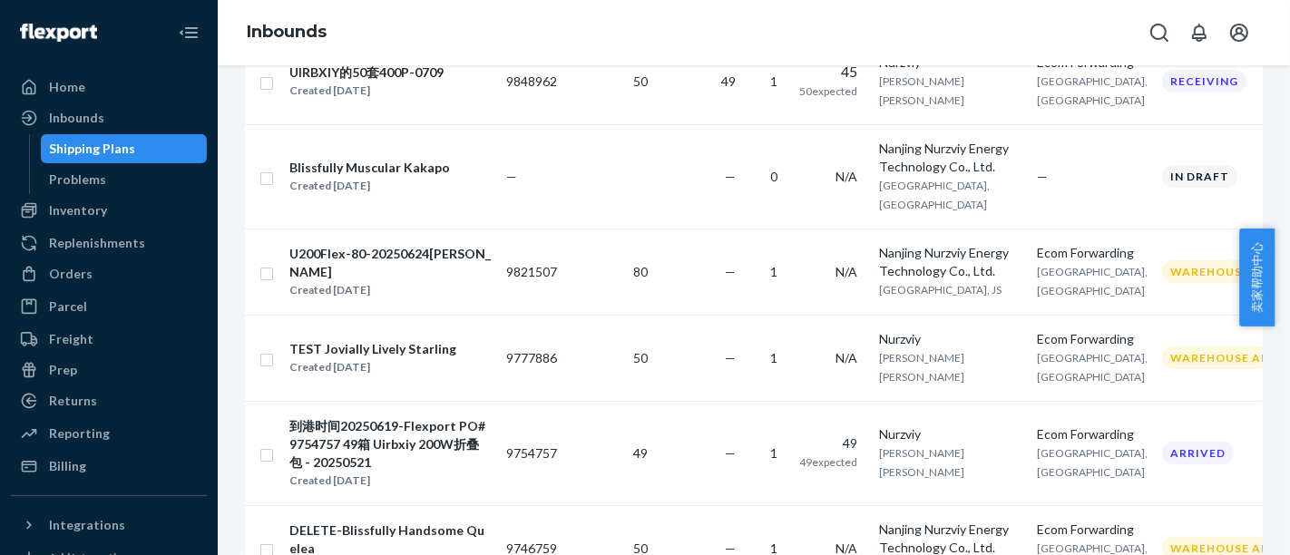
click at [383, 281] on div "U200Flex-80-20250624[PERSON_NAME]" at bounding box center [389, 263] width 201 height 36
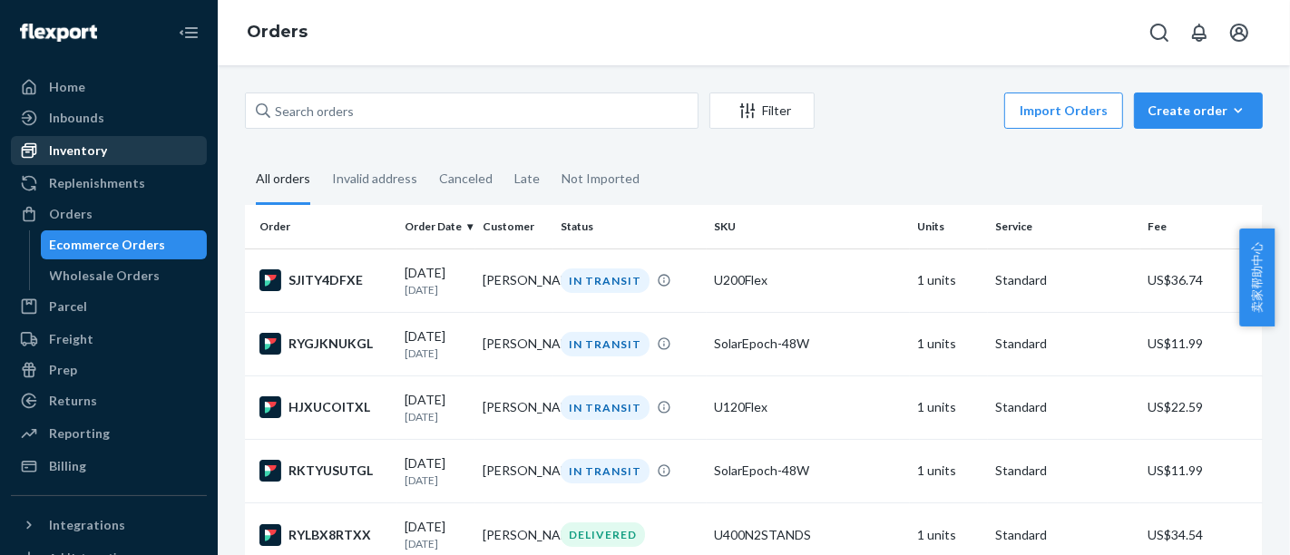
click at [117, 139] on div "Inventory" at bounding box center [109, 150] width 192 height 25
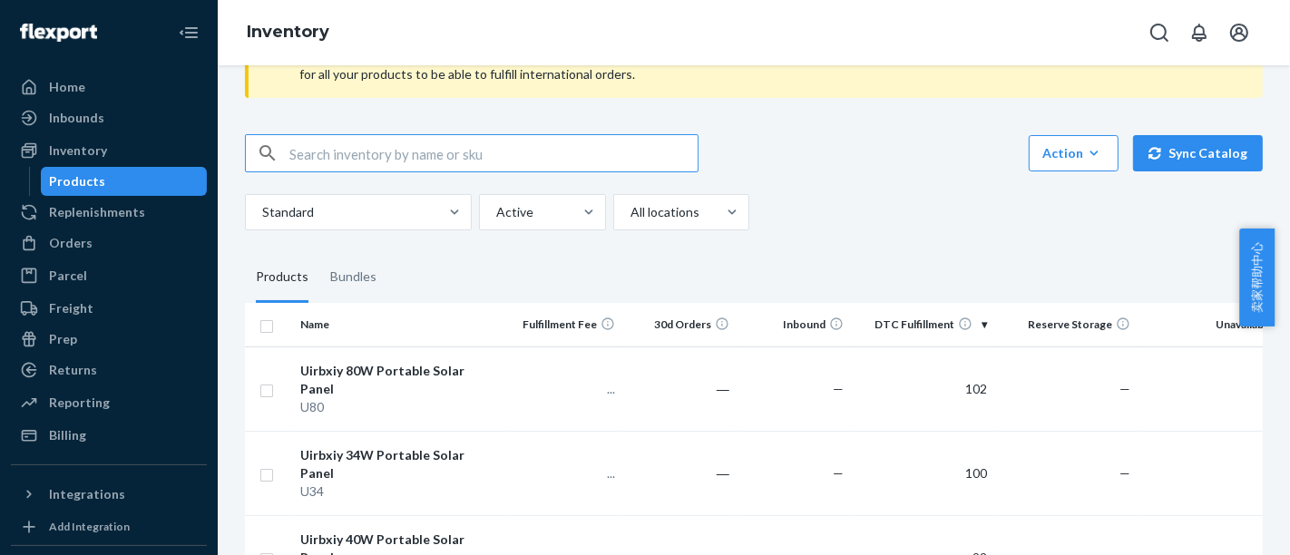
scroll to position [101, 0]
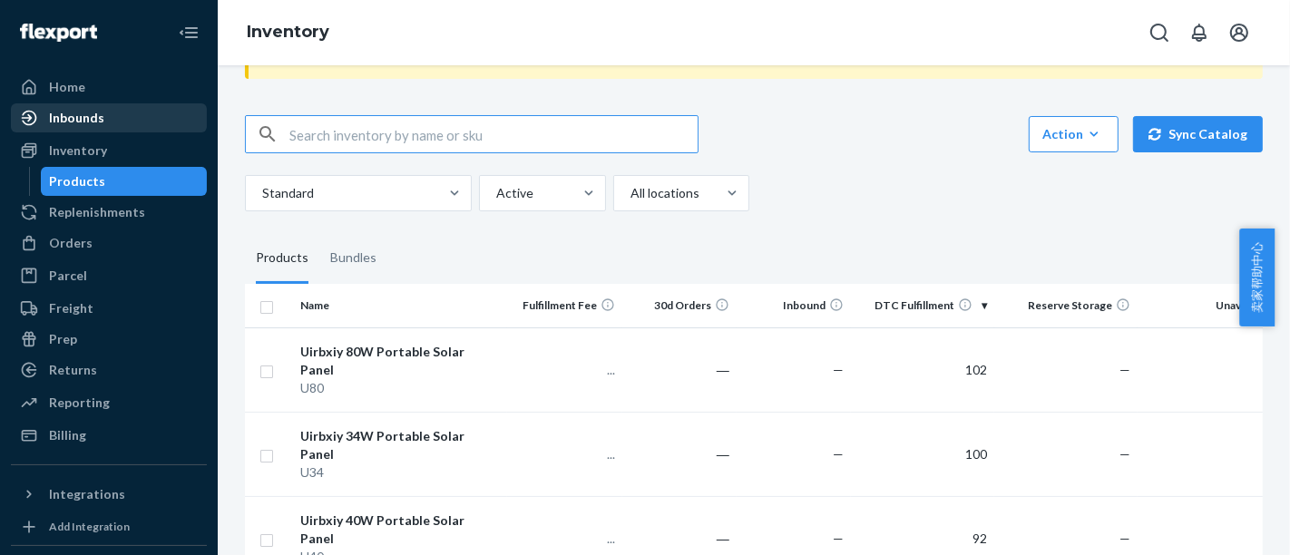
click at [155, 113] on div "Inbounds" at bounding box center [109, 117] width 192 height 25
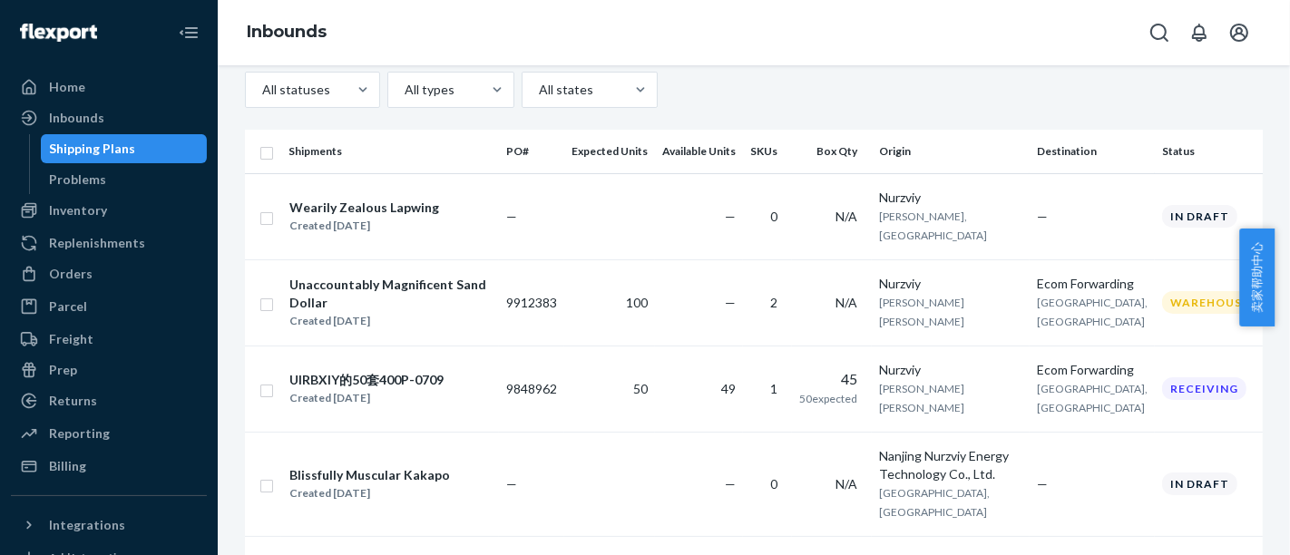
scroll to position [101, 0]
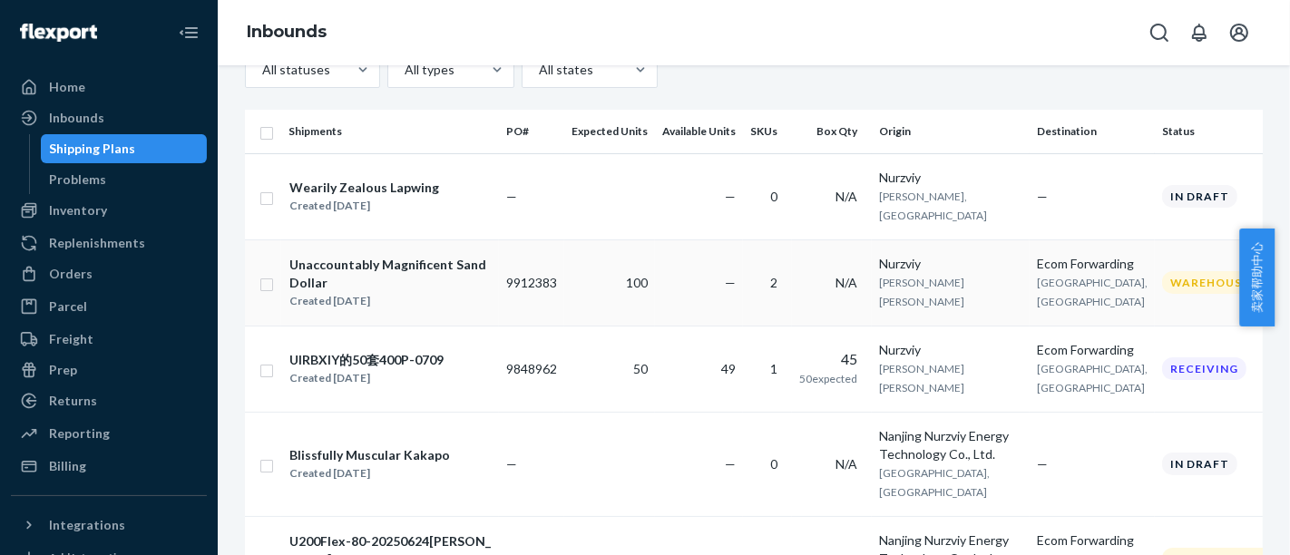
click at [549, 264] on td "9912383" at bounding box center [531, 283] width 65 height 86
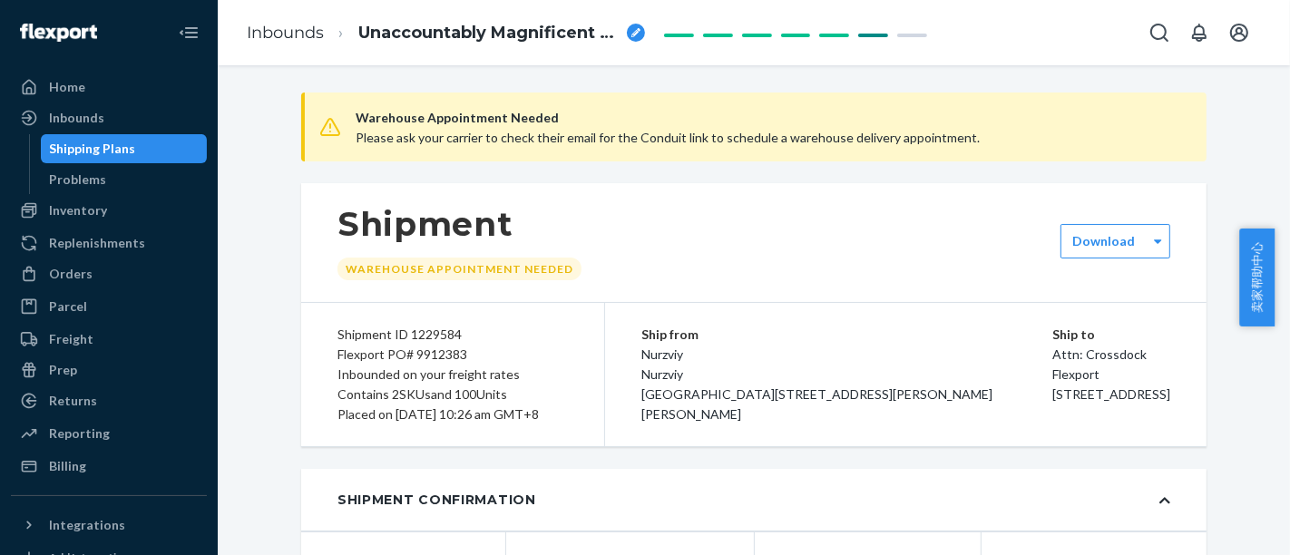
scroll to position [101, 0]
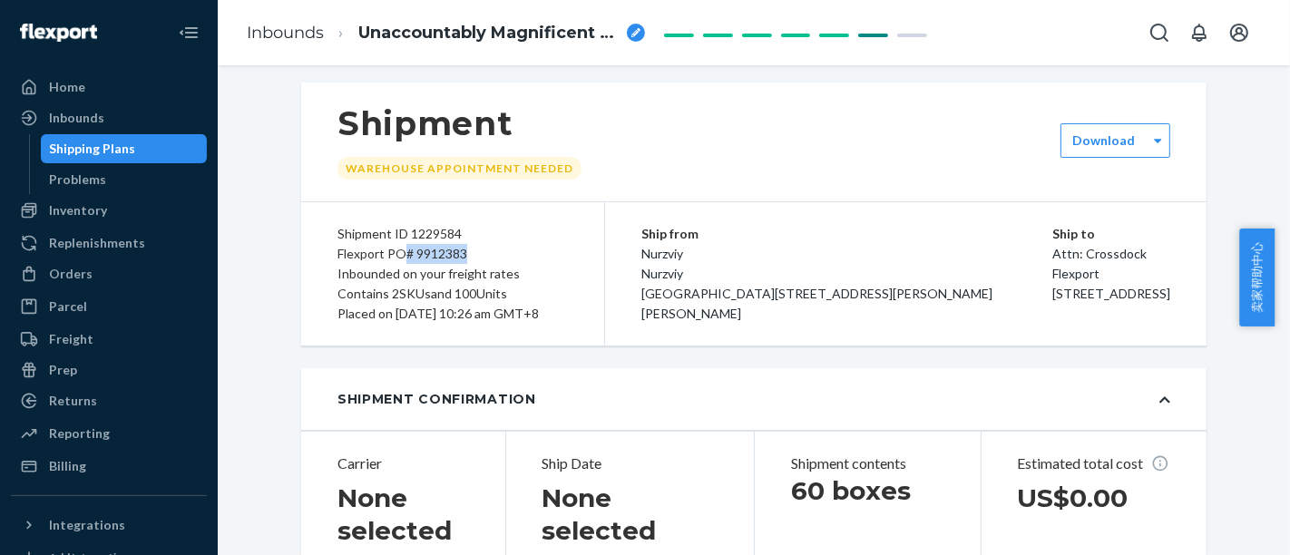
drag, startPoint x: 397, startPoint y: 251, endPoint x: 463, endPoint y: 255, distance: 65.4
click at [463, 255] on div "Flexport PO# 9912383" at bounding box center [453, 254] width 230 height 20
copy div "# 9912383"
click at [787, 180] on div "Shipment Warehouse Appointment Needed" at bounding box center [754, 142] width 906 height 119
click at [102, 276] on div "Orders" at bounding box center [109, 273] width 192 height 25
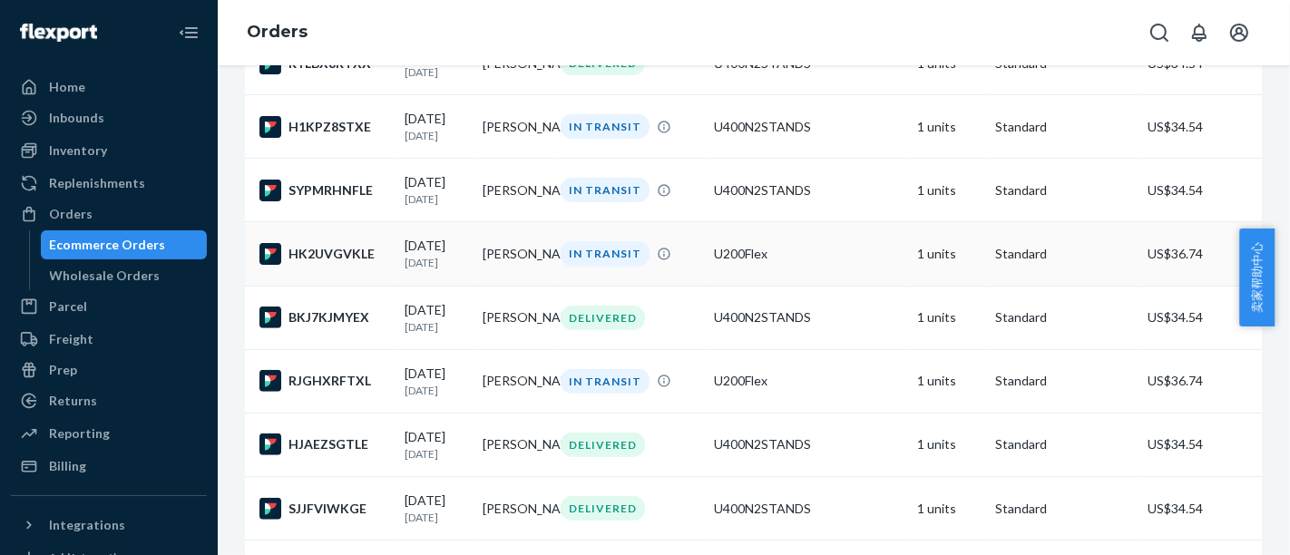
scroll to position [504, 0]
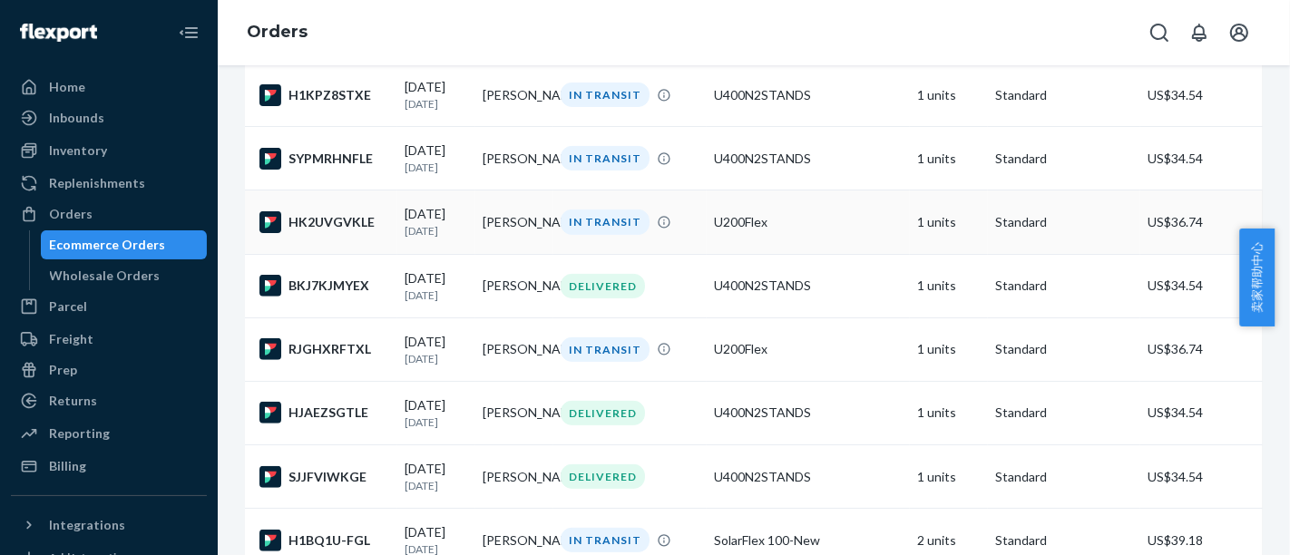
click at [573, 234] on div "IN TRANSIT" at bounding box center [605, 222] width 89 height 24
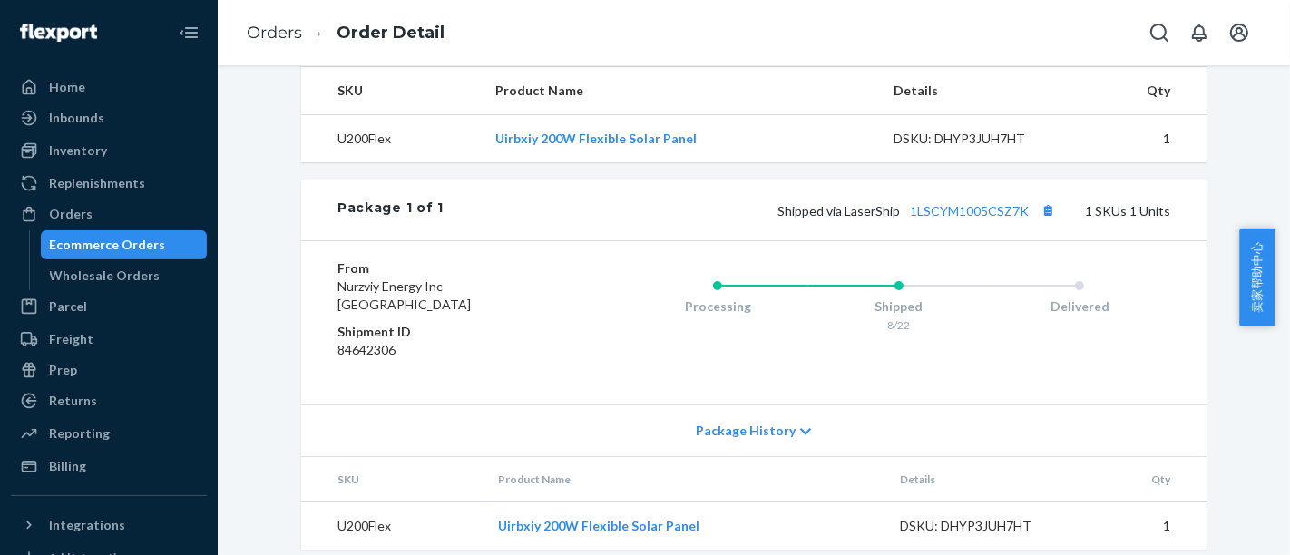
scroll to position [604, 0]
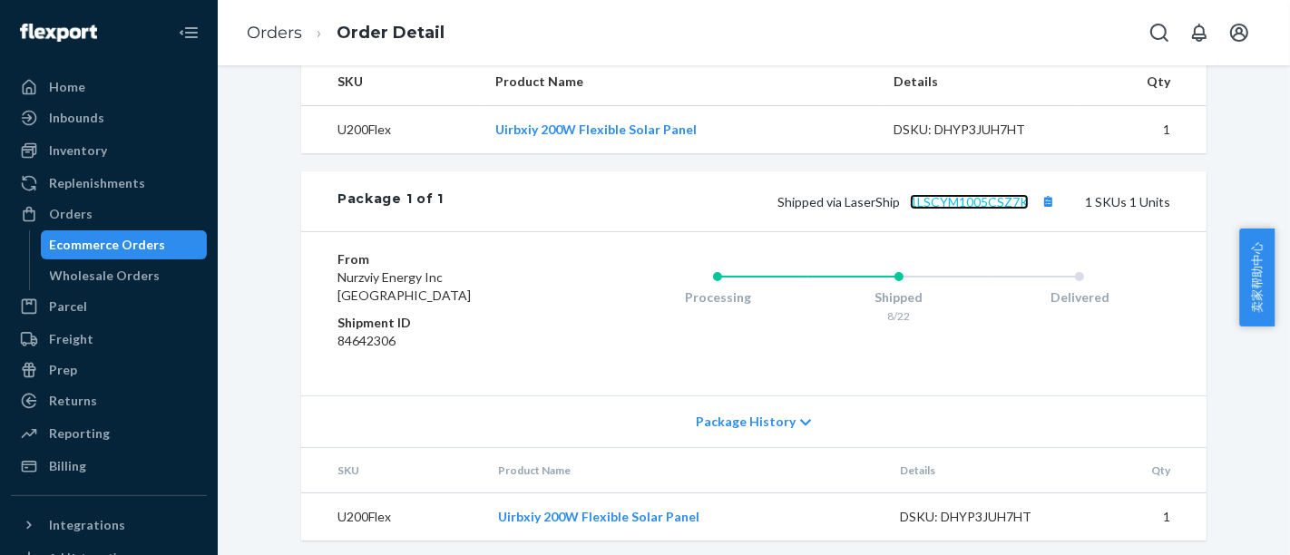
click at [948, 210] on link "1LSCYM1005CSZ7K" at bounding box center [969, 201] width 119 height 15
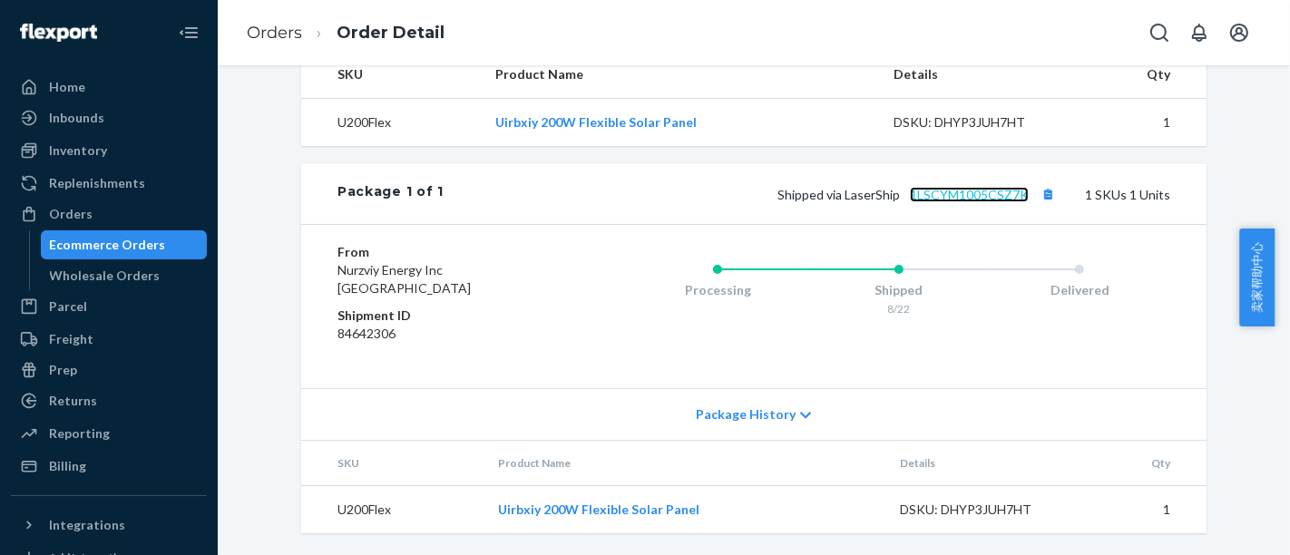
scroll to position [644, 0]
click at [165, 241] on div "Ecommerce Orders" at bounding box center [124, 244] width 163 height 25
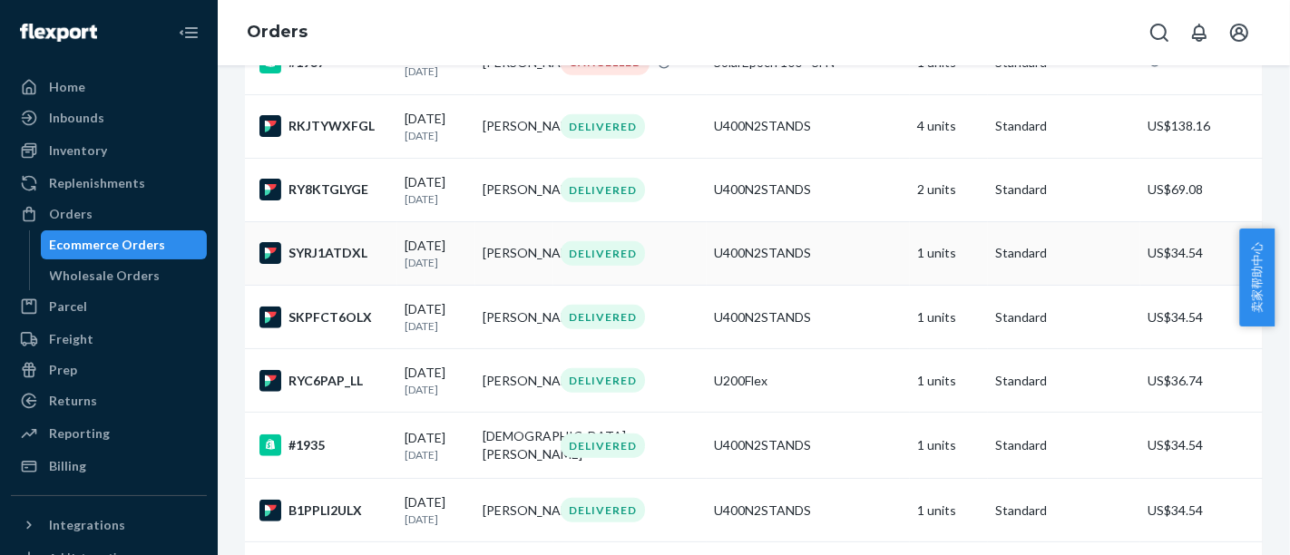
scroll to position [1210, 0]
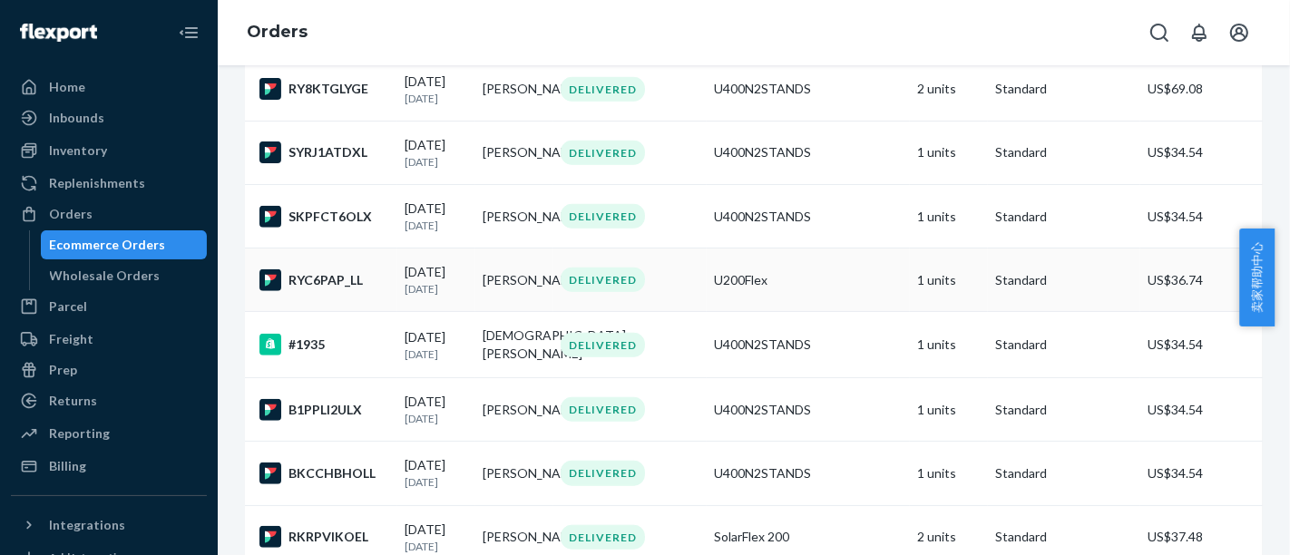
click at [504, 312] on td "[PERSON_NAME]" at bounding box center [514, 281] width 78 height 64
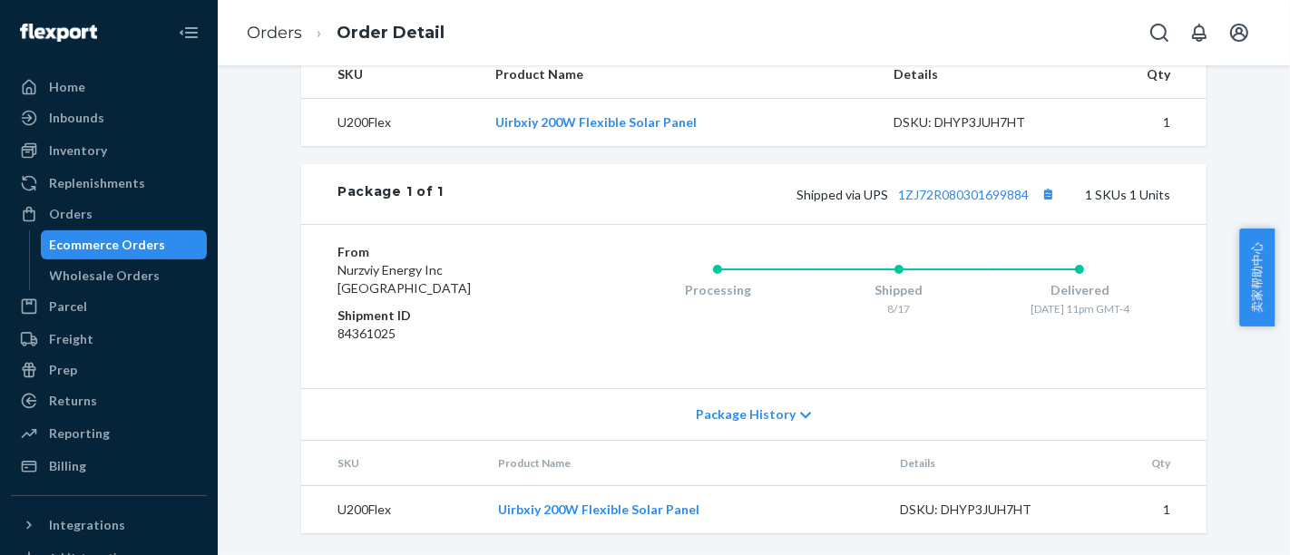
scroll to position [681, 0]
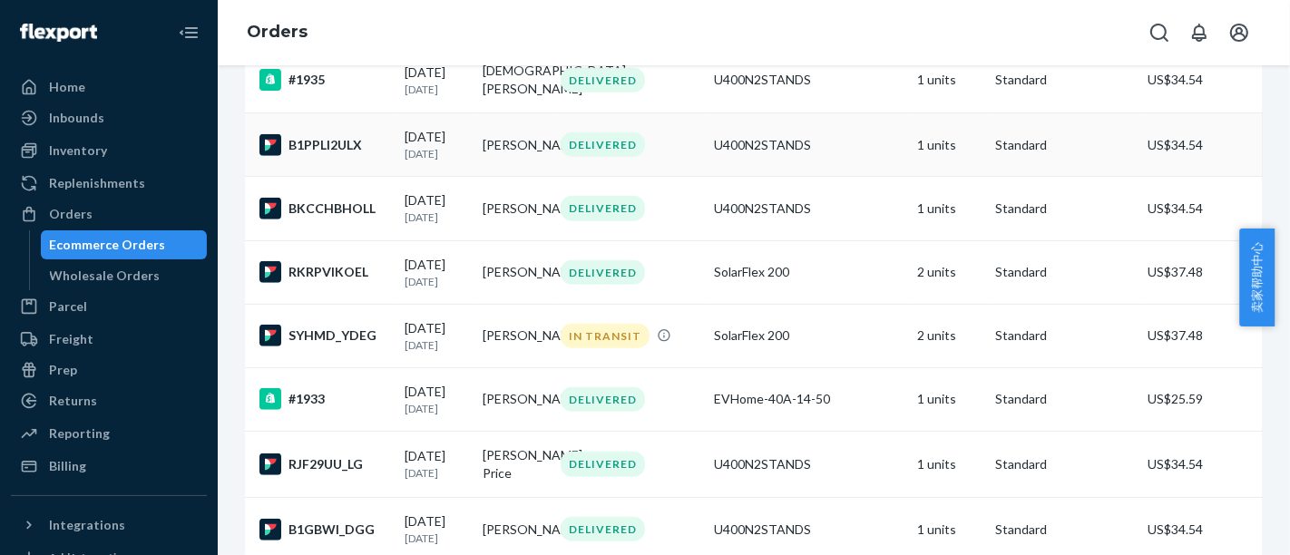
scroll to position [1612, 0]
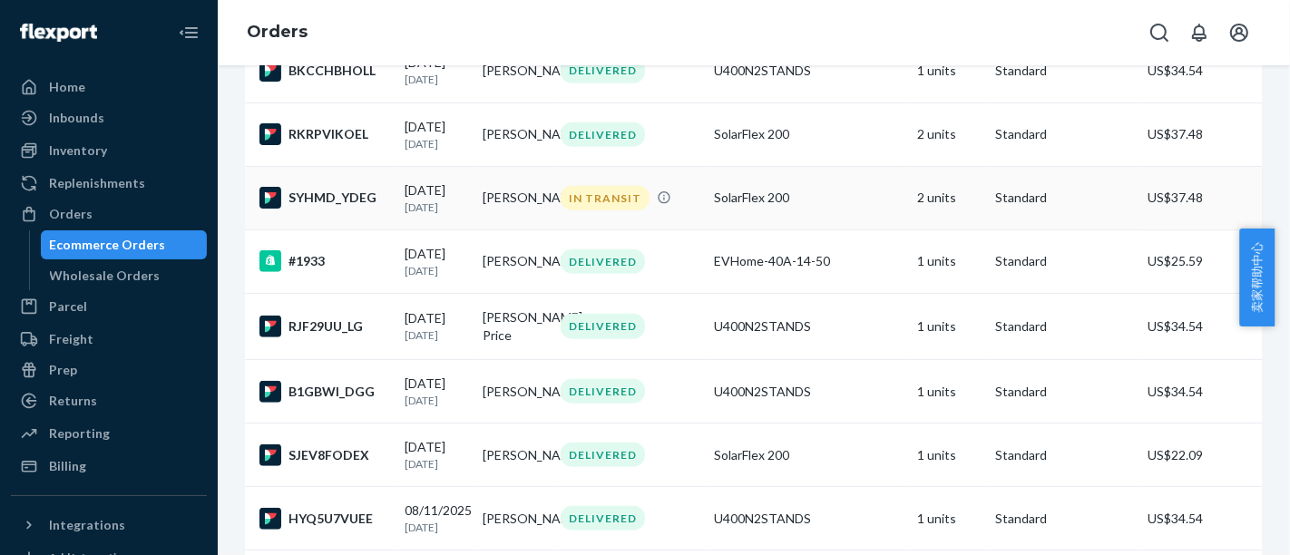
click at [451, 215] on p "[DATE]" at bounding box center [437, 207] width 64 height 15
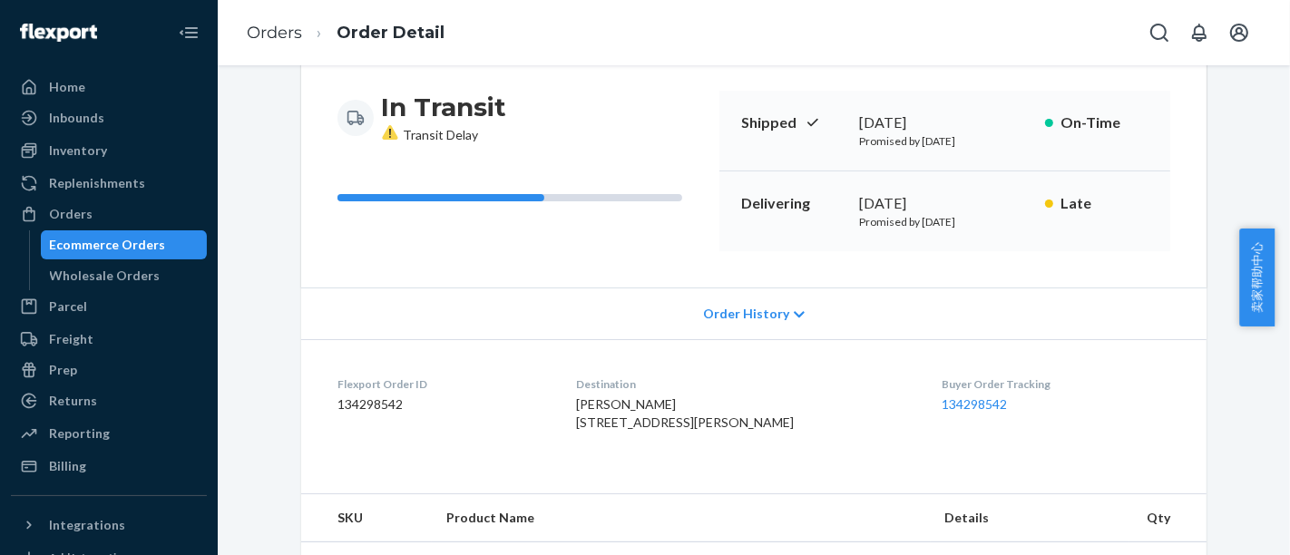
scroll to position [201, 0]
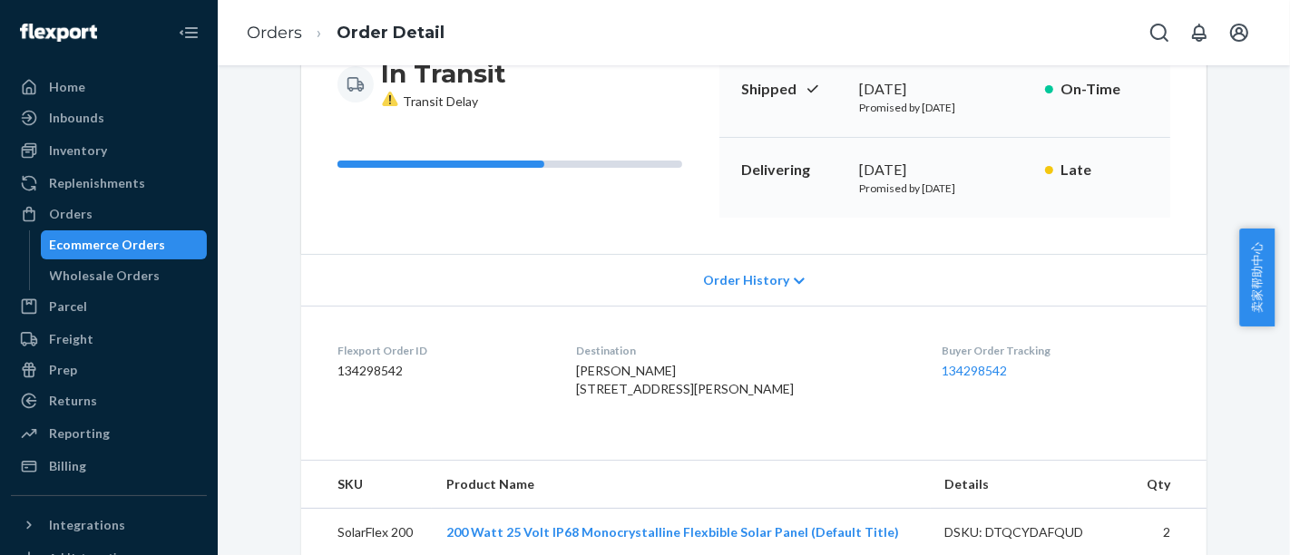
click at [382, 100] on icon at bounding box center [389, 99] width 15 height 15
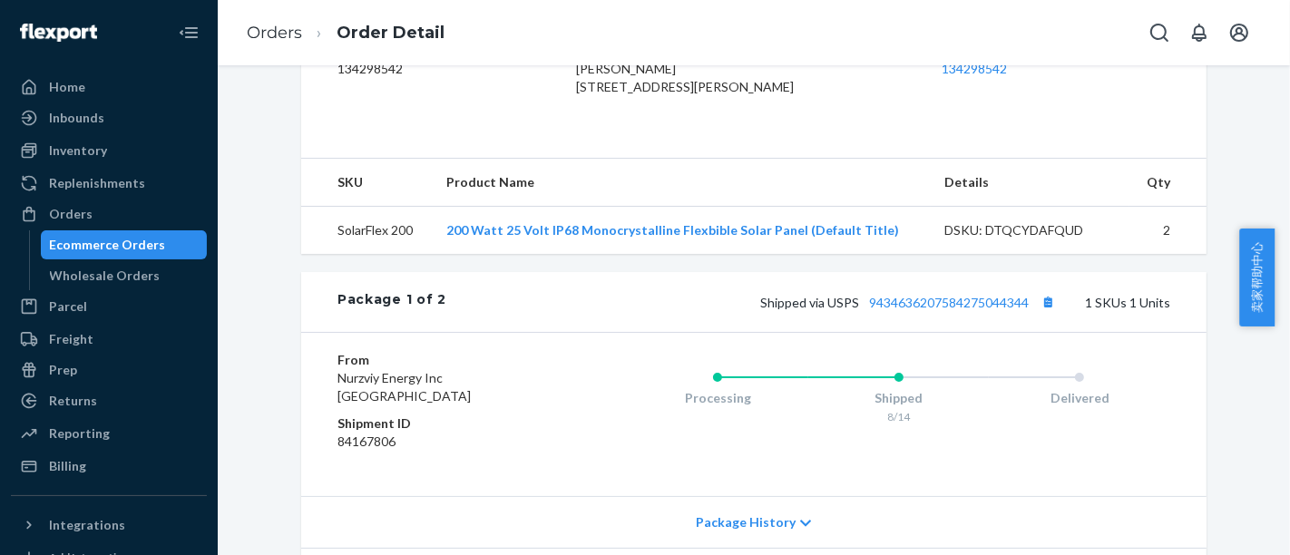
scroll to position [705, 0]
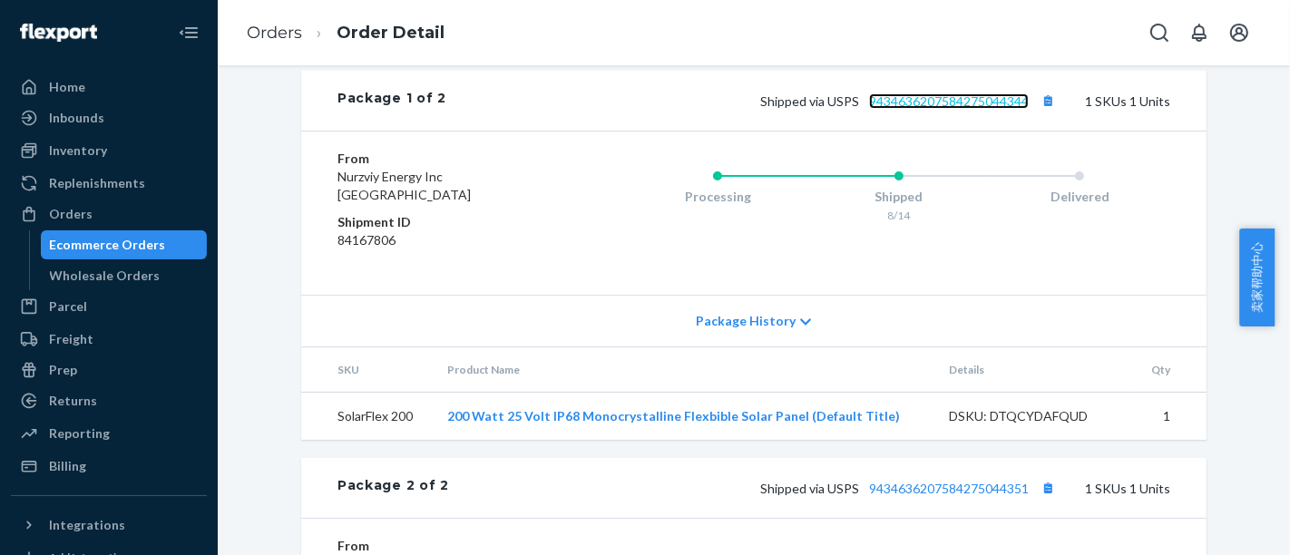
click at [925, 109] on link "9434636207584275044344" at bounding box center [949, 100] width 160 height 15
drag, startPoint x: 165, startPoint y: 232, endPoint x: 290, endPoint y: 264, distance: 129.2
click at [165, 233] on div "Ecommerce Orders" at bounding box center [124, 244] width 163 height 25
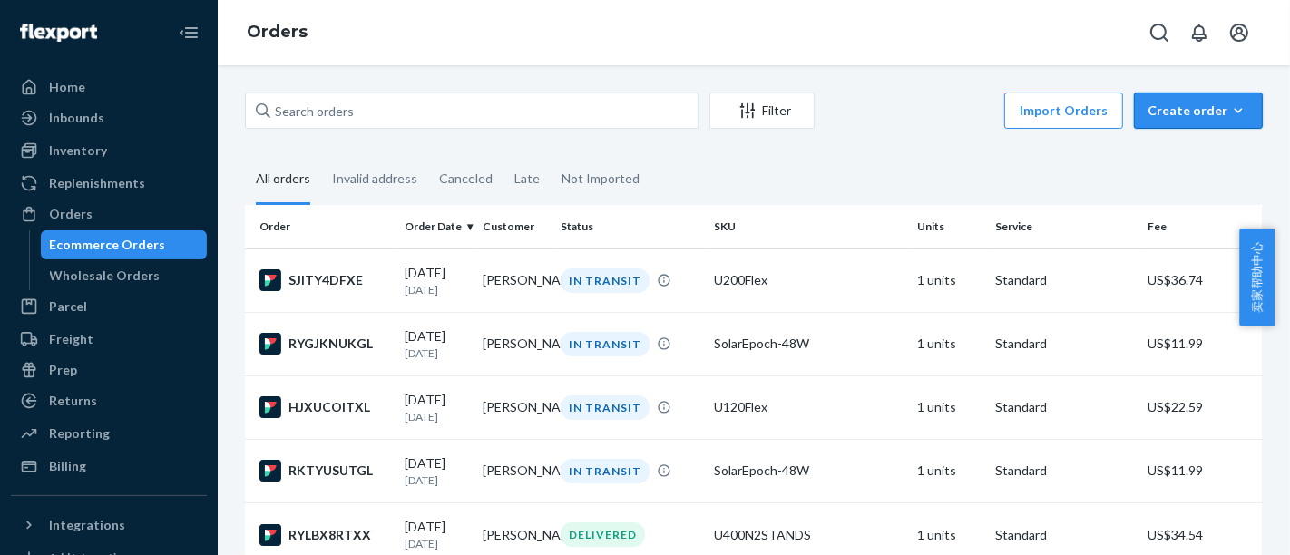
click at [1210, 107] on div "Create order" at bounding box center [1199, 111] width 102 height 18
click at [1199, 149] on span "Ecommerce order" at bounding box center [1209, 154] width 113 height 13
